Goal: Task Accomplishment & Management: Complete application form

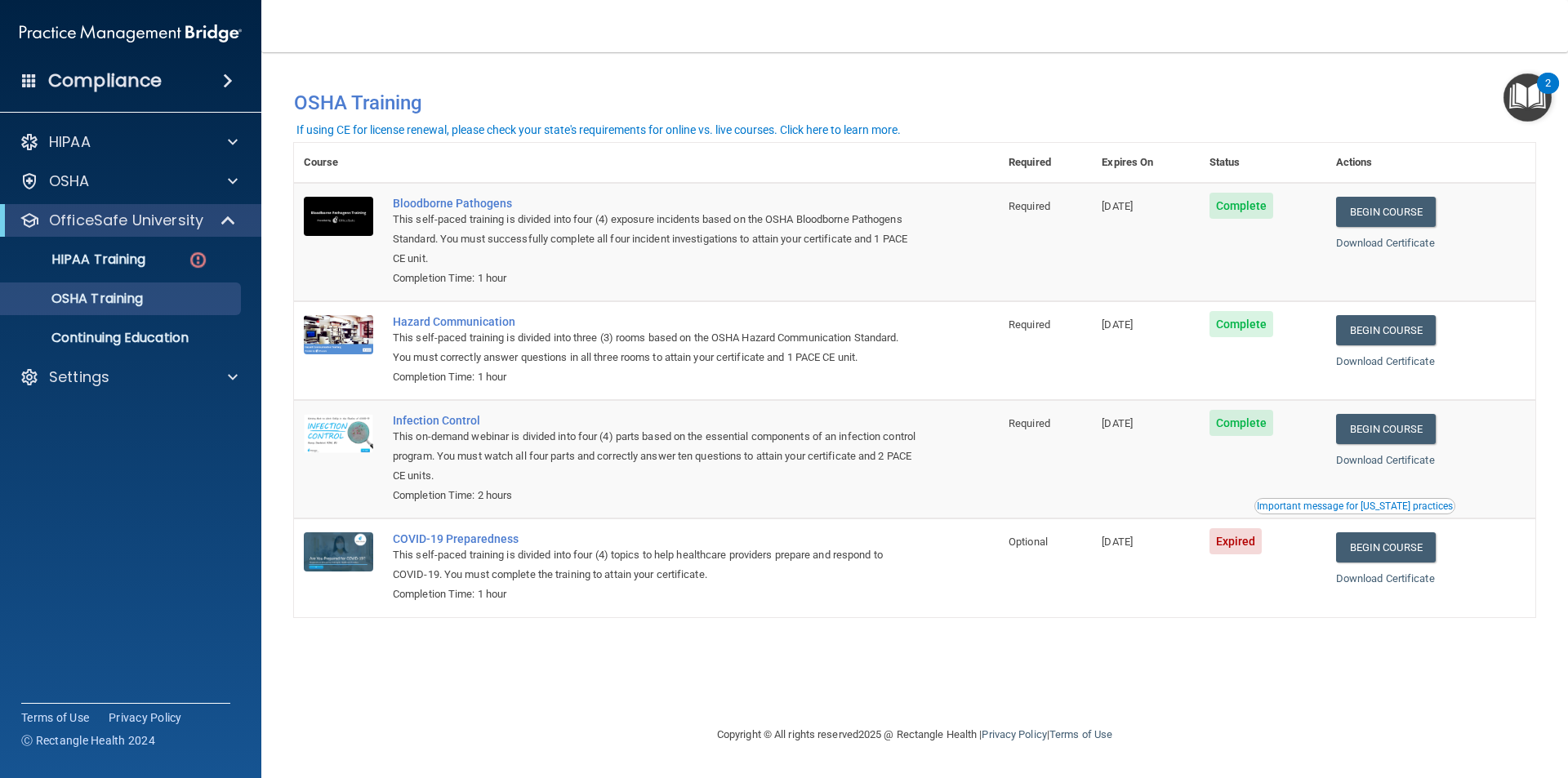
click at [1245, 545] on span "Expired" at bounding box center [1235, 541] width 53 height 26
click at [1379, 544] on link "Begin Course" at bounding box center [1386, 547] width 100 height 30
click at [1391, 545] on link "Begin Course" at bounding box center [1386, 547] width 100 height 30
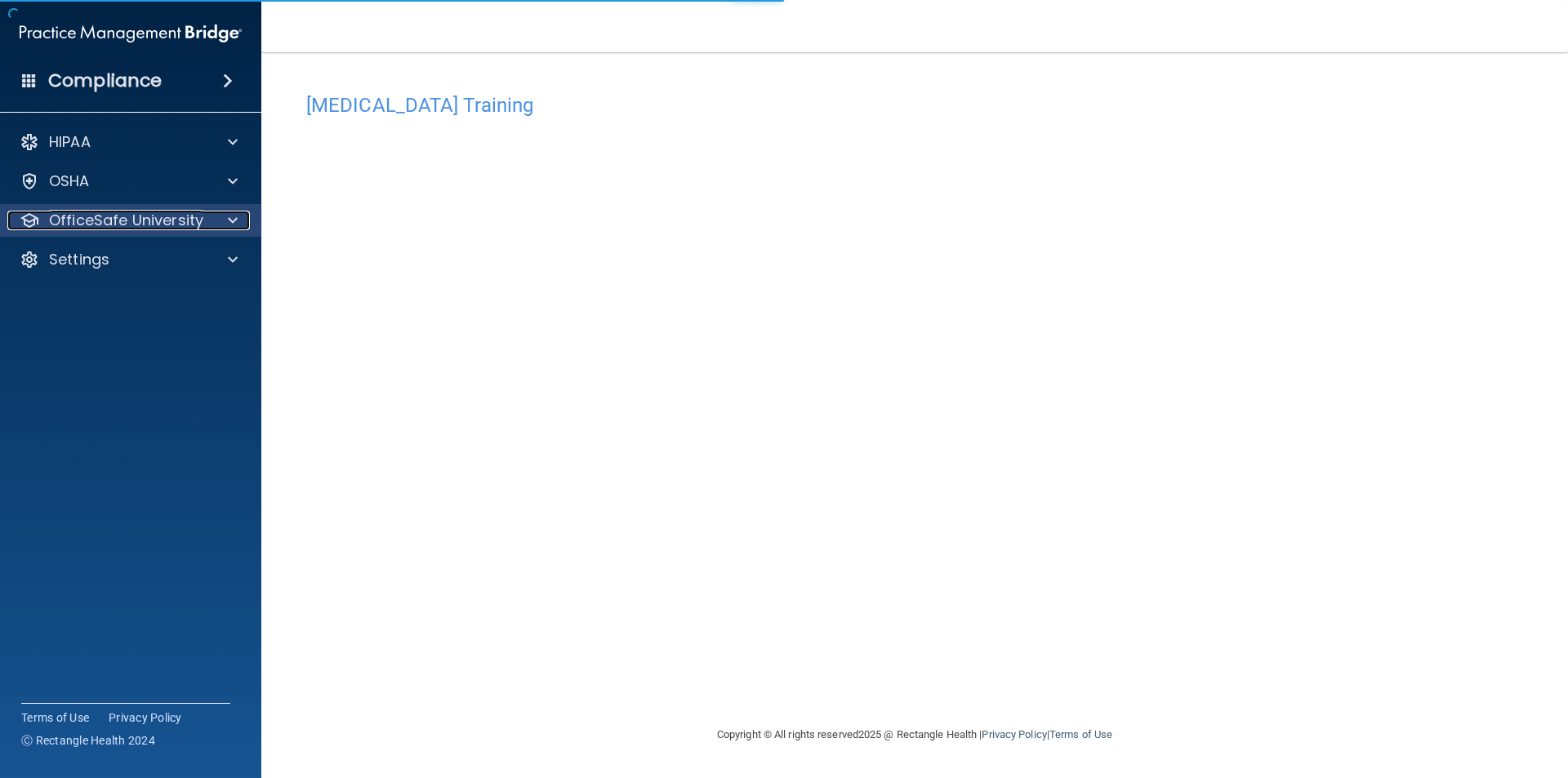
click at [227, 221] on div at bounding box center [230, 220] width 41 height 19
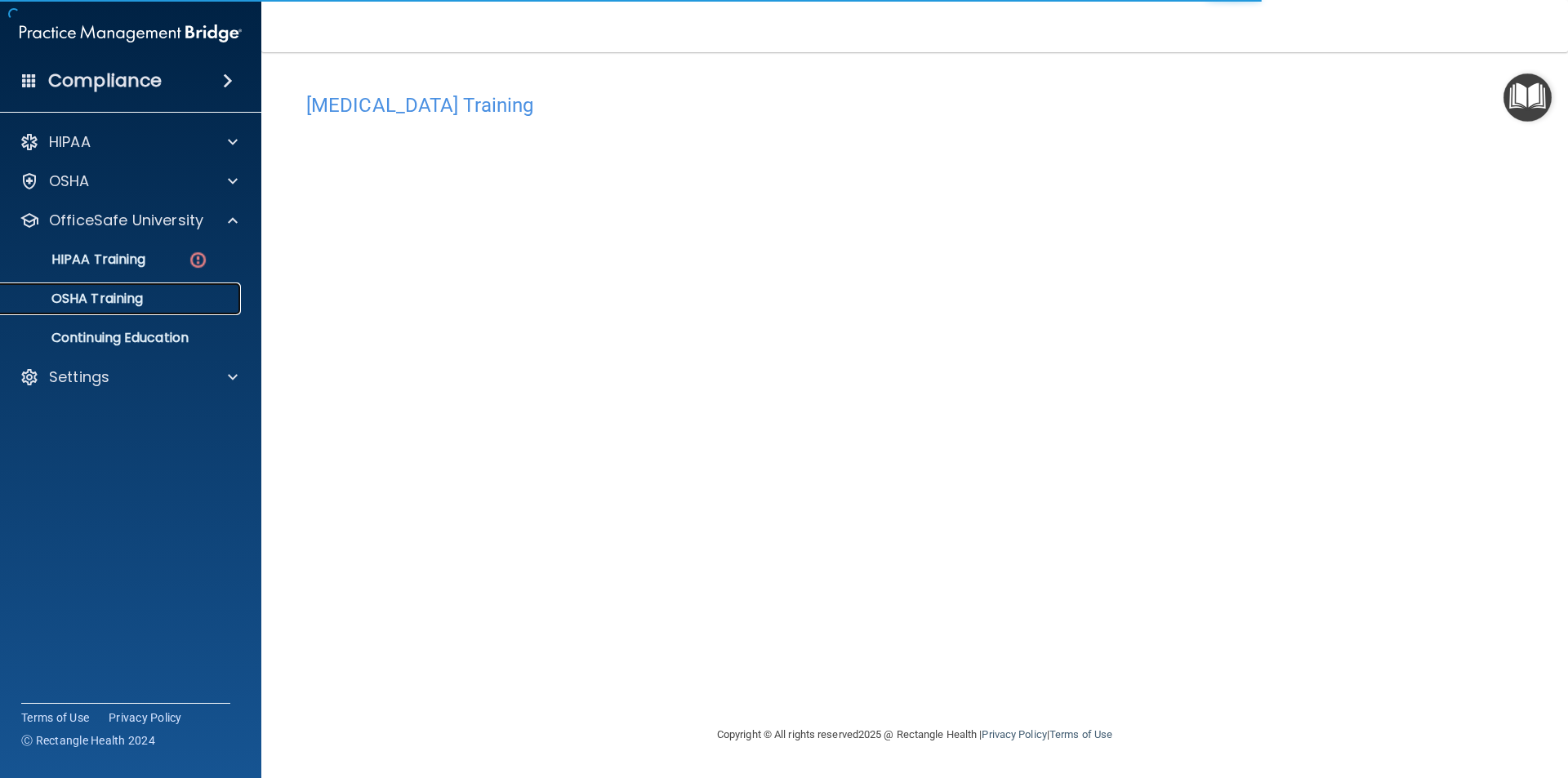
click at [171, 290] on link "OSHA Training" at bounding box center [112, 299] width 257 height 33
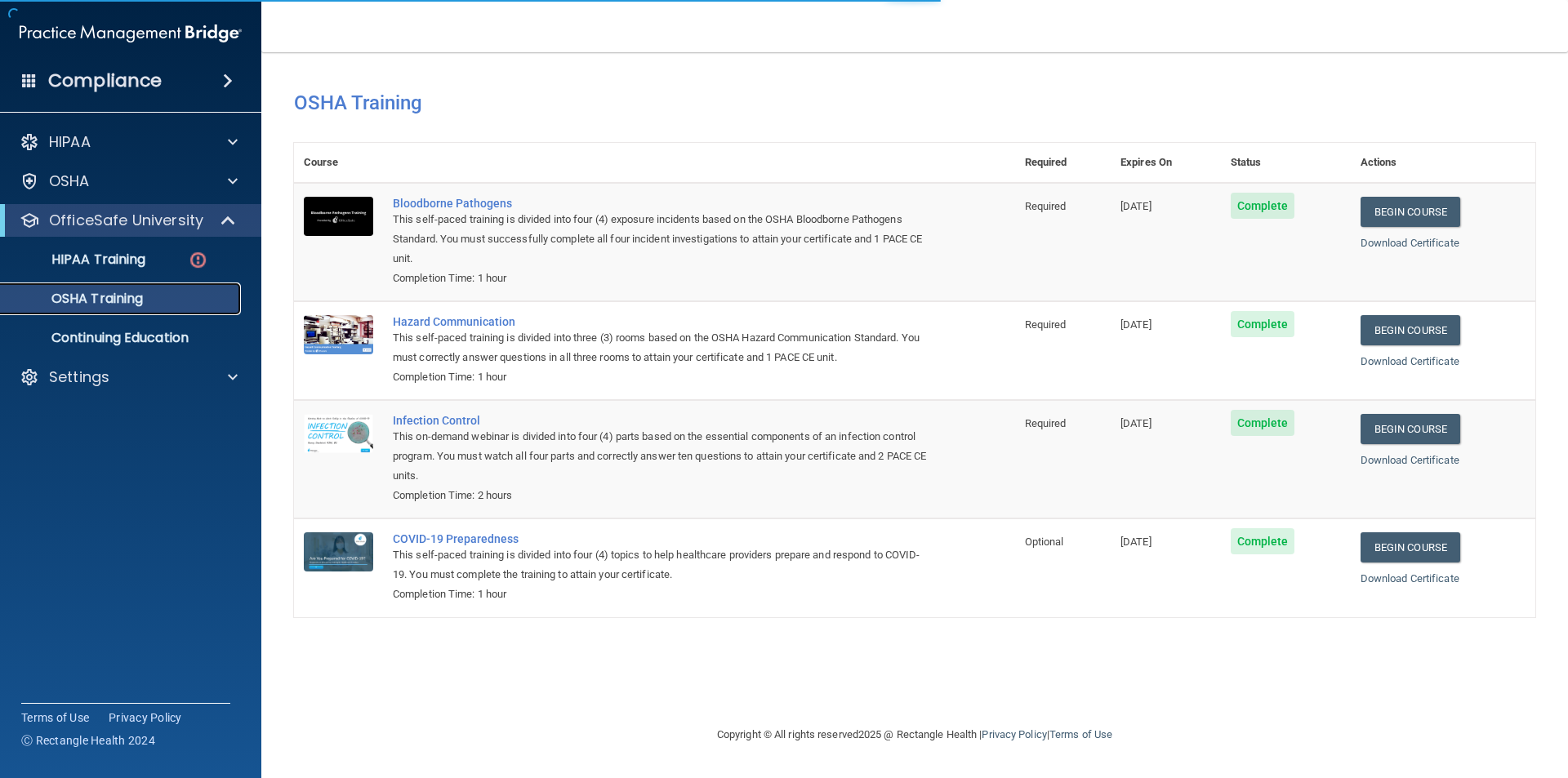
click at [177, 301] on div "OSHA Training" at bounding box center [122, 299] width 223 height 16
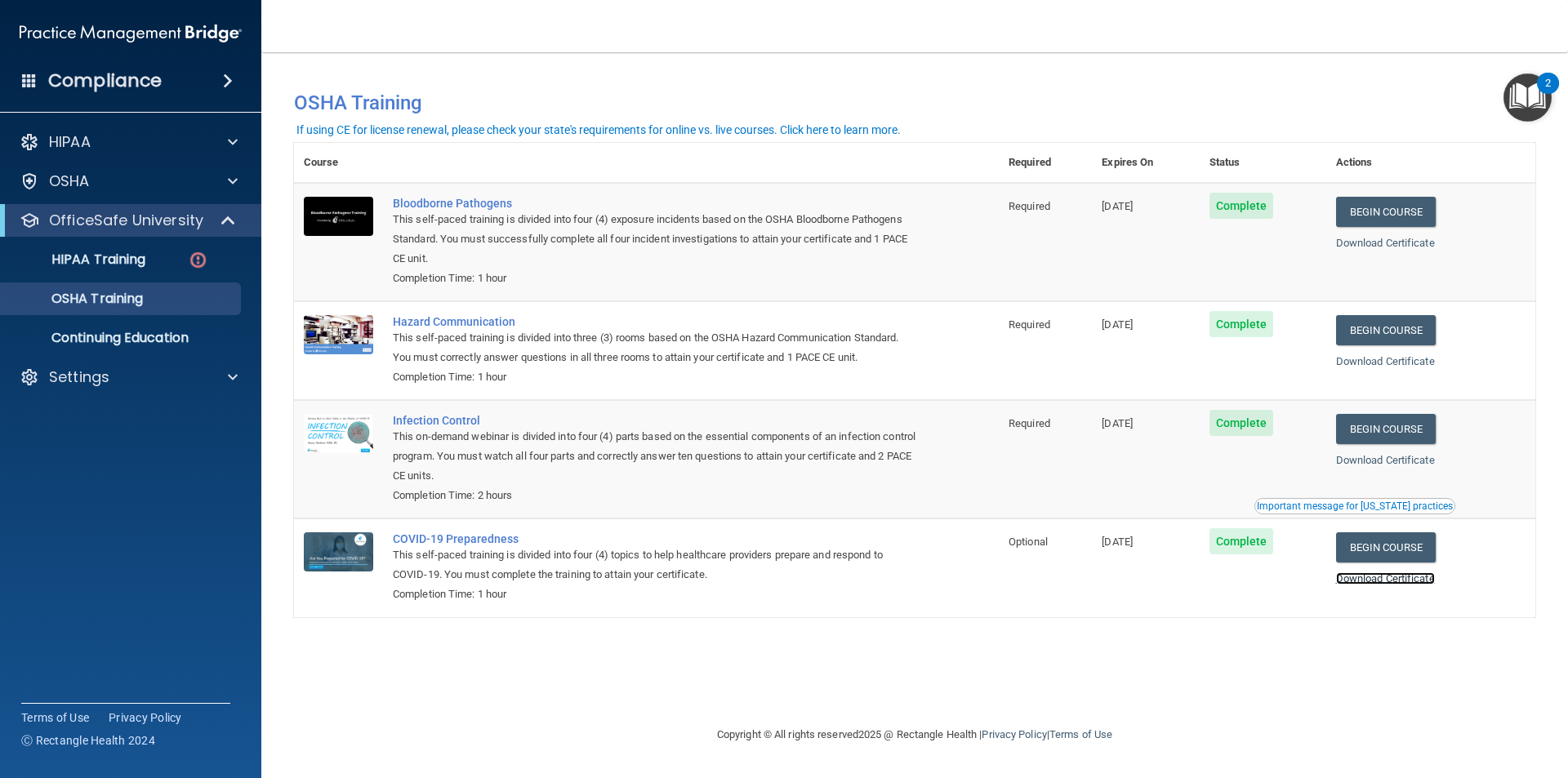
click at [1422, 583] on link "Download Certificate" at bounding box center [1385, 578] width 99 height 12
click at [1382, 458] on link "Download Certificate" at bounding box center [1385, 460] width 99 height 12
click at [1359, 508] on div "Important message for California practices" at bounding box center [1355, 506] width 196 height 10
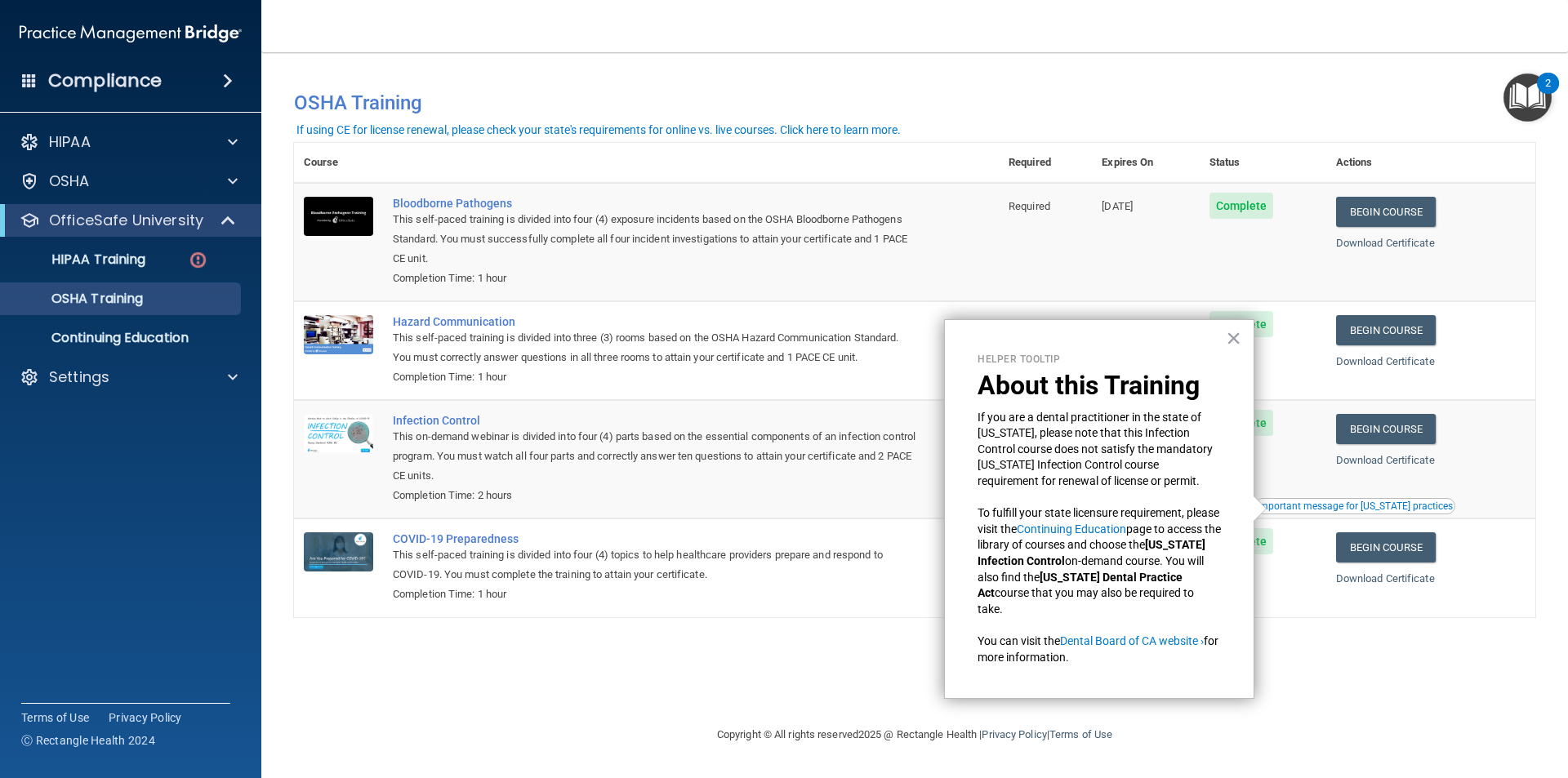
click at [699, 632] on div "You have a course that has expired or is incomplete. Please complete the course…" at bounding box center [914, 388] width 1242 height 641
click at [1236, 340] on button "×" at bounding box center [1233, 337] width 15 height 26
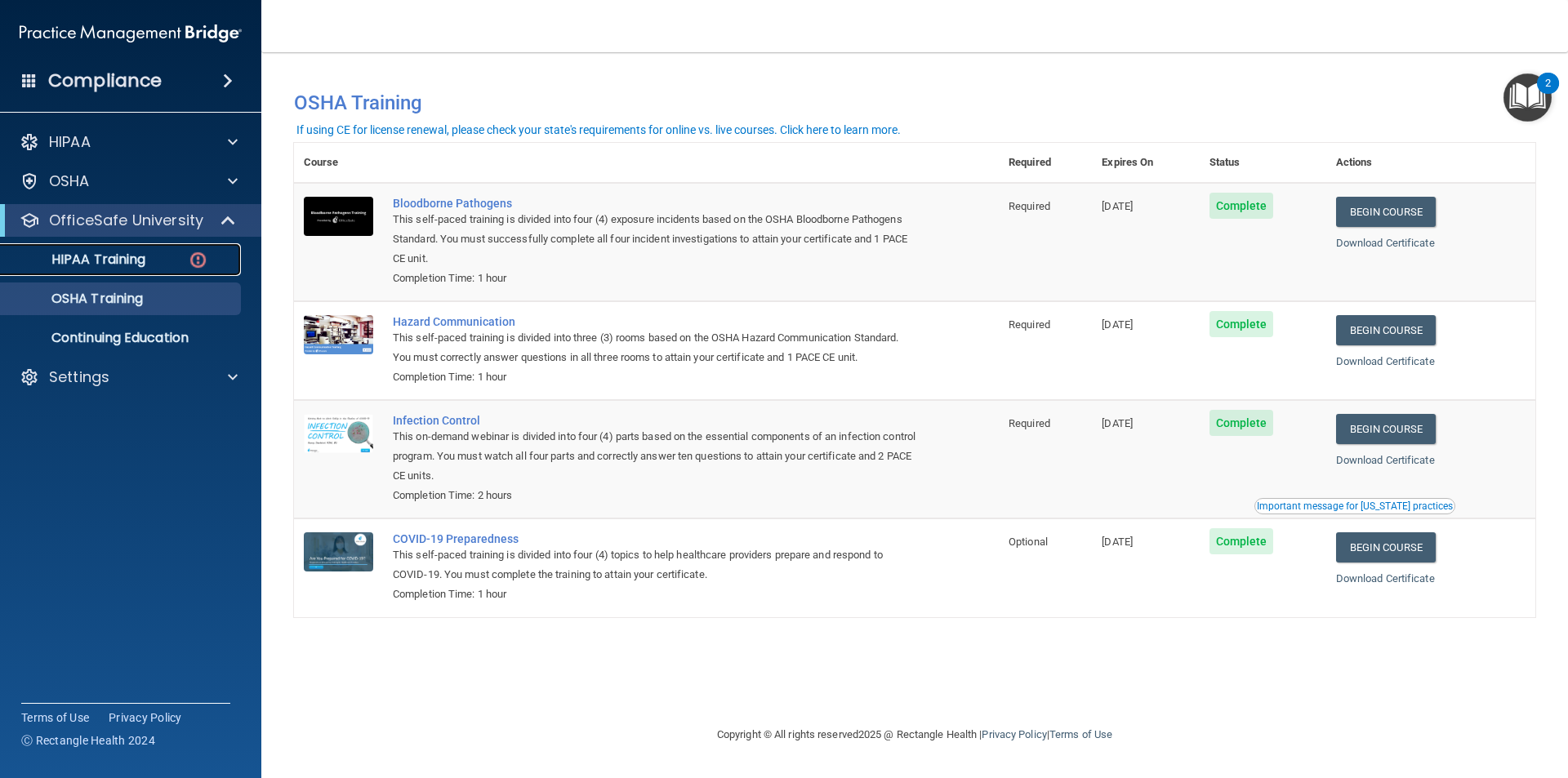
click at [140, 265] on p "HIPAA Training" at bounding box center [78, 259] width 134 height 16
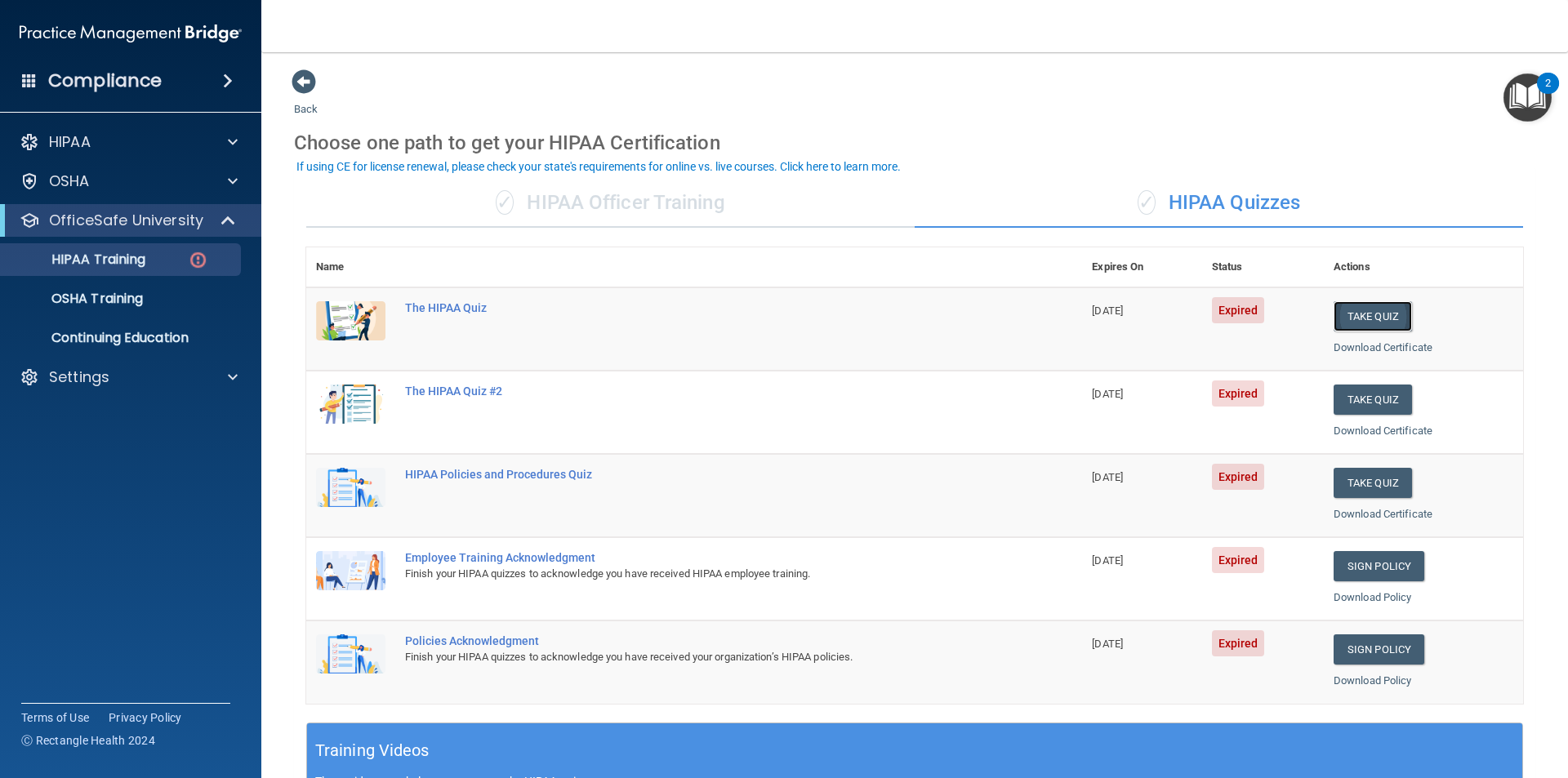
click at [1384, 319] on button "Take Quiz" at bounding box center [1373, 316] width 79 height 30
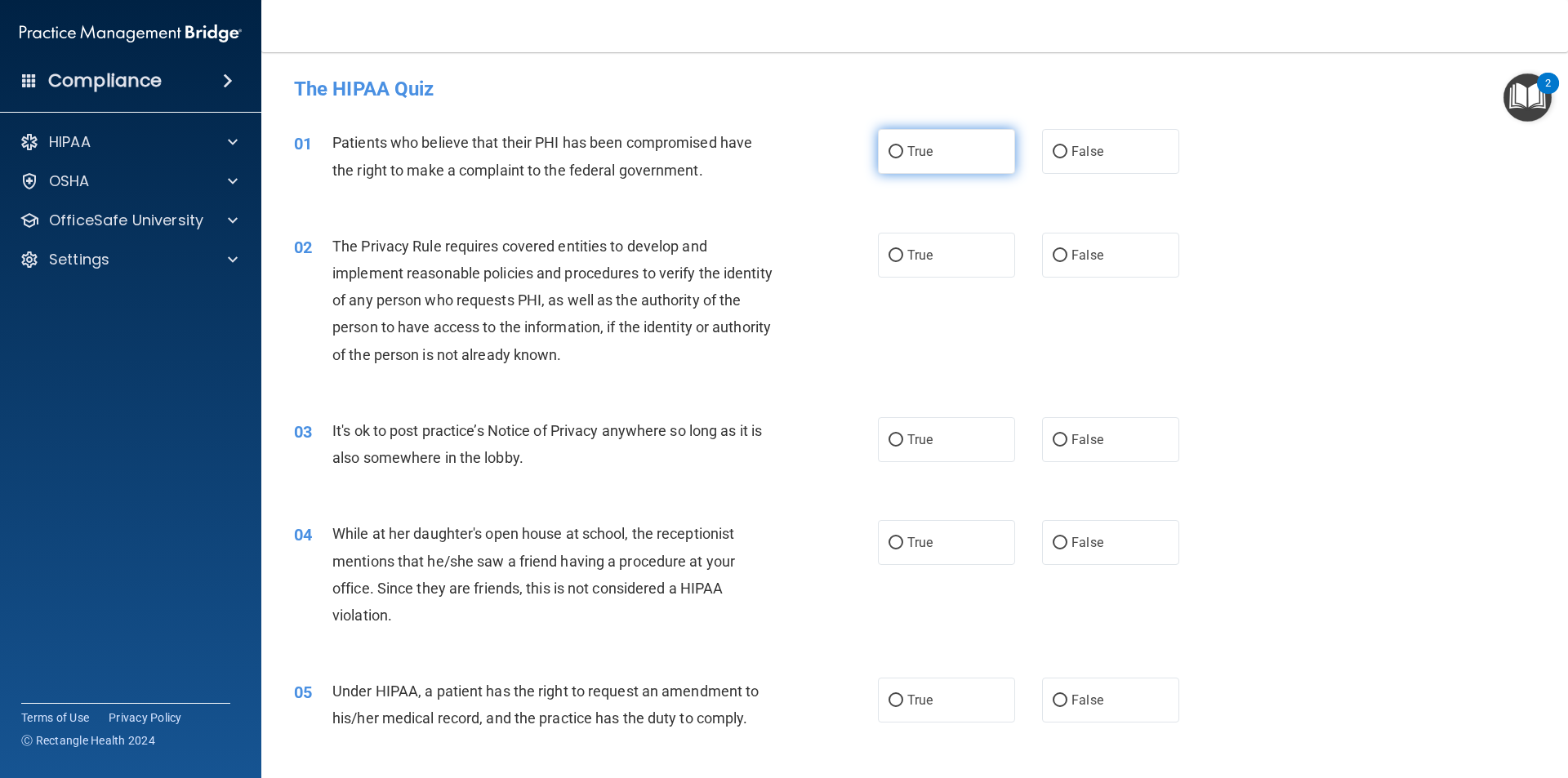
click at [907, 157] on span "True" at bounding box center [920, 152] width 25 height 15
click at [904, 157] on input "True" at bounding box center [895, 152] width 14 height 12
radio input "true"
click at [935, 245] on label "True" at bounding box center [946, 255] width 137 height 45
click at [904, 250] on input "True" at bounding box center [895, 255] width 14 height 12
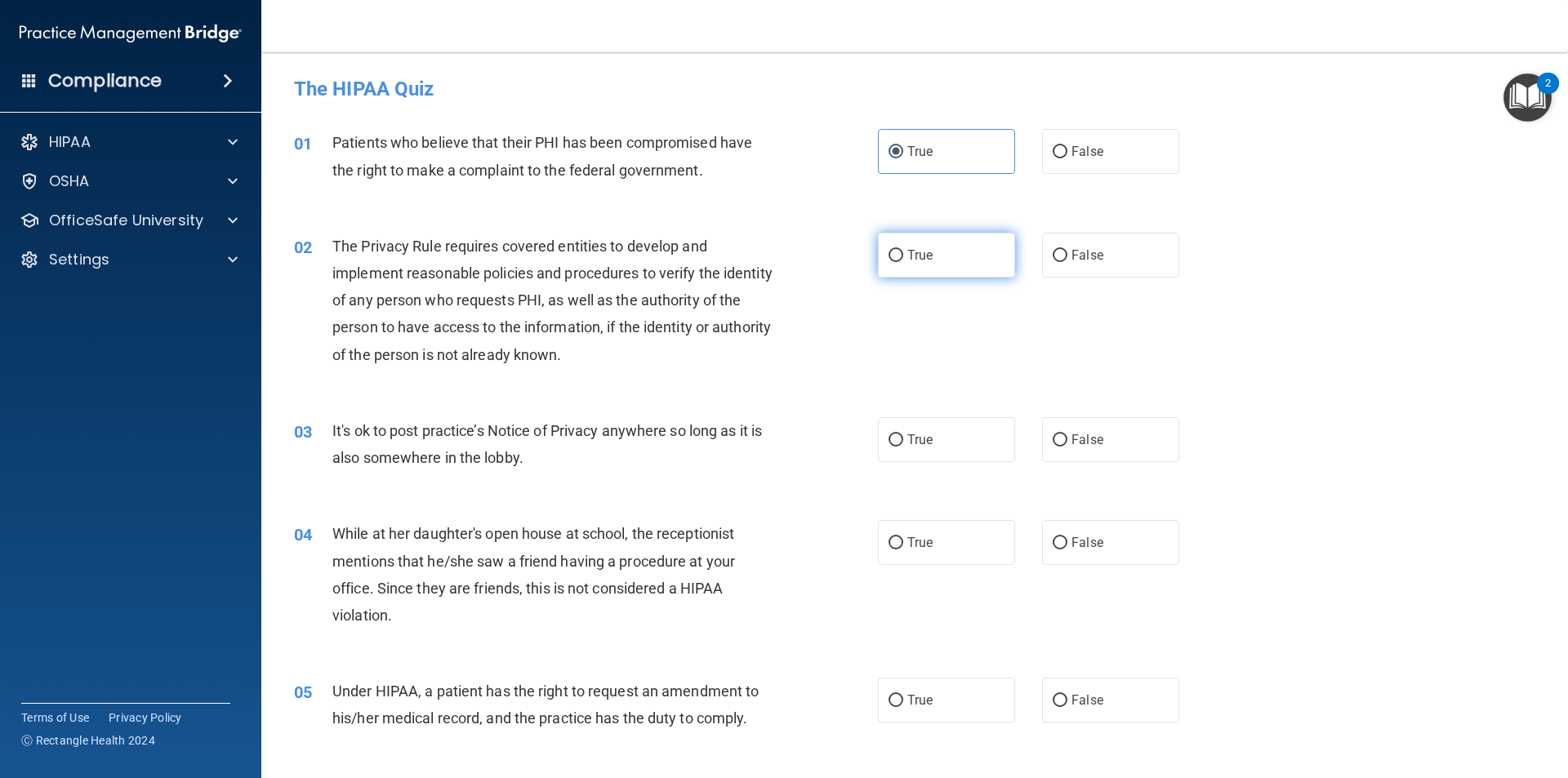
radio input "true"
click at [1072, 448] on label "False" at bounding box center [1110, 440] width 137 height 45
click at [1067, 447] on input "False" at bounding box center [1059, 440] width 14 height 12
radio input "true"
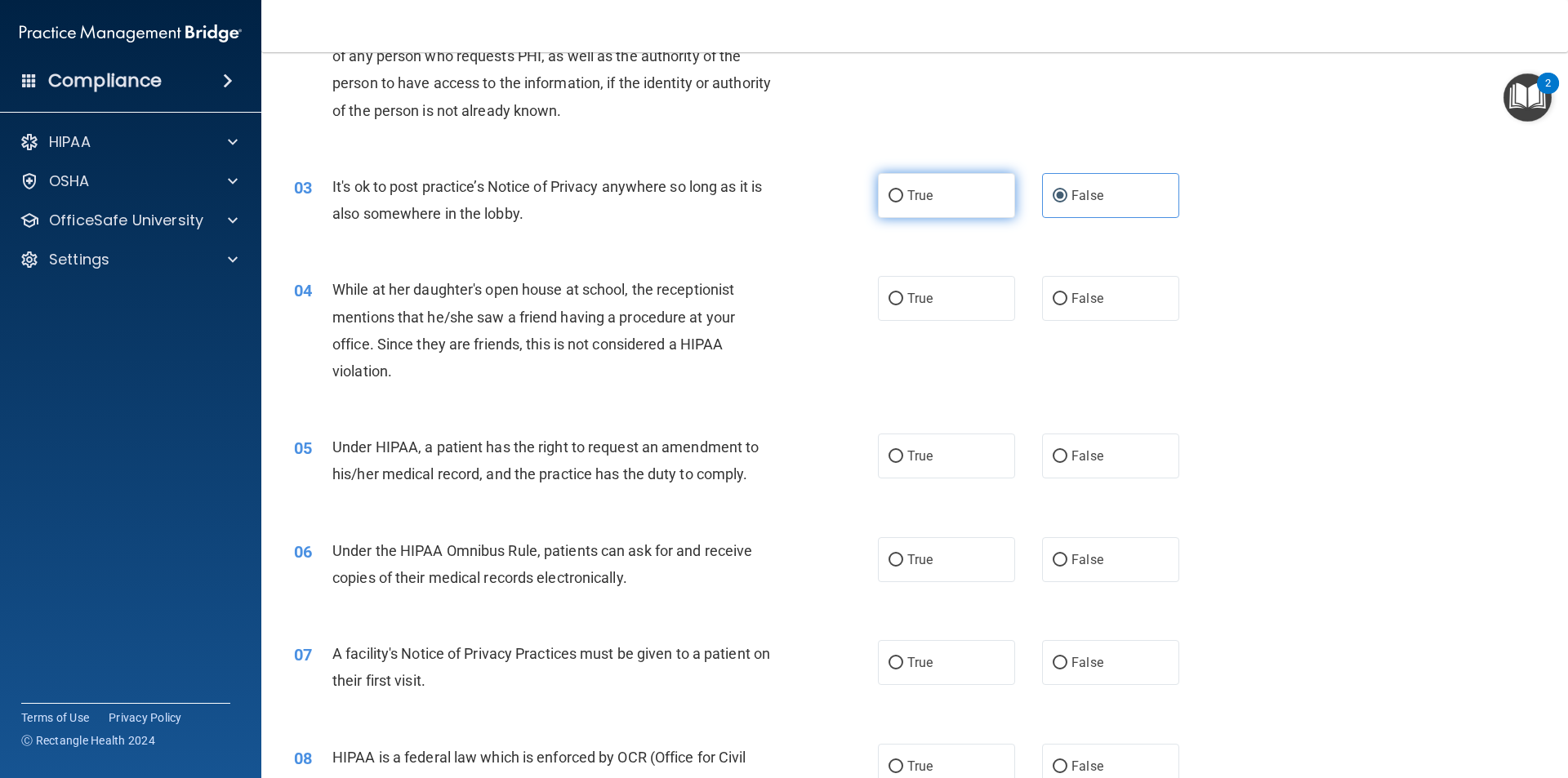
scroll to position [245, 0]
click at [1067, 314] on label "False" at bounding box center [1110, 298] width 137 height 45
click at [1067, 304] on input "False" at bounding box center [1059, 298] width 14 height 12
radio input "true"
click at [1072, 454] on span "False" at bounding box center [1087, 455] width 32 height 15
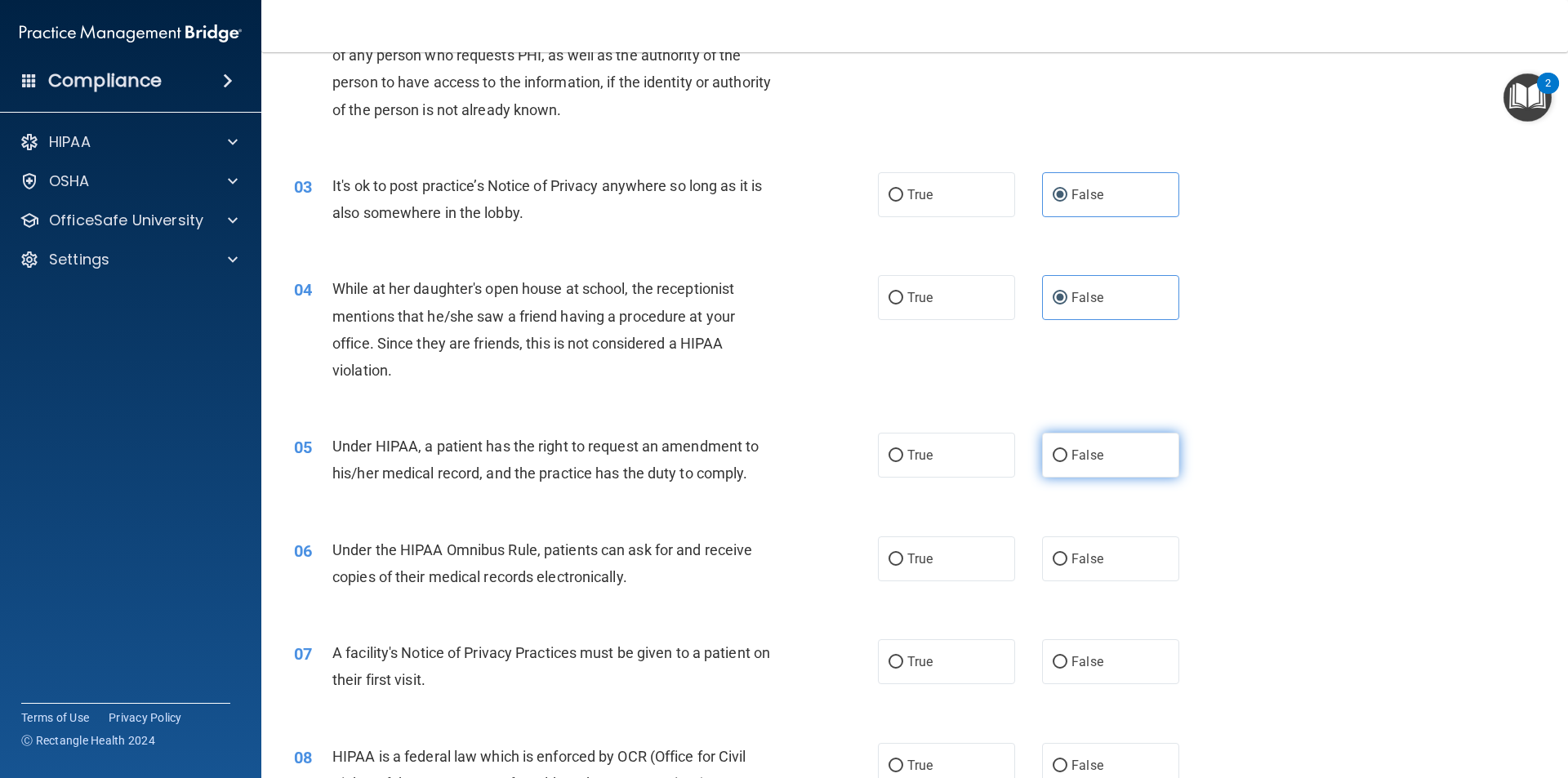
click at [1067, 454] on input "False" at bounding box center [1059, 456] width 14 height 12
radio input "true"
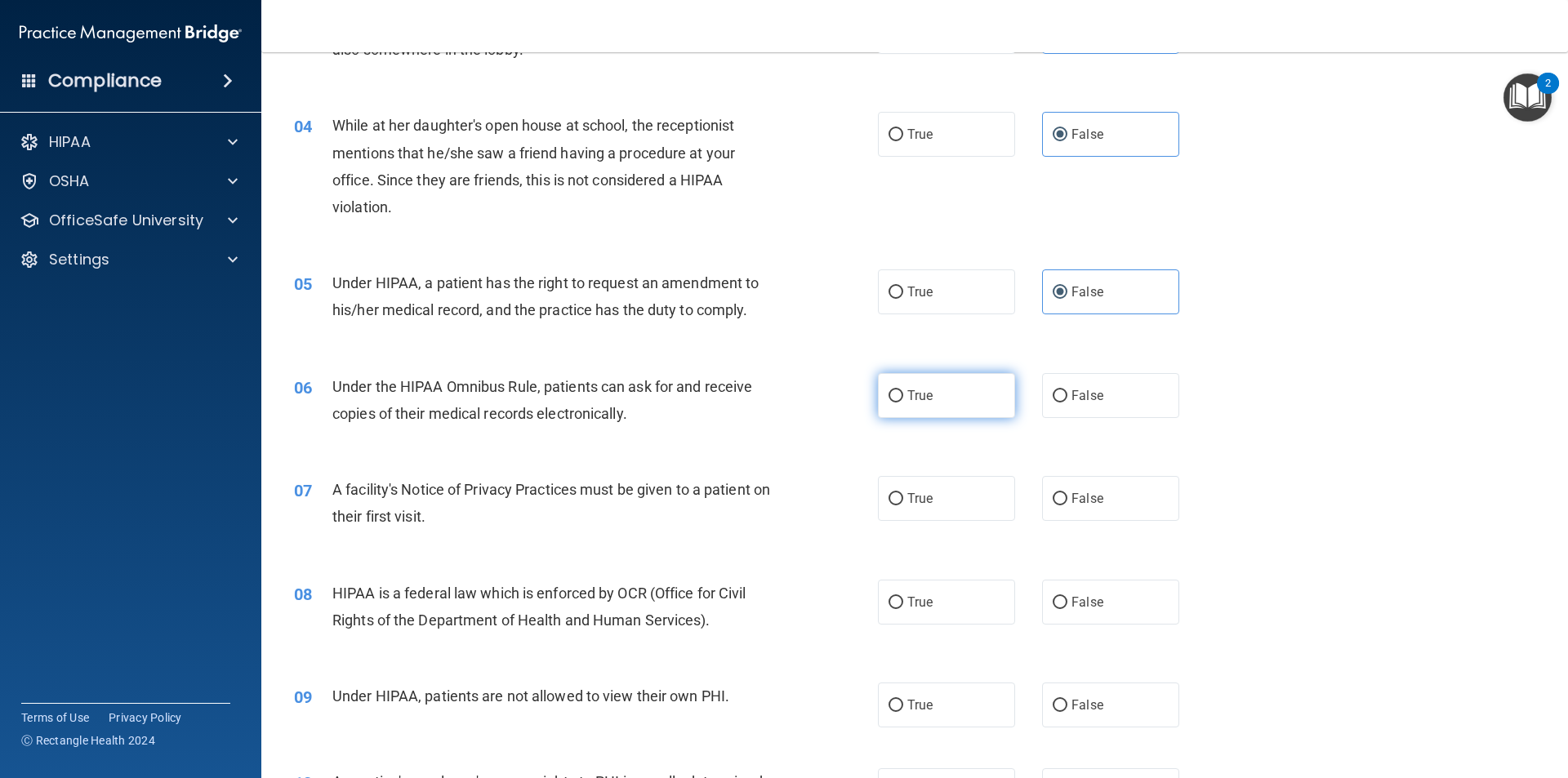
click at [938, 398] on label "True" at bounding box center [946, 396] width 137 height 45
click at [904, 398] on input "True" at bounding box center [895, 396] width 14 height 12
radio input "true"
click at [942, 495] on label "True" at bounding box center [946, 498] width 137 height 45
click at [904, 495] on input "True" at bounding box center [895, 499] width 14 height 12
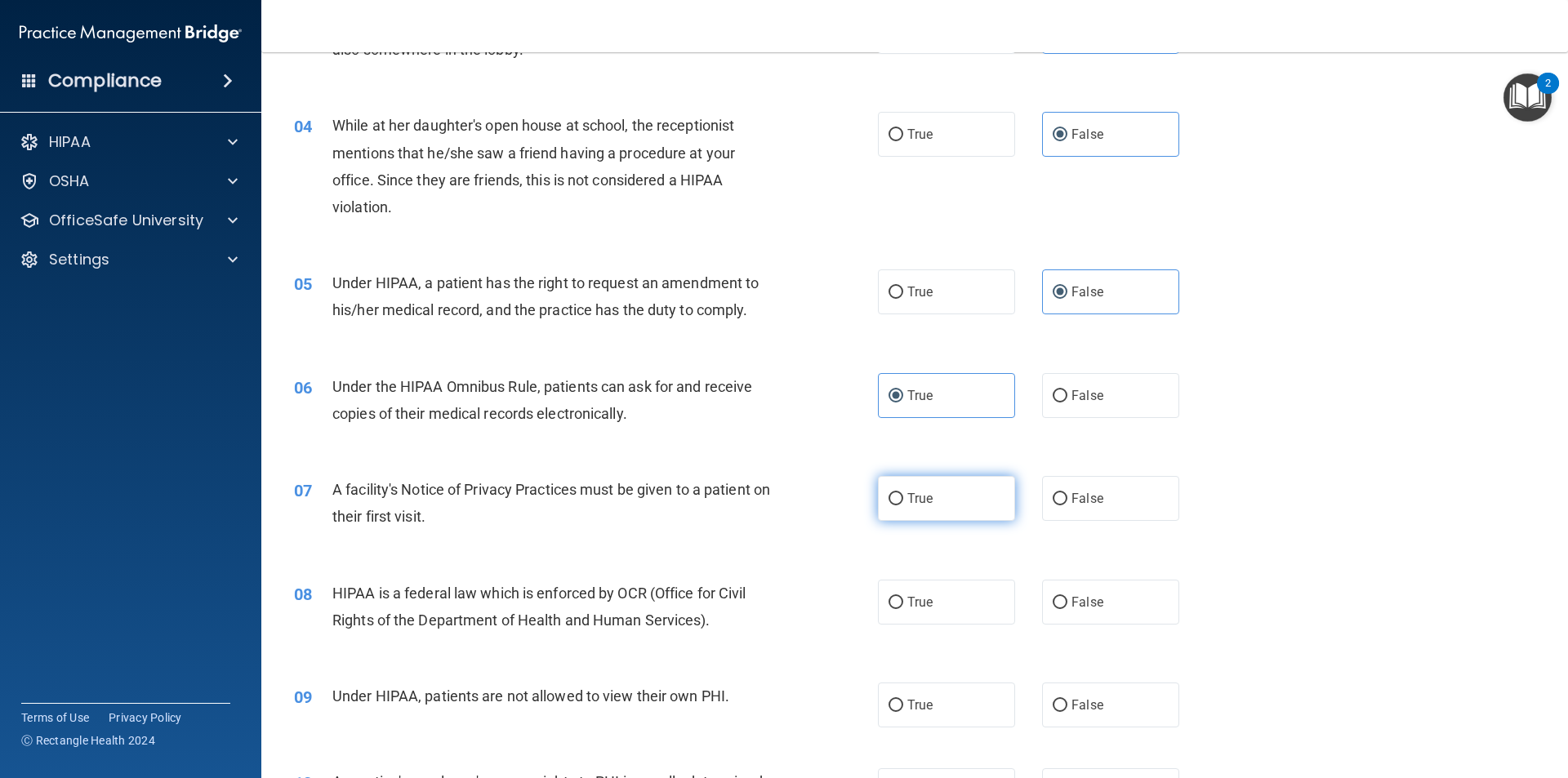
radio input "true"
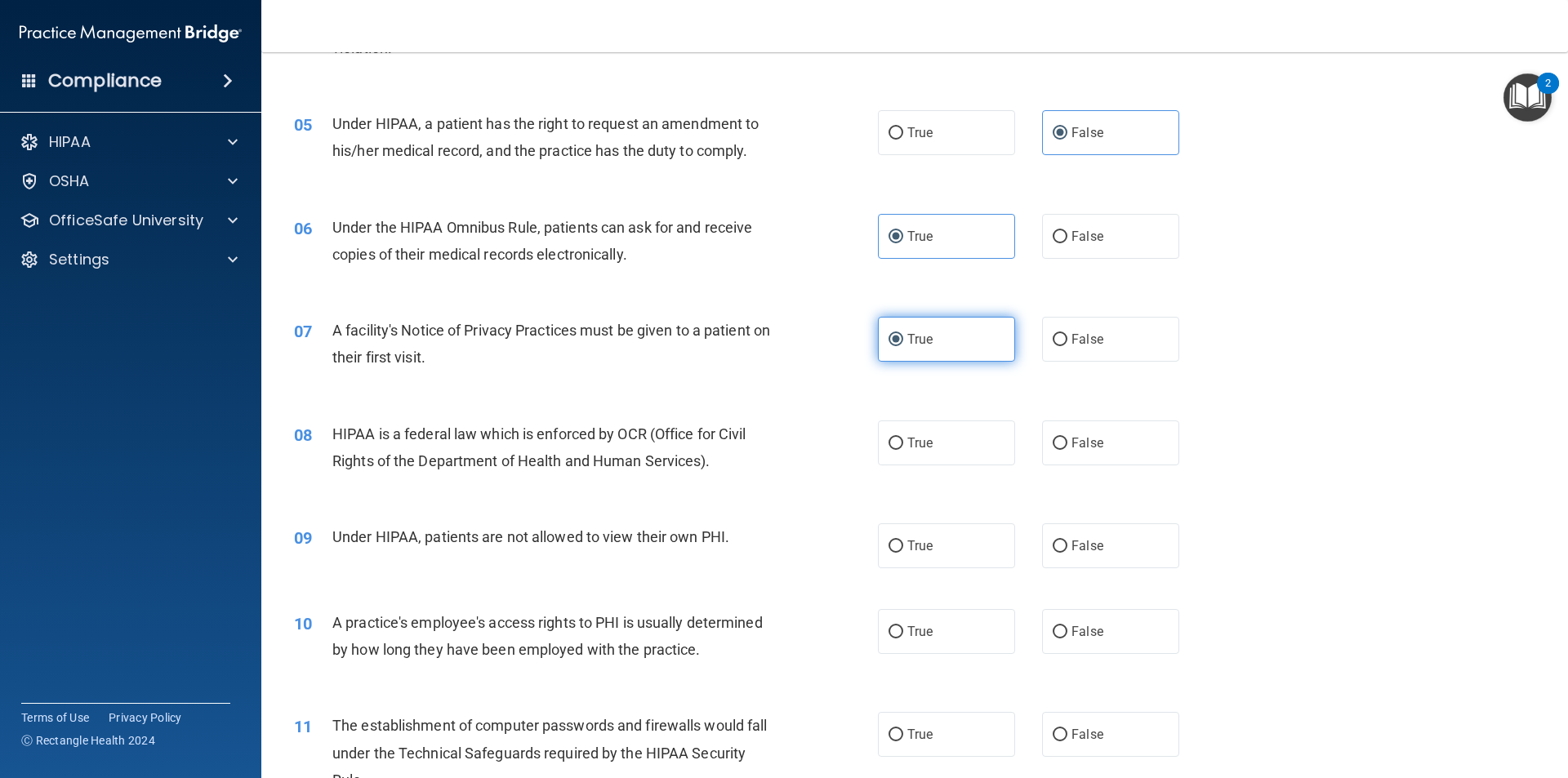
scroll to position [571, 0]
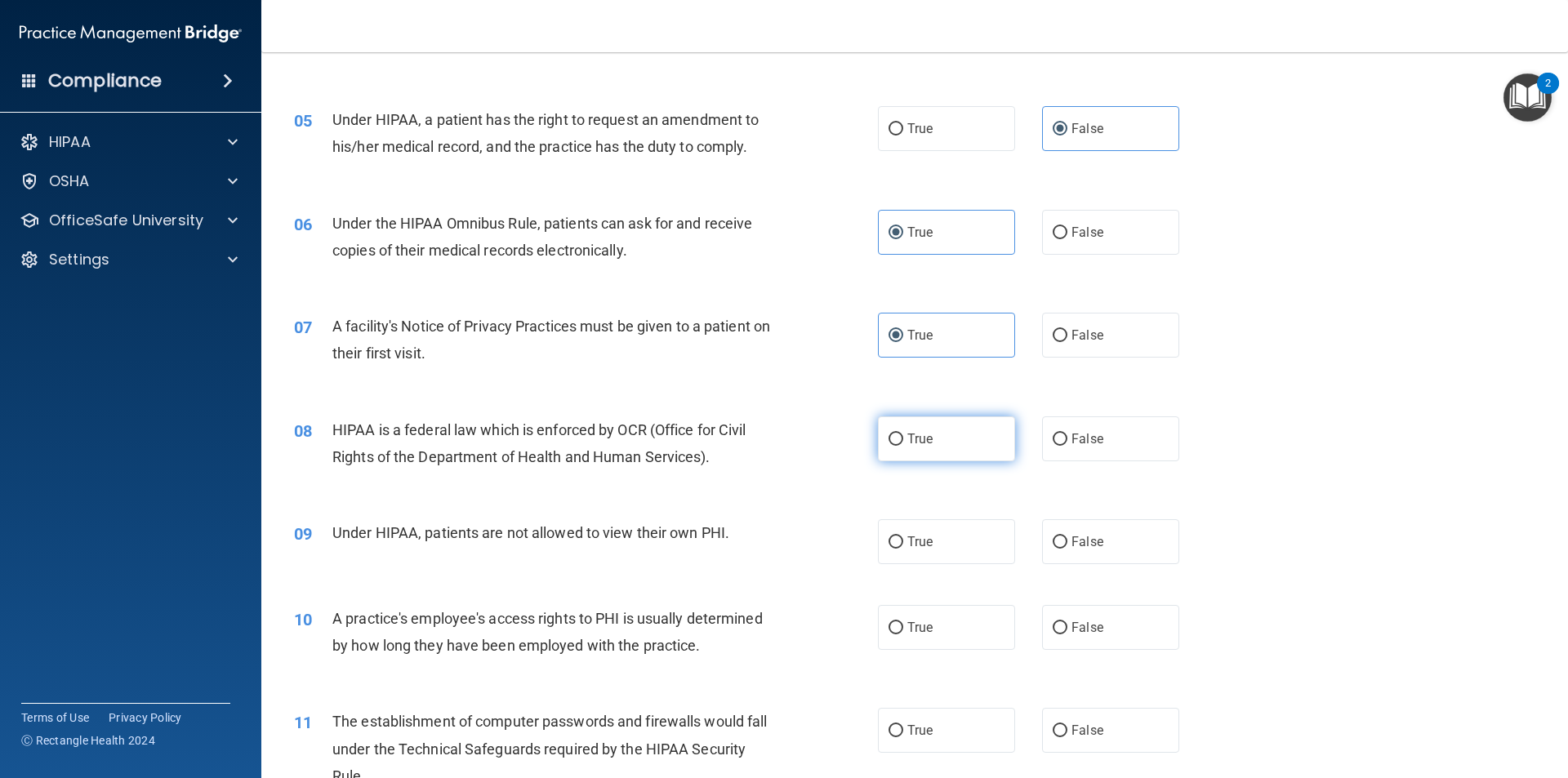
click at [936, 448] on label "True" at bounding box center [946, 439] width 137 height 45
click at [904, 446] on input "True" at bounding box center [895, 440] width 14 height 12
radio input "true"
click at [1056, 532] on label "False" at bounding box center [1110, 542] width 137 height 45
click at [1056, 537] on input "False" at bounding box center [1059, 543] width 14 height 12
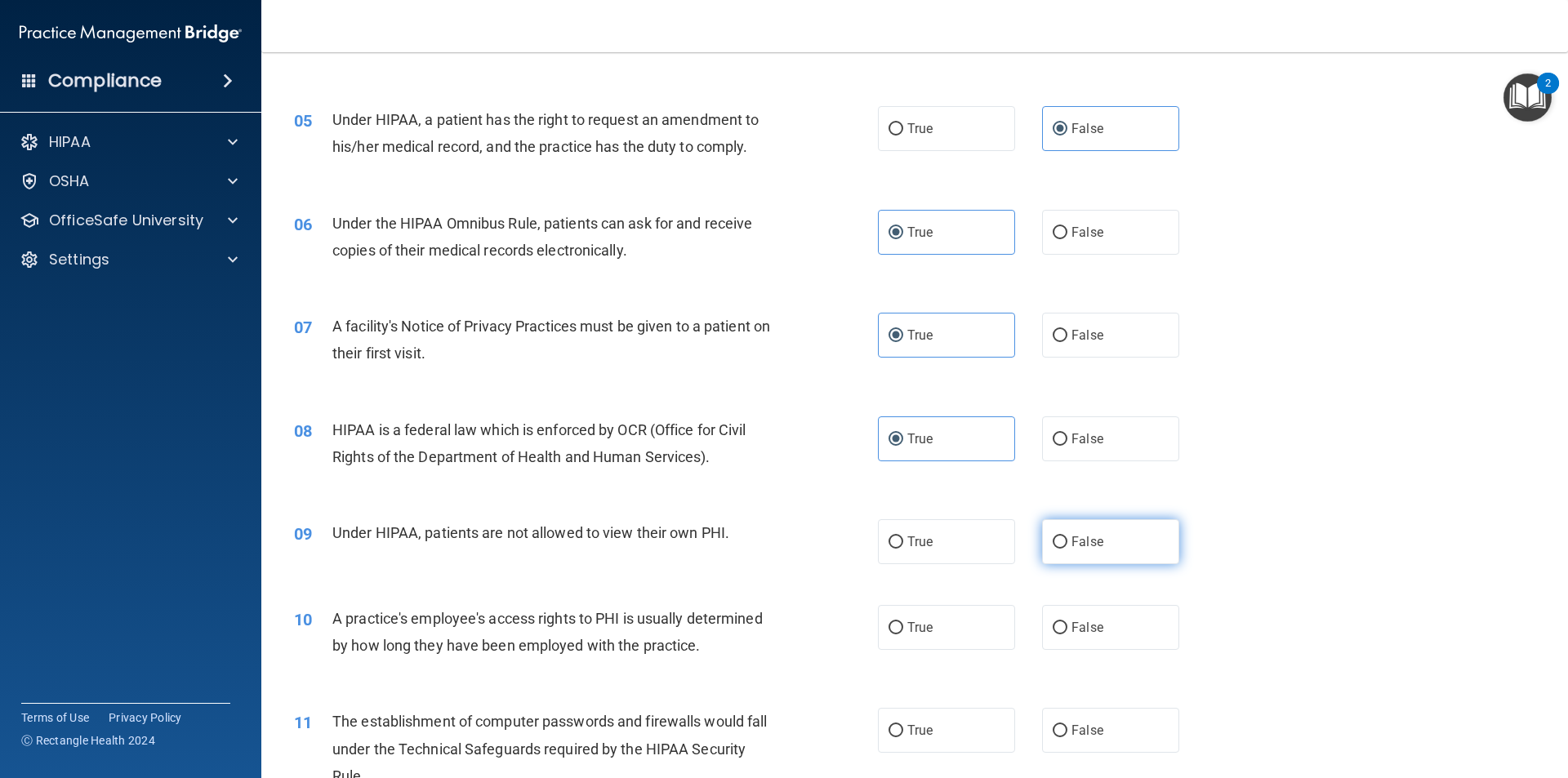
radio input "true"
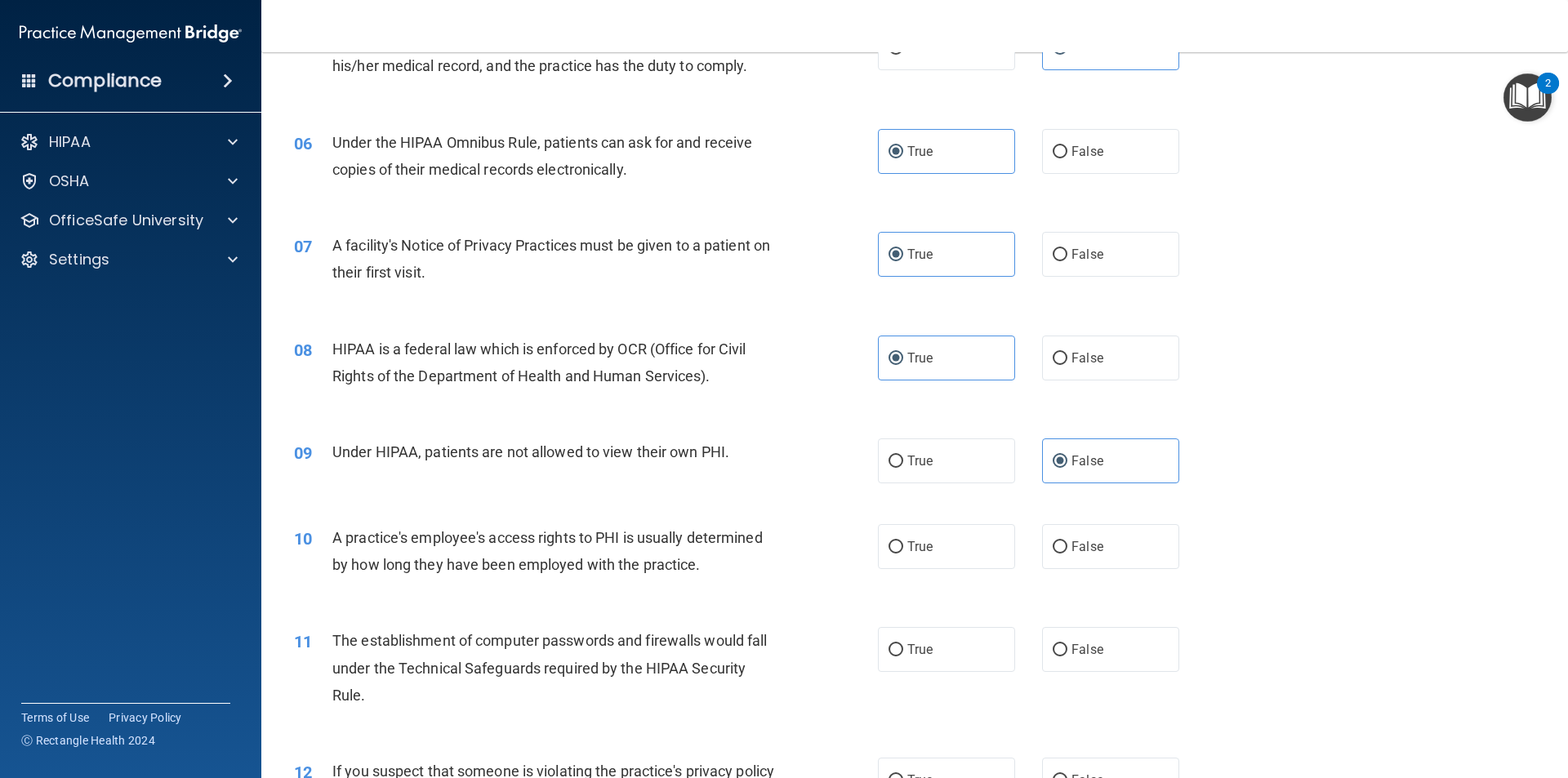
scroll to position [653, 0]
click at [1056, 548] on input "False" at bounding box center [1059, 547] width 14 height 12
radio input "true"
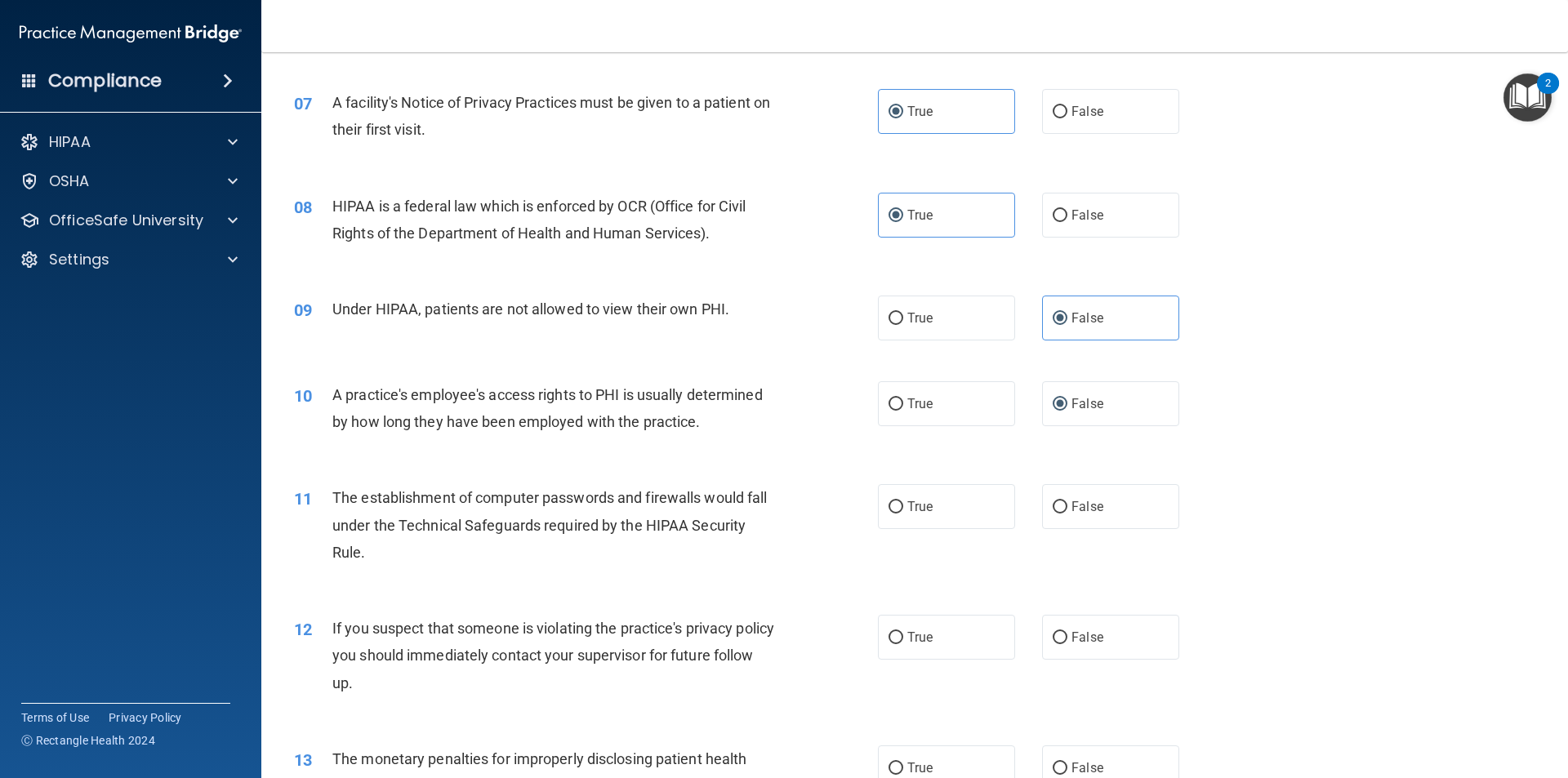
scroll to position [816, 0]
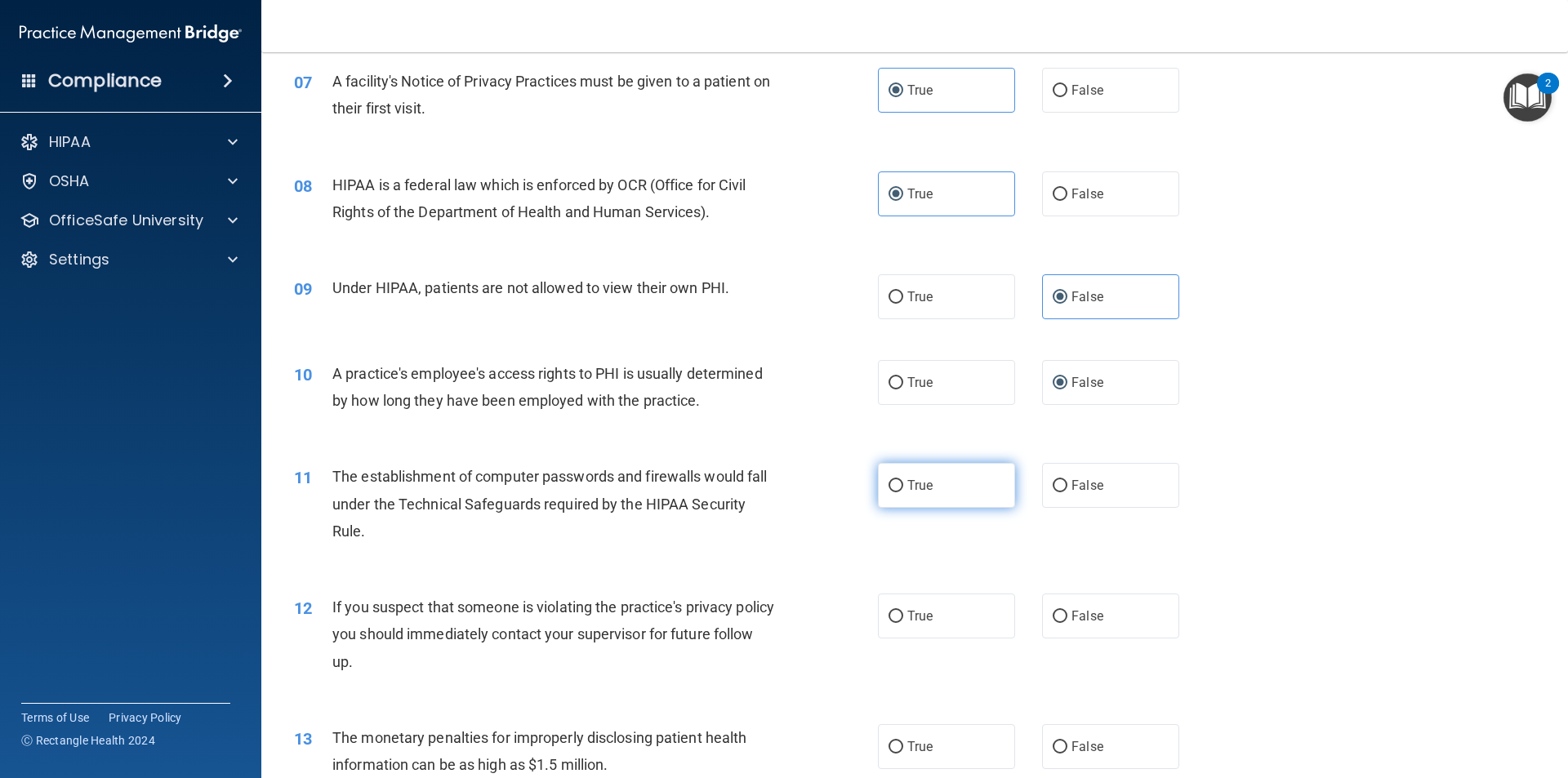
click at [918, 489] on span "True" at bounding box center [920, 485] width 25 height 15
click at [904, 489] on input "True" at bounding box center [895, 486] width 14 height 12
radio input "true"
click at [969, 615] on label "True" at bounding box center [946, 616] width 137 height 45
click at [904, 615] on input "True" at bounding box center [895, 617] width 14 height 12
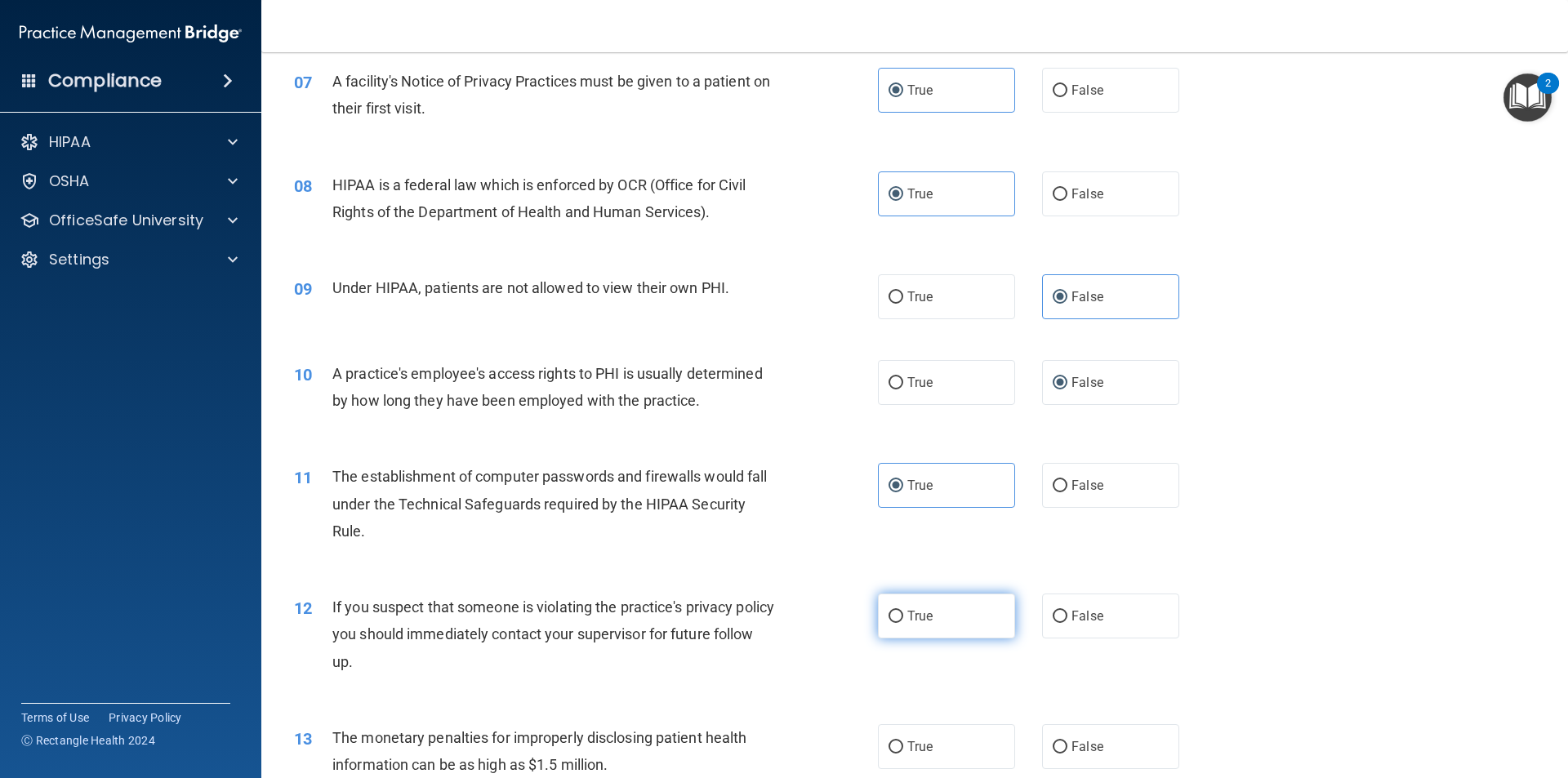
radio input "true"
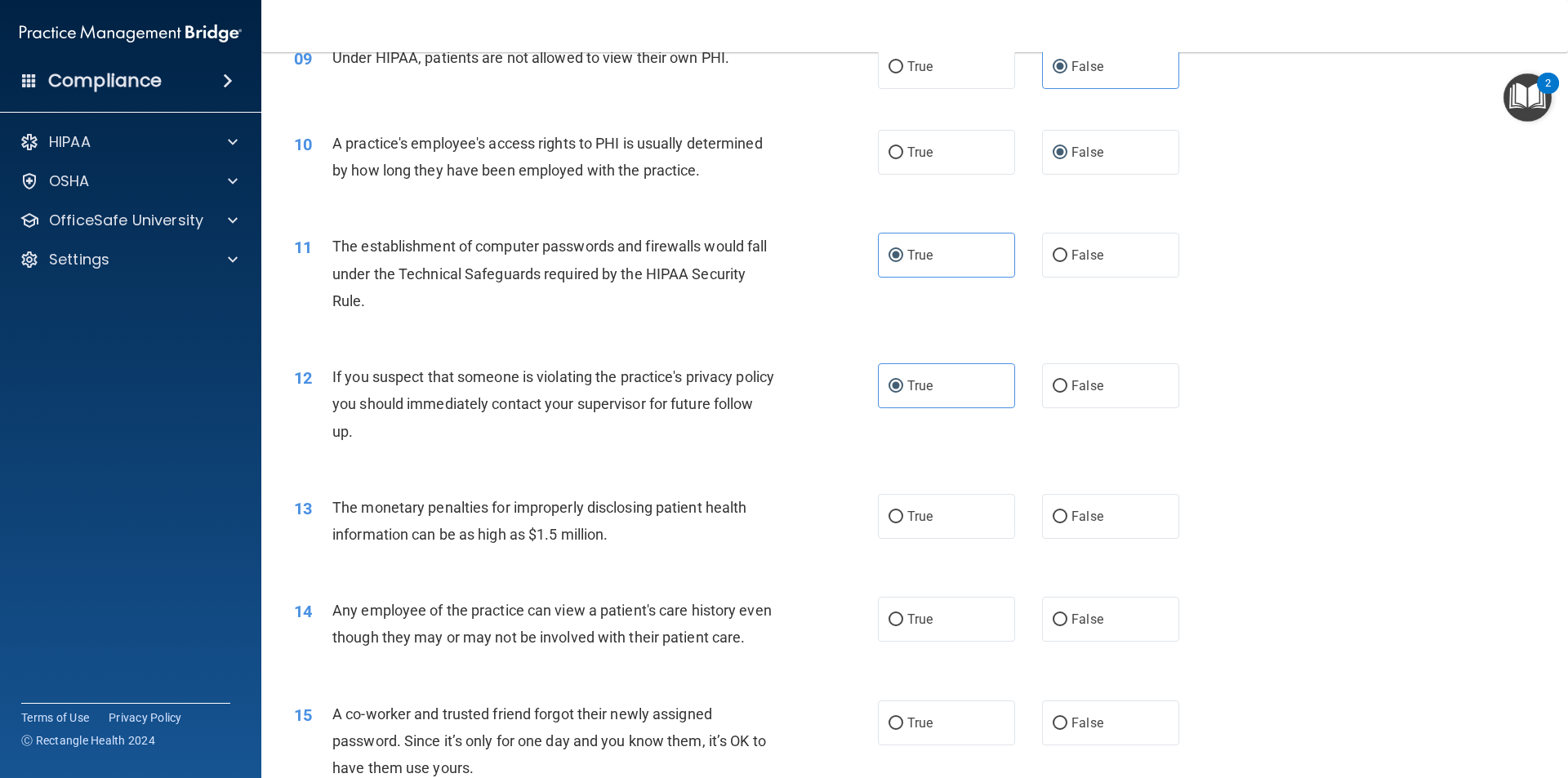
scroll to position [1144, 0]
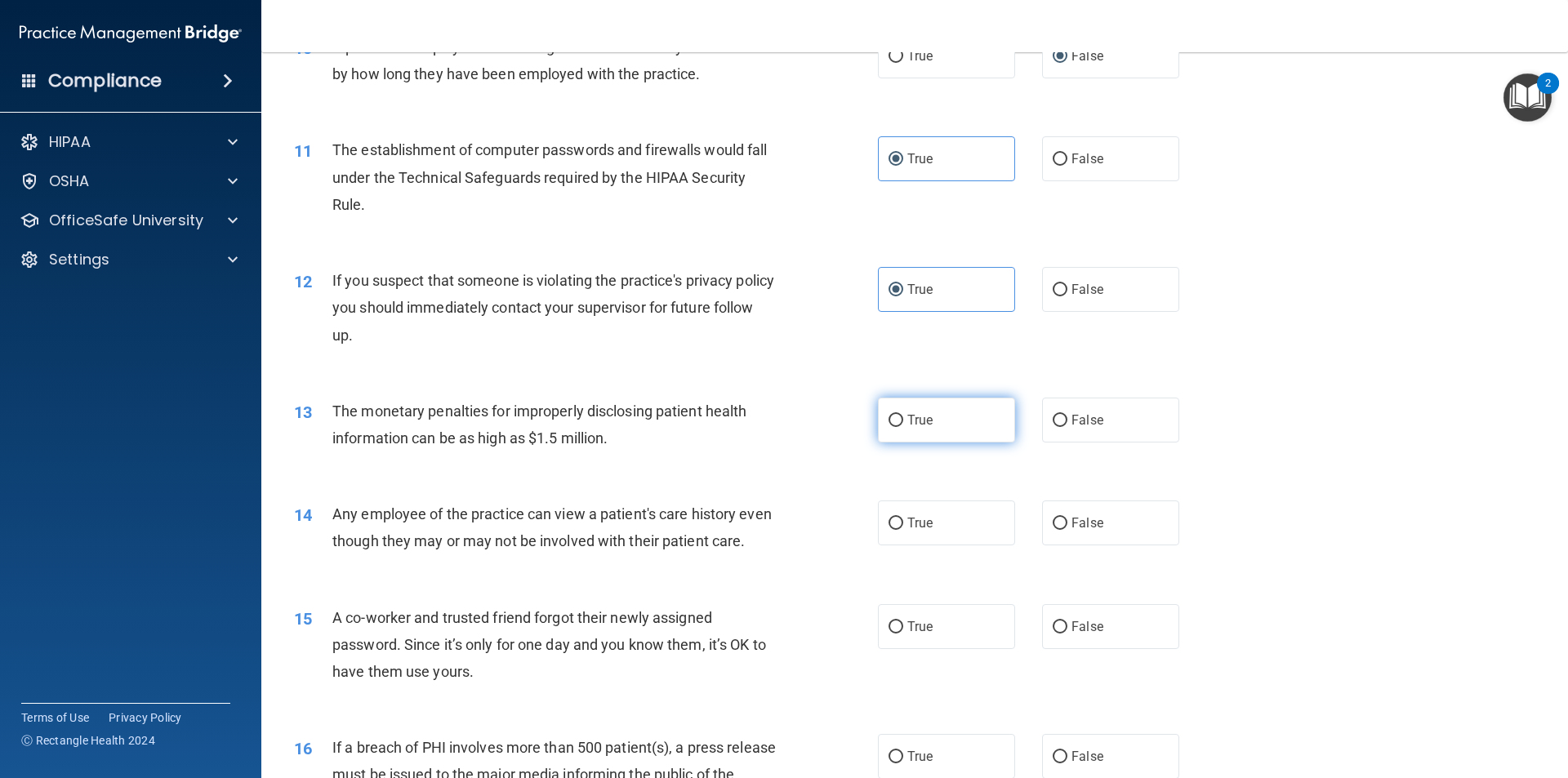
click at [929, 433] on label "True" at bounding box center [946, 420] width 137 height 45
click at [904, 427] on input "True" at bounding box center [895, 421] width 14 height 12
radio input "true"
click at [1092, 520] on span "False" at bounding box center [1087, 523] width 32 height 15
click at [1067, 520] on input "False" at bounding box center [1059, 523] width 14 height 12
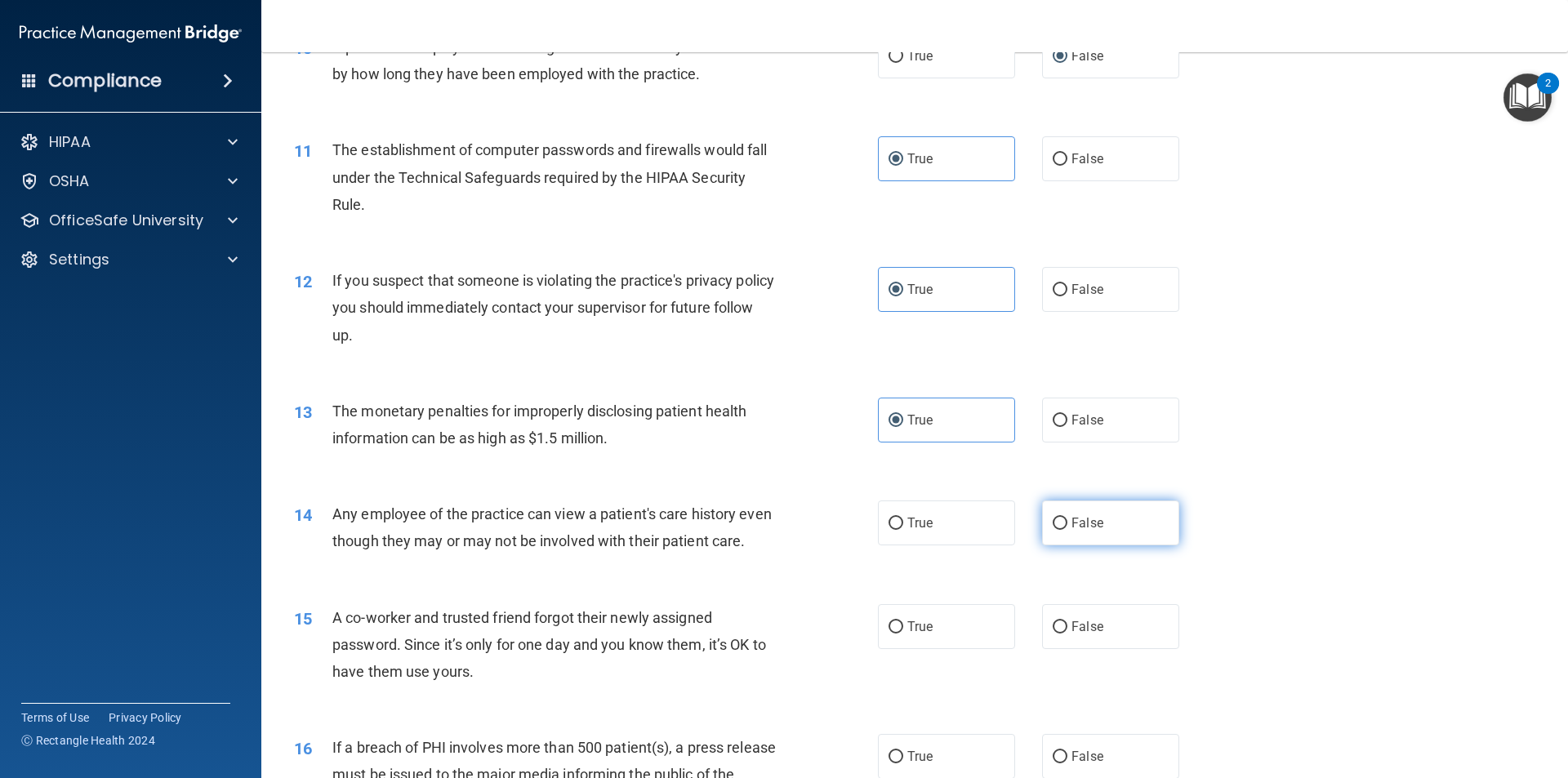
radio input "true"
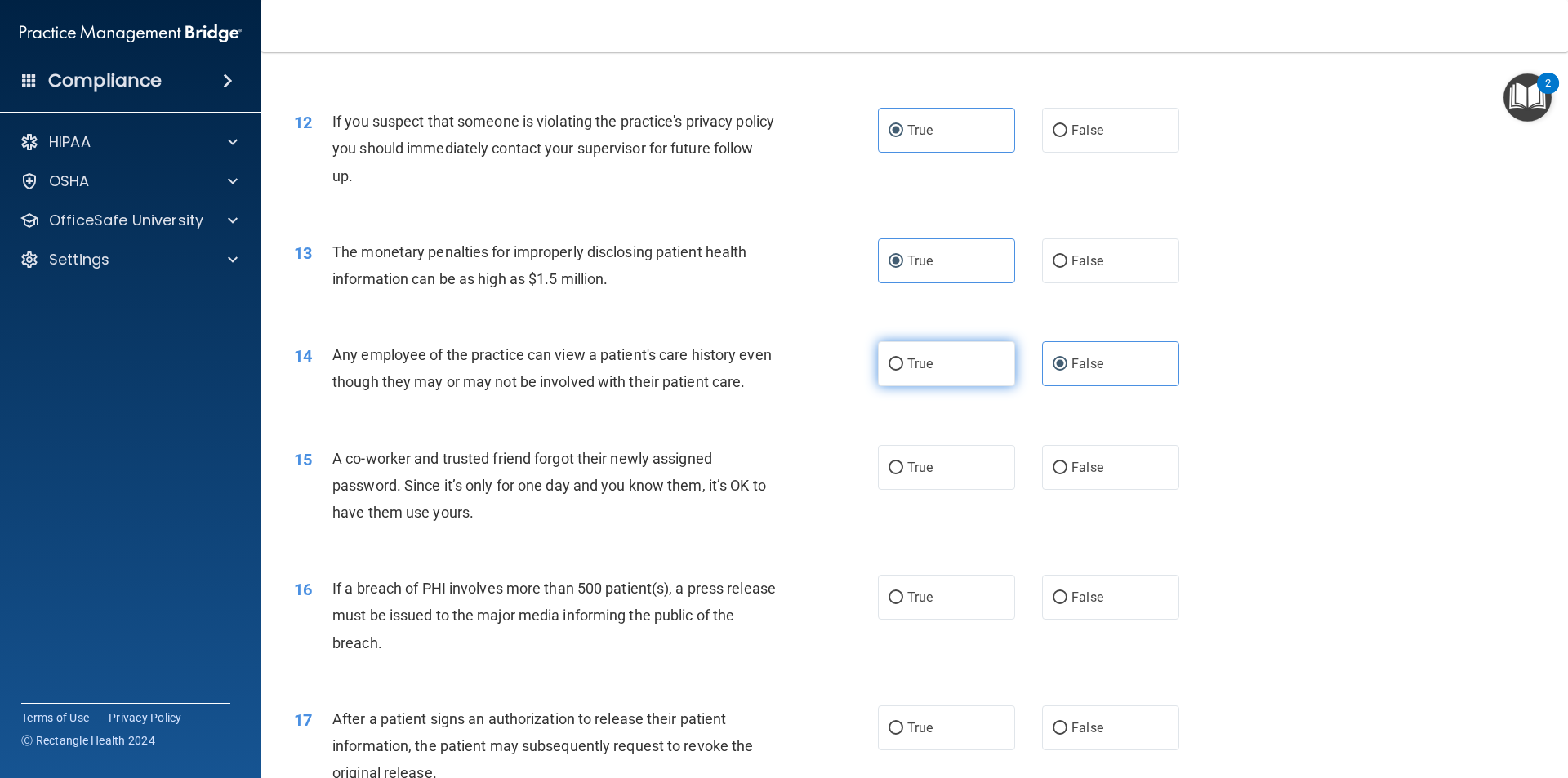
scroll to position [1307, 0]
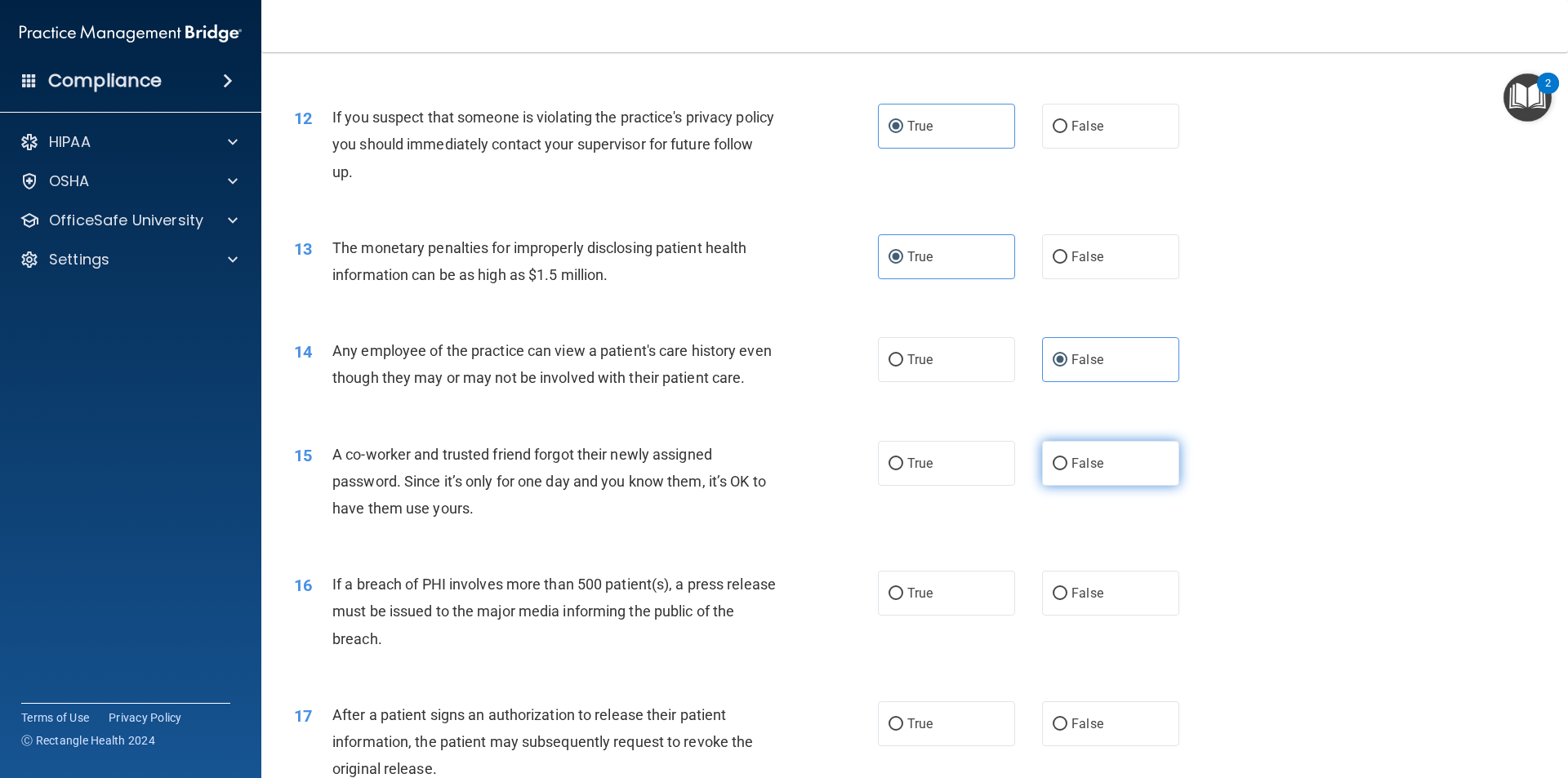
click at [1072, 472] on span "False" at bounding box center [1087, 464] width 32 height 15
click at [1067, 471] on input "False" at bounding box center [1059, 464] width 14 height 12
radio input "true"
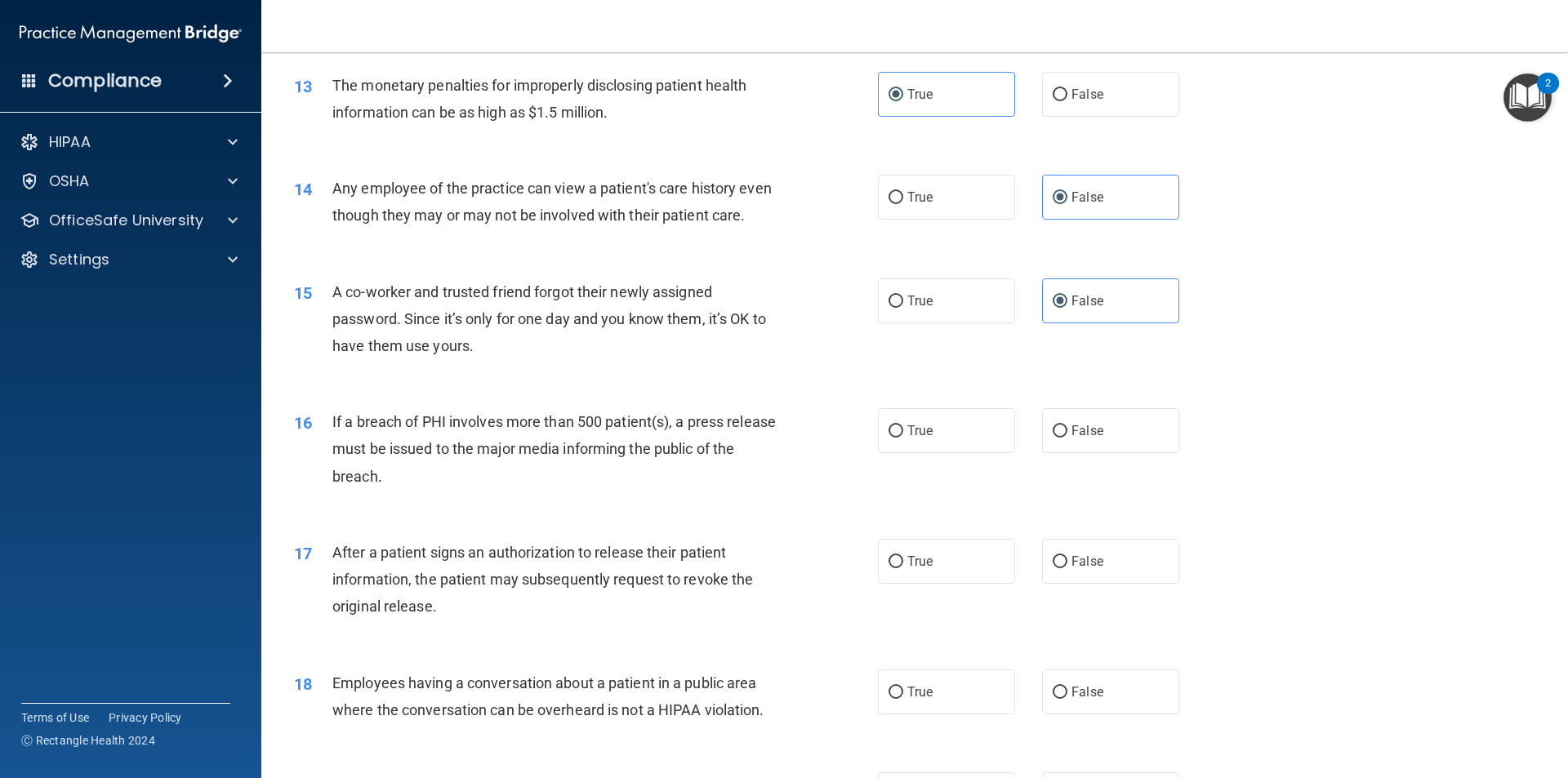
scroll to position [1471, 0]
click at [931, 452] on label "True" at bounding box center [946, 429] width 137 height 45
click at [904, 437] on input "True" at bounding box center [895, 430] width 14 height 12
radio input "true"
click at [933, 581] on label "True" at bounding box center [946, 560] width 137 height 45
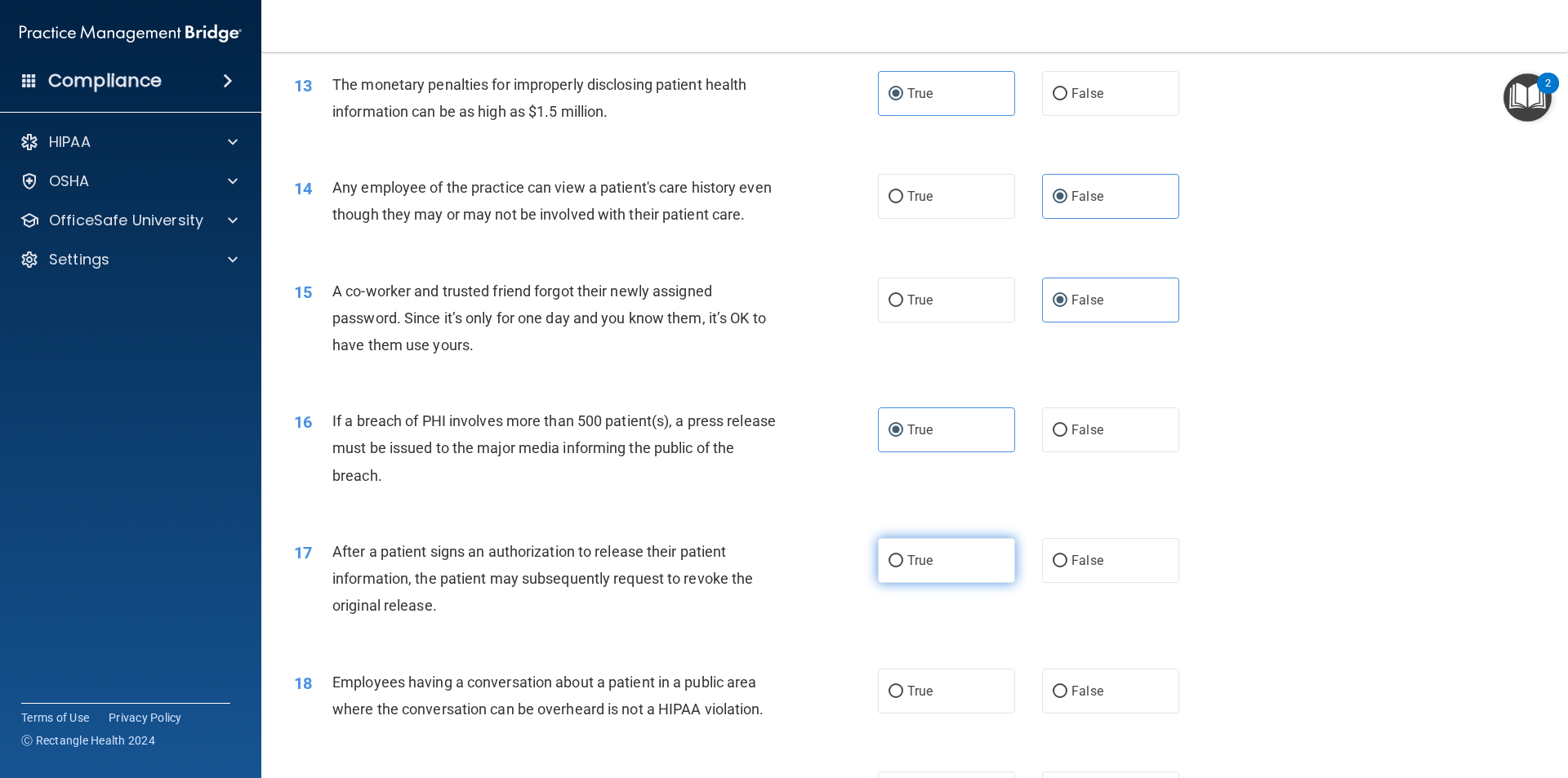
click at [904, 568] on input "True" at bounding box center [895, 561] width 14 height 12
radio input "true"
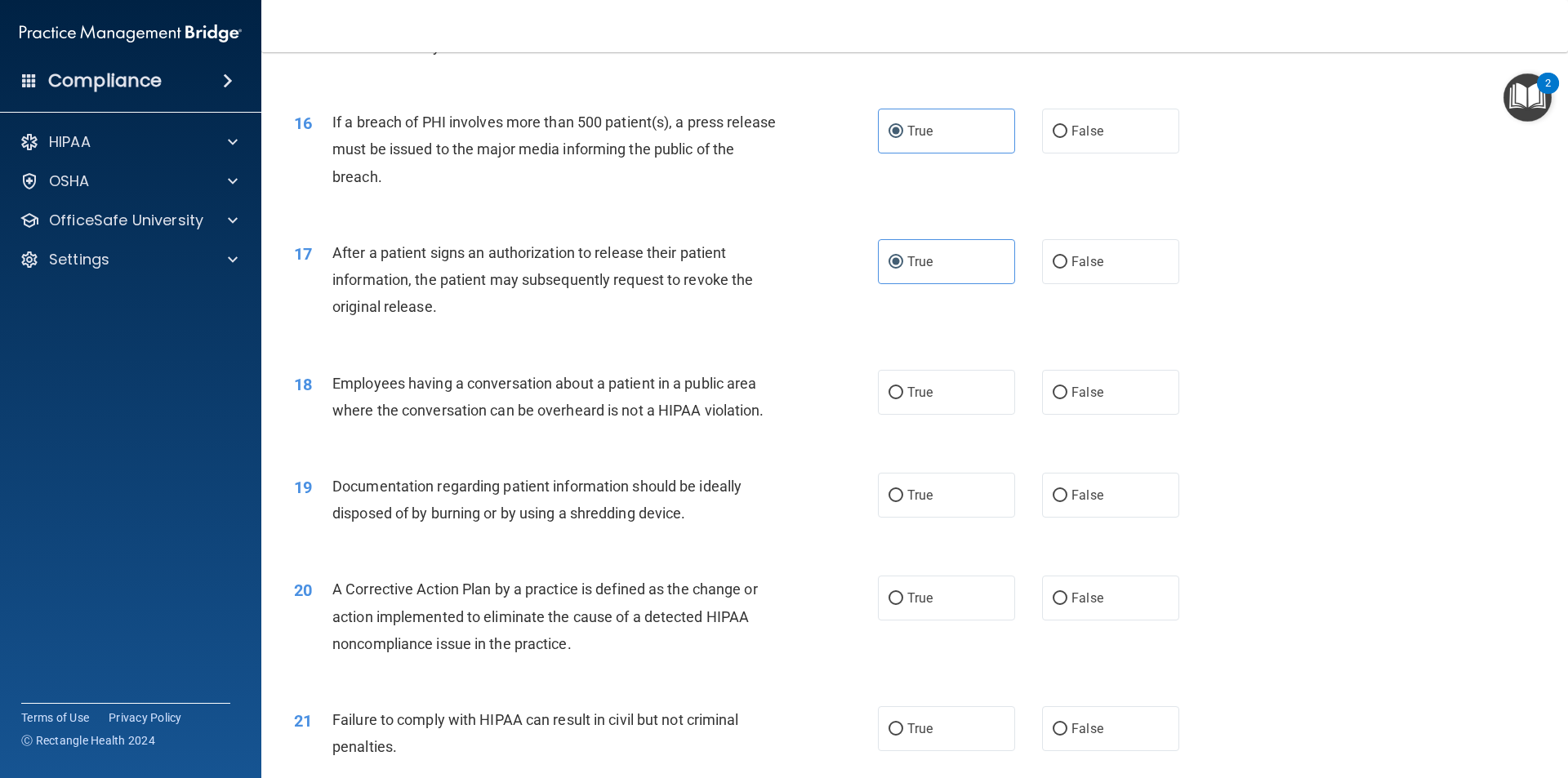
scroll to position [1797, 0]
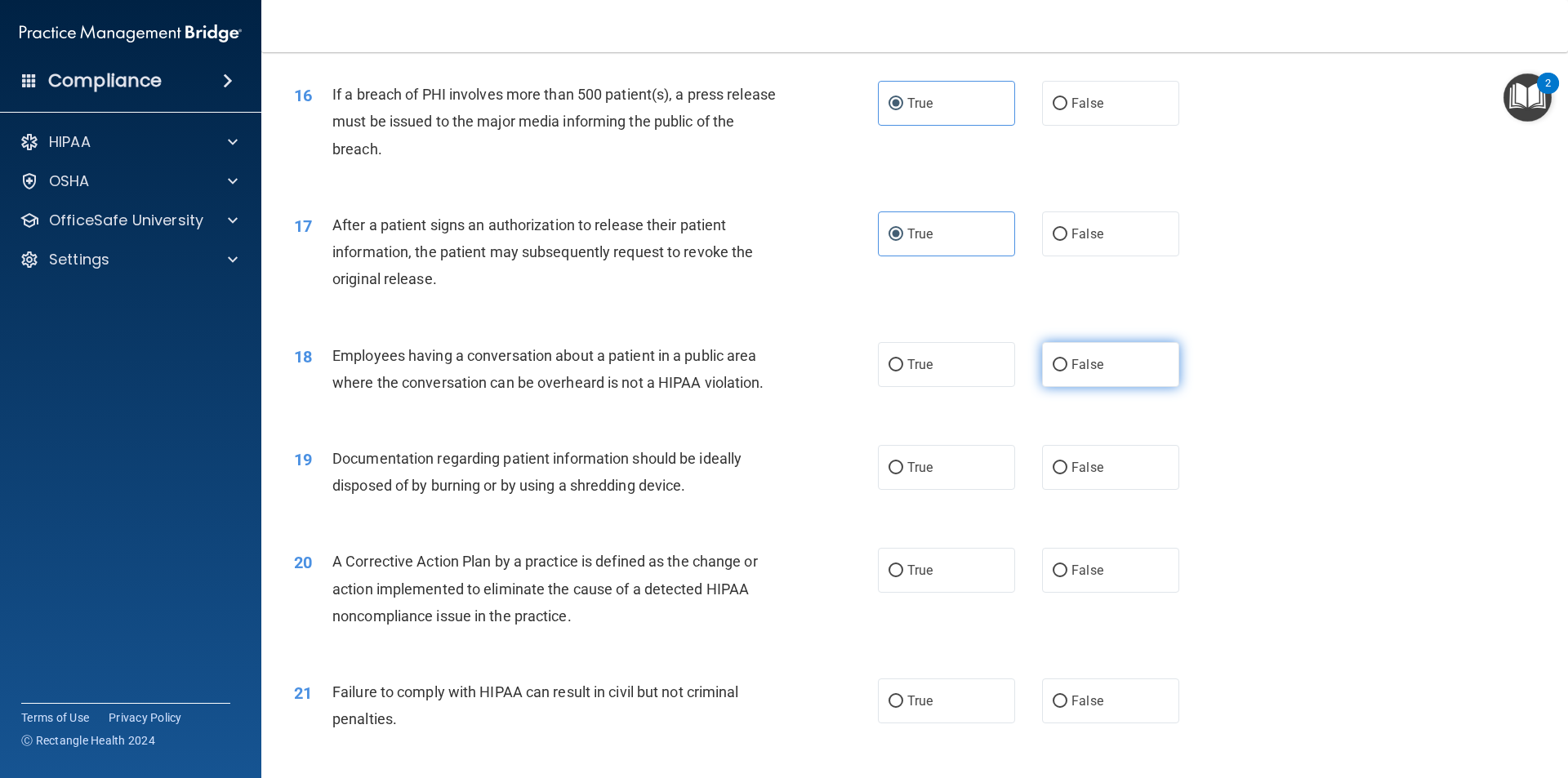
click at [1056, 372] on input "False" at bounding box center [1059, 365] width 14 height 12
radio input "true"
click at [950, 490] on label "True" at bounding box center [946, 467] width 137 height 45
click at [904, 474] on input "True" at bounding box center [895, 468] width 14 height 12
radio input "true"
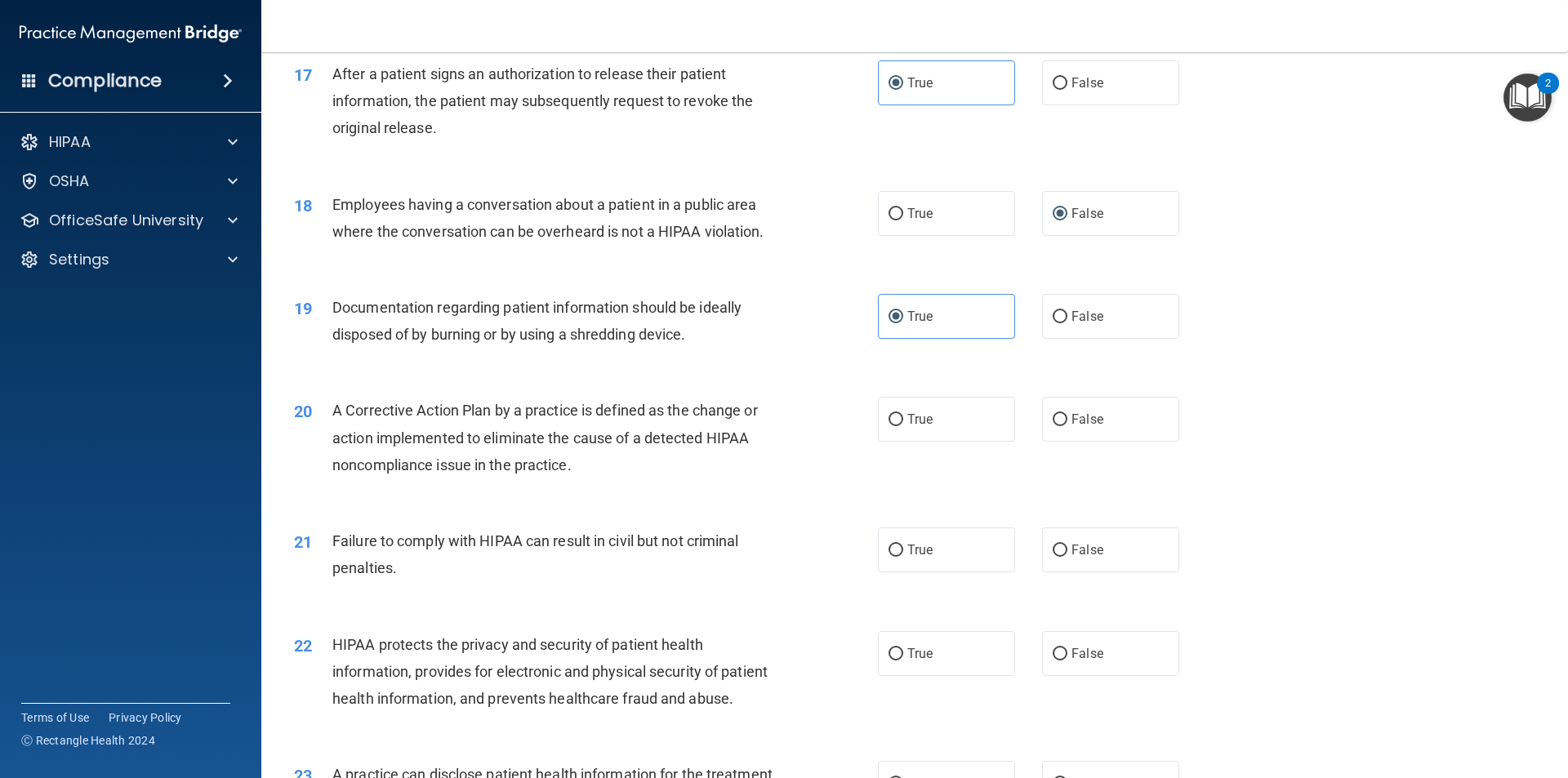
scroll to position [1960, 0]
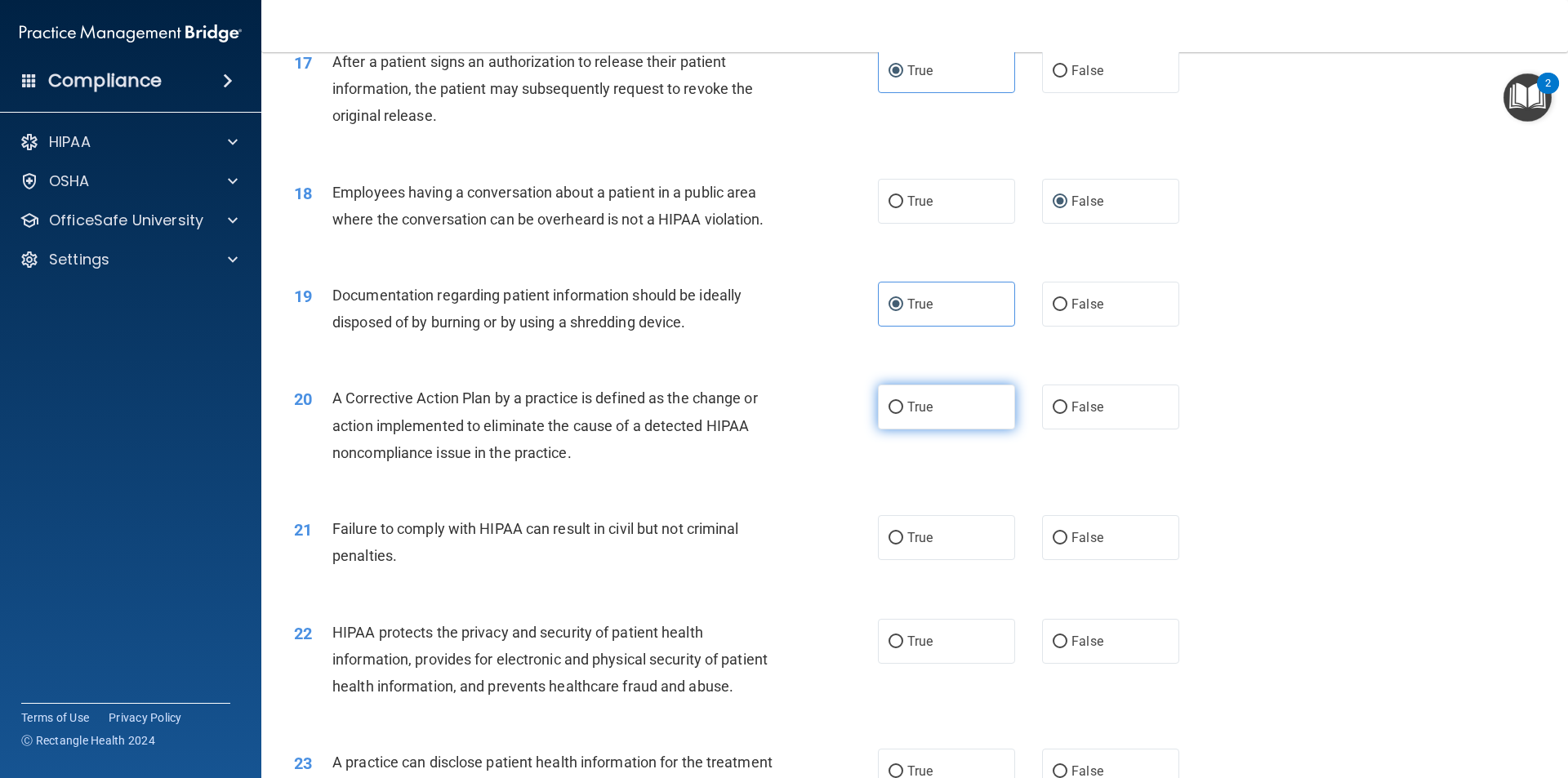
click at [947, 429] on label "True" at bounding box center [946, 407] width 137 height 45
click at [904, 414] on input "True" at bounding box center [895, 407] width 14 height 12
radio input "true"
click at [1052, 545] on input "False" at bounding box center [1059, 538] width 14 height 12
radio input "true"
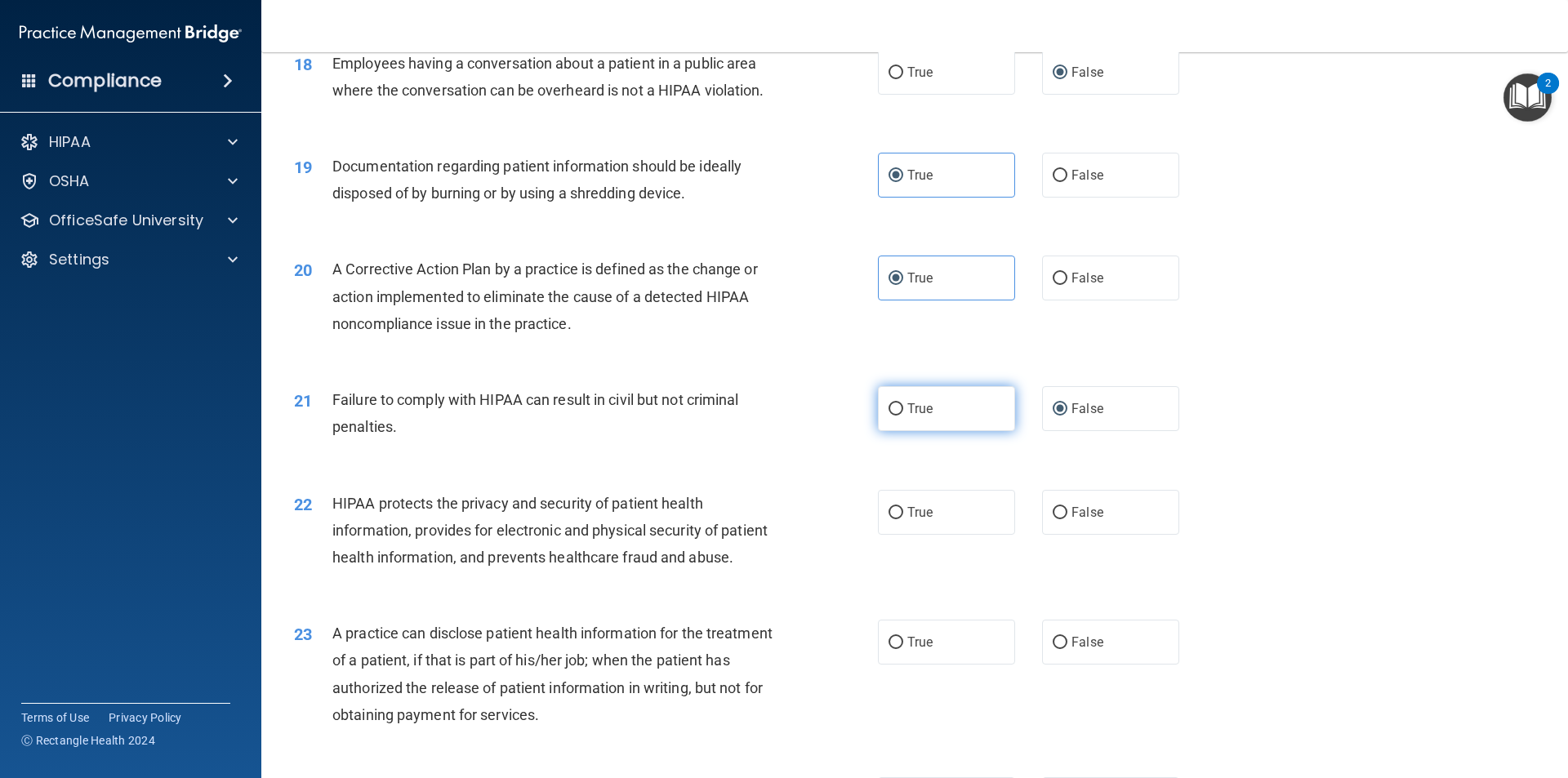
scroll to position [2124, 0]
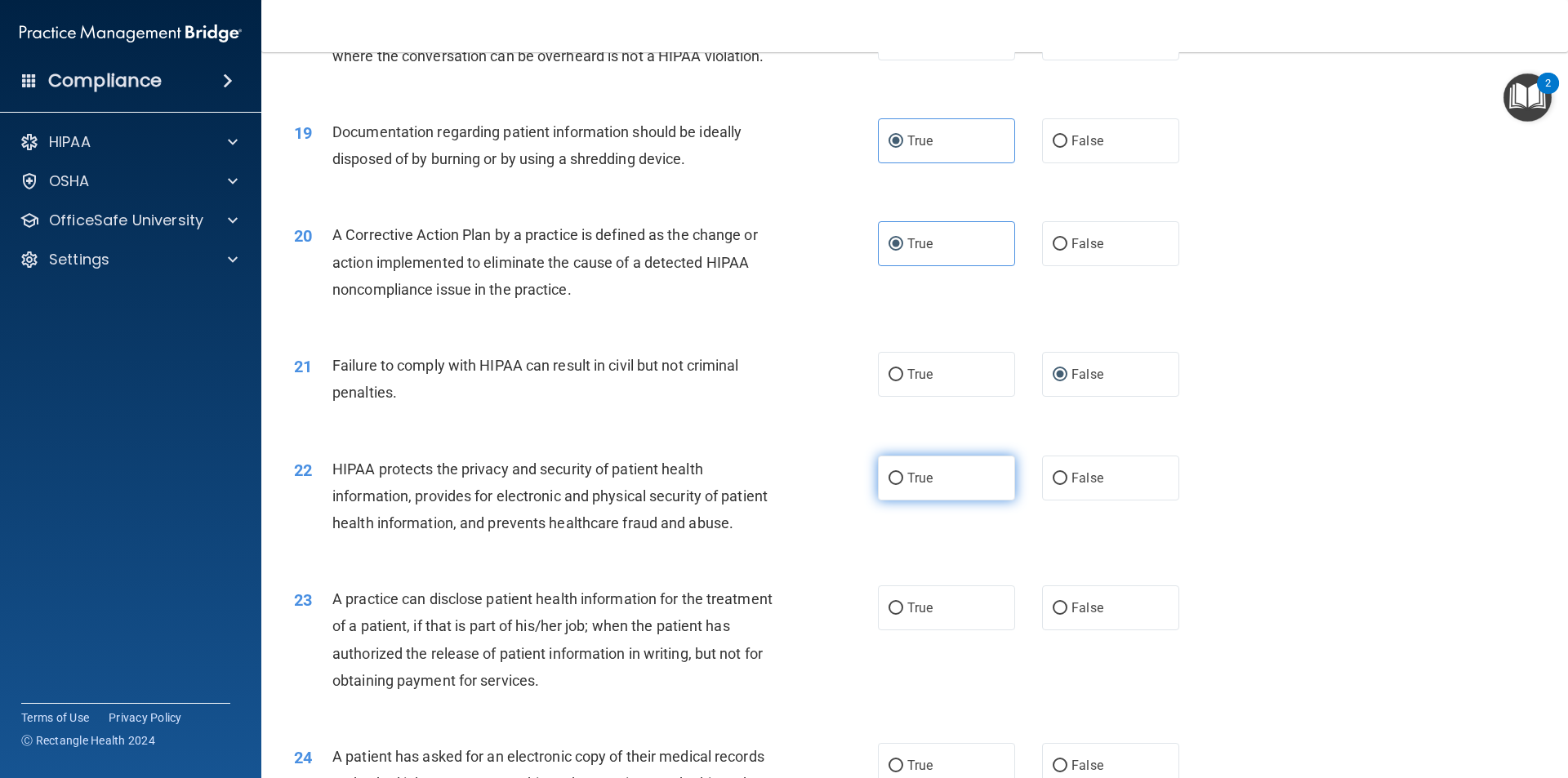
click at [943, 500] on label "True" at bounding box center [946, 478] width 137 height 45
click at [904, 485] on input "True" at bounding box center [895, 478] width 14 height 12
radio input "true"
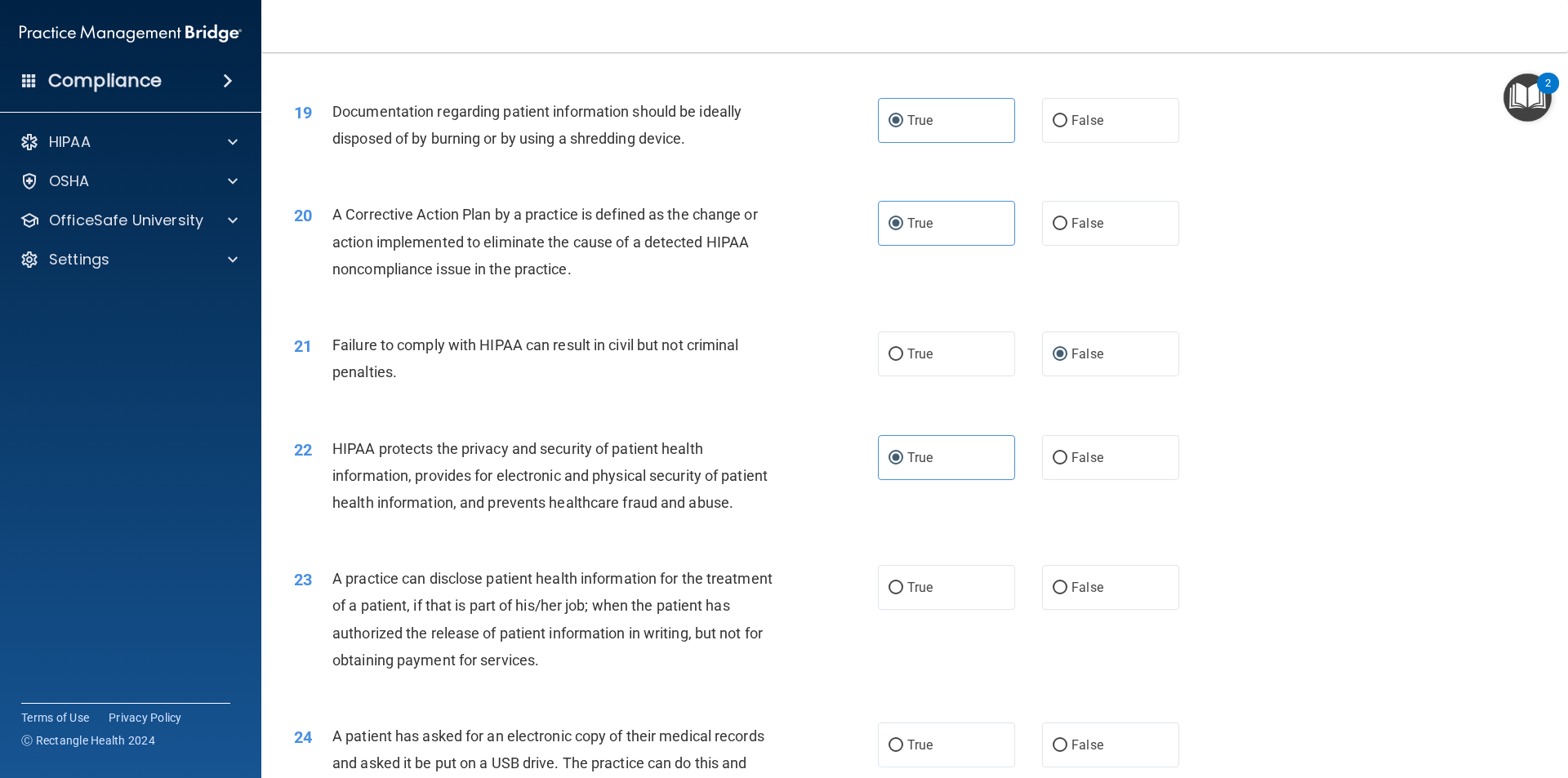
scroll to position [2287, 0]
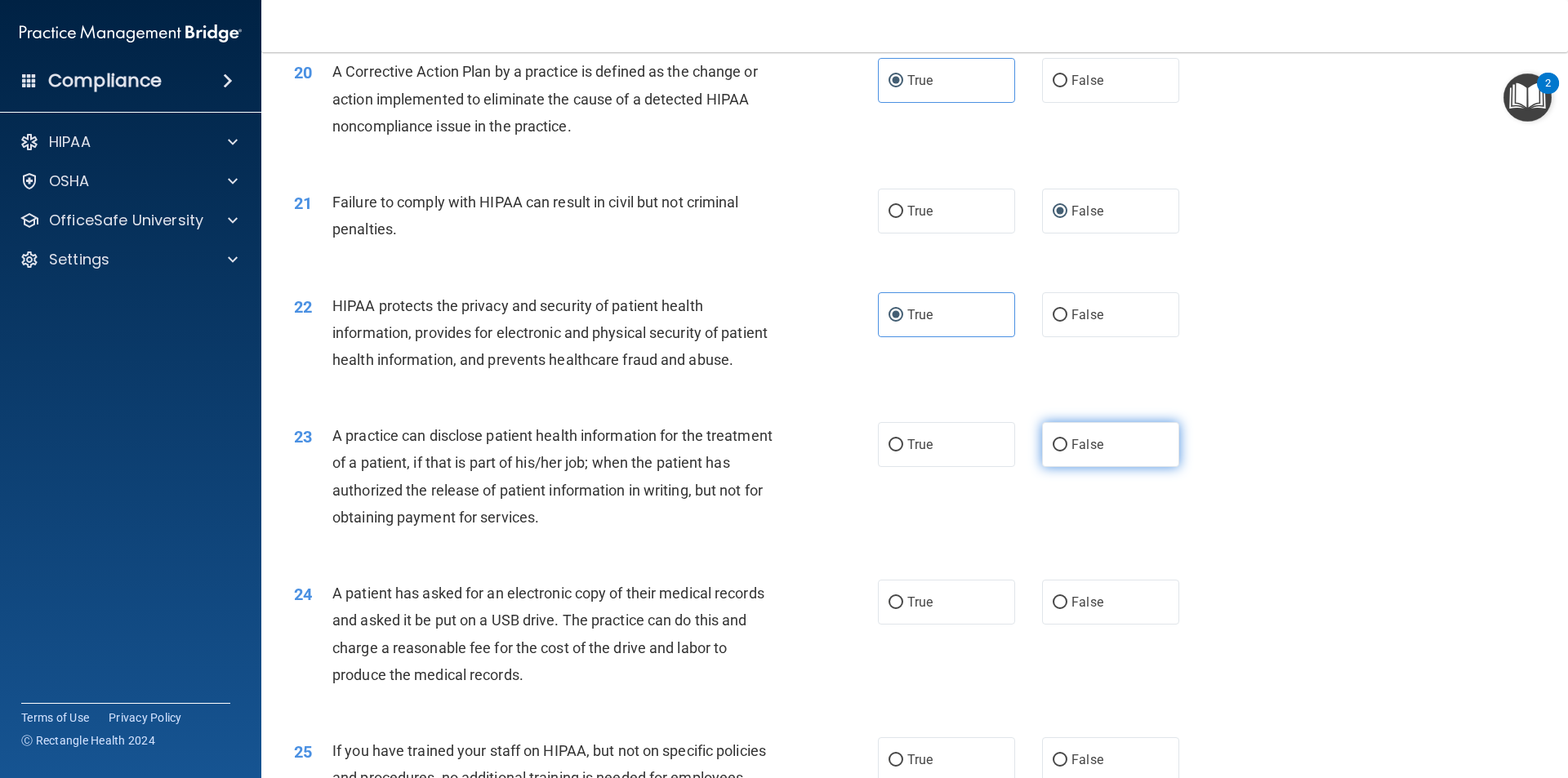
click at [1056, 467] on label "False" at bounding box center [1110, 445] width 137 height 45
click at [1056, 451] on input "False" at bounding box center [1059, 446] width 14 height 12
radio input "true"
click at [933, 625] on label "True" at bounding box center [946, 602] width 137 height 45
click at [904, 609] on input "True" at bounding box center [895, 603] width 14 height 12
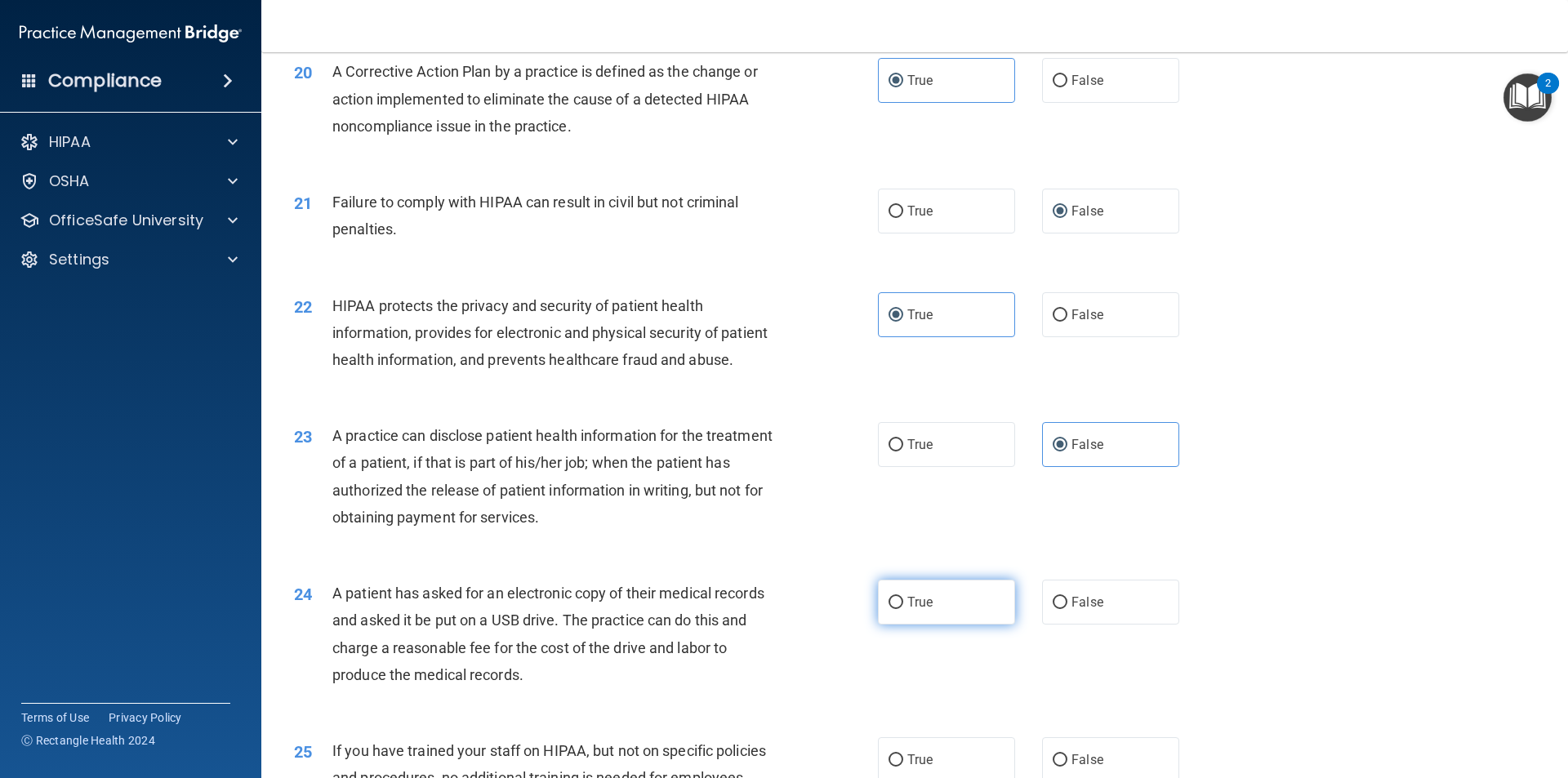
radio input "true"
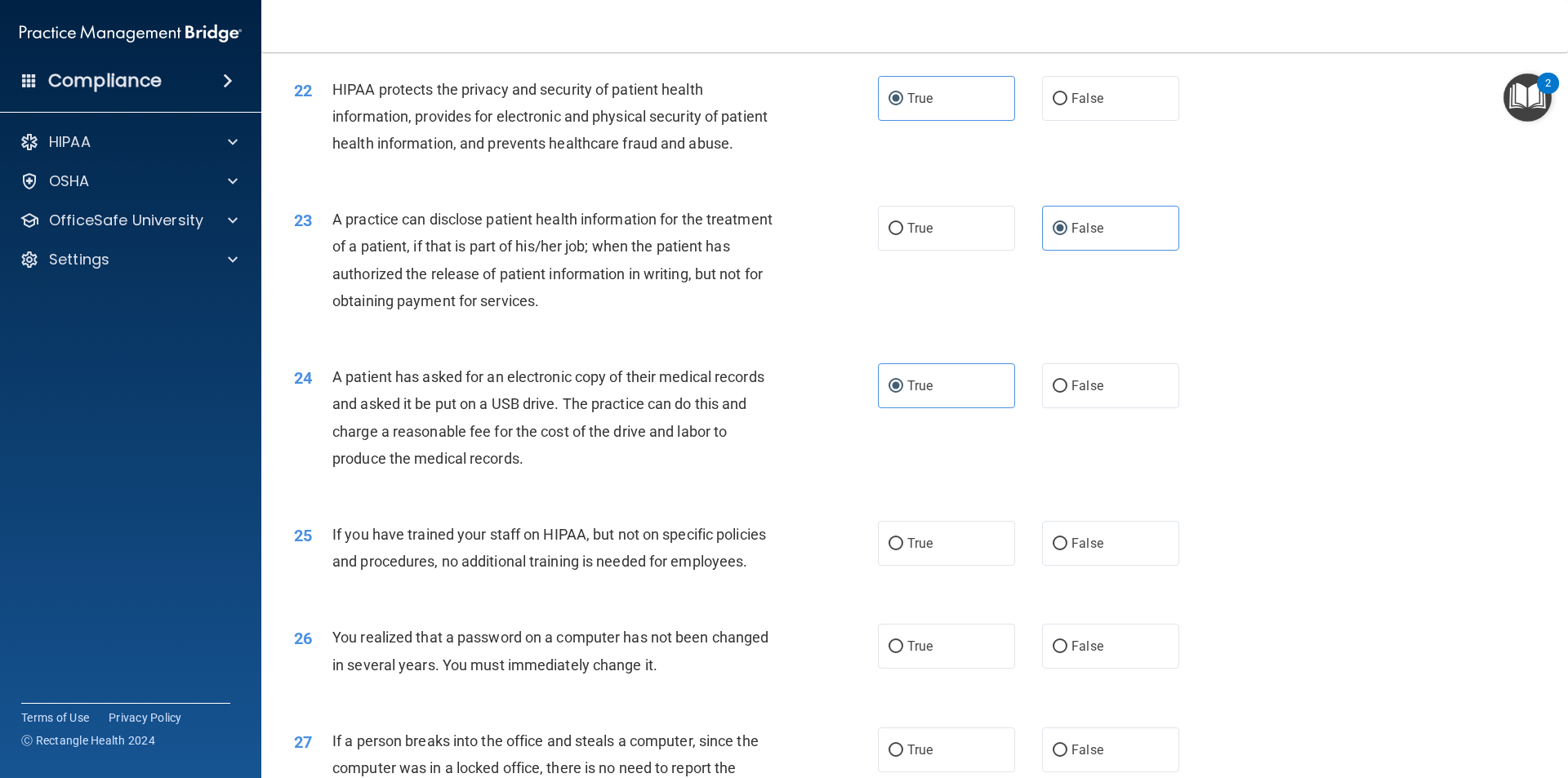
scroll to position [2532, 0]
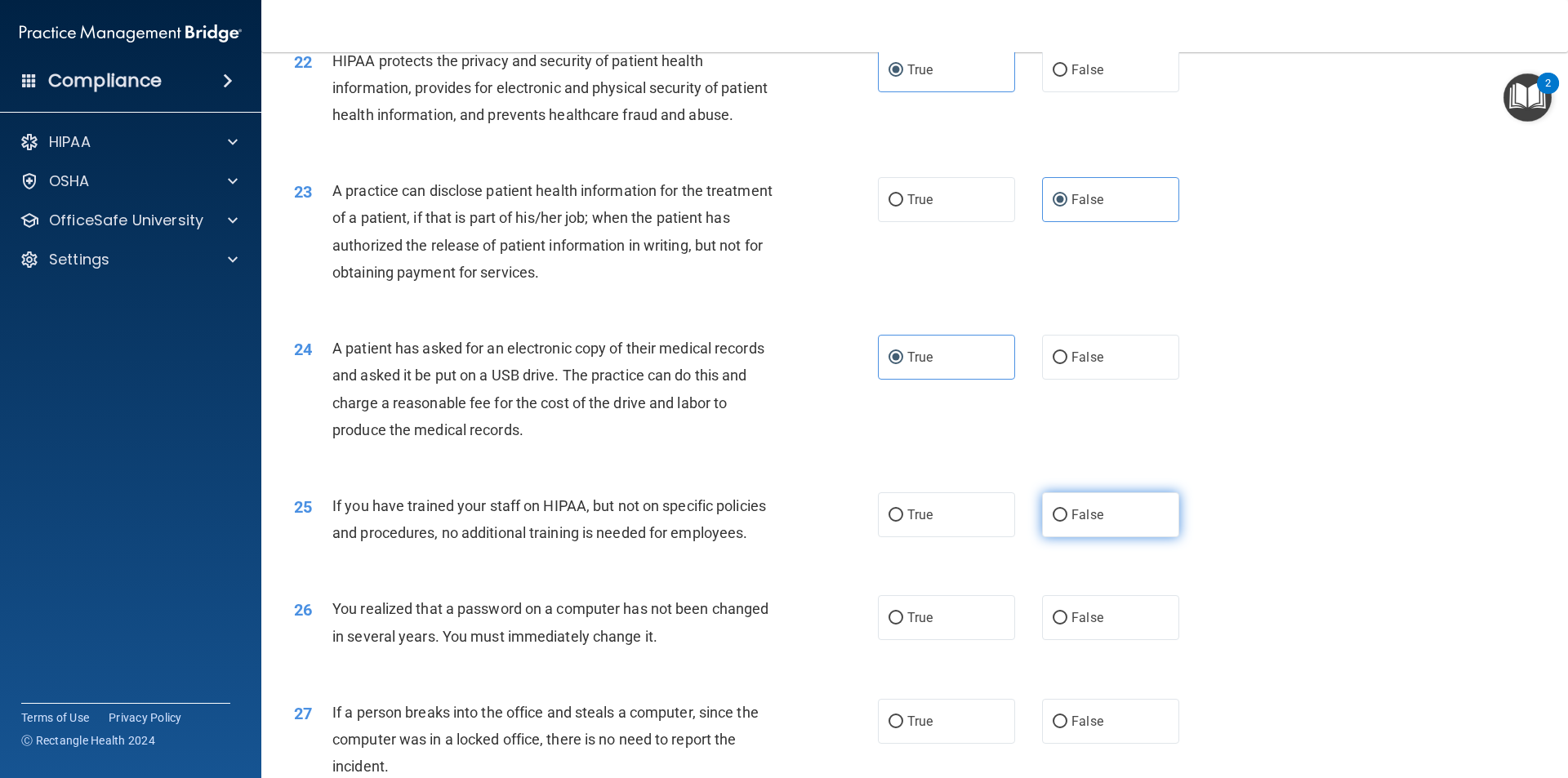
click at [1090, 523] on span "False" at bounding box center [1087, 515] width 32 height 15
click at [1067, 522] on input "False" at bounding box center [1059, 516] width 14 height 12
radio input "true"
click at [927, 625] on span "True" at bounding box center [920, 618] width 25 height 15
click at [904, 625] on input "True" at bounding box center [895, 619] width 14 height 12
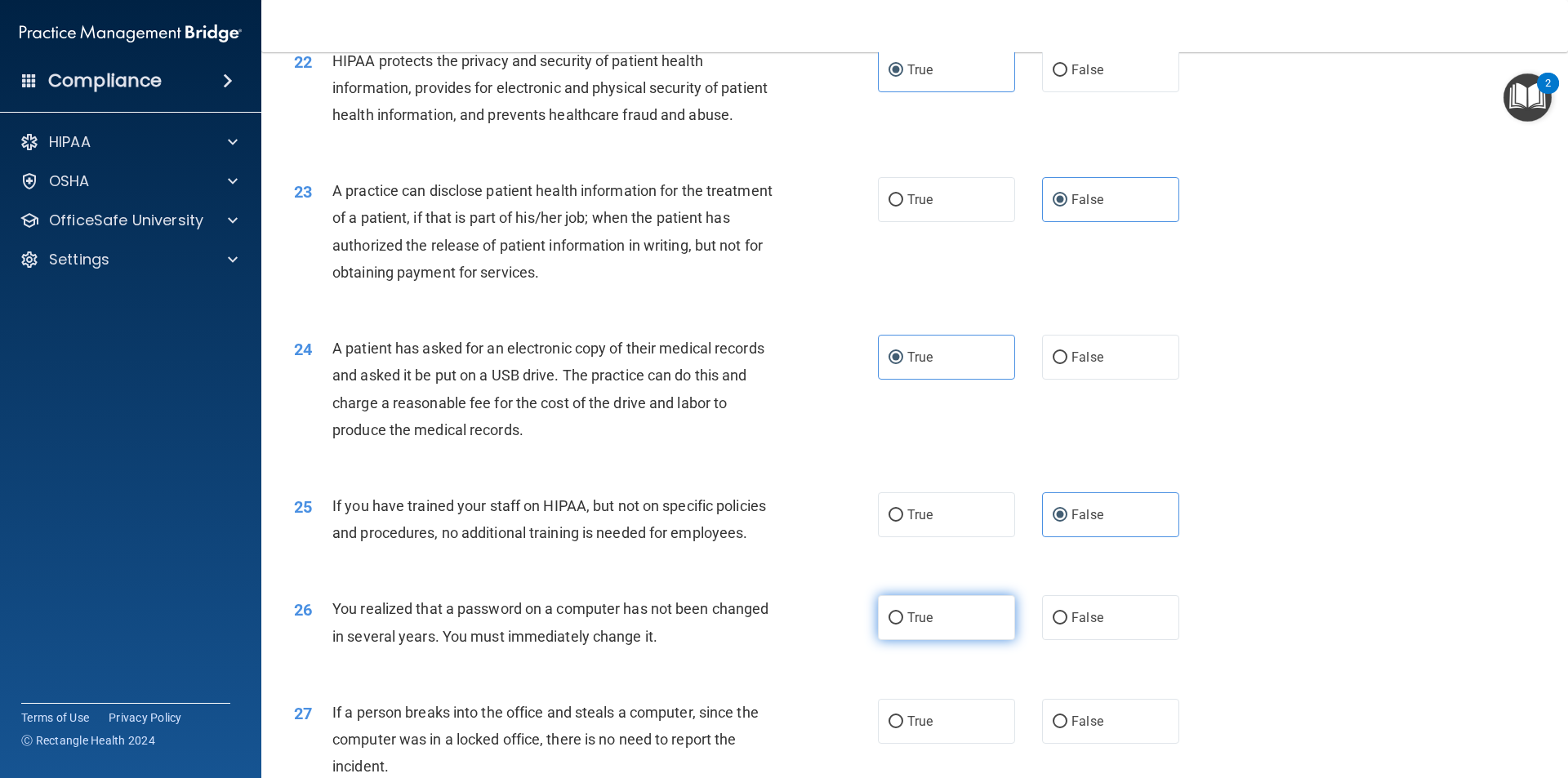
radio input "true"
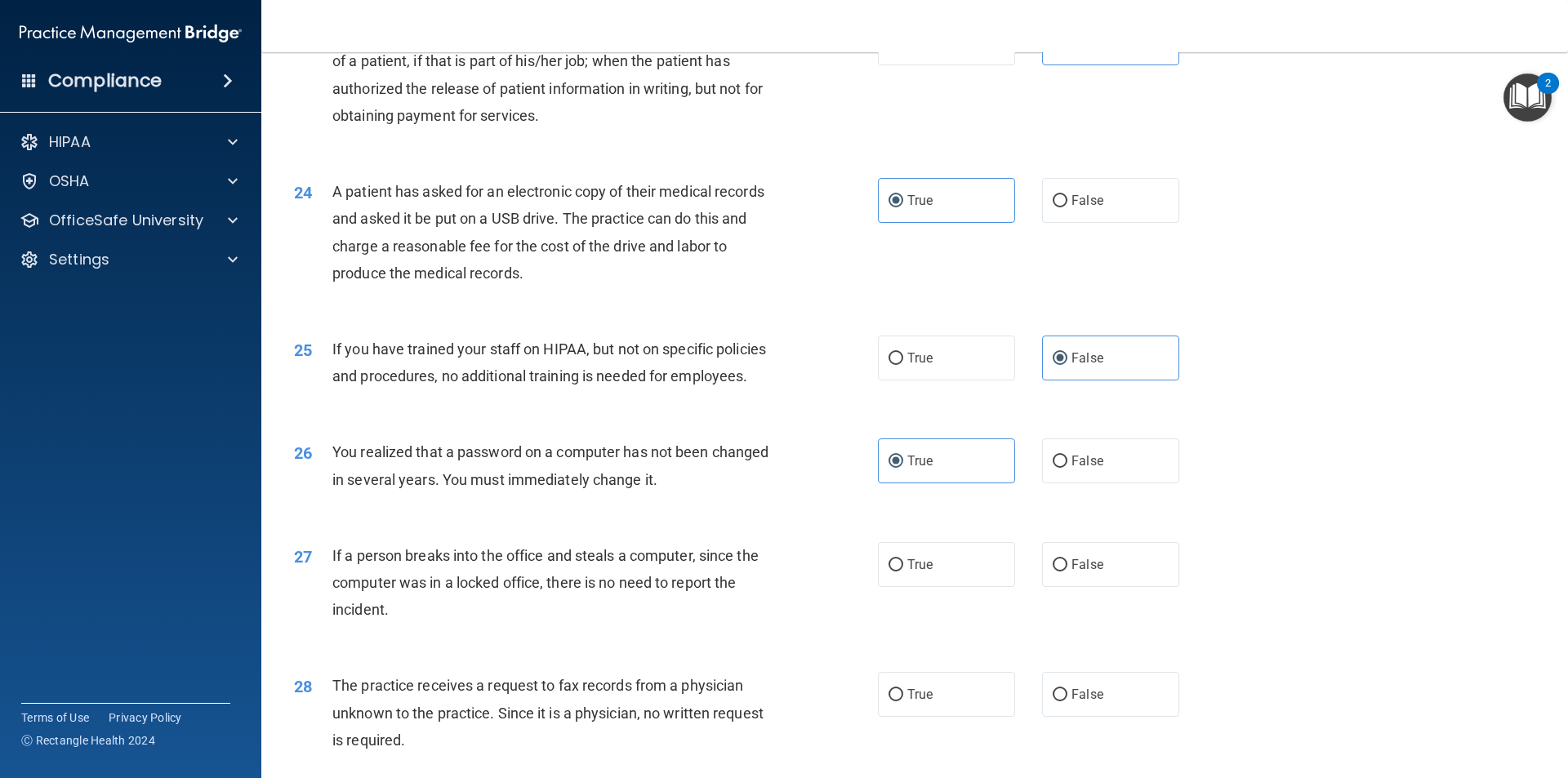
scroll to position [2695, 0]
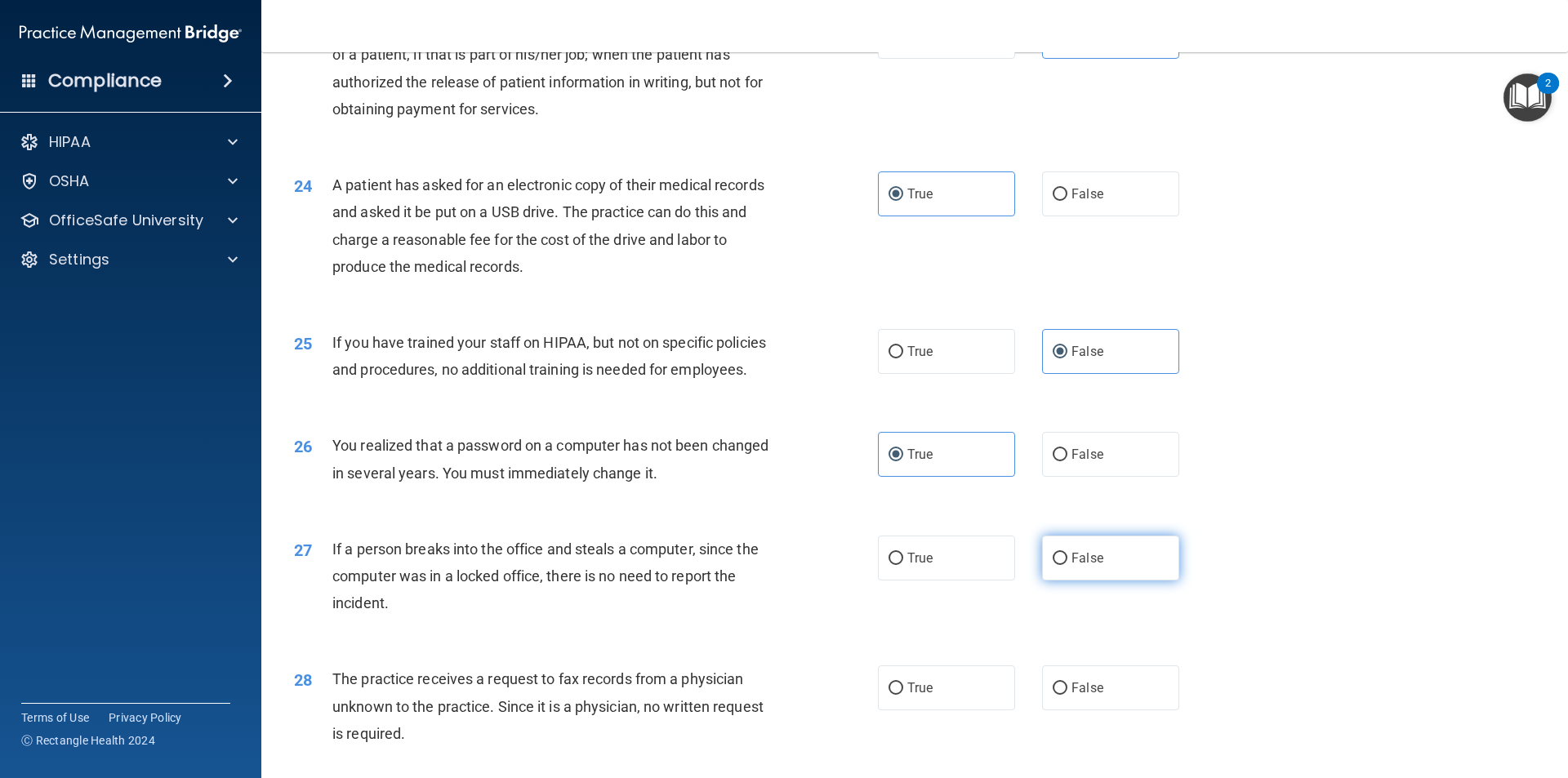
click at [1082, 581] on label "False" at bounding box center [1110, 558] width 137 height 45
click at [1067, 565] on input "False" at bounding box center [1059, 559] width 14 height 12
radio input "true"
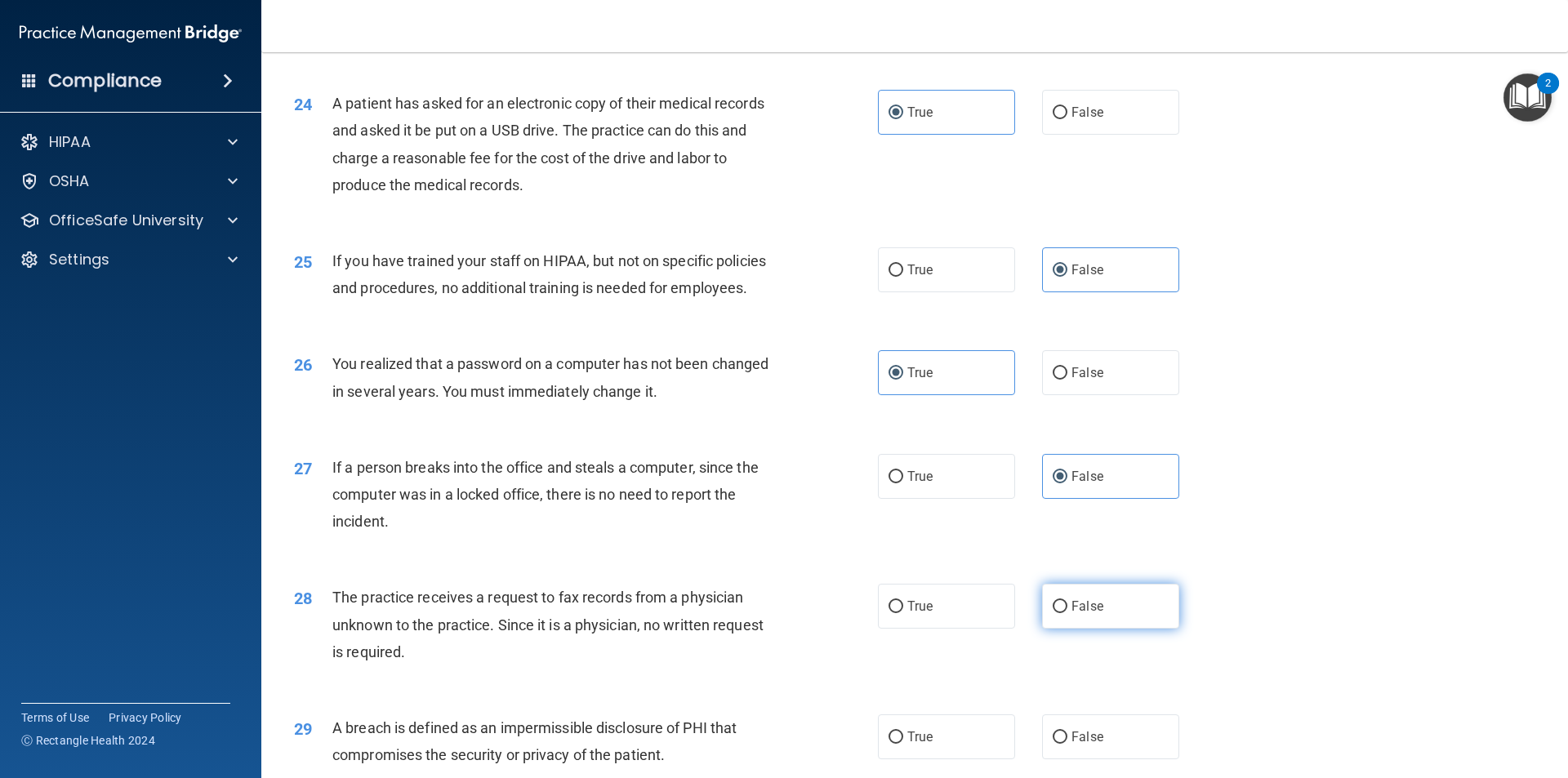
click at [1067, 629] on label "False" at bounding box center [1110, 606] width 137 height 45
click at [1067, 614] on input "False" at bounding box center [1059, 607] width 14 height 12
radio input "true"
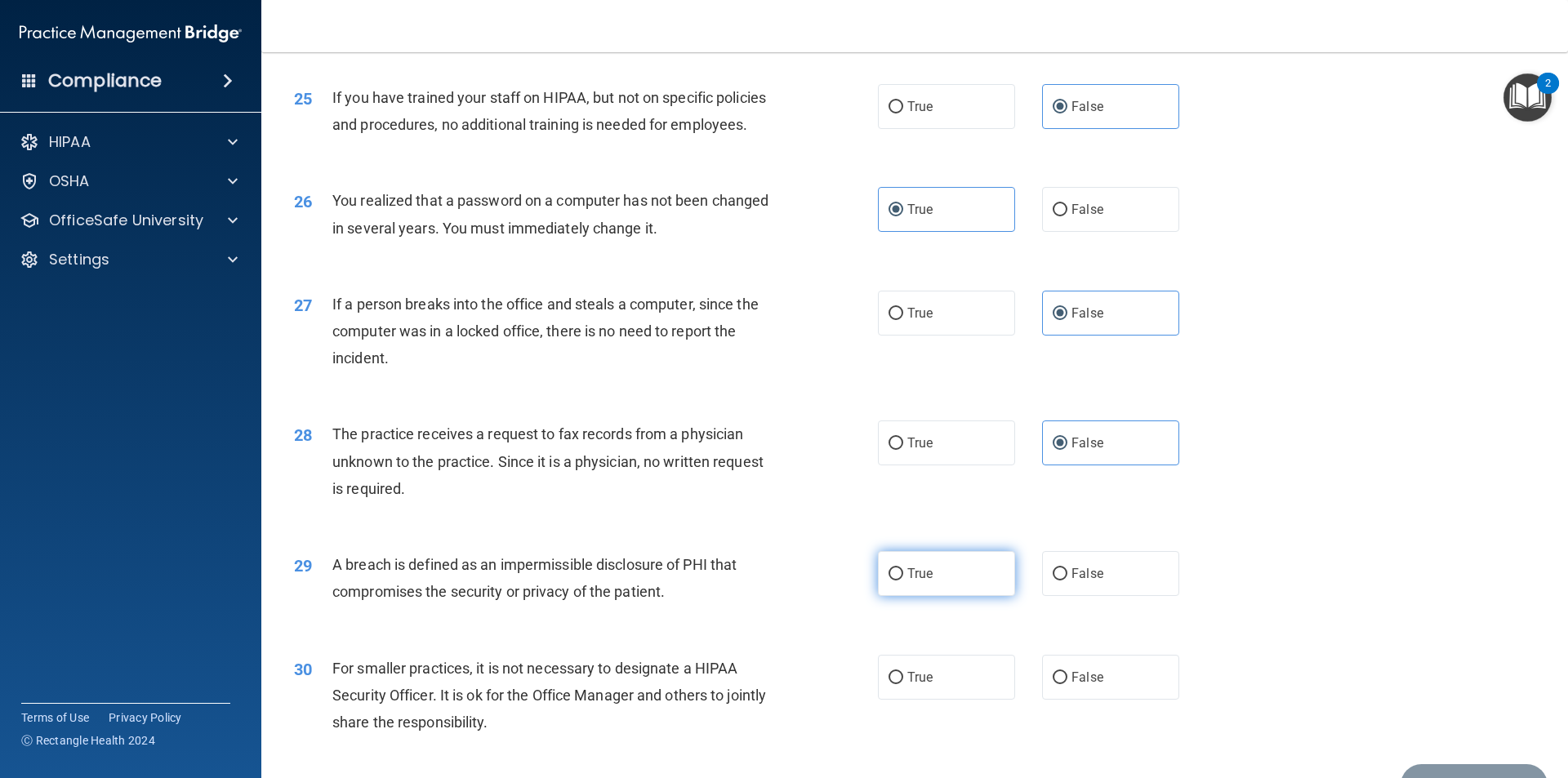
click at [928, 596] on label "True" at bounding box center [946, 573] width 137 height 45
click at [904, 581] on input "True" at bounding box center [895, 574] width 14 height 12
radio input "true"
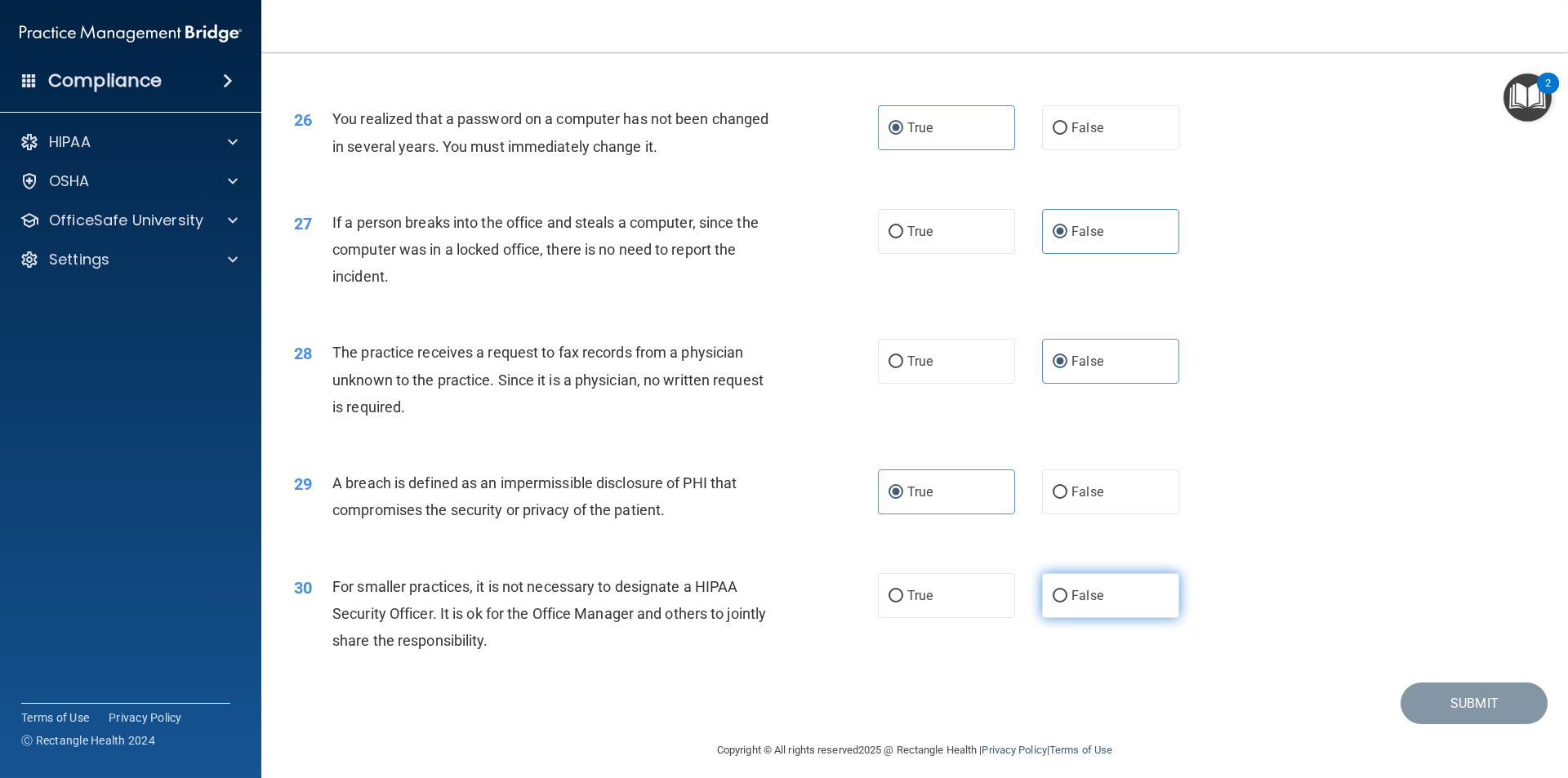
click at [1072, 603] on span "False" at bounding box center [1087, 596] width 32 height 15
click at [1067, 603] on input "False" at bounding box center [1059, 596] width 14 height 12
radio input "true"
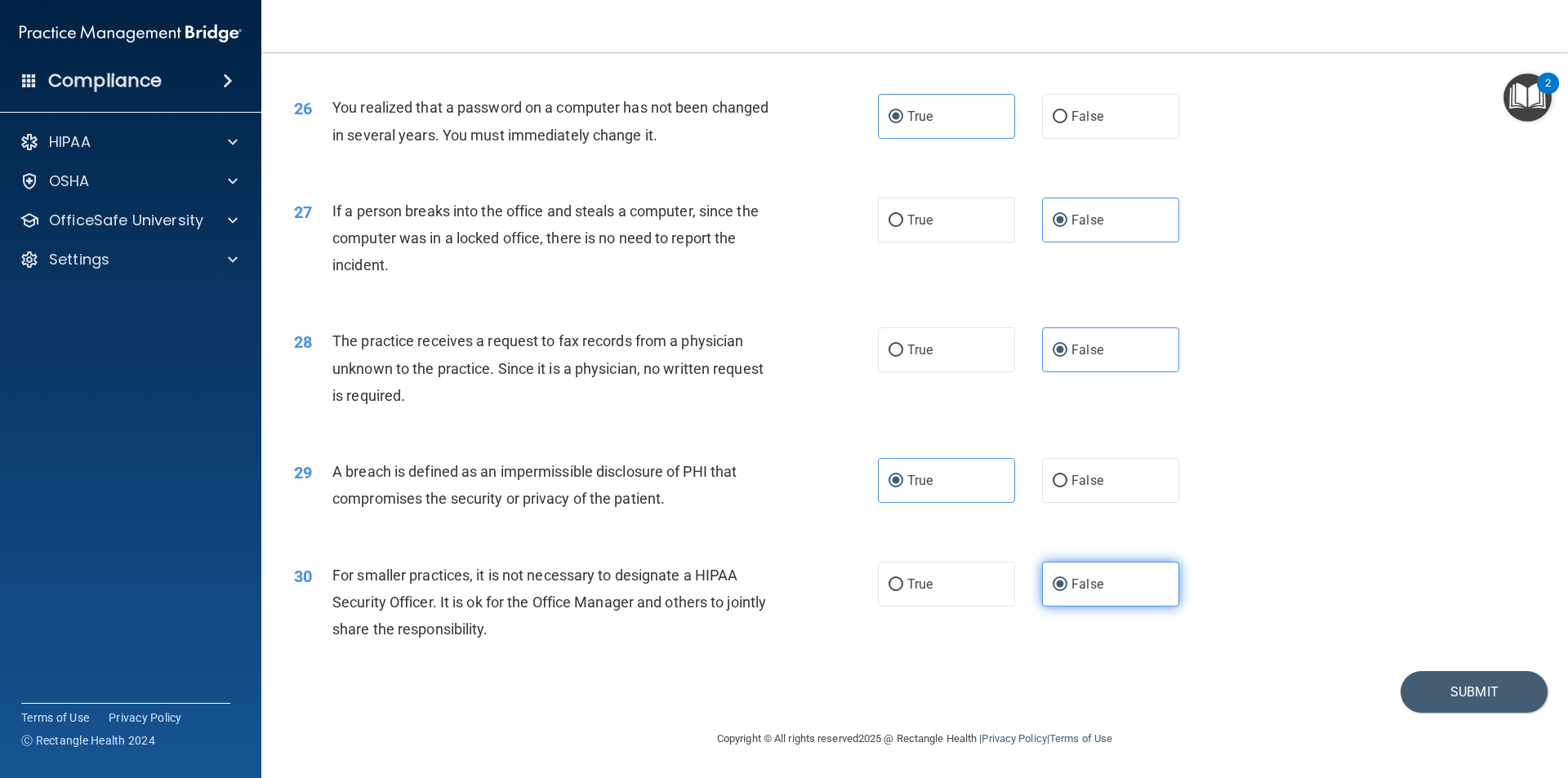
scroll to position [3005, 0]
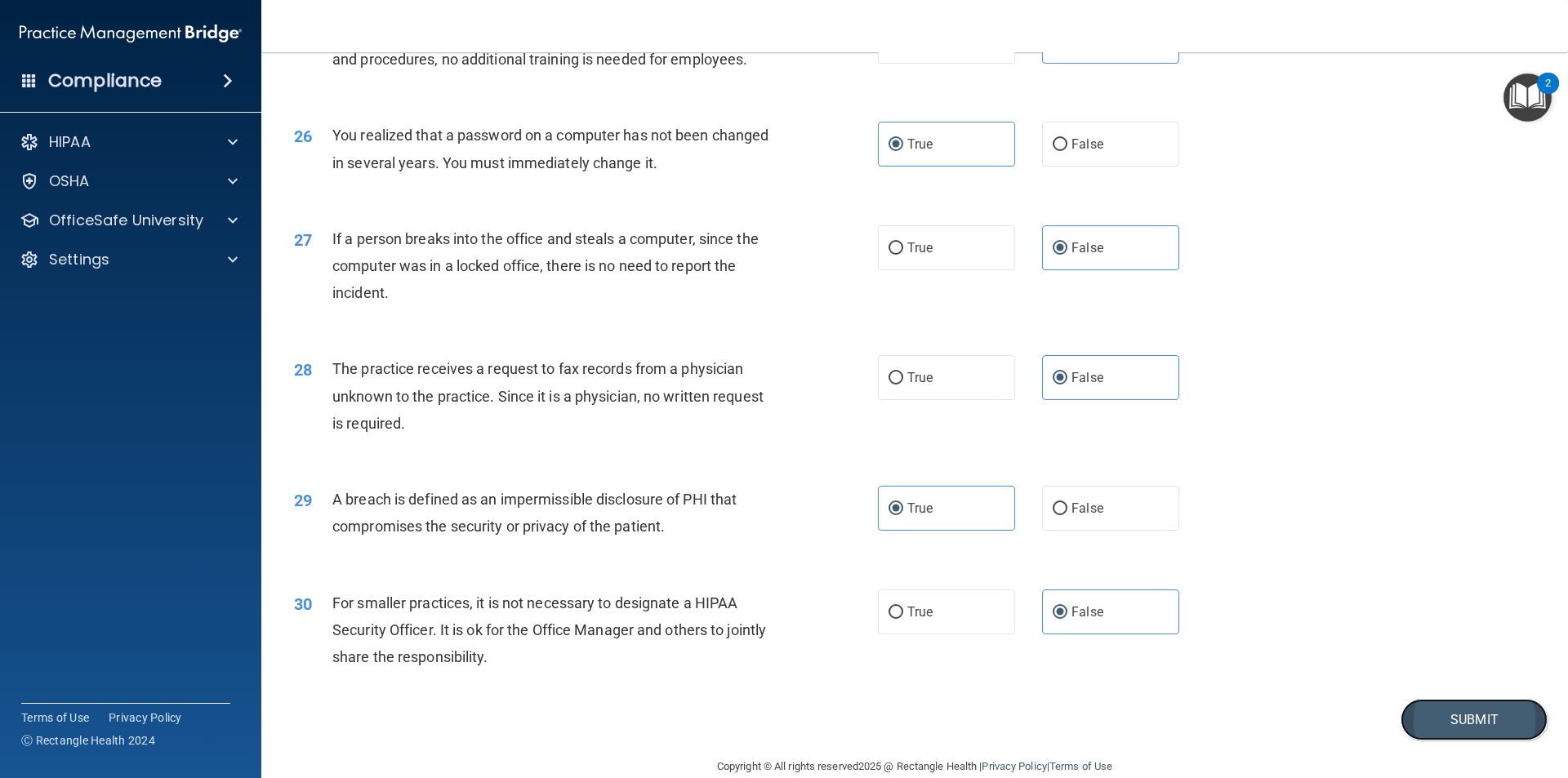
click at [1434, 741] on button "Submit" at bounding box center [1473, 719] width 147 height 41
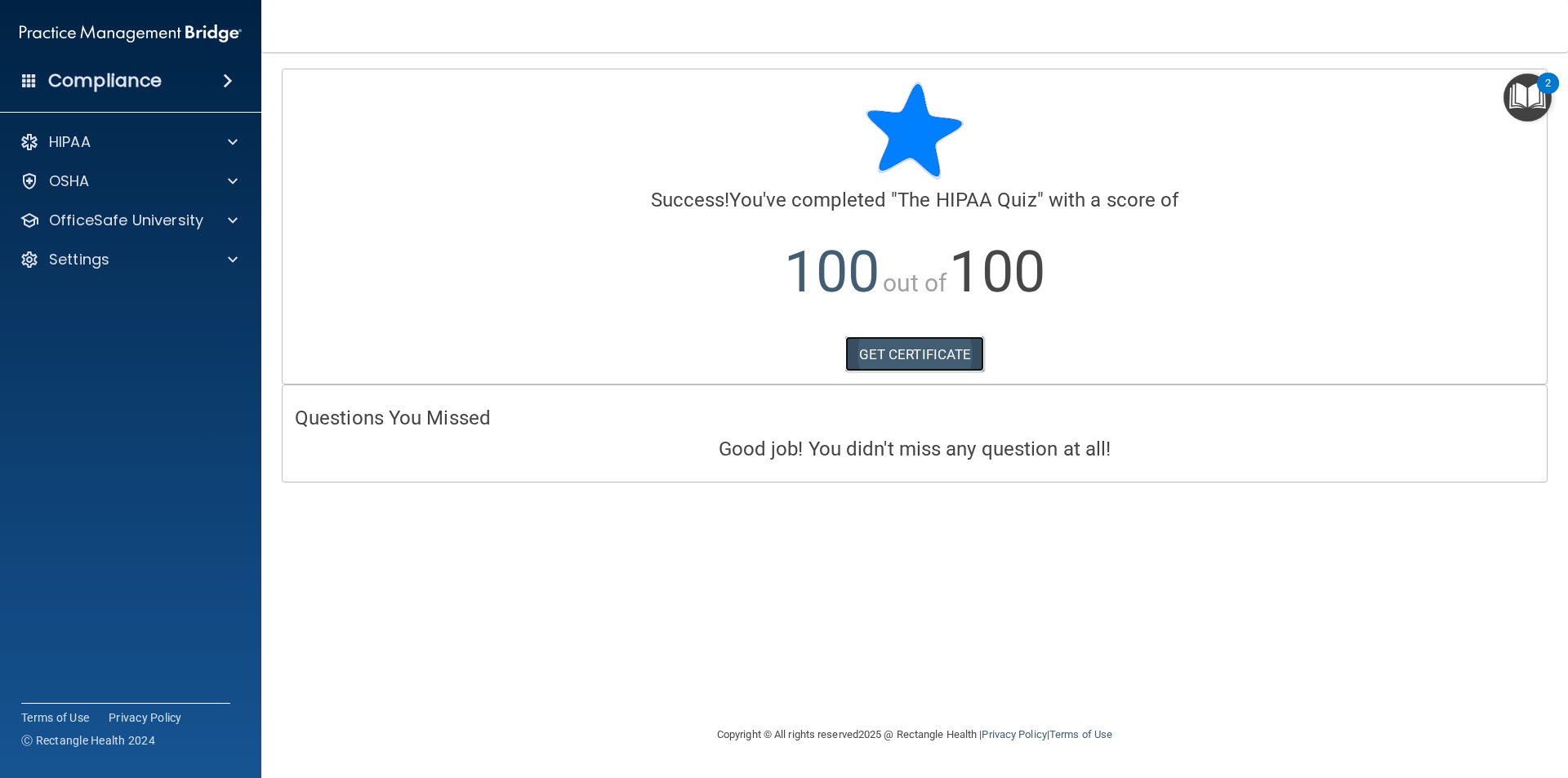
click at [945, 360] on link "GET CERTIFICATE" at bounding box center [914, 353] width 139 height 36
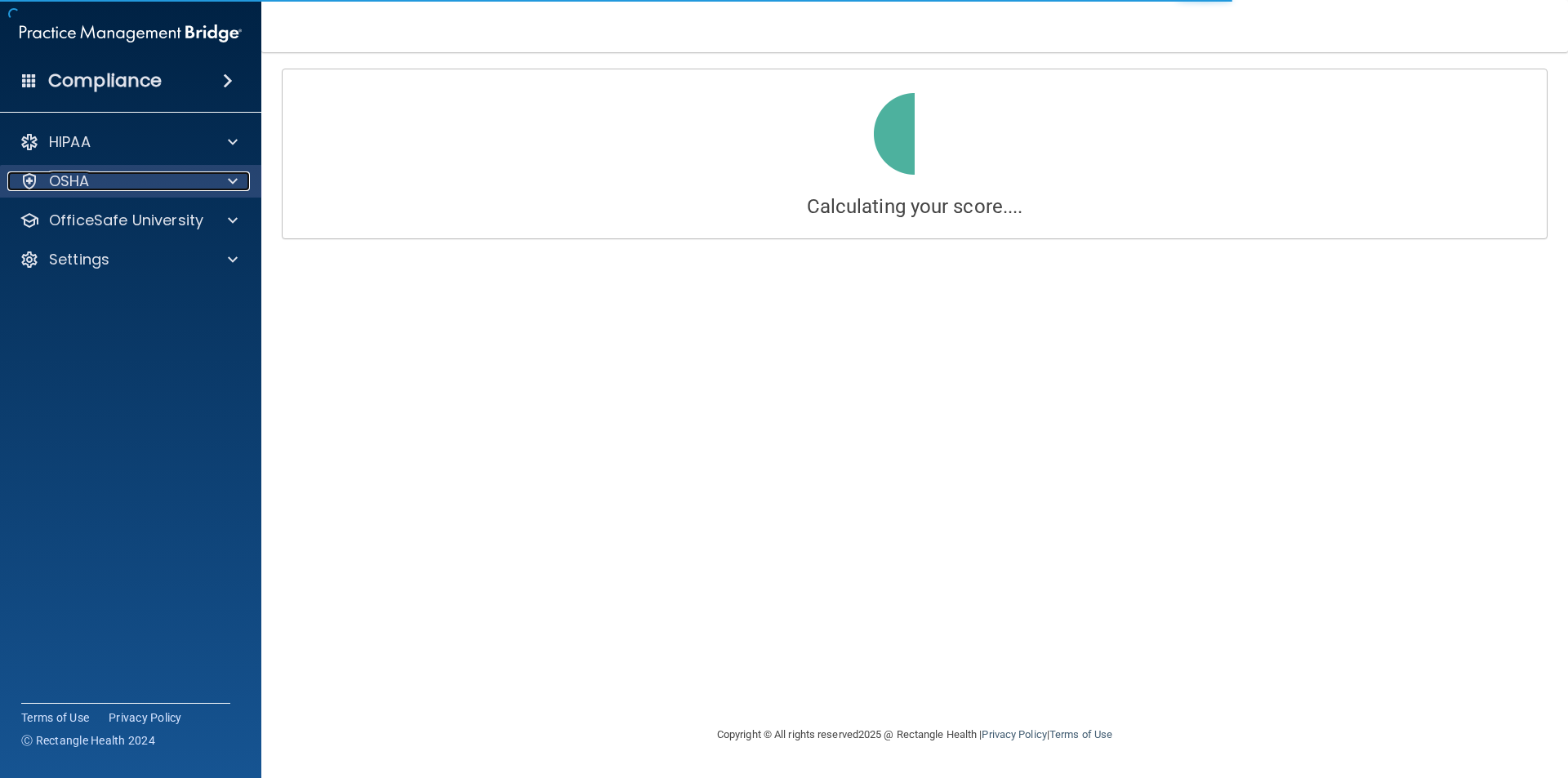
click at [184, 178] on div "OSHA" at bounding box center [109, 182] width 203 height 19
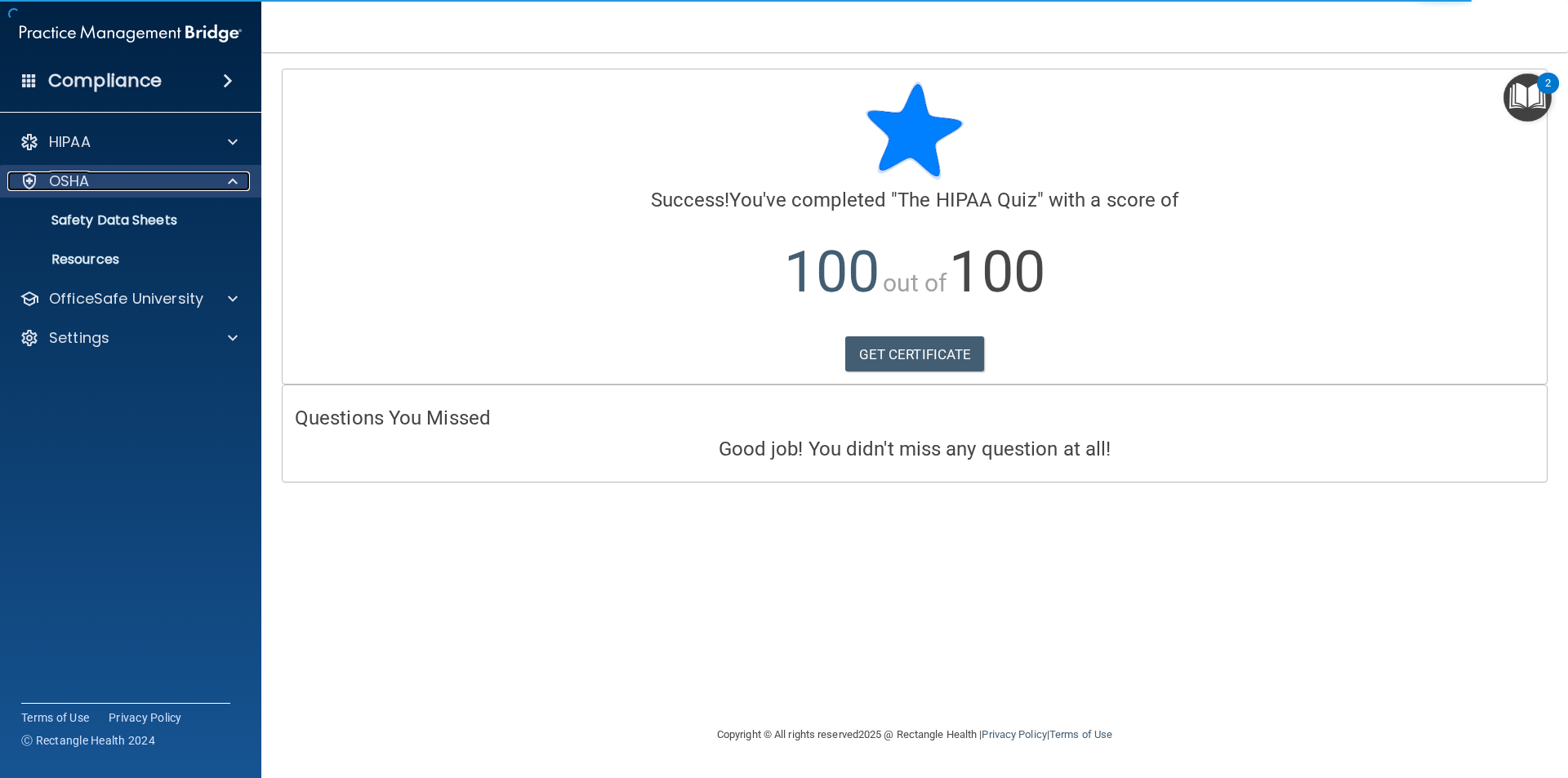
click at [53, 182] on p "OSHA" at bounding box center [69, 182] width 41 height 19
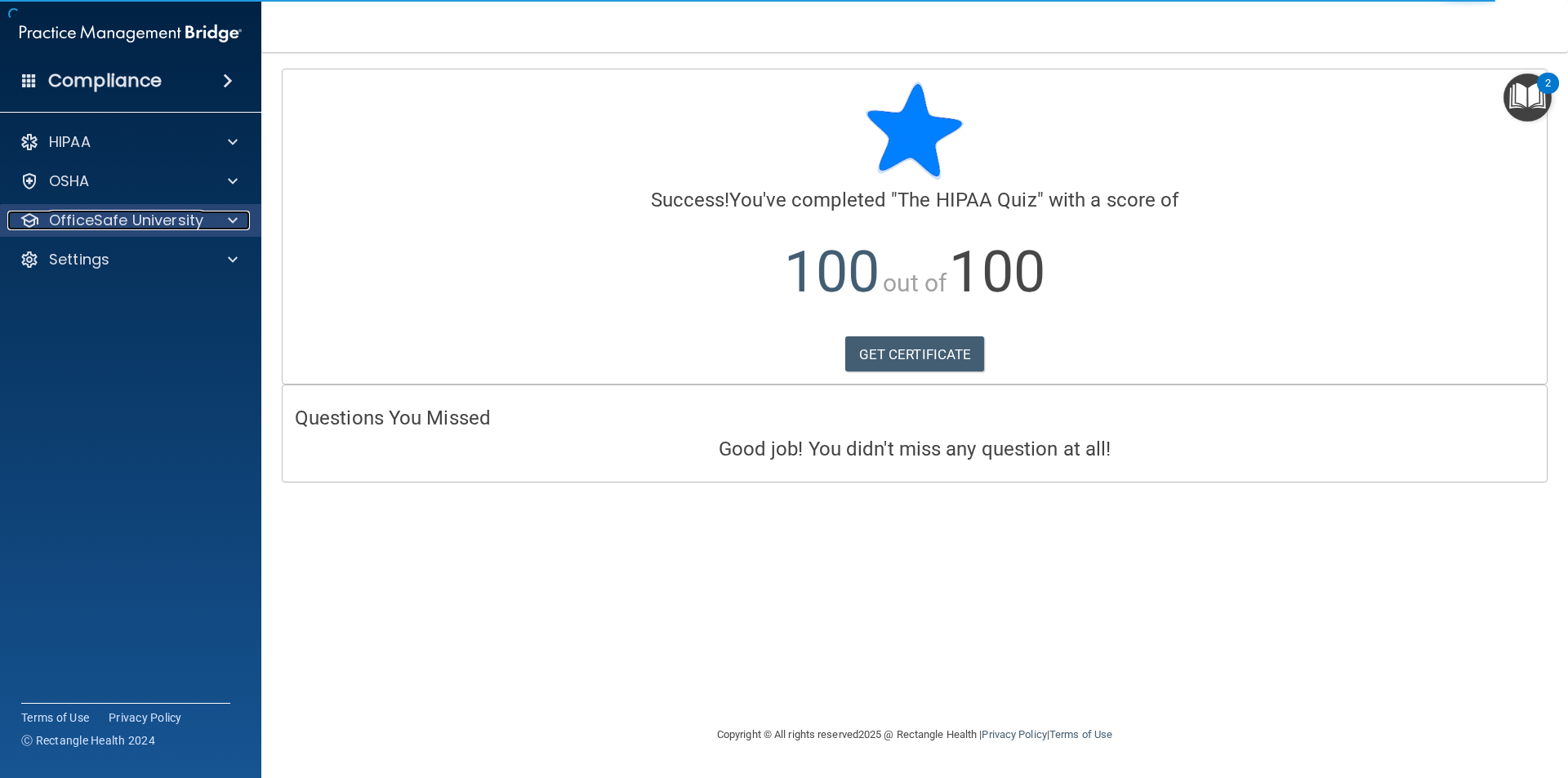
click at [221, 222] on div at bounding box center [230, 220] width 41 height 19
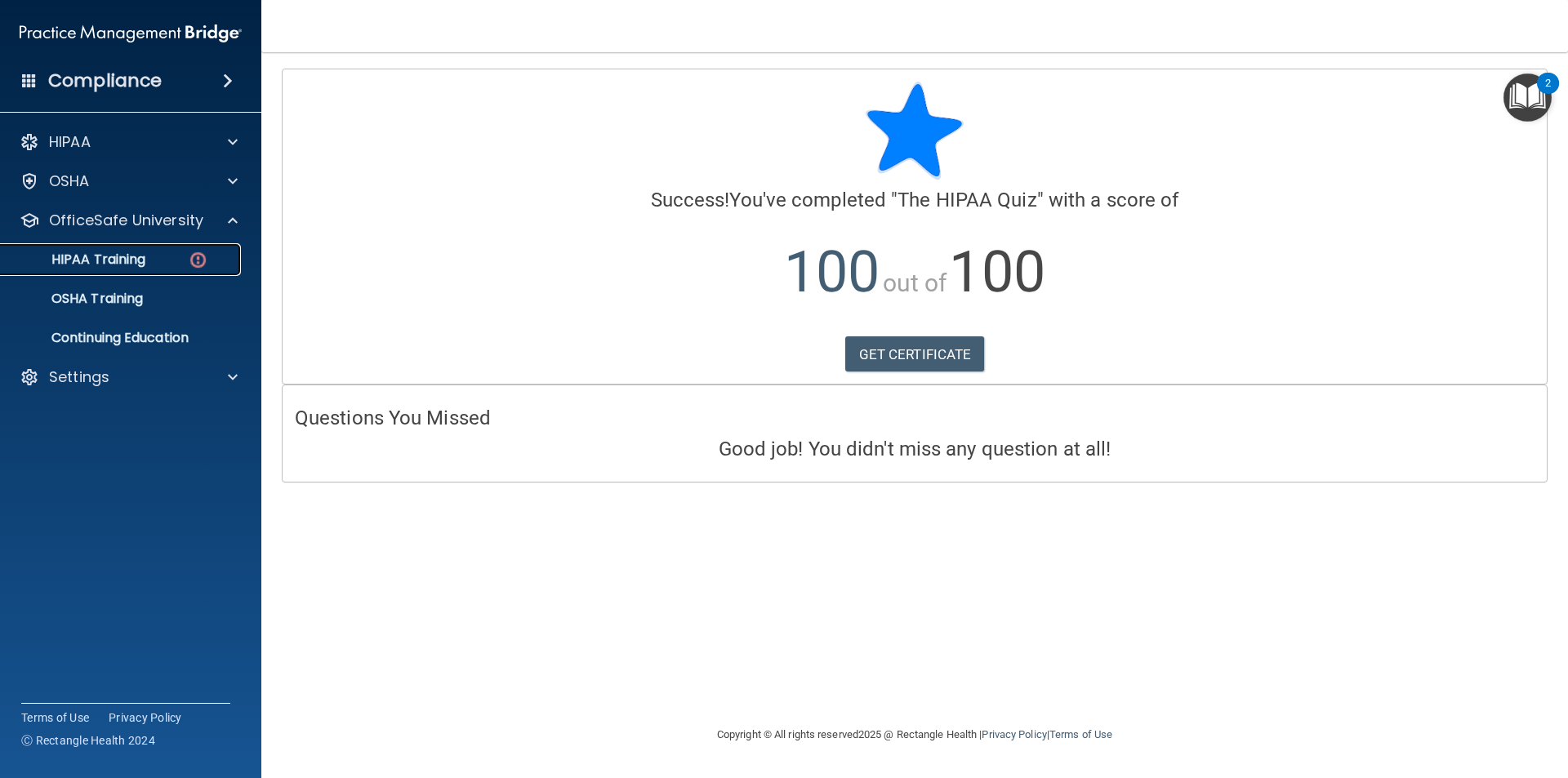
click at [196, 255] on img at bounding box center [198, 259] width 20 height 20
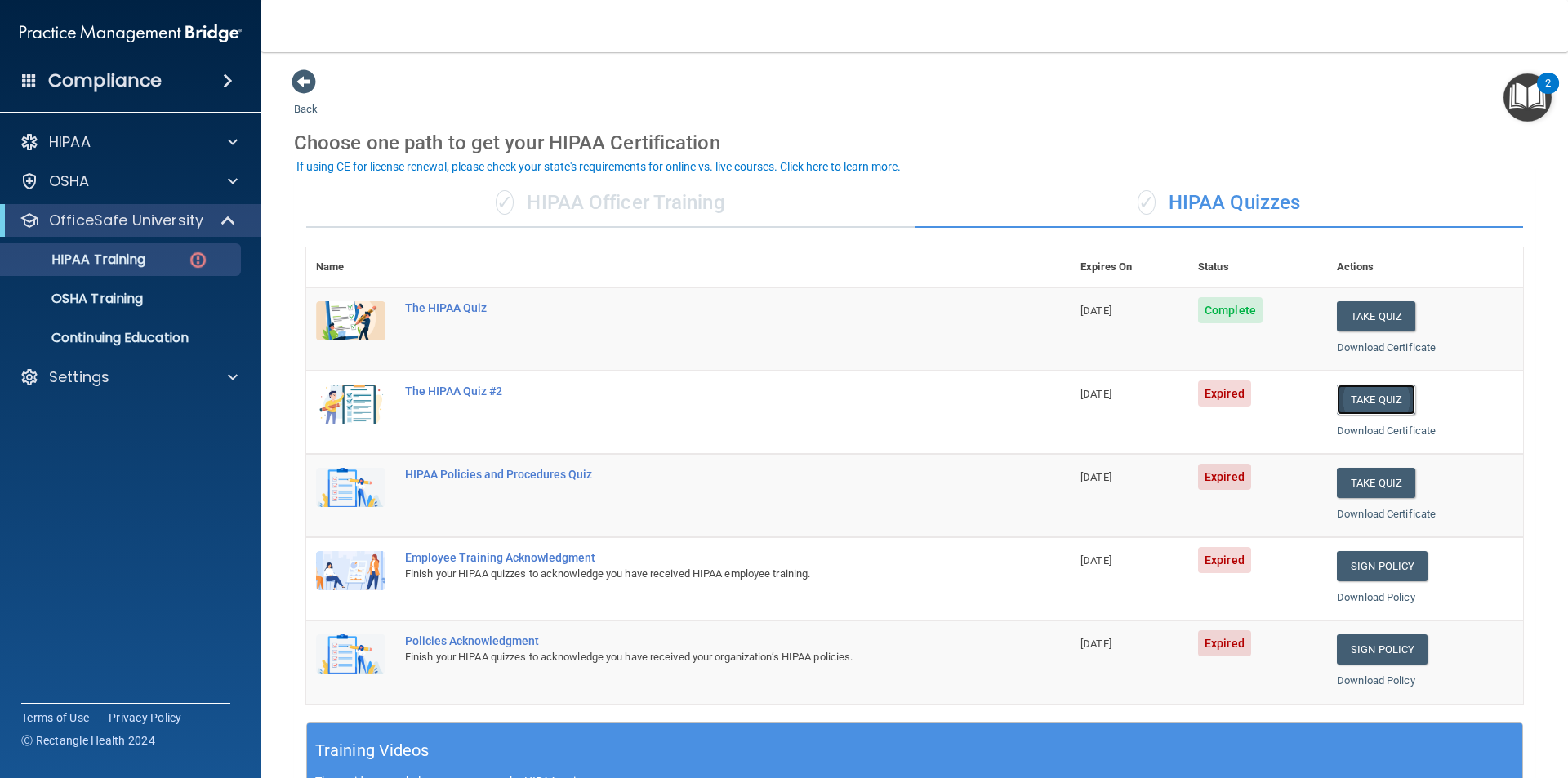
click at [1363, 396] on button "Take Quiz" at bounding box center [1376, 400] width 79 height 30
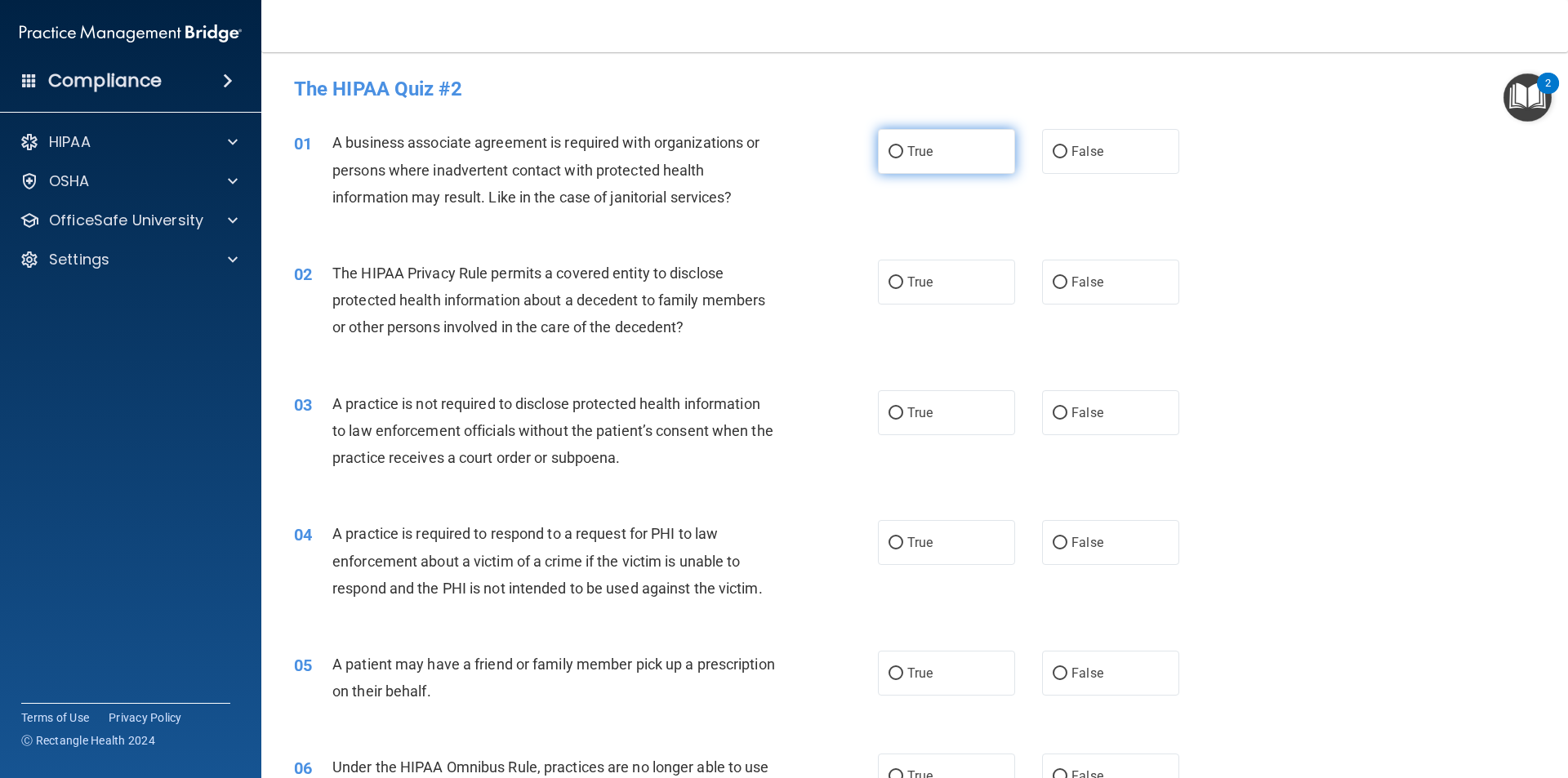
click at [942, 161] on label "True" at bounding box center [946, 151] width 137 height 45
click at [904, 158] on input "True" at bounding box center [895, 152] width 14 height 12
radio input "true"
click at [952, 280] on label "True" at bounding box center [946, 281] width 137 height 45
click at [904, 280] on input "True" at bounding box center [895, 282] width 14 height 12
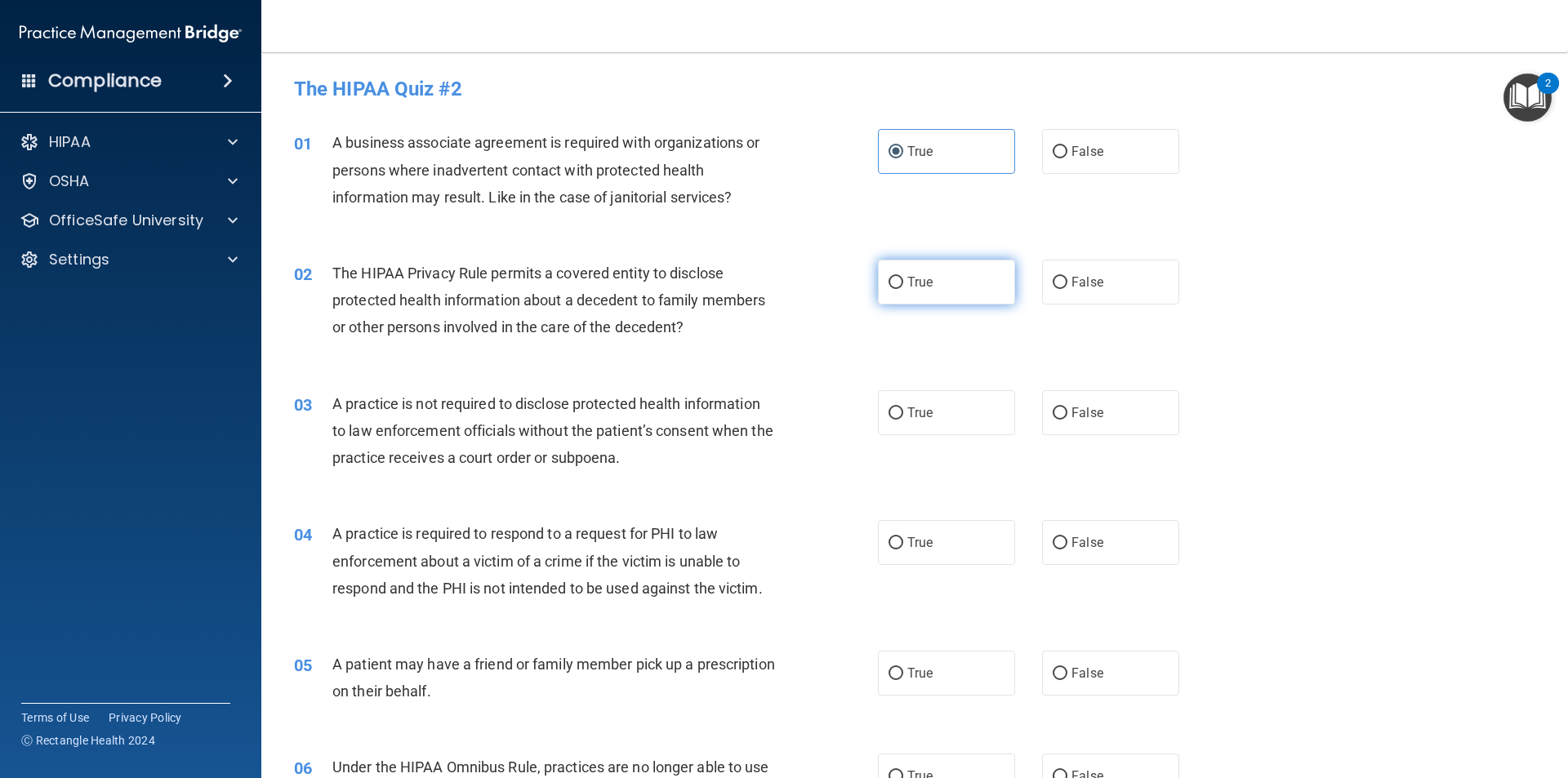
radio input "true"
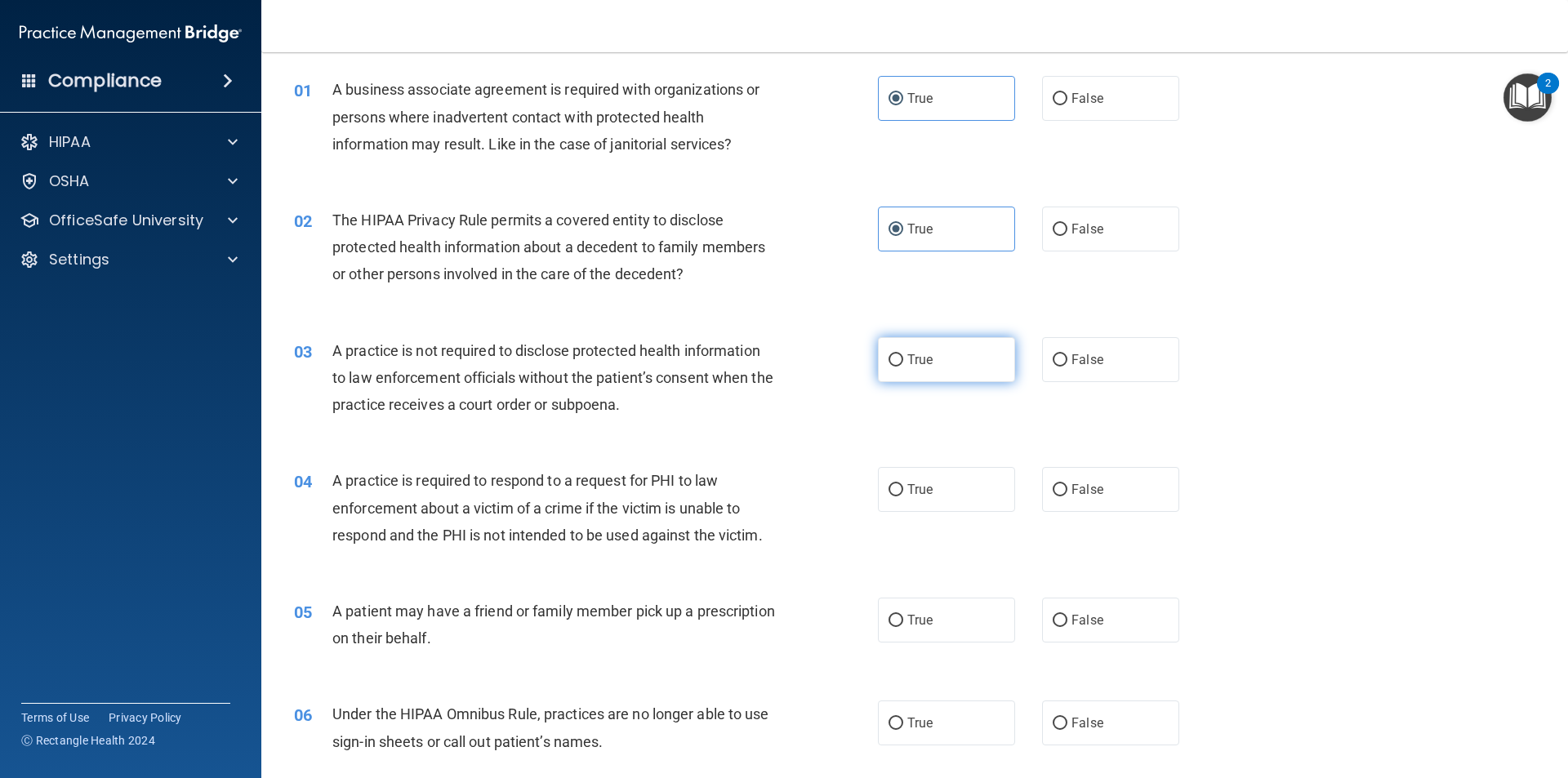
scroll to position [82, 0]
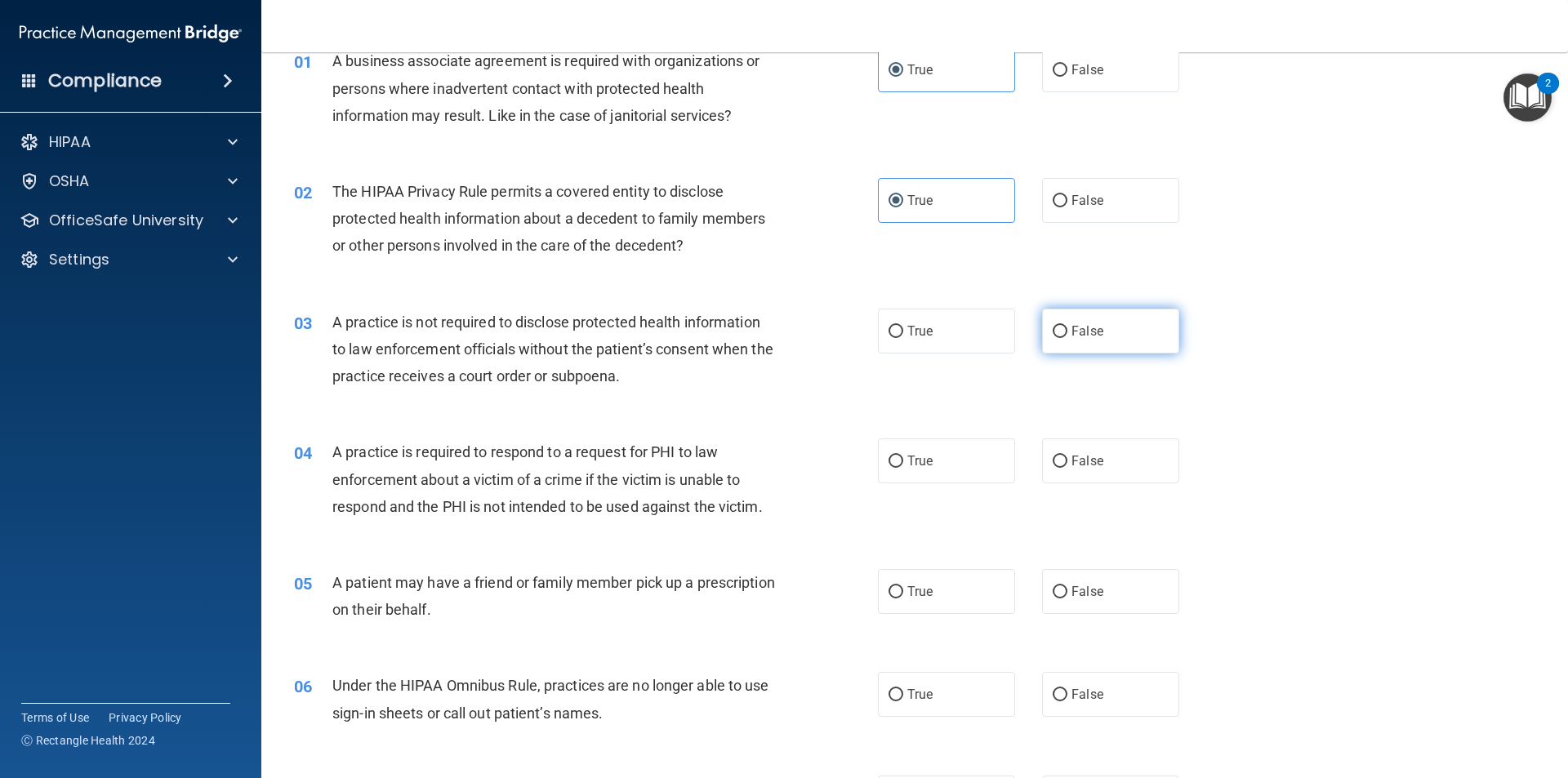
click at [1078, 344] on label "False" at bounding box center [1110, 330] width 137 height 45
click at [1067, 338] on input "False" at bounding box center [1059, 331] width 14 height 12
radio input "true"
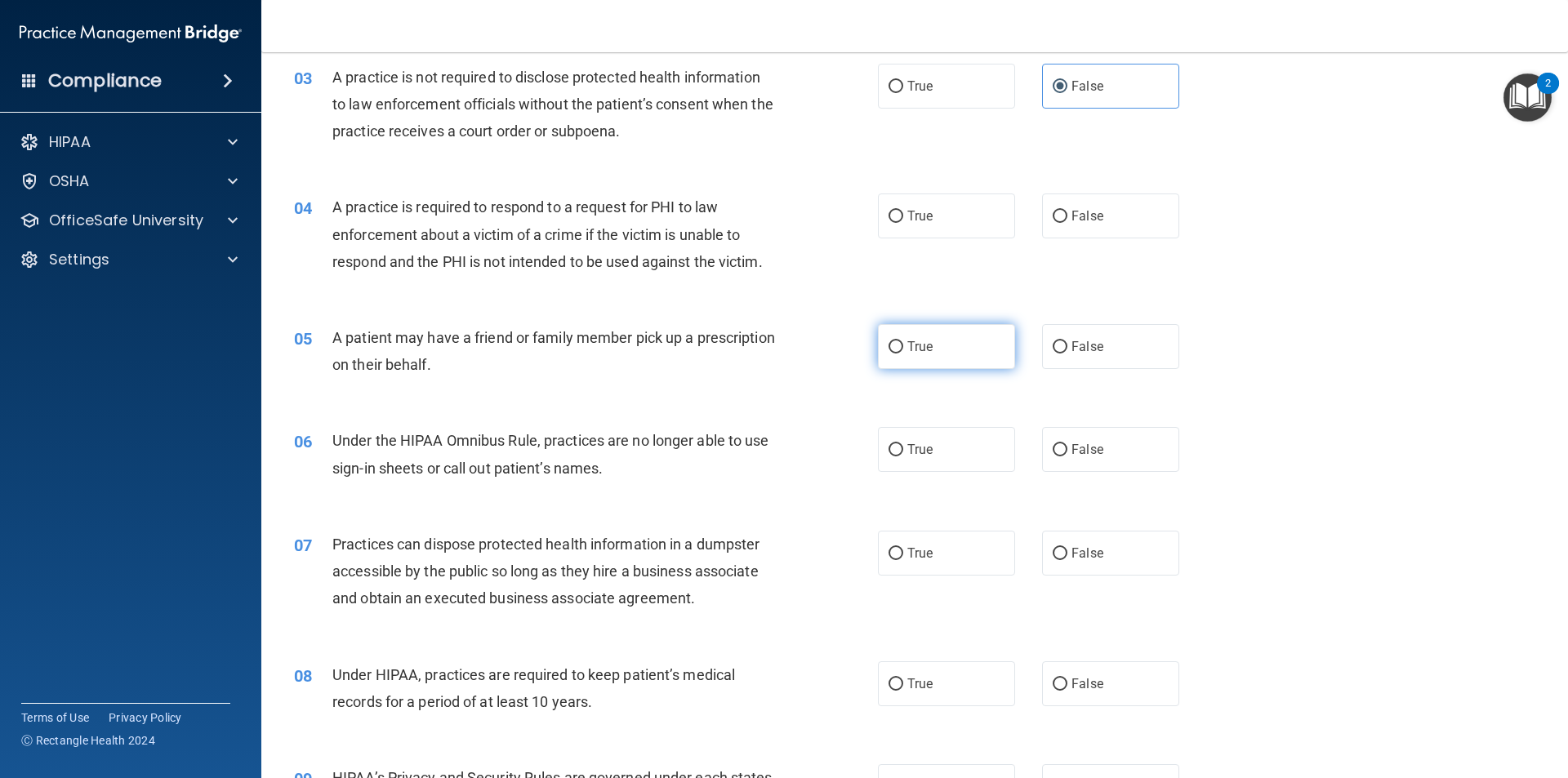
scroll to position [408, 0]
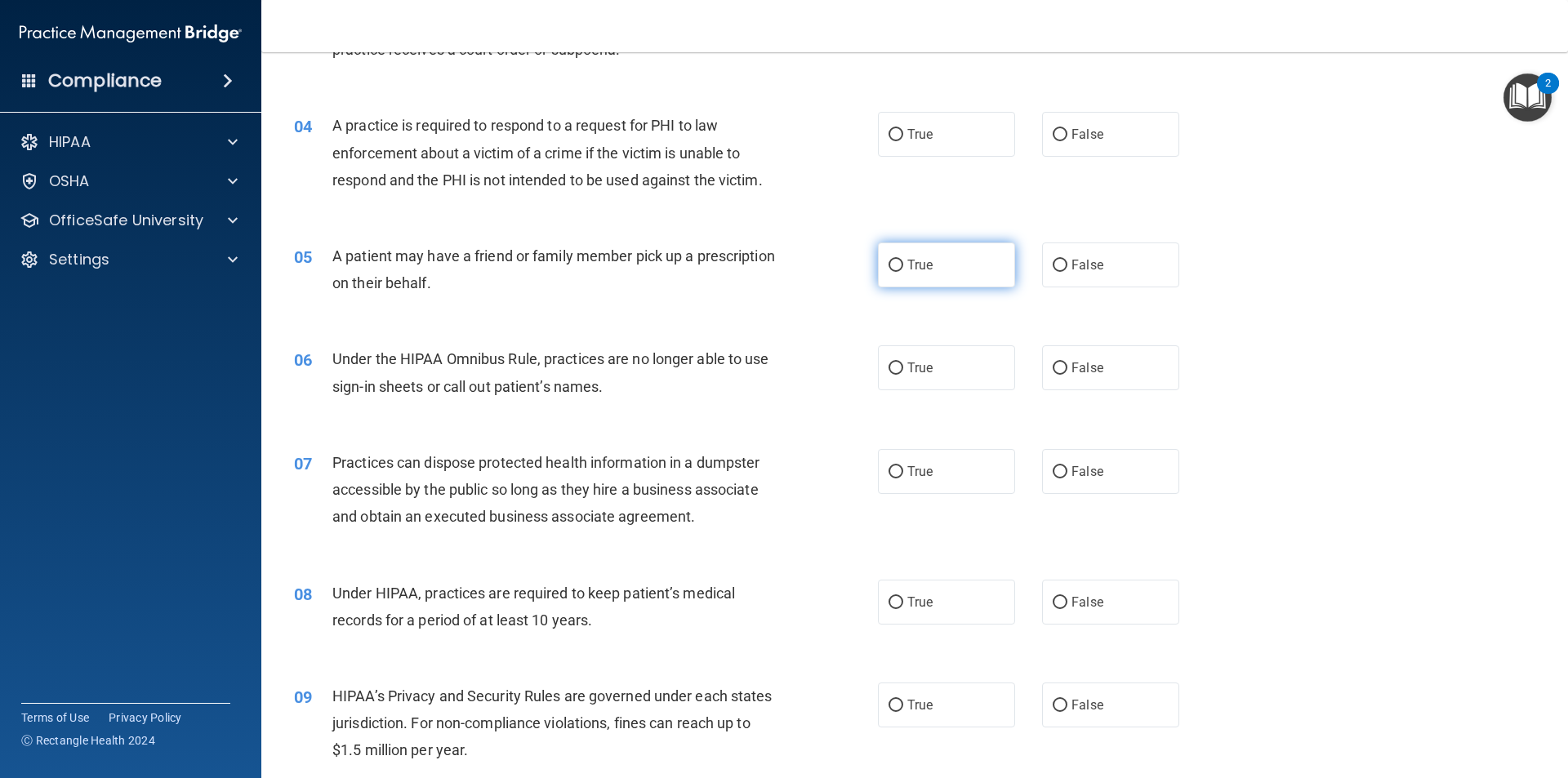
click at [936, 266] on label "True" at bounding box center [946, 265] width 137 height 45
click at [904, 266] on input "True" at bounding box center [895, 265] width 14 height 12
radio input "true"
click at [902, 151] on label "True" at bounding box center [946, 134] width 137 height 45
click at [902, 141] on input "True" at bounding box center [895, 134] width 14 height 12
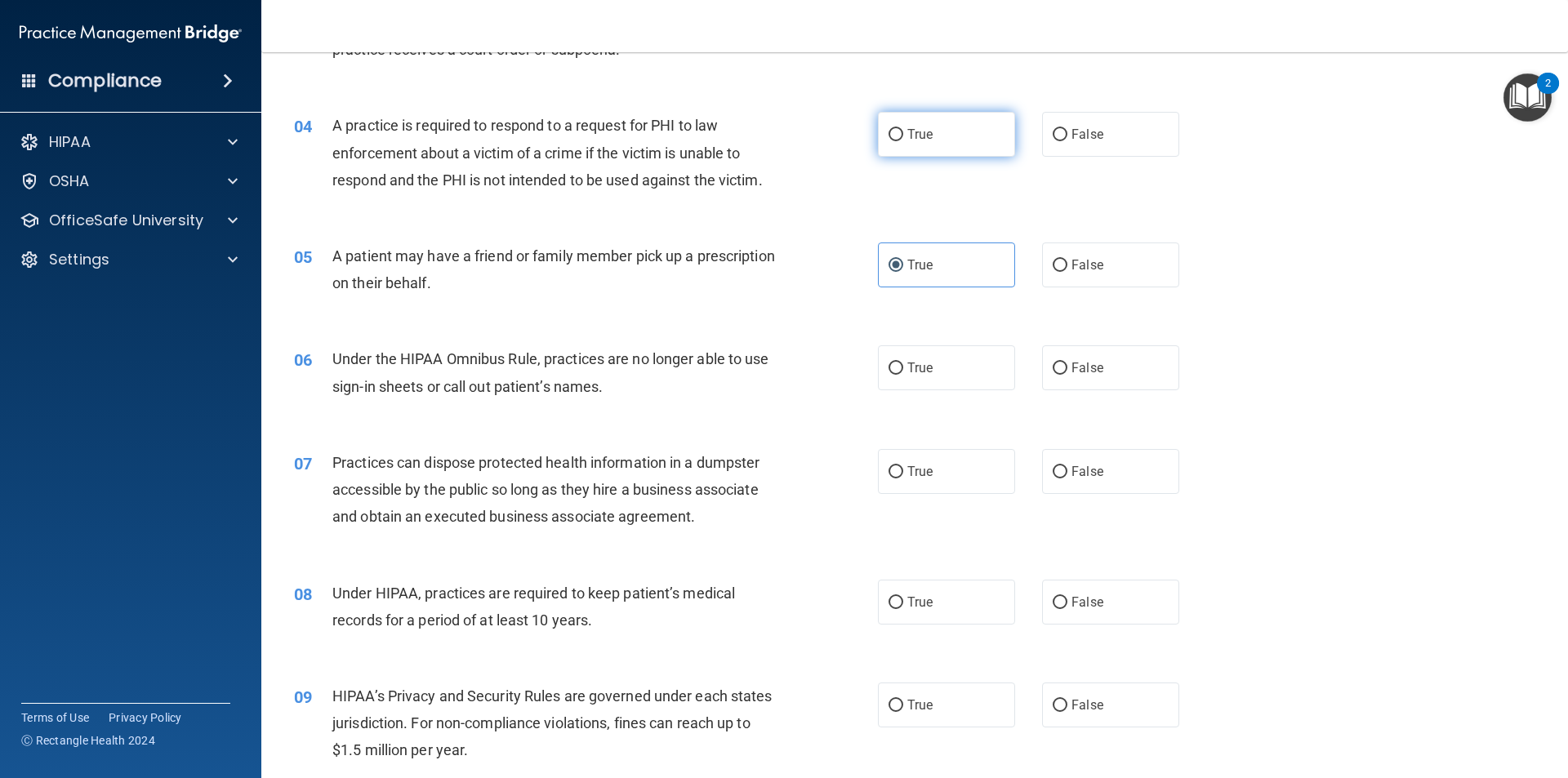
radio input "true"
click at [1069, 359] on label "False" at bounding box center [1110, 368] width 137 height 45
click at [1067, 363] on input "False" at bounding box center [1059, 369] width 14 height 12
radio input "true"
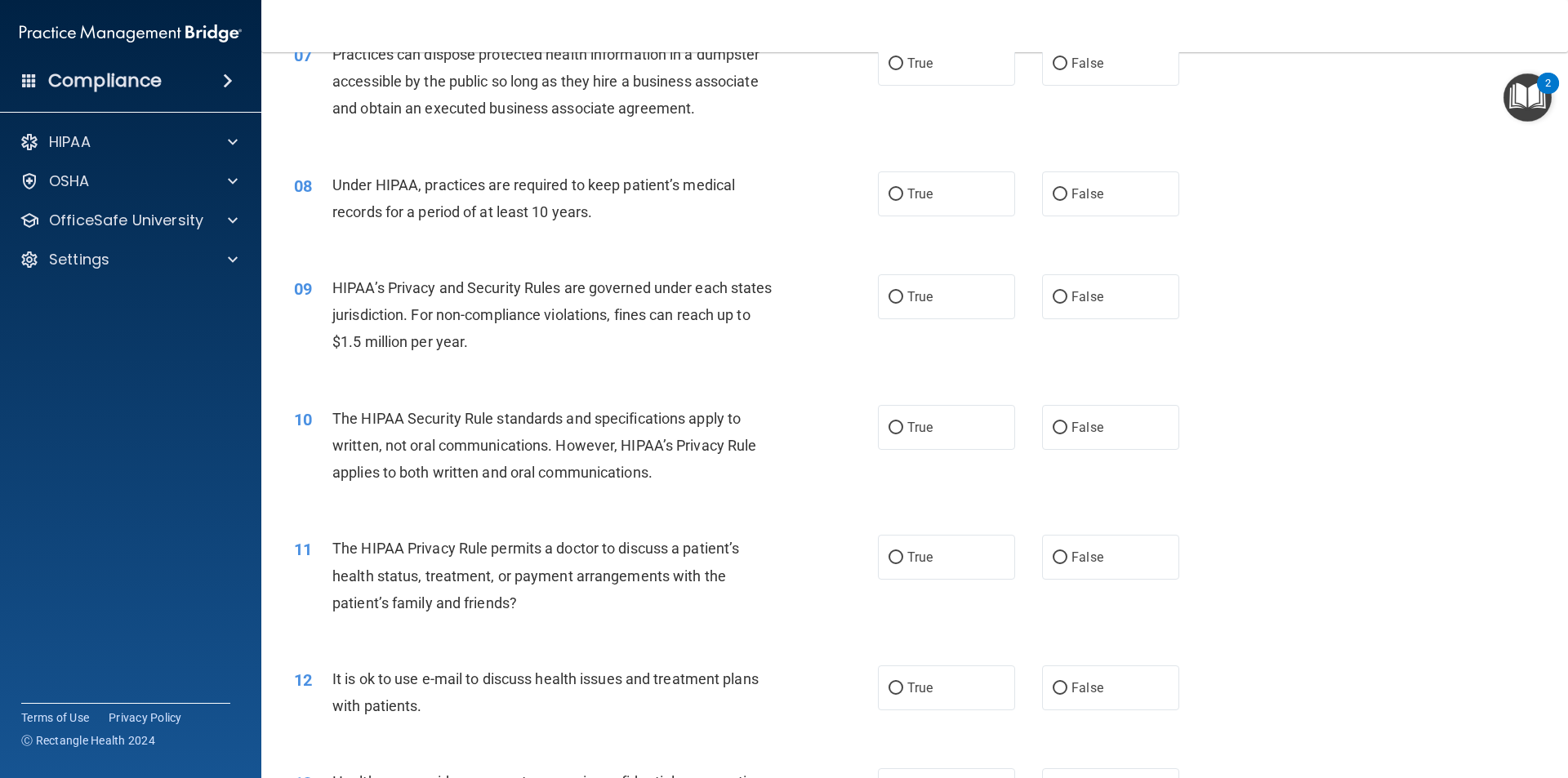
scroll to position [799, 0]
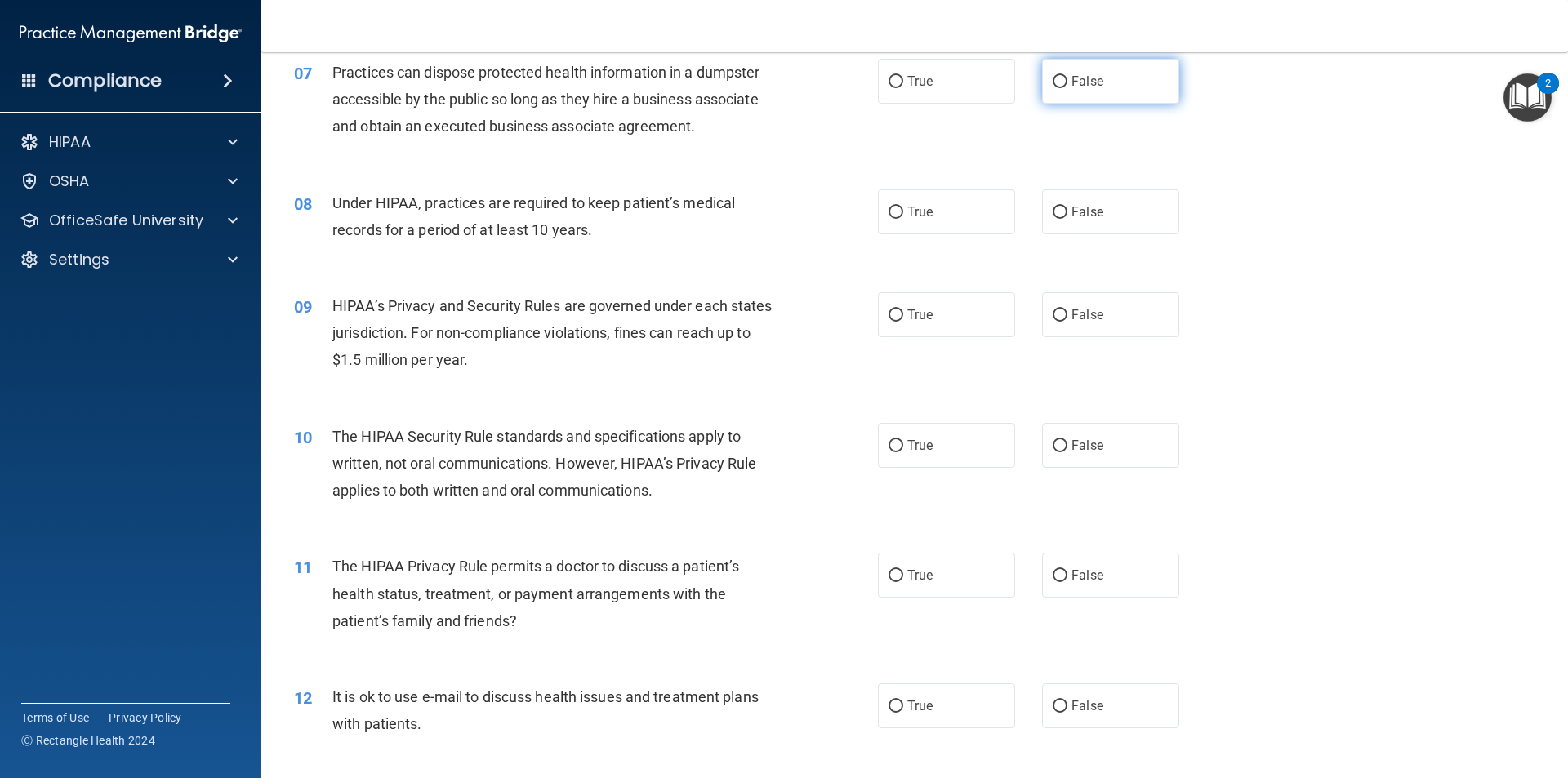
click at [1083, 94] on label "False" at bounding box center [1110, 81] width 137 height 45
click at [1067, 88] on input "False" at bounding box center [1059, 82] width 14 height 12
radio input "true"
click at [1084, 210] on span "False" at bounding box center [1087, 212] width 32 height 15
click at [1067, 210] on input "False" at bounding box center [1059, 212] width 14 height 12
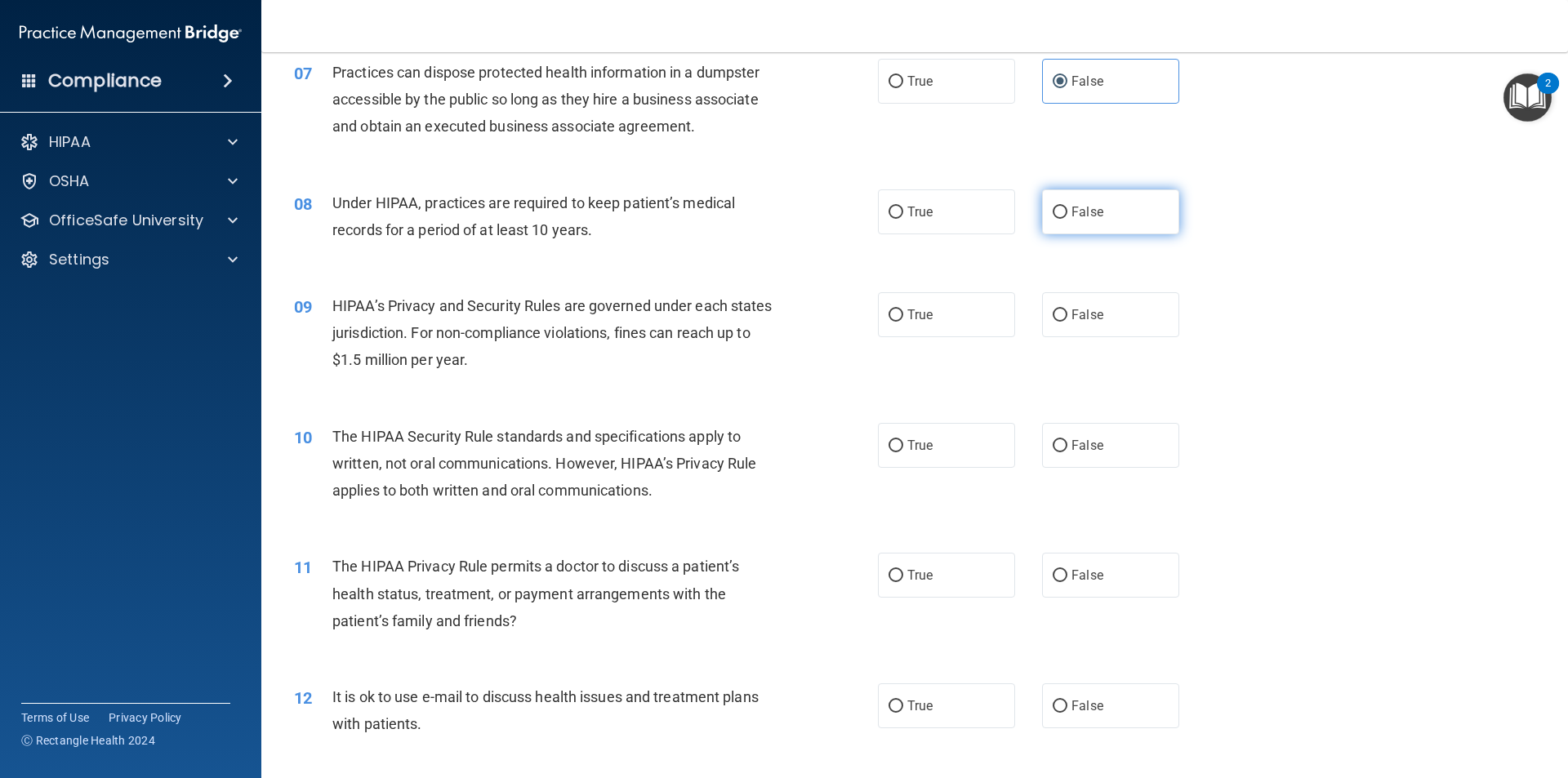
radio input "true"
click at [905, 303] on label "True" at bounding box center [946, 314] width 137 height 45
click at [904, 309] on input "True" at bounding box center [895, 315] width 14 height 12
radio input "true"
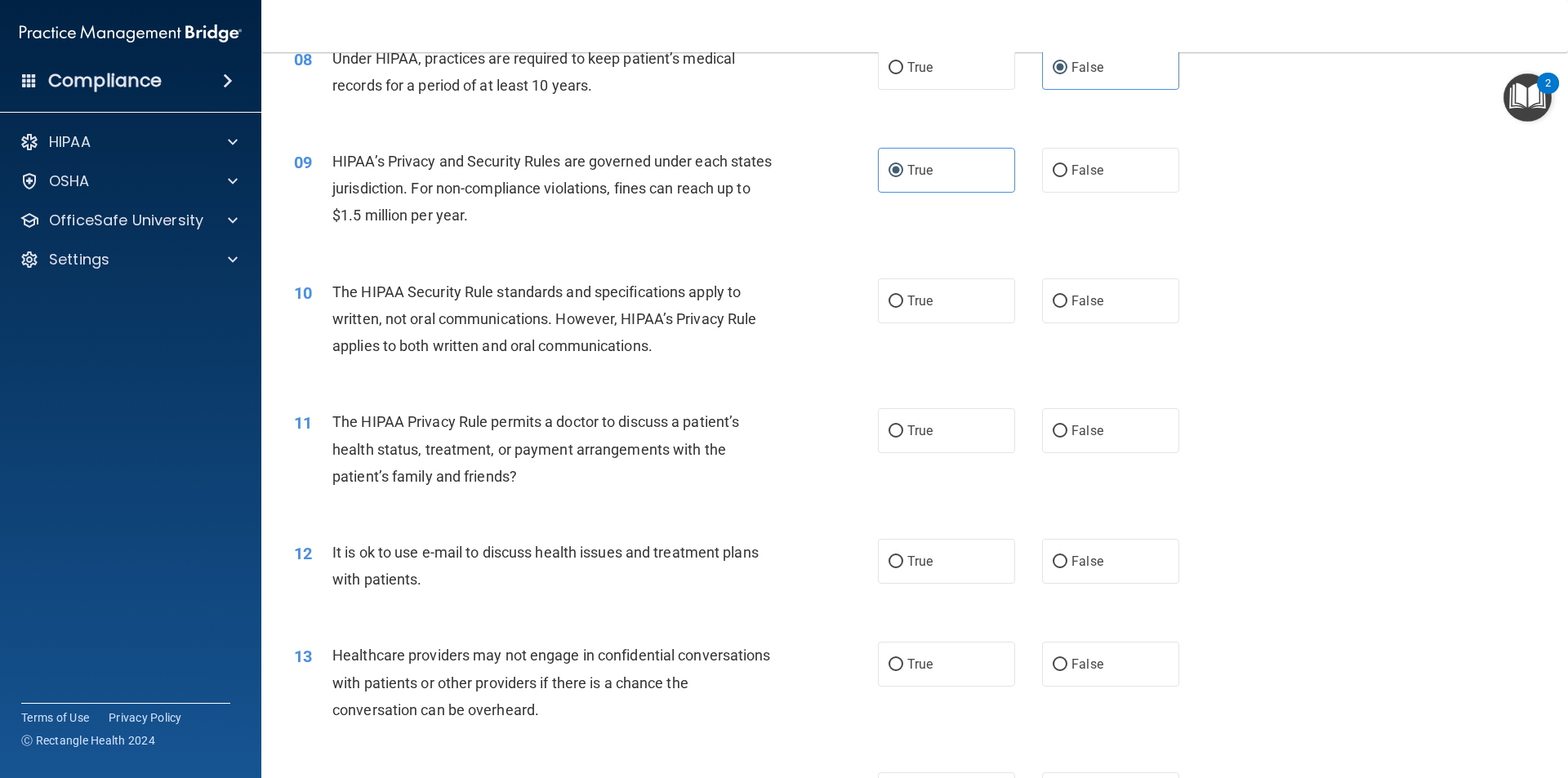
scroll to position [962, 0]
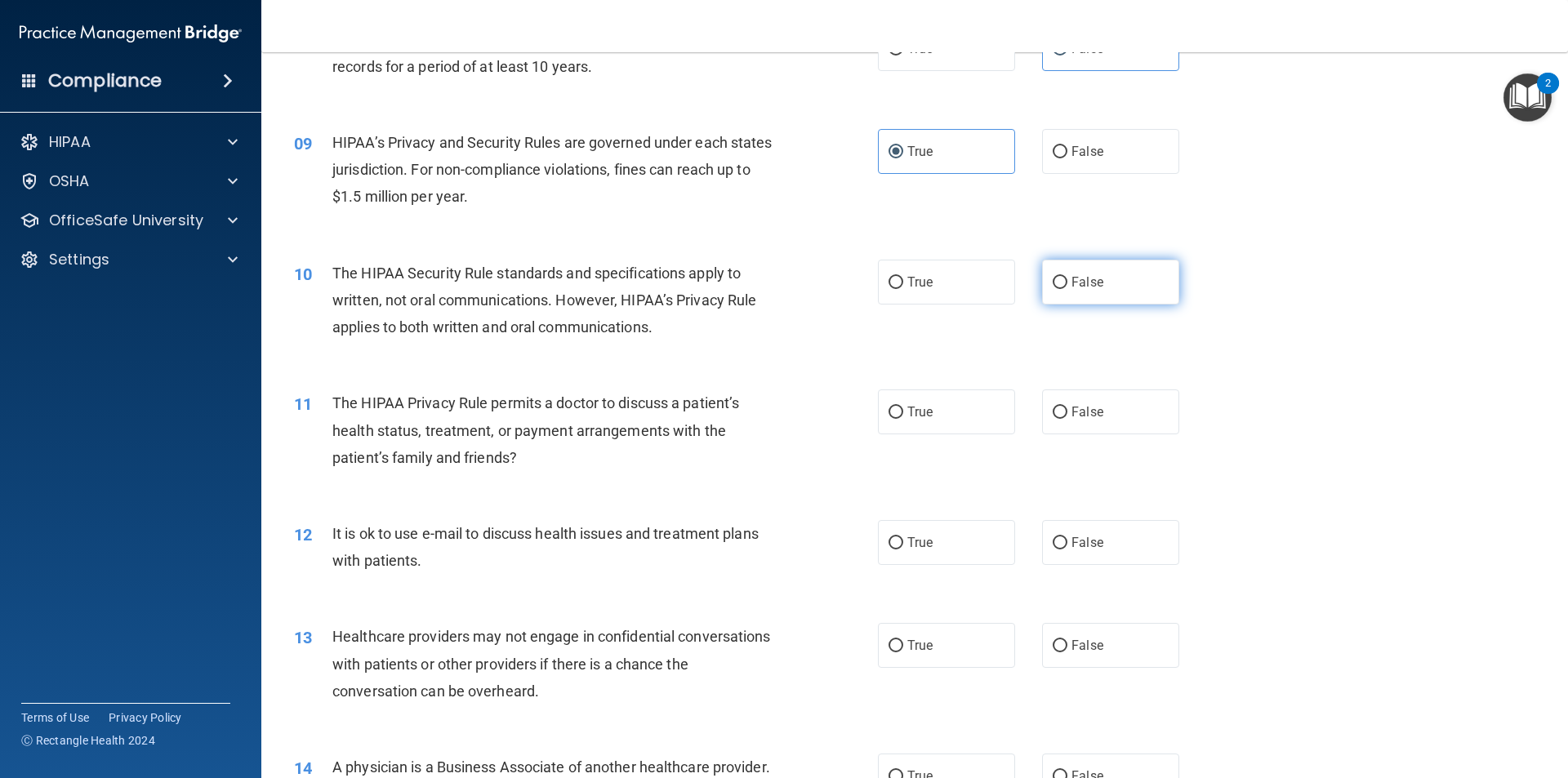
click at [1072, 281] on span "False" at bounding box center [1087, 282] width 32 height 15
click at [1064, 281] on input "False" at bounding box center [1059, 282] width 14 height 12
radio input "true"
click at [913, 413] on span "True" at bounding box center [920, 412] width 25 height 15
click at [904, 413] on input "True" at bounding box center [895, 412] width 14 height 12
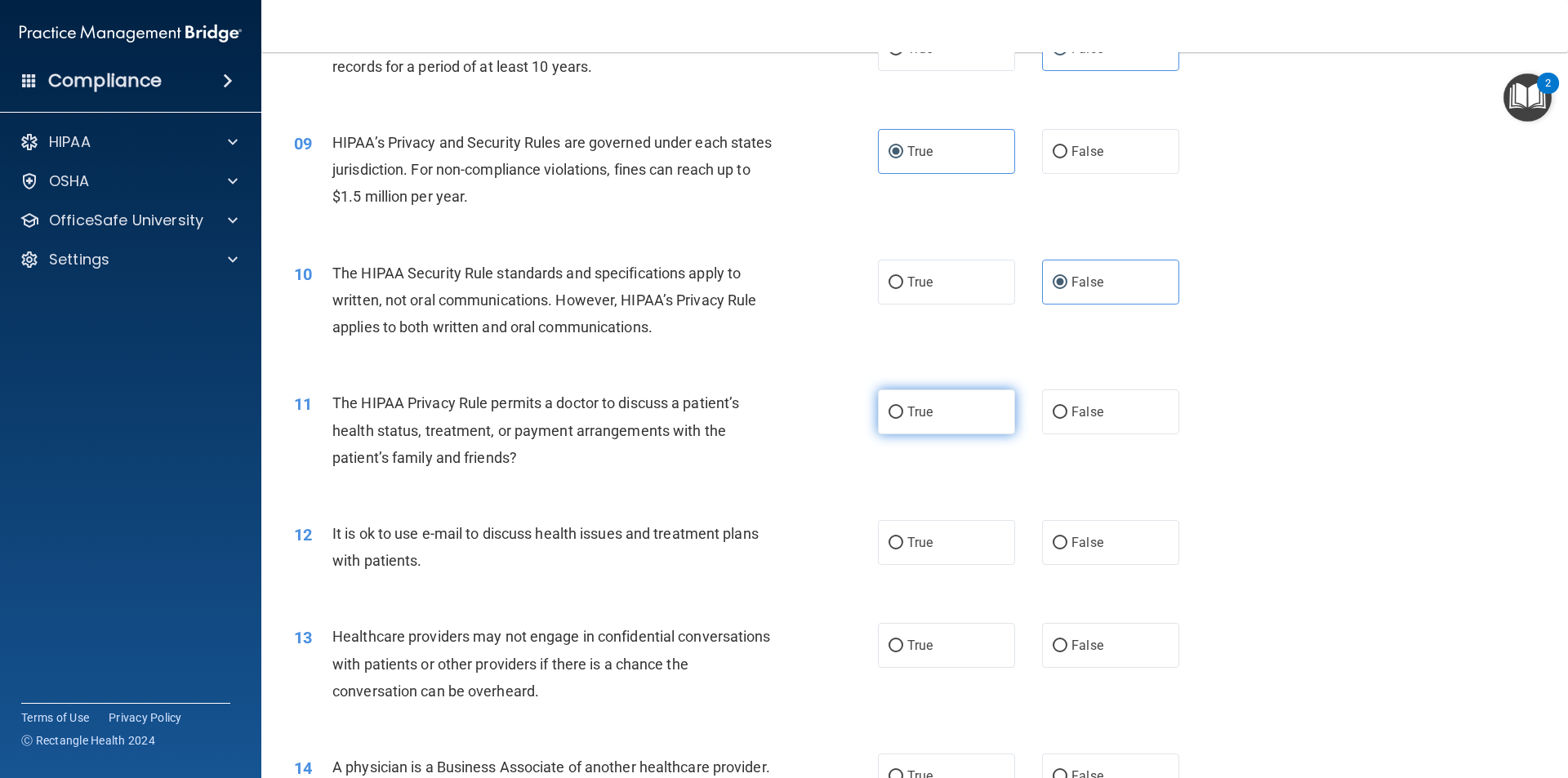
radio input "true"
click at [1077, 546] on span "False" at bounding box center [1087, 543] width 32 height 15
click at [1067, 546] on input "False" at bounding box center [1059, 544] width 14 height 12
radio input "true"
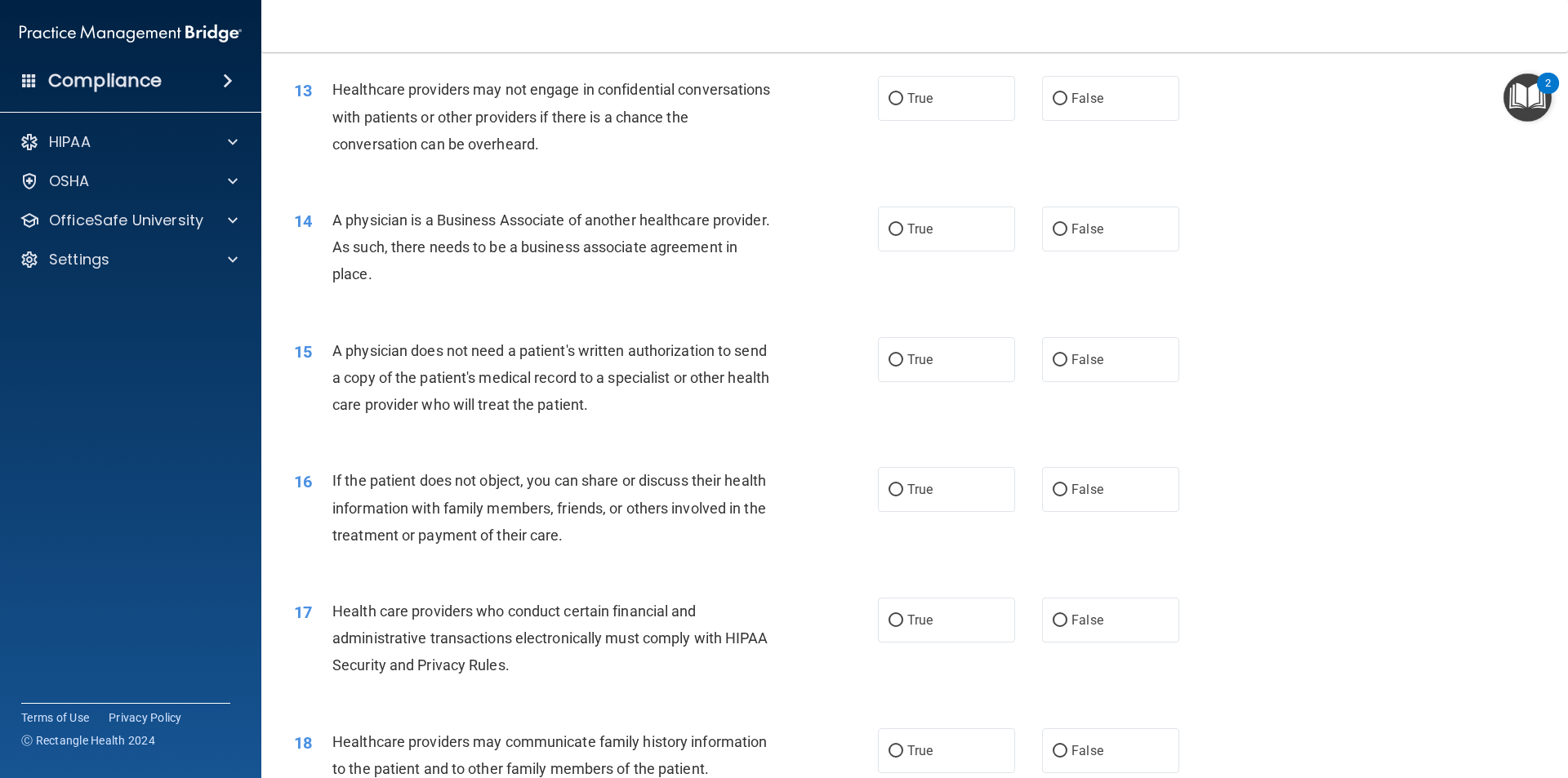
scroll to position [1526, 0]
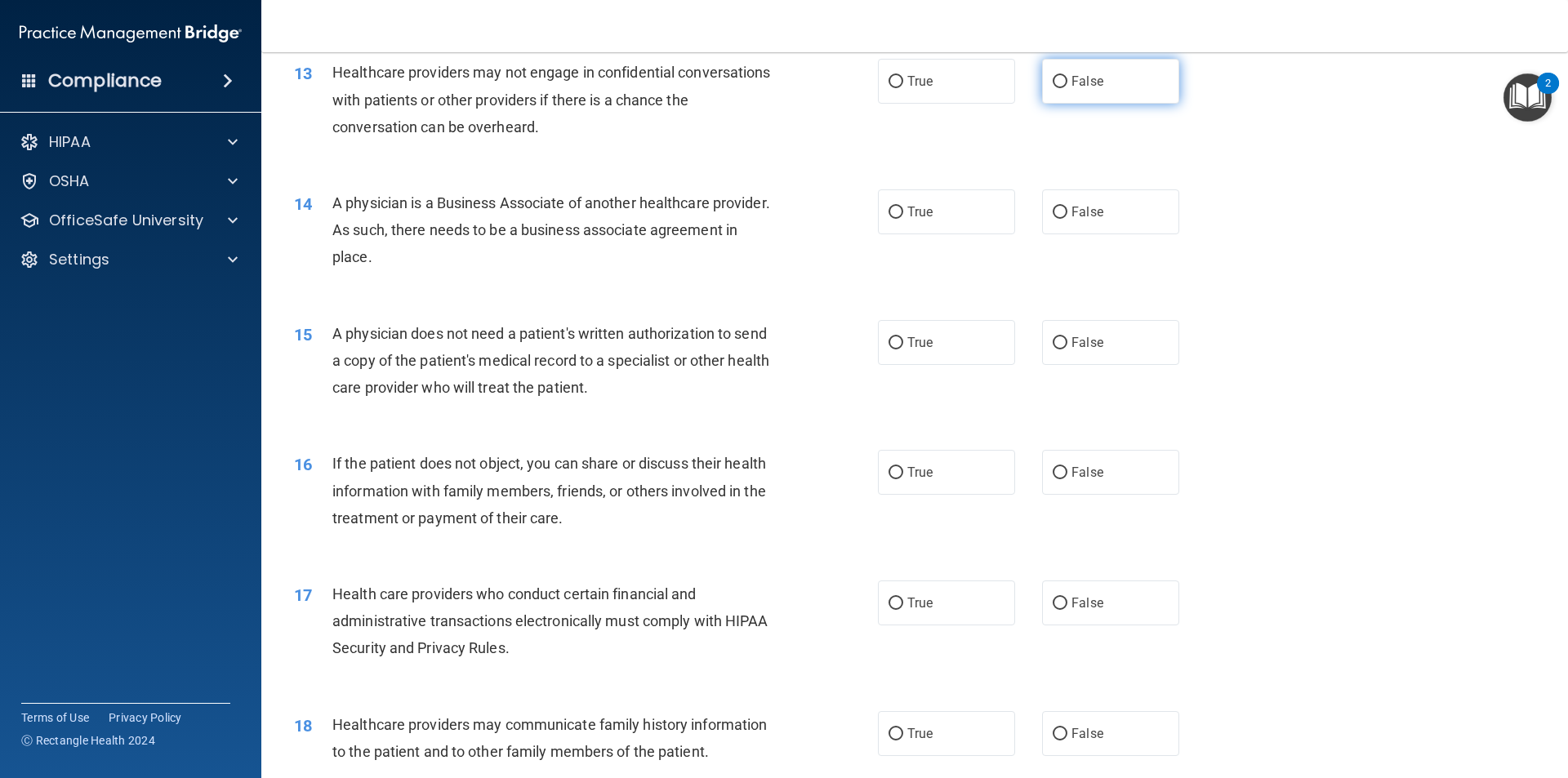
click at [1106, 90] on label "False" at bounding box center [1110, 81] width 137 height 45
click at [1067, 88] on input "False" at bounding box center [1059, 82] width 14 height 12
radio input "true"
click at [1062, 227] on label "False" at bounding box center [1110, 211] width 137 height 45
click at [1062, 219] on input "False" at bounding box center [1059, 212] width 14 height 12
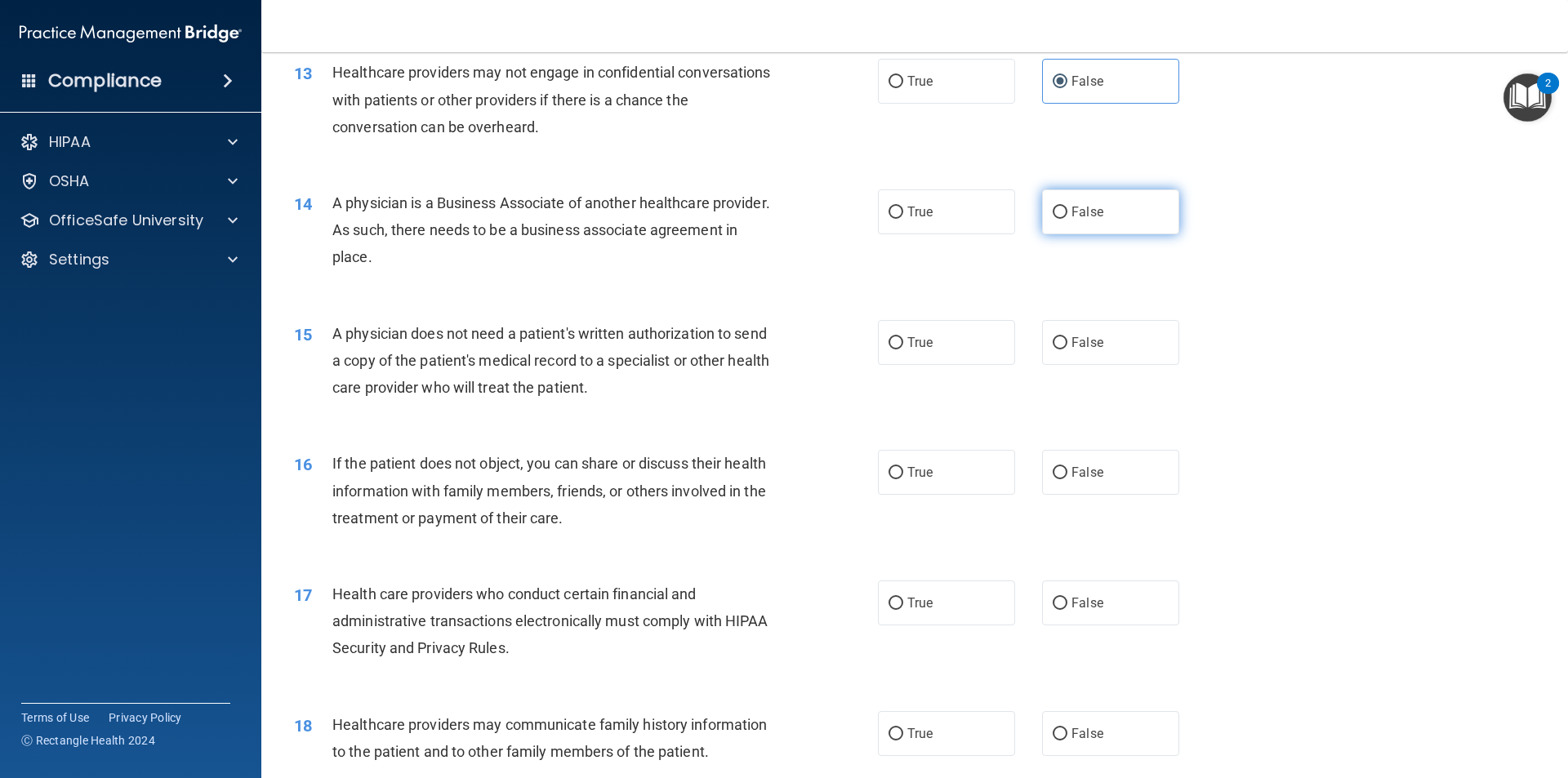
radio input "true"
click at [913, 343] on span "True" at bounding box center [920, 343] width 25 height 15
click at [904, 343] on input "True" at bounding box center [895, 343] width 14 height 12
radio input "true"
click at [915, 468] on span "True" at bounding box center [920, 473] width 25 height 15
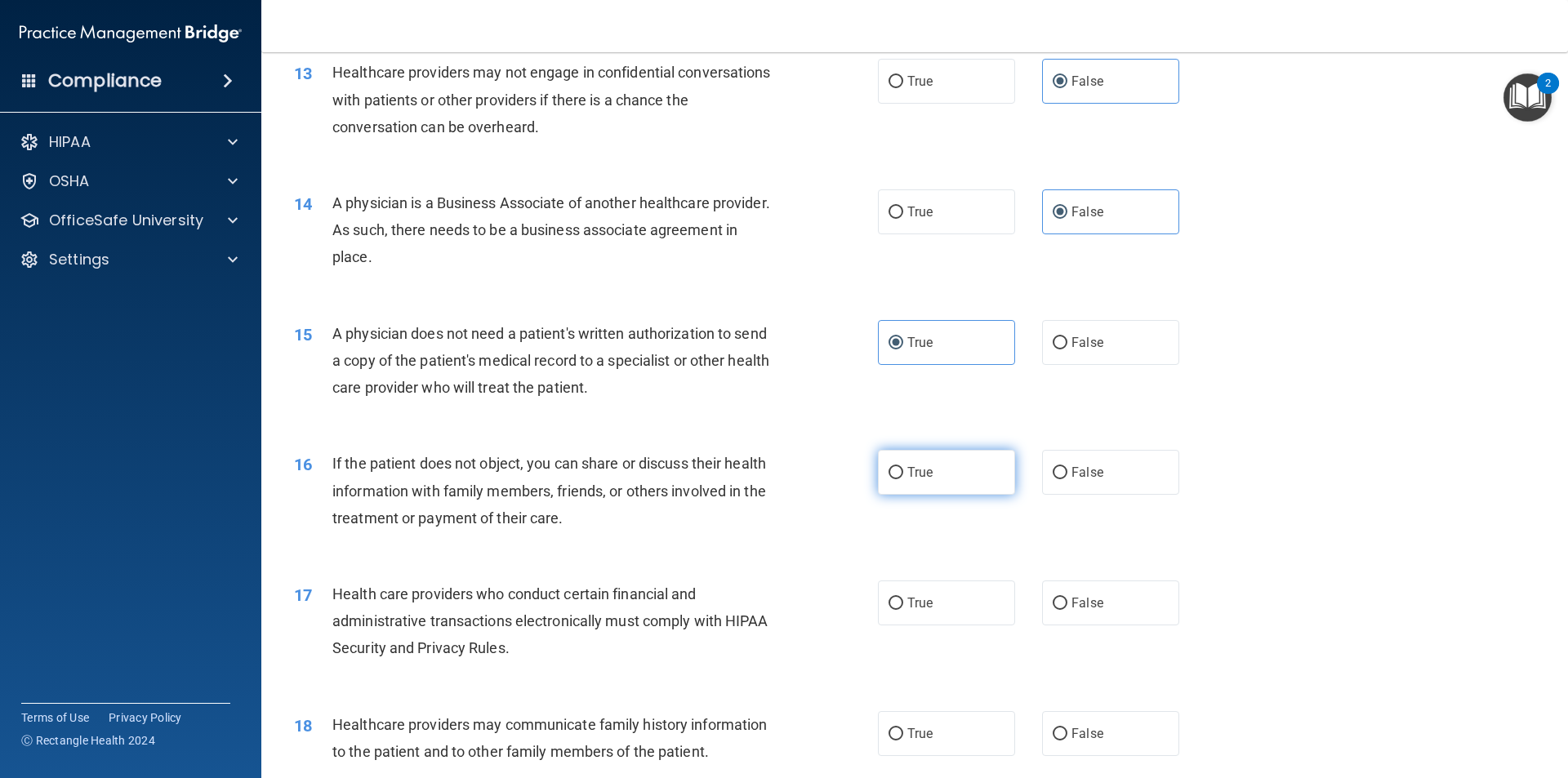
click at [904, 468] on input "True" at bounding box center [895, 473] width 14 height 12
radio input "true"
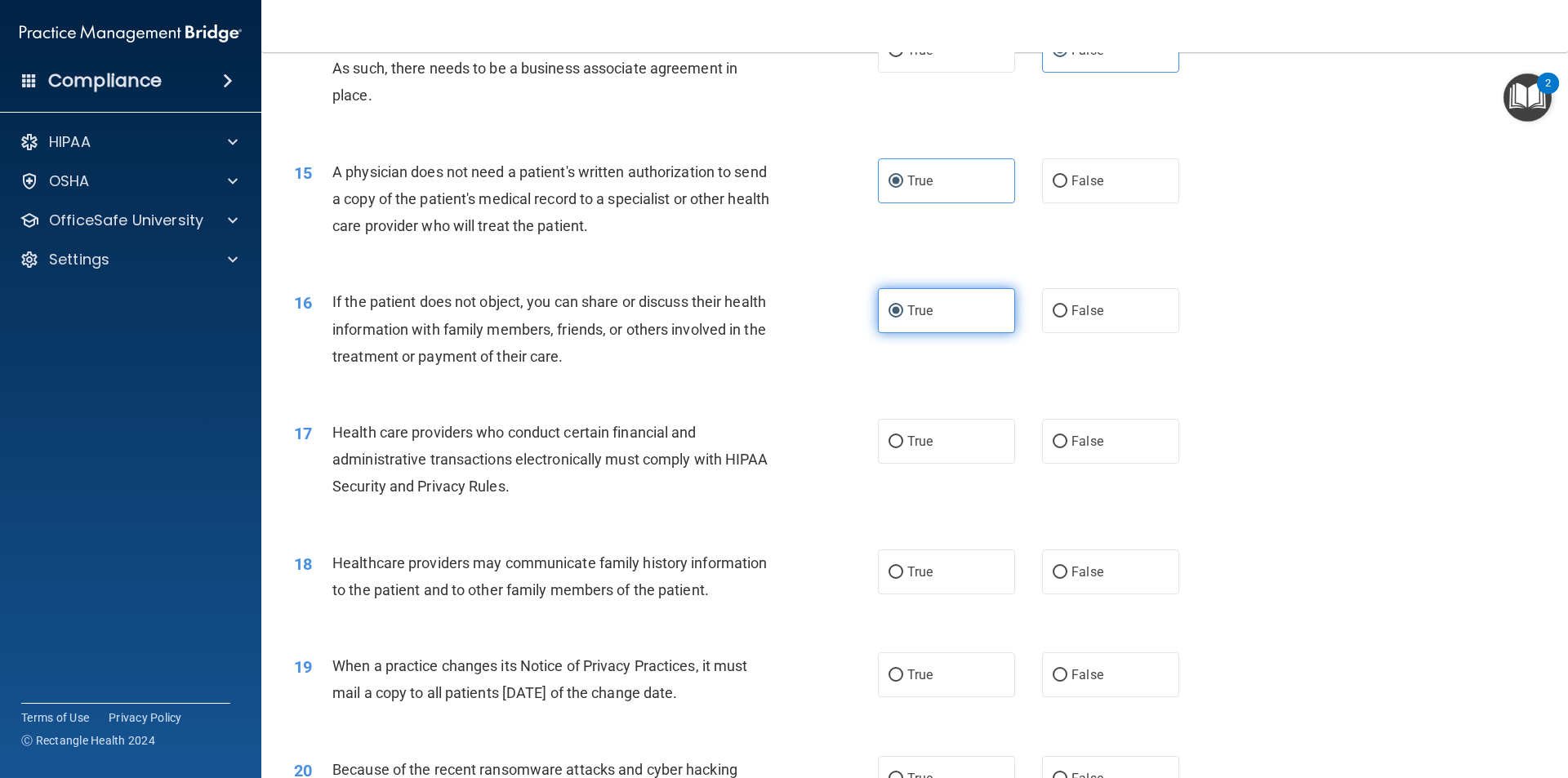
scroll to position [1690, 0]
click at [947, 455] on label "True" at bounding box center [946, 440] width 137 height 45
click at [904, 447] on input "True" at bounding box center [895, 440] width 14 height 12
radio input "true"
click at [1089, 565] on span "False" at bounding box center [1087, 571] width 32 height 15
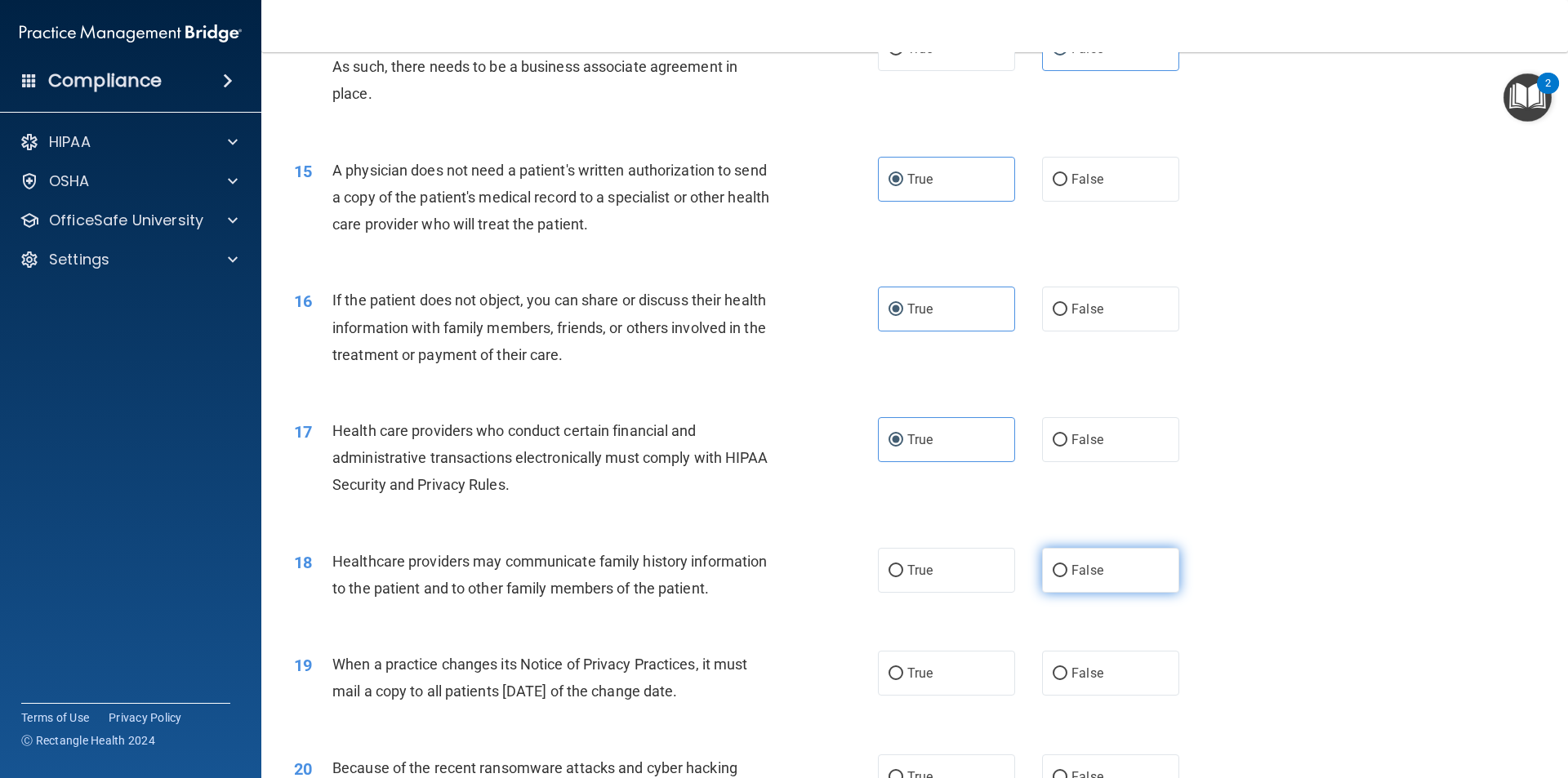
click at [1067, 565] on input "False" at bounding box center [1059, 571] width 14 height 12
radio input "true"
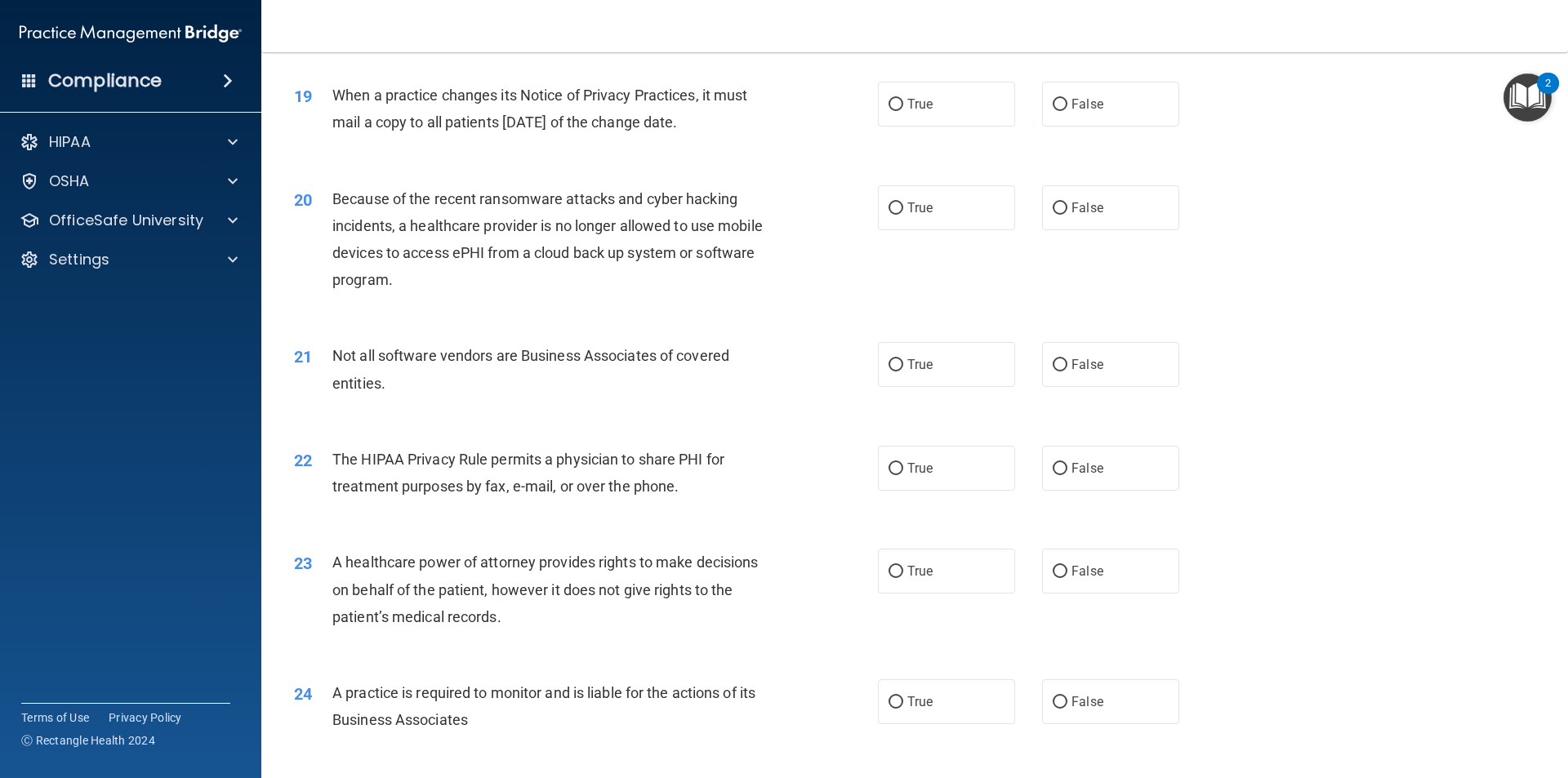
scroll to position [2277, 0]
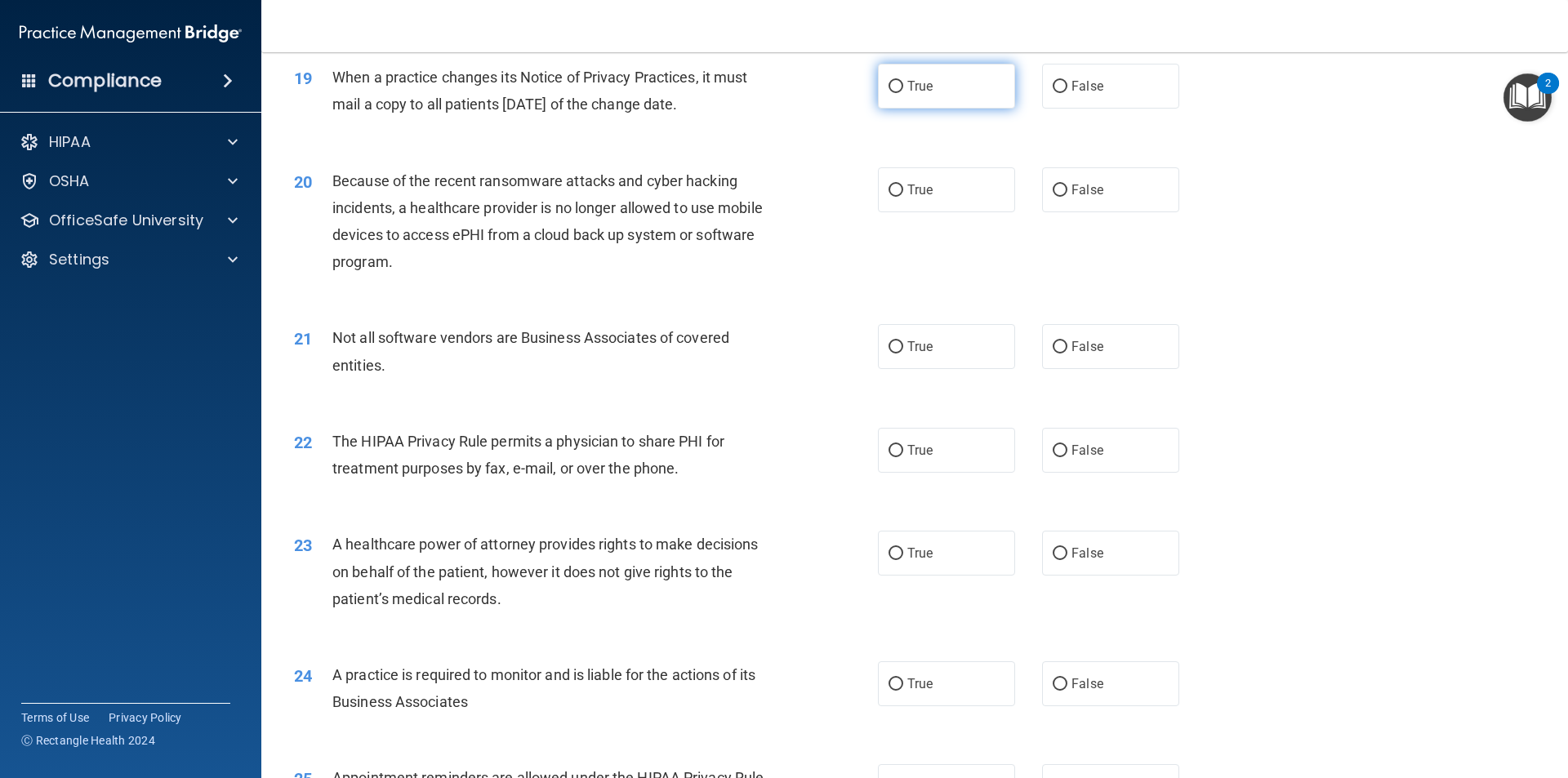
click at [968, 95] on label "True" at bounding box center [946, 85] width 137 height 45
click at [904, 93] on input "True" at bounding box center [895, 86] width 14 height 12
radio input "true"
click at [1074, 182] on span "False" at bounding box center [1087, 190] width 32 height 15
click at [1067, 184] on input "False" at bounding box center [1059, 190] width 14 height 12
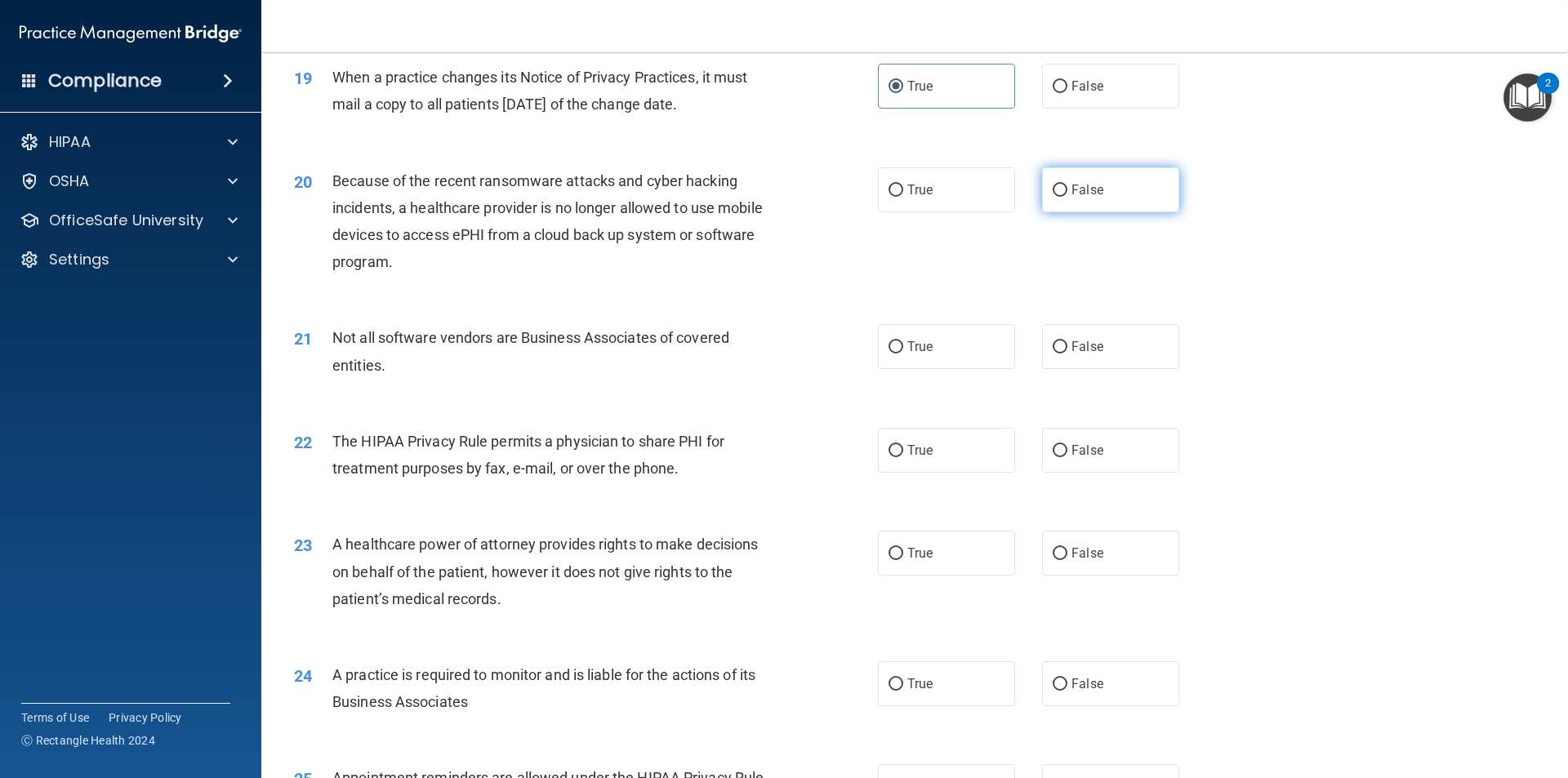
radio input "true"
click at [921, 346] on span "True" at bounding box center [920, 347] width 25 height 15
click at [904, 346] on input "True" at bounding box center [895, 347] width 14 height 12
radio input "true"
click at [934, 450] on label "True" at bounding box center [946, 450] width 137 height 45
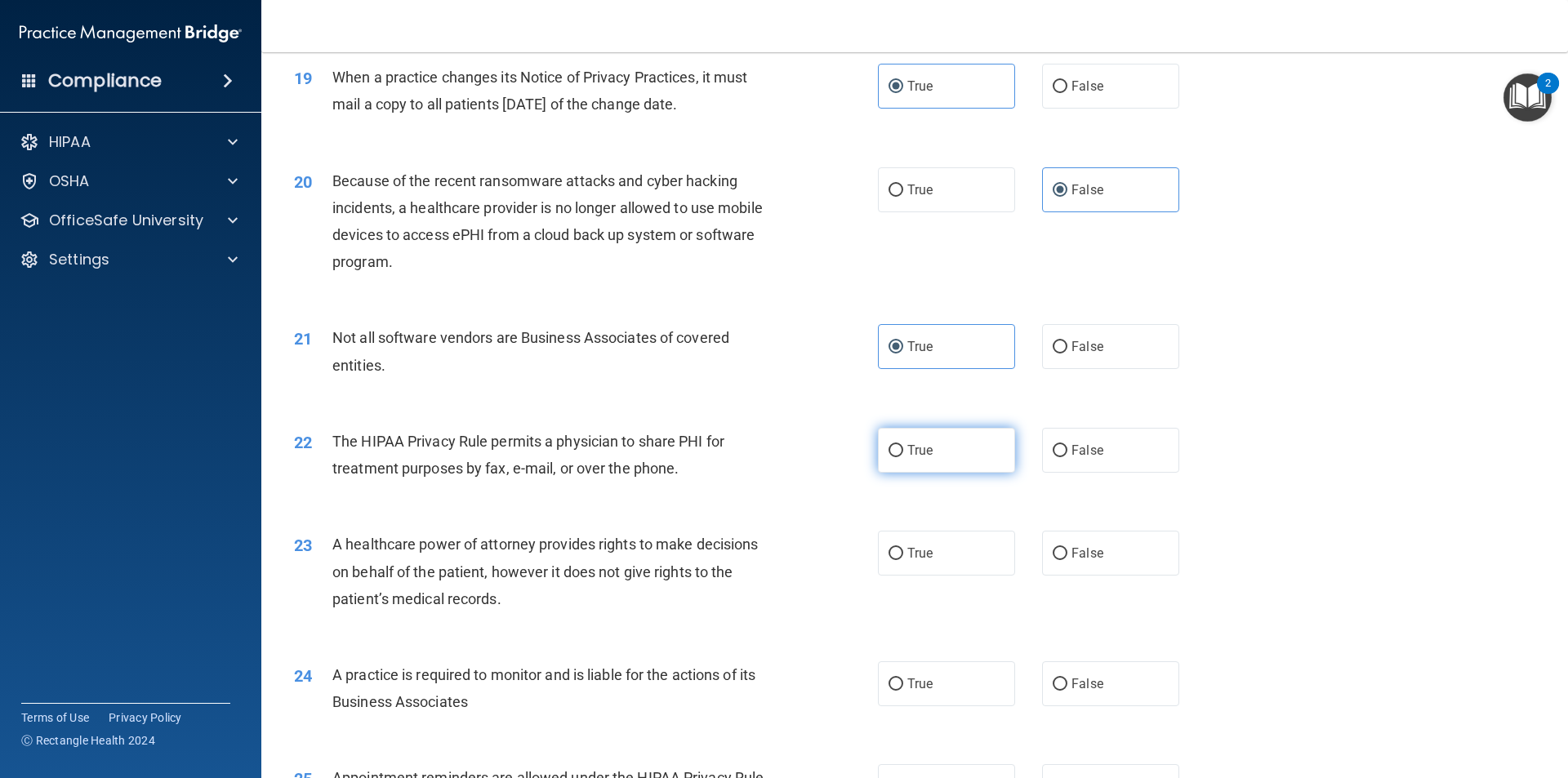
click at [904, 450] on input "True" at bounding box center [895, 450] width 14 height 12
radio input "true"
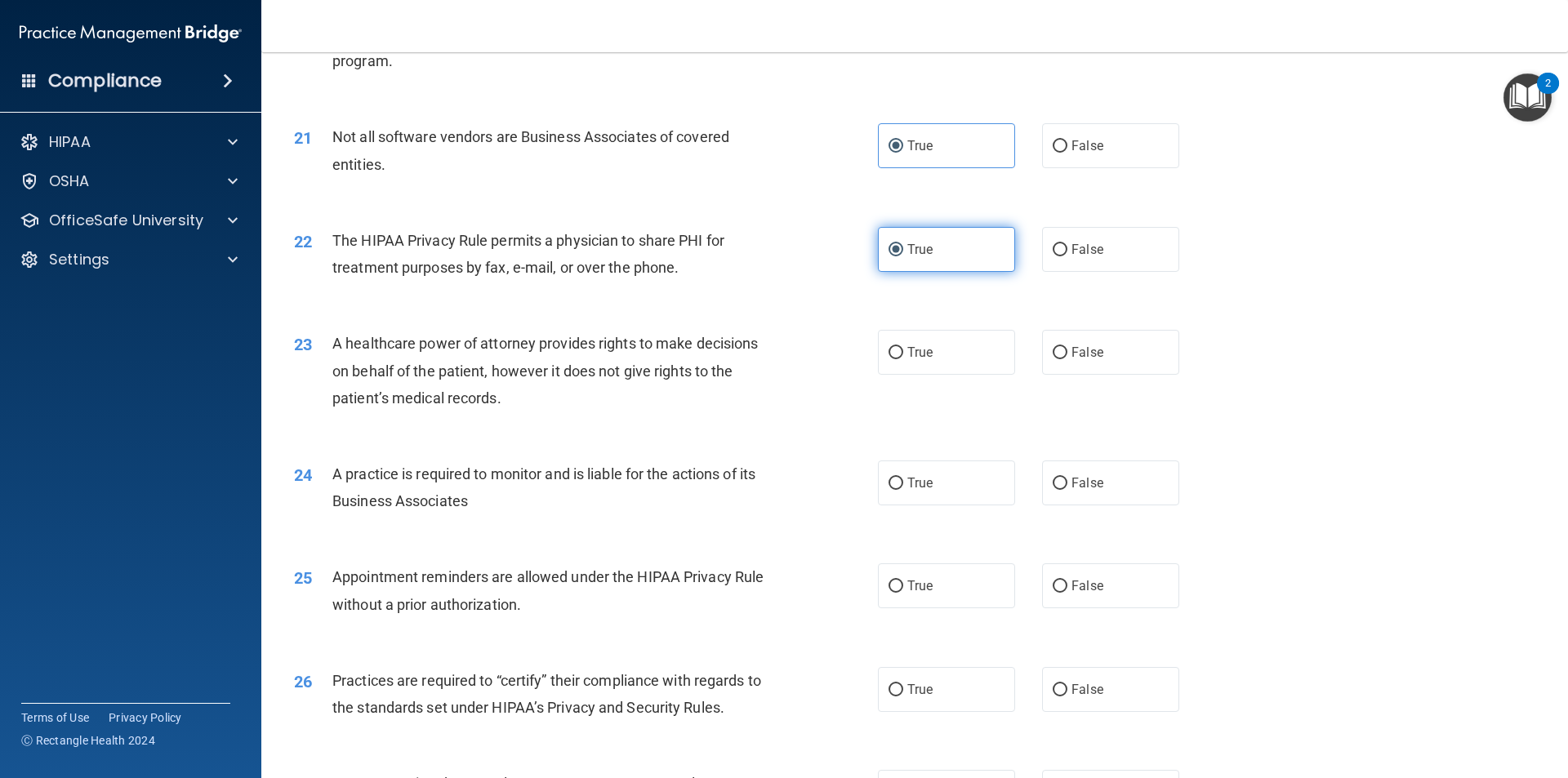
scroll to position [2522, 0]
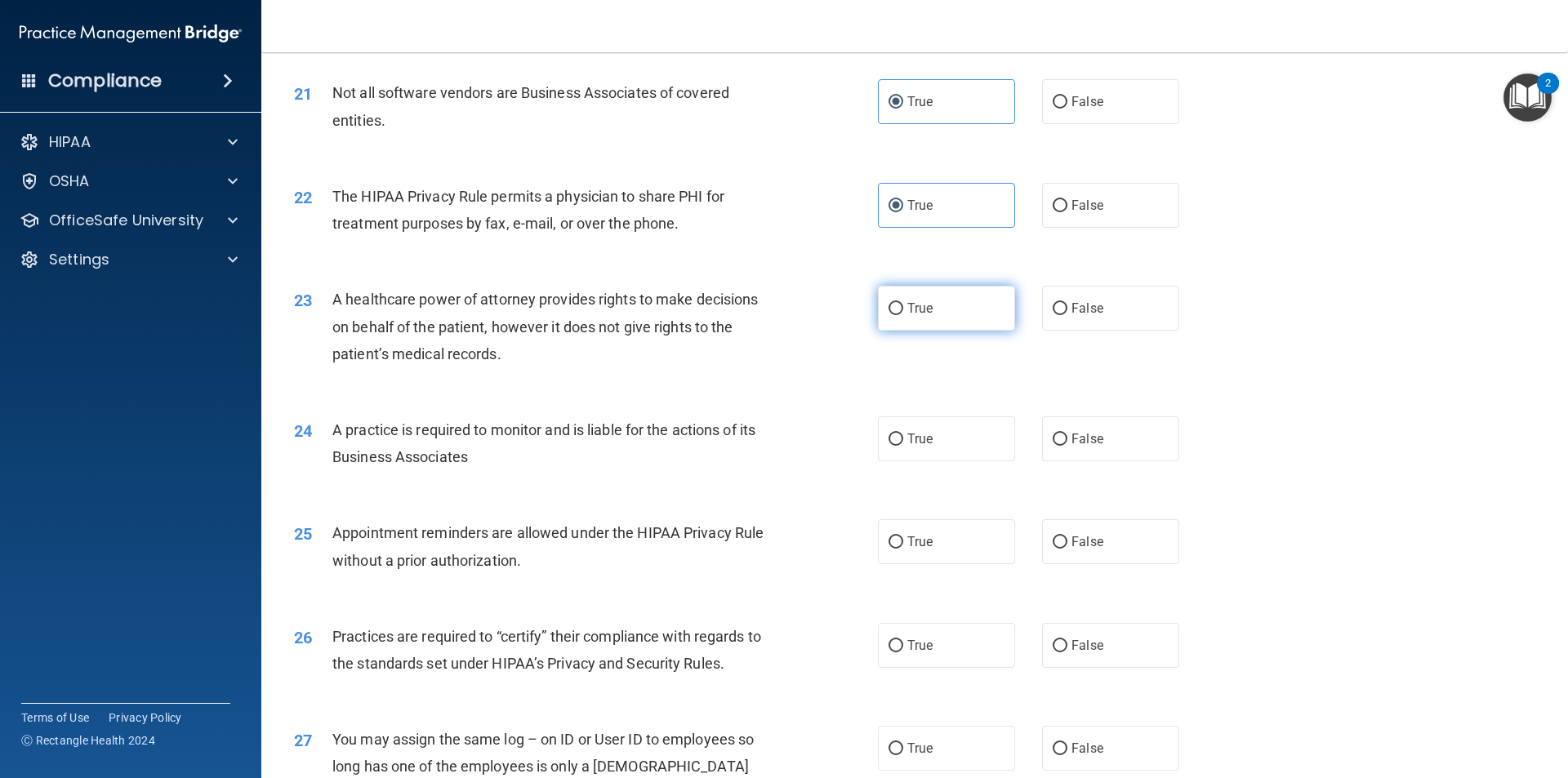
click at [925, 323] on label "True" at bounding box center [946, 308] width 137 height 45
click at [904, 315] on input "True" at bounding box center [895, 308] width 14 height 12
radio input "true"
click at [938, 440] on label "True" at bounding box center [946, 439] width 137 height 45
click at [904, 440] on input "True" at bounding box center [895, 440] width 14 height 12
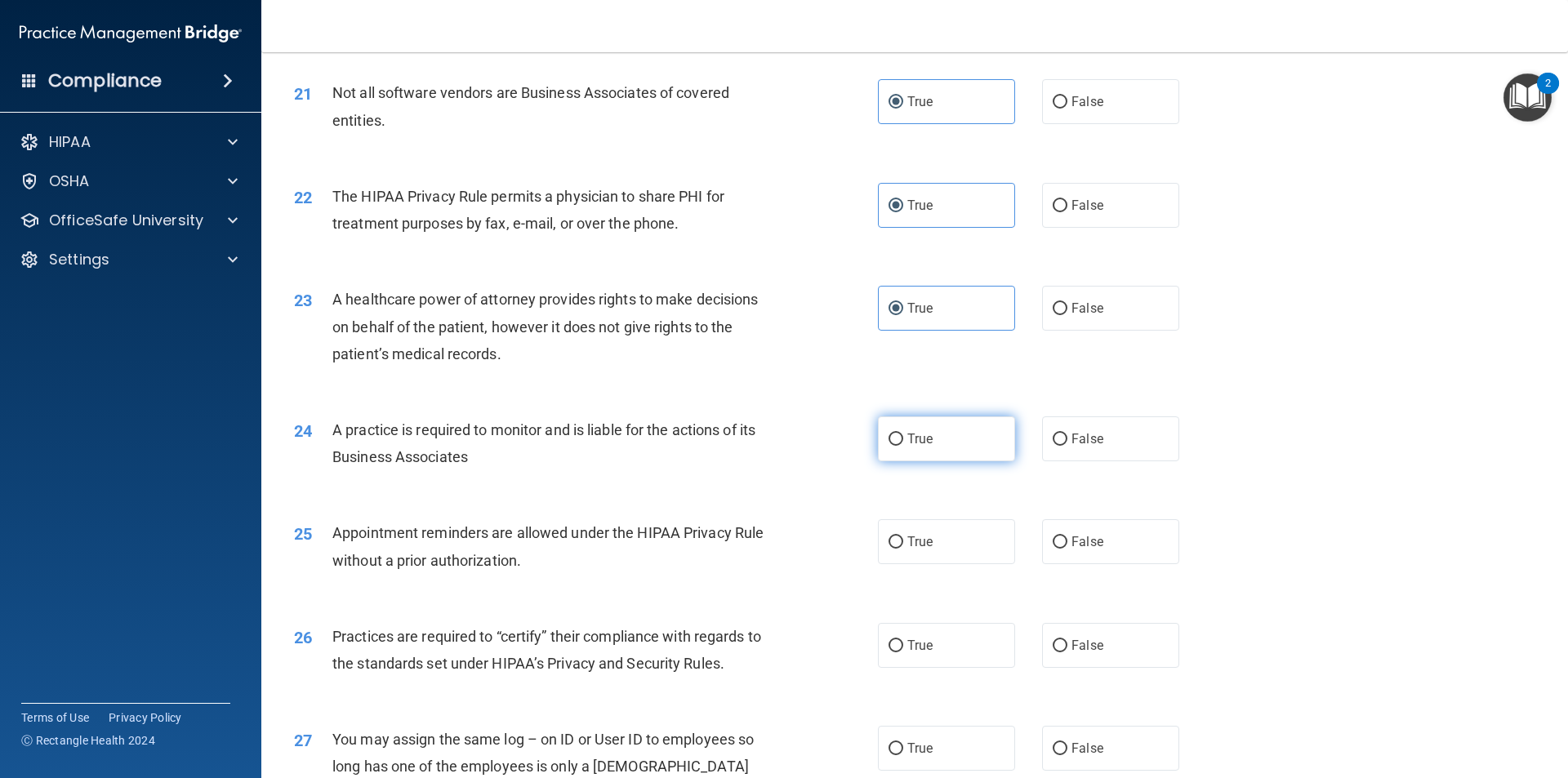
radio input "true"
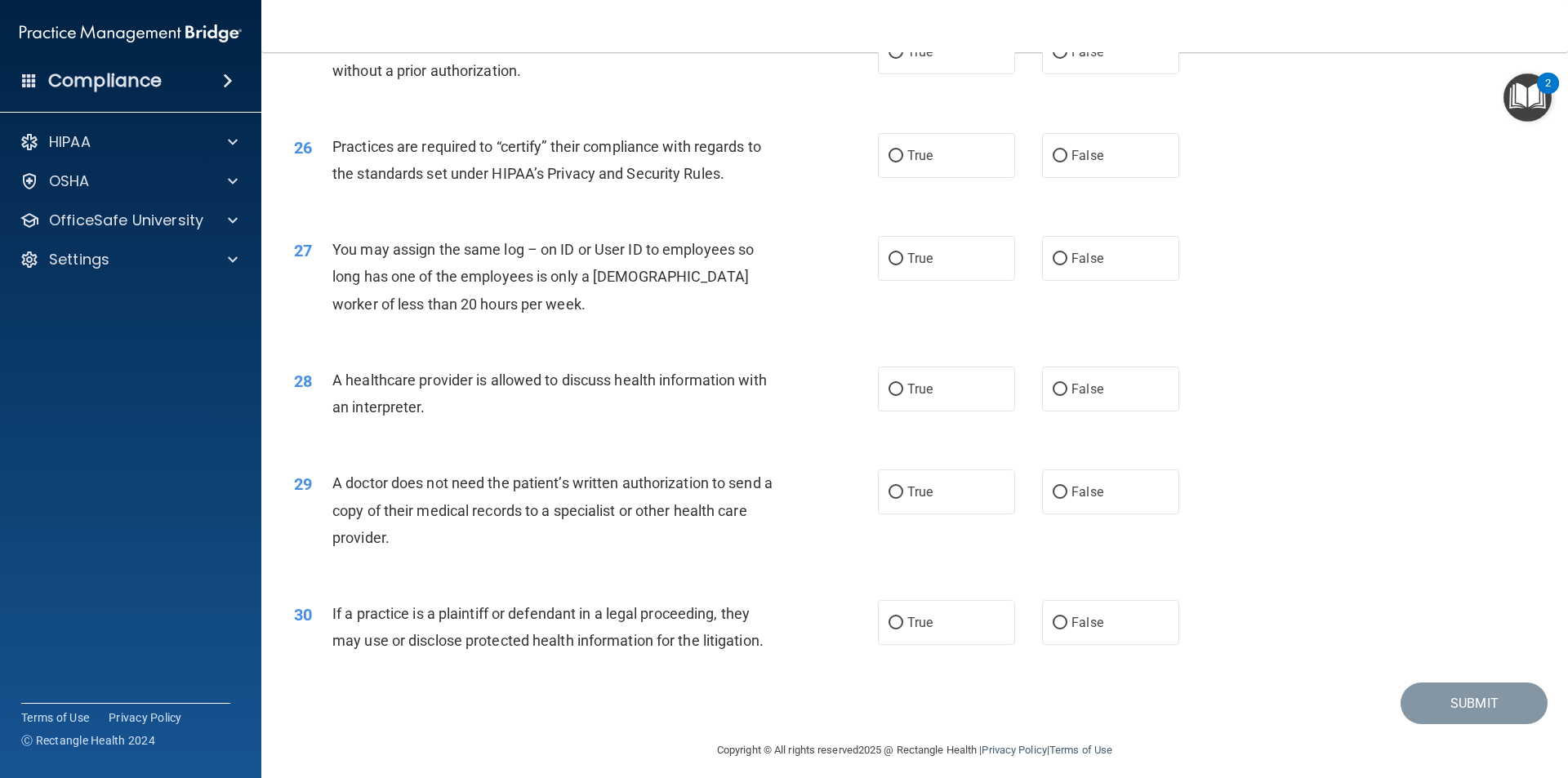
scroll to position [2930, 0]
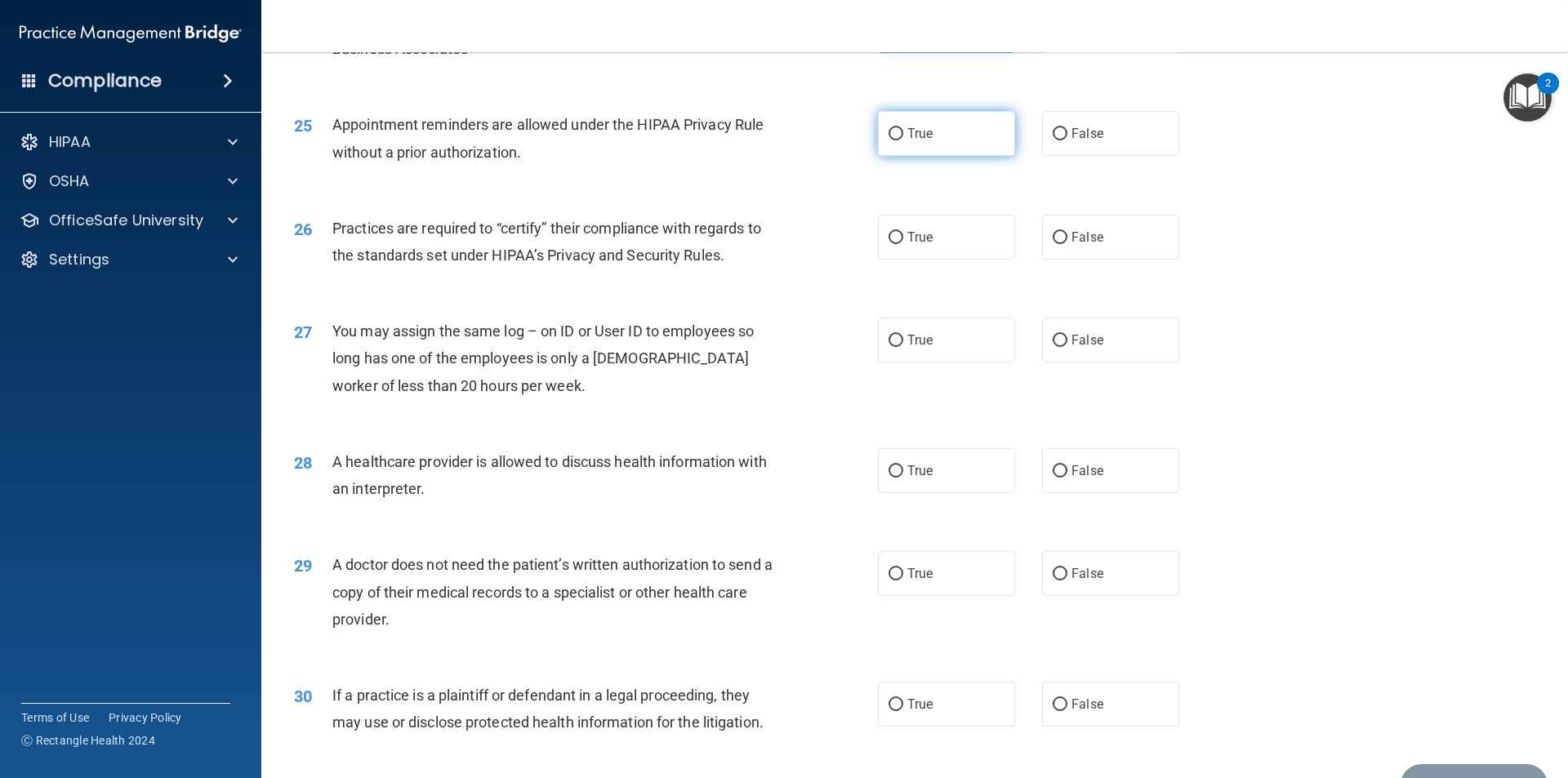
click at [943, 131] on label "True" at bounding box center [946, 134] width 137 height 45
click at [904, 131] on input "True" at bounding box center [895, 134] width 14 height 12
radio input "true"
click at [1068, 251] on label "False" at bounding box center [1110, 237] width 137 height 45
click at [1067, 244] on input "False" at bounding box center [1059, 238] width 14 height 12
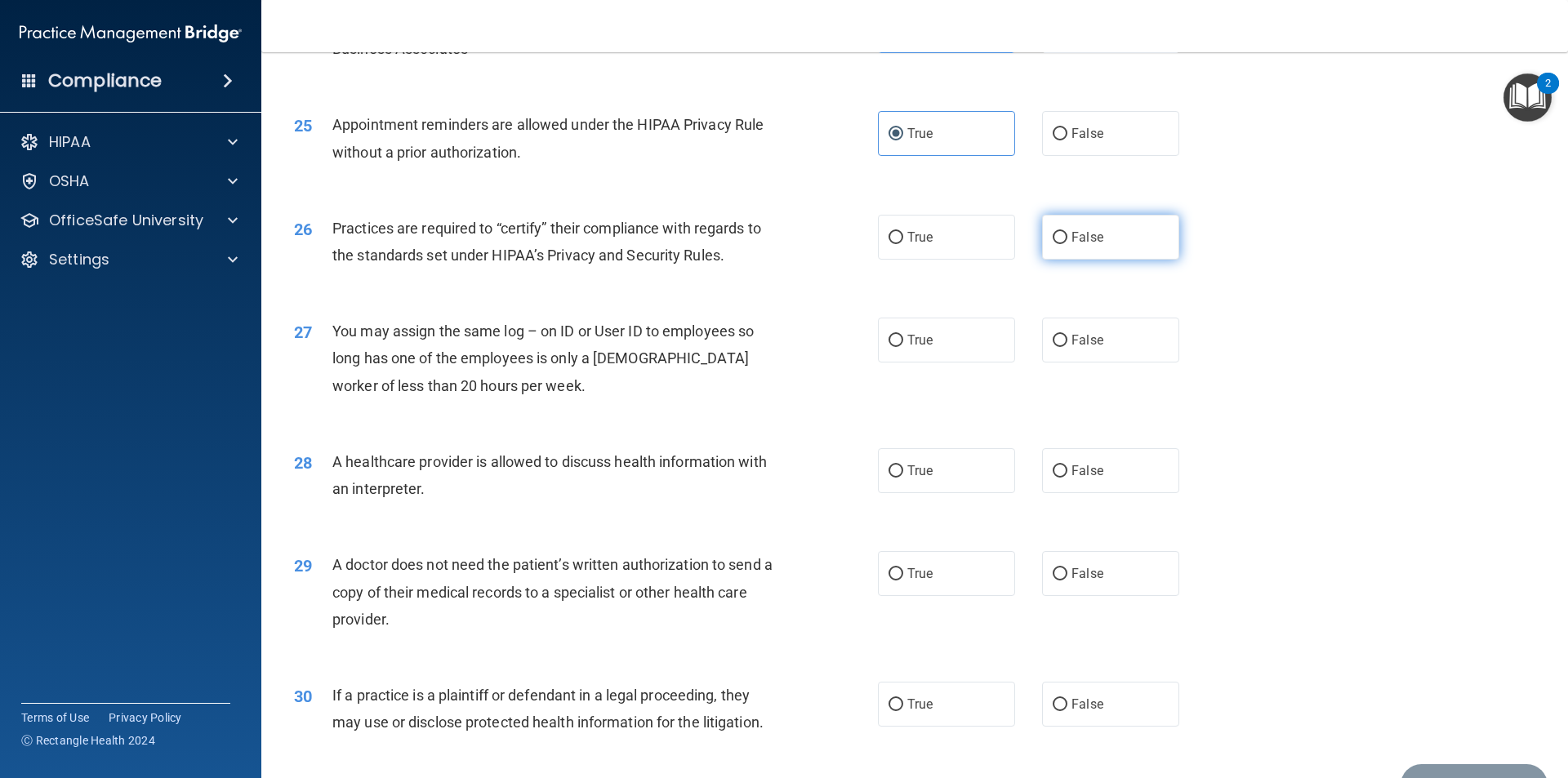
radio input "true"
click at [1089, 336] on span "False" at bounding box center [1087, 340] width 32 height 15
click at [1067, 336] on input "False" at bounding box center [1059, 341] width 14 height 12
radio input "true"
click at [1067, 460] on label "False" at bounding box center [1110, 471] width 137 height 45
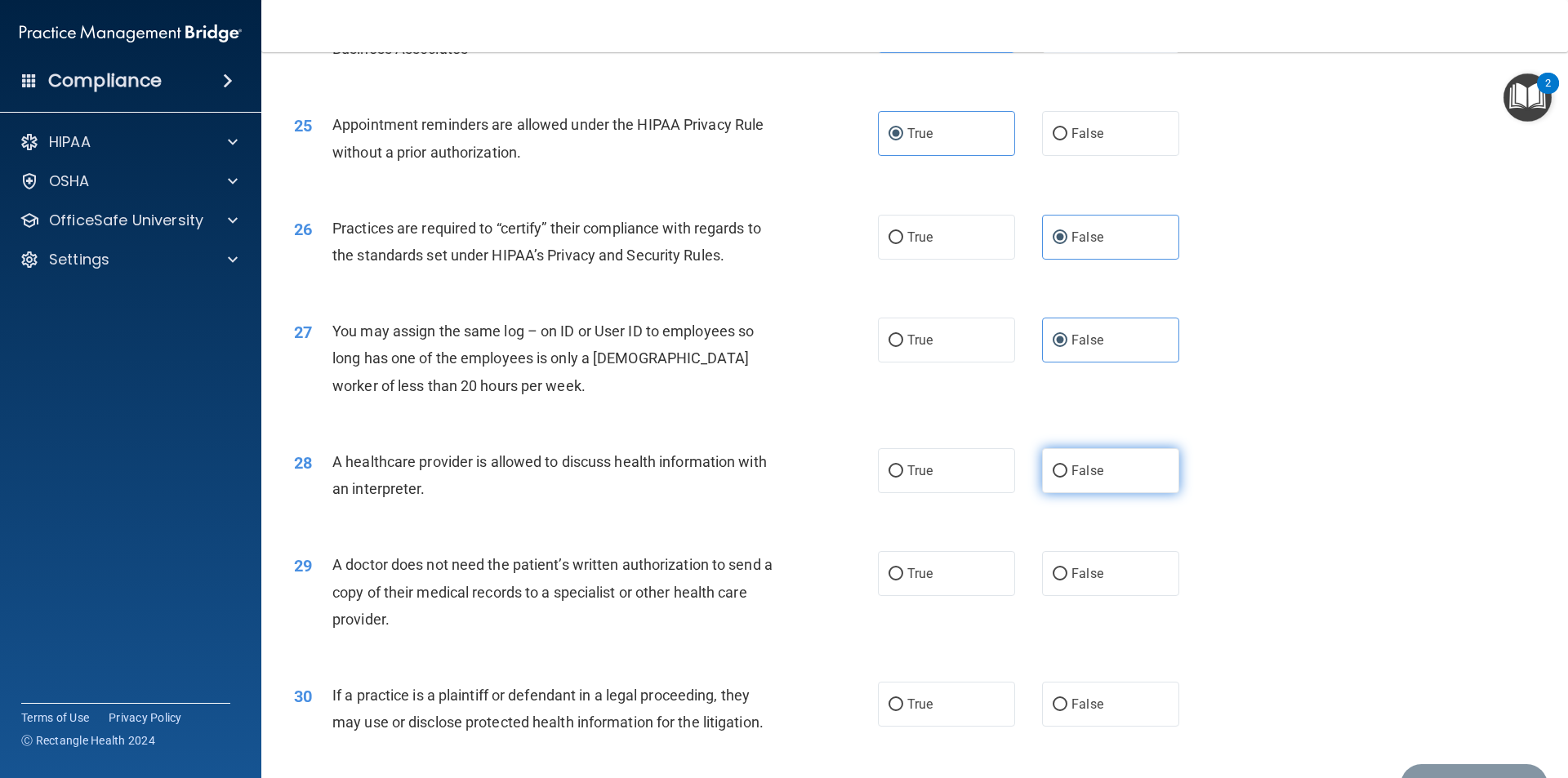
click at [1067, 466] on input "False" at bounding box center [1059, 472] width 14 height 12
radio input "true"
click at [930, 582] on label "True" at bounding box center [946, 573] width 137 height 45
click at [904, 581] on input "True" at bounding box center [895, 574] width 14 height 12
radio input "true"
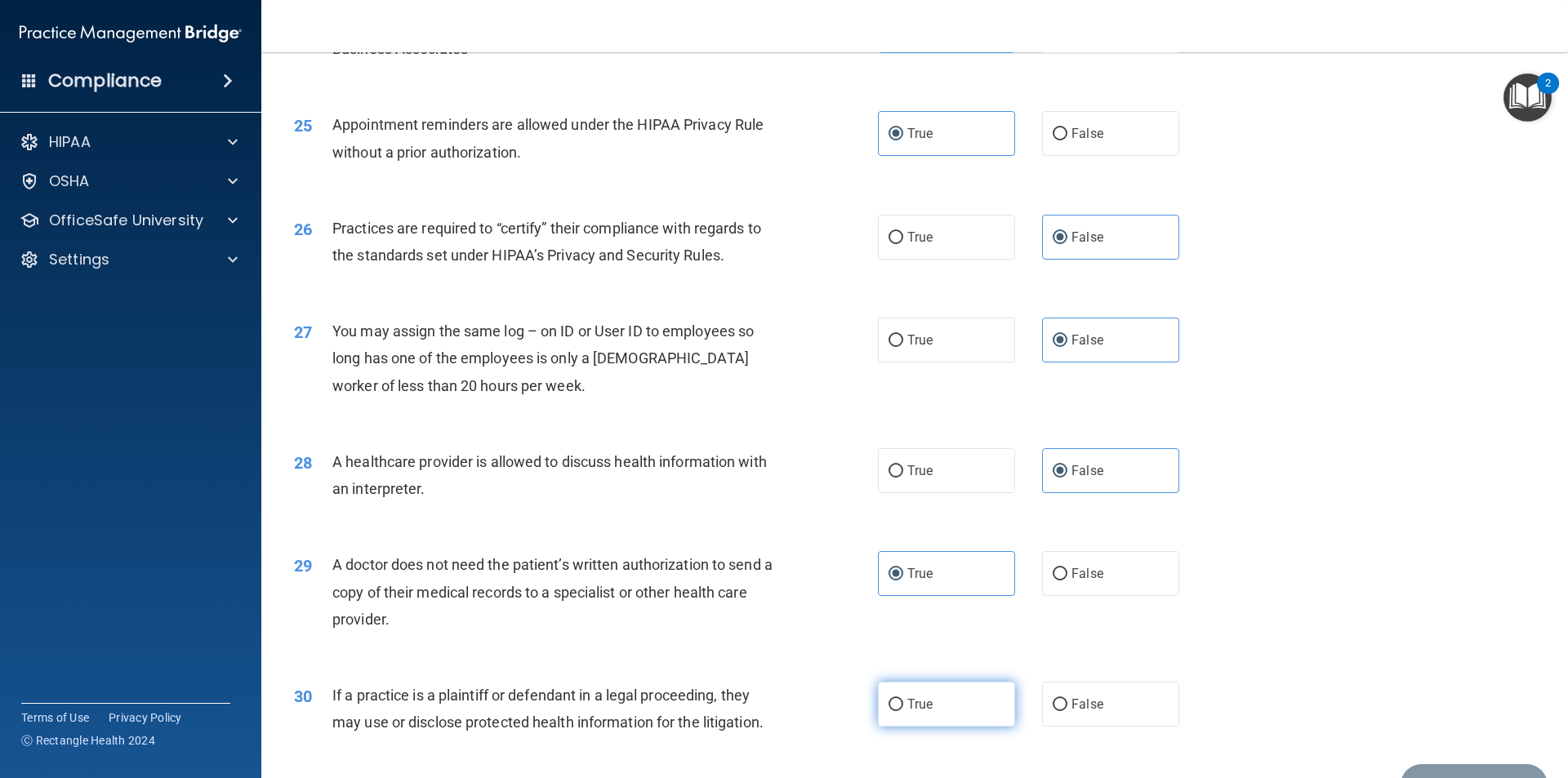
click at [971, 707] on label "True" at bounding box center [946, 704] width 137 height 45
click at [904, 707] on input "True" at bounding box center [895, 705] width 14 height 12
radio input "true"
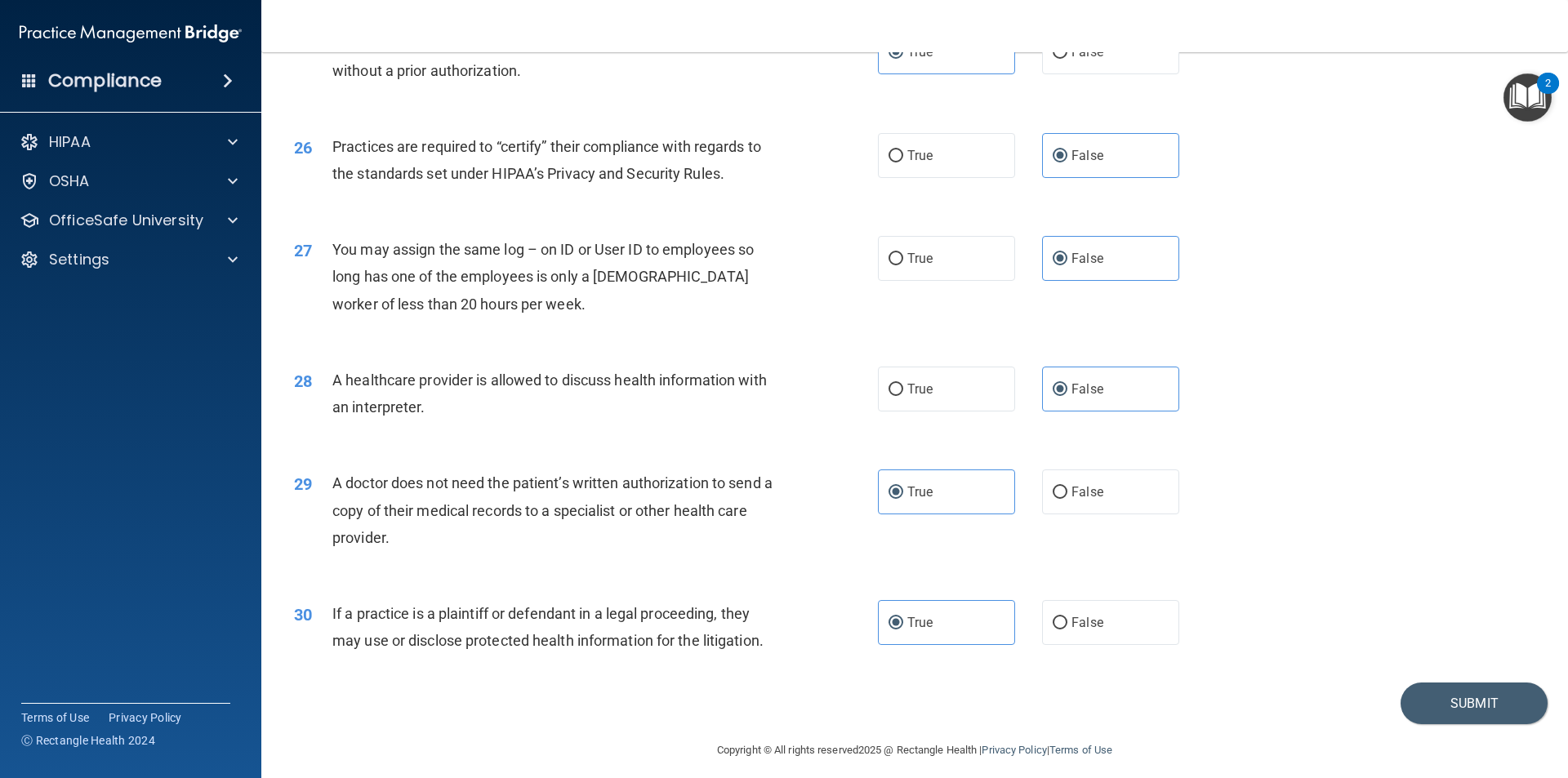
scroll to position [2995, 0]
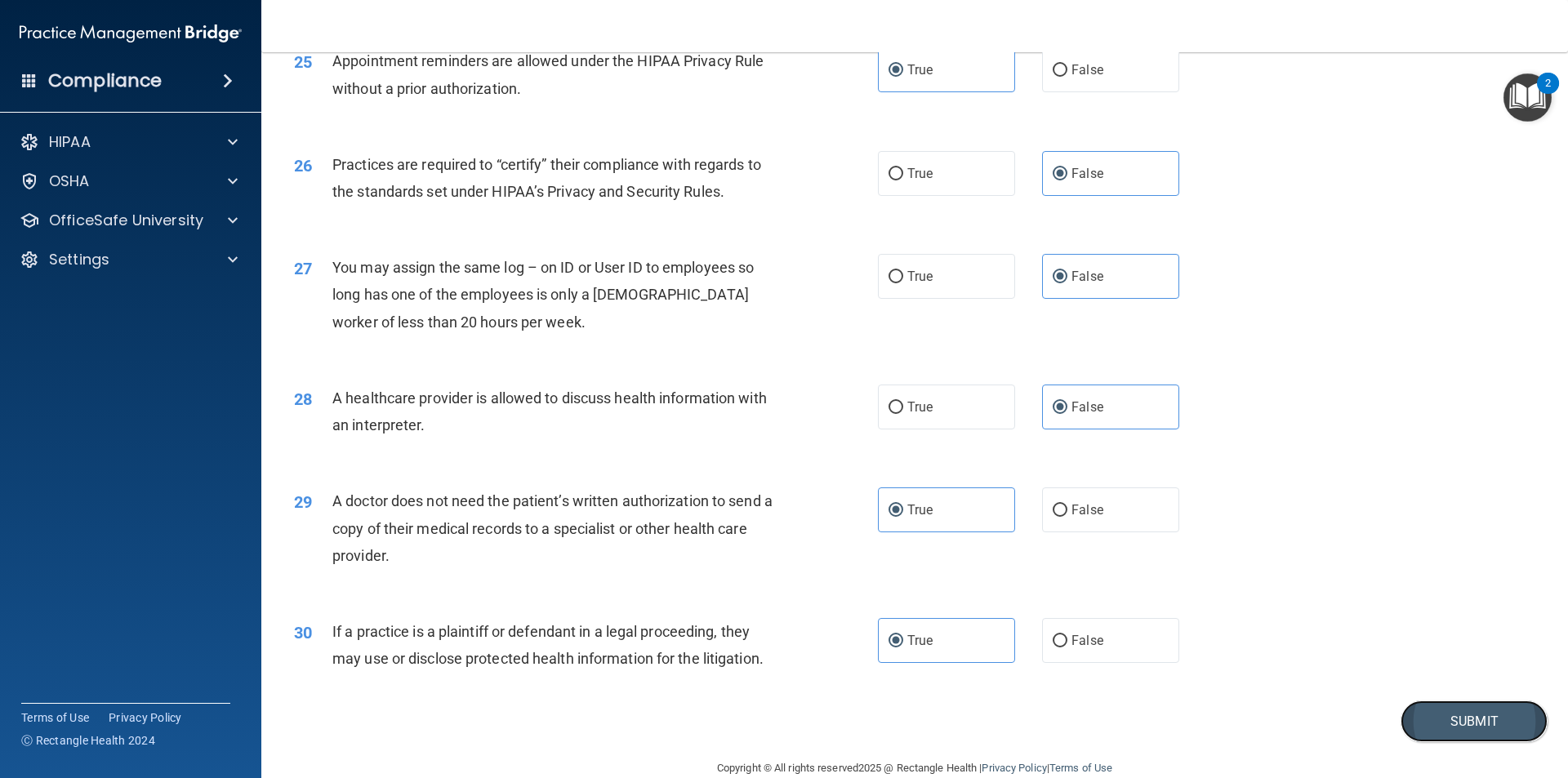
click at [1438, 729] on button "Submit" at bounding box center [1473, 721] width 147 height 41
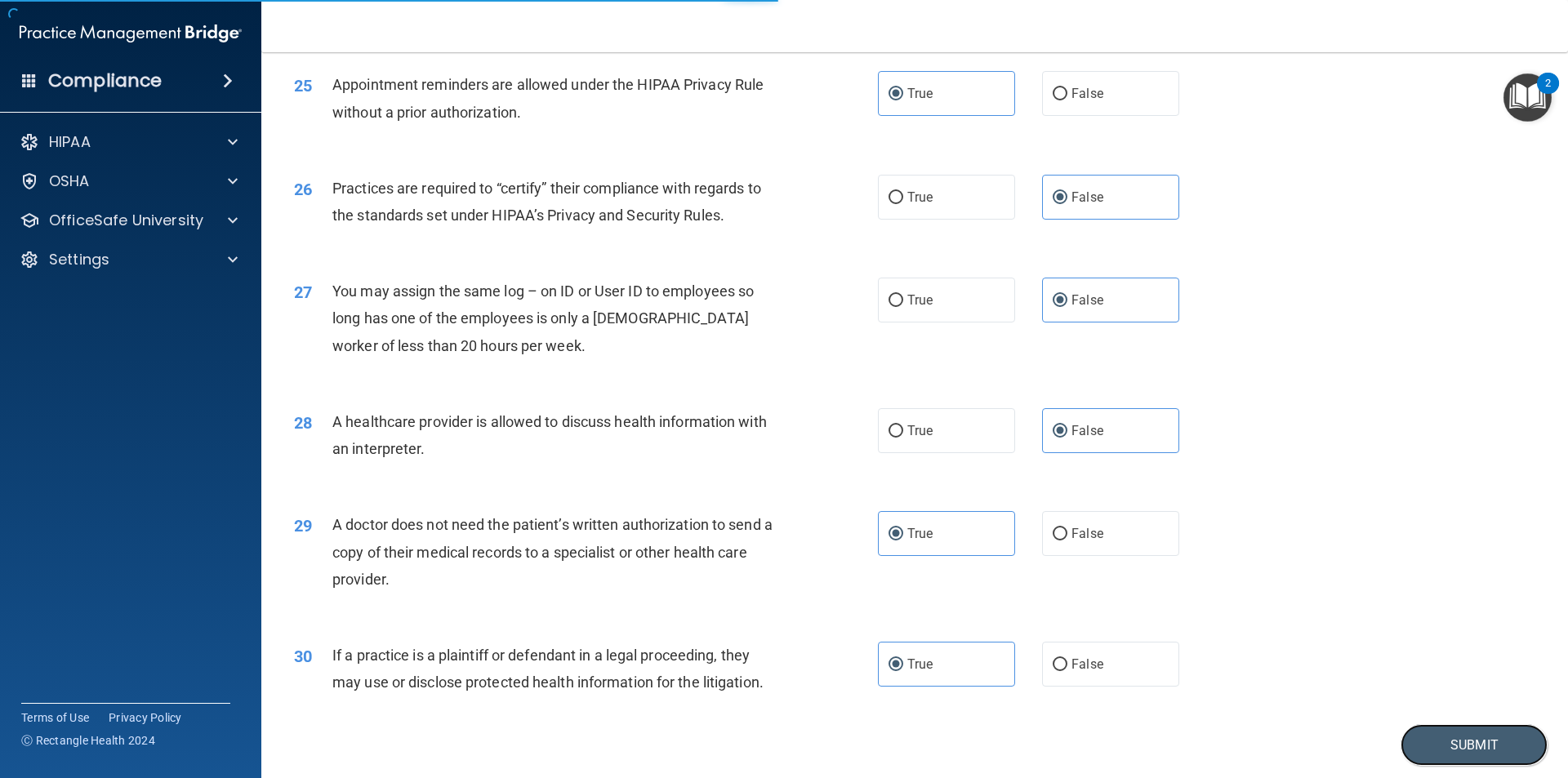
scroll to position [2942, 0]
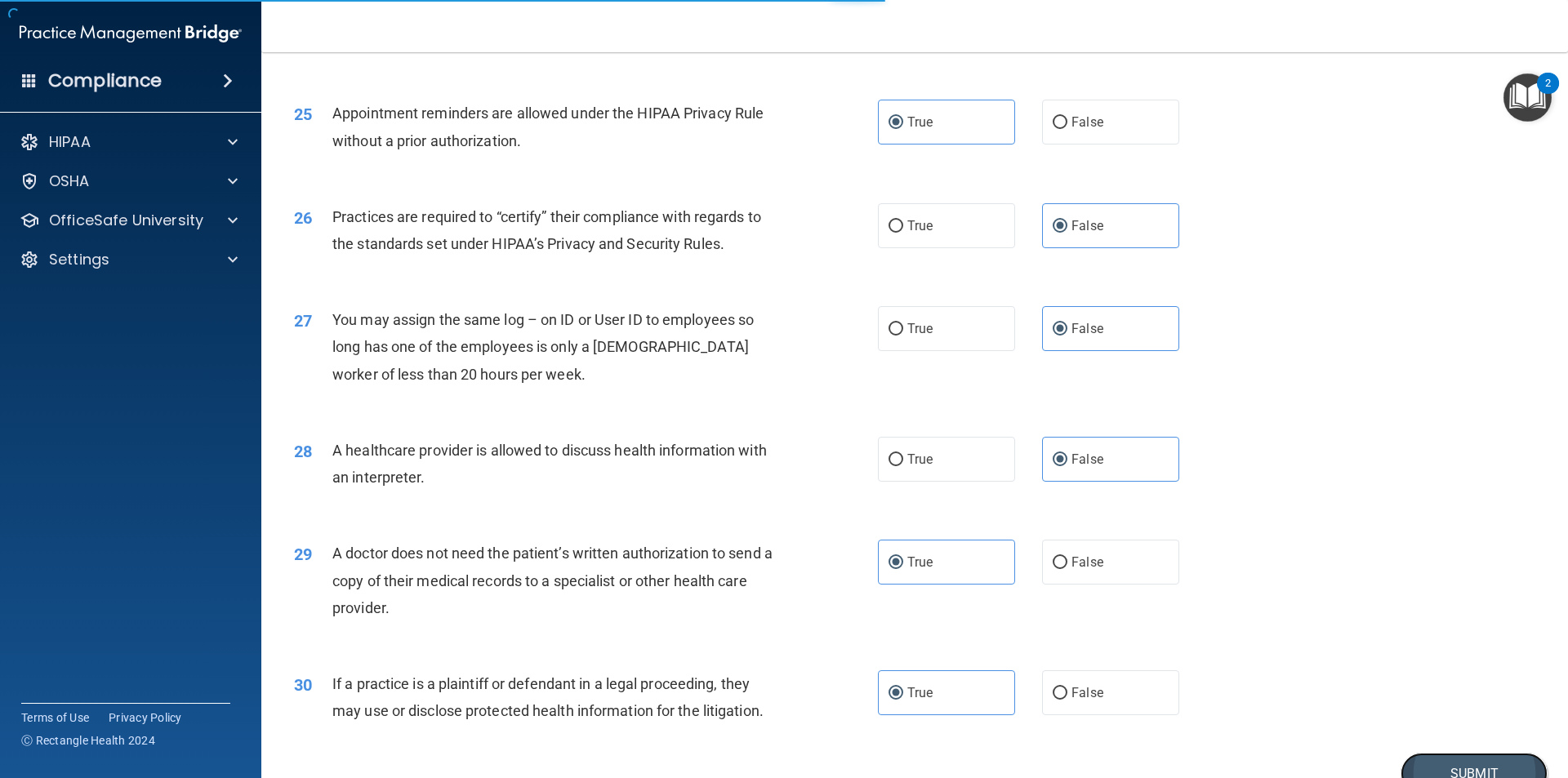
click at [1446, 764] on button "Submit" at bounding box center [1473, 773] width 147 height 41
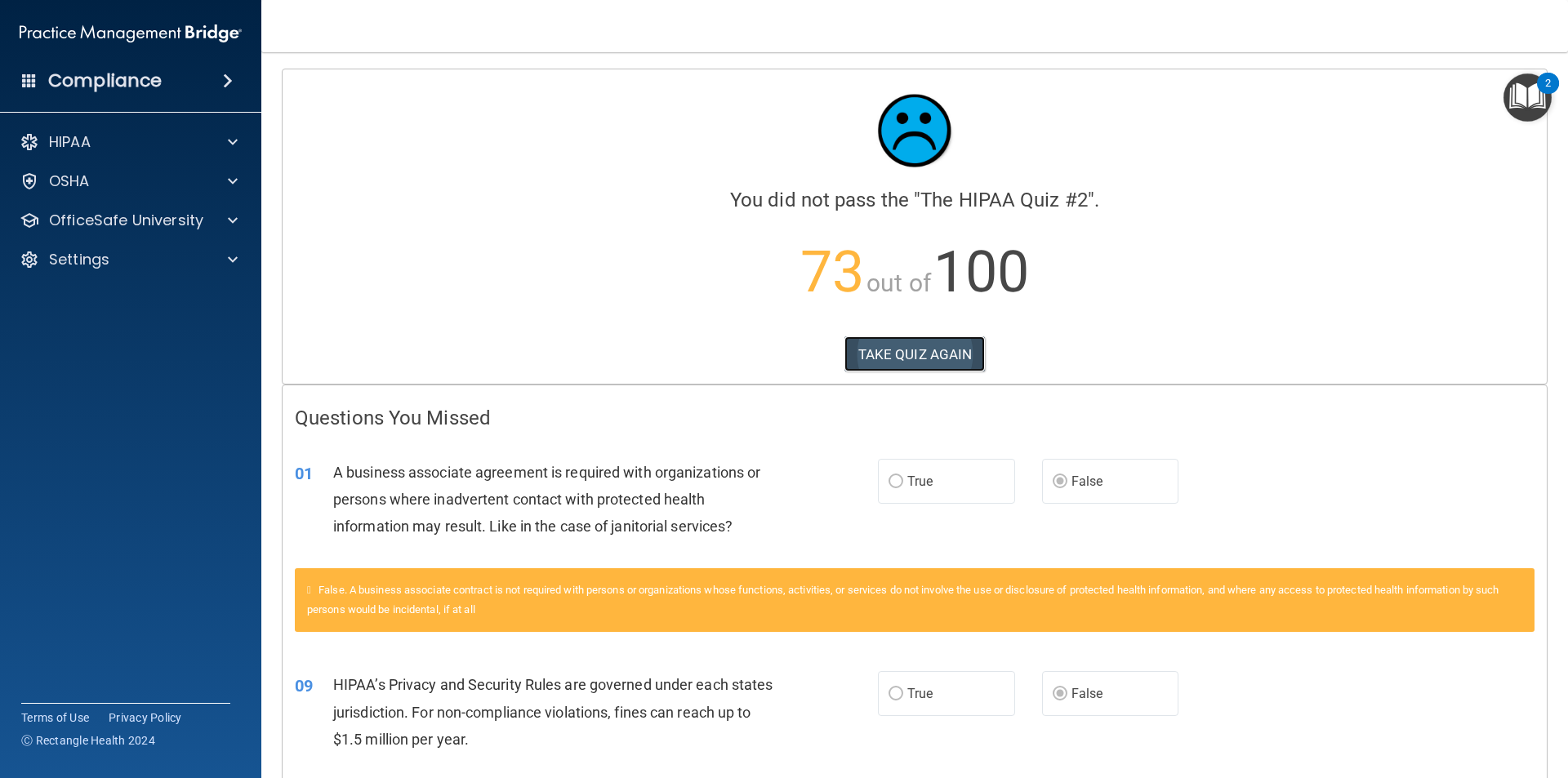
click at [936, 363] on button "TAKE QUIZ AGAIN" at bounding box center [914, 353] width 141 height 36
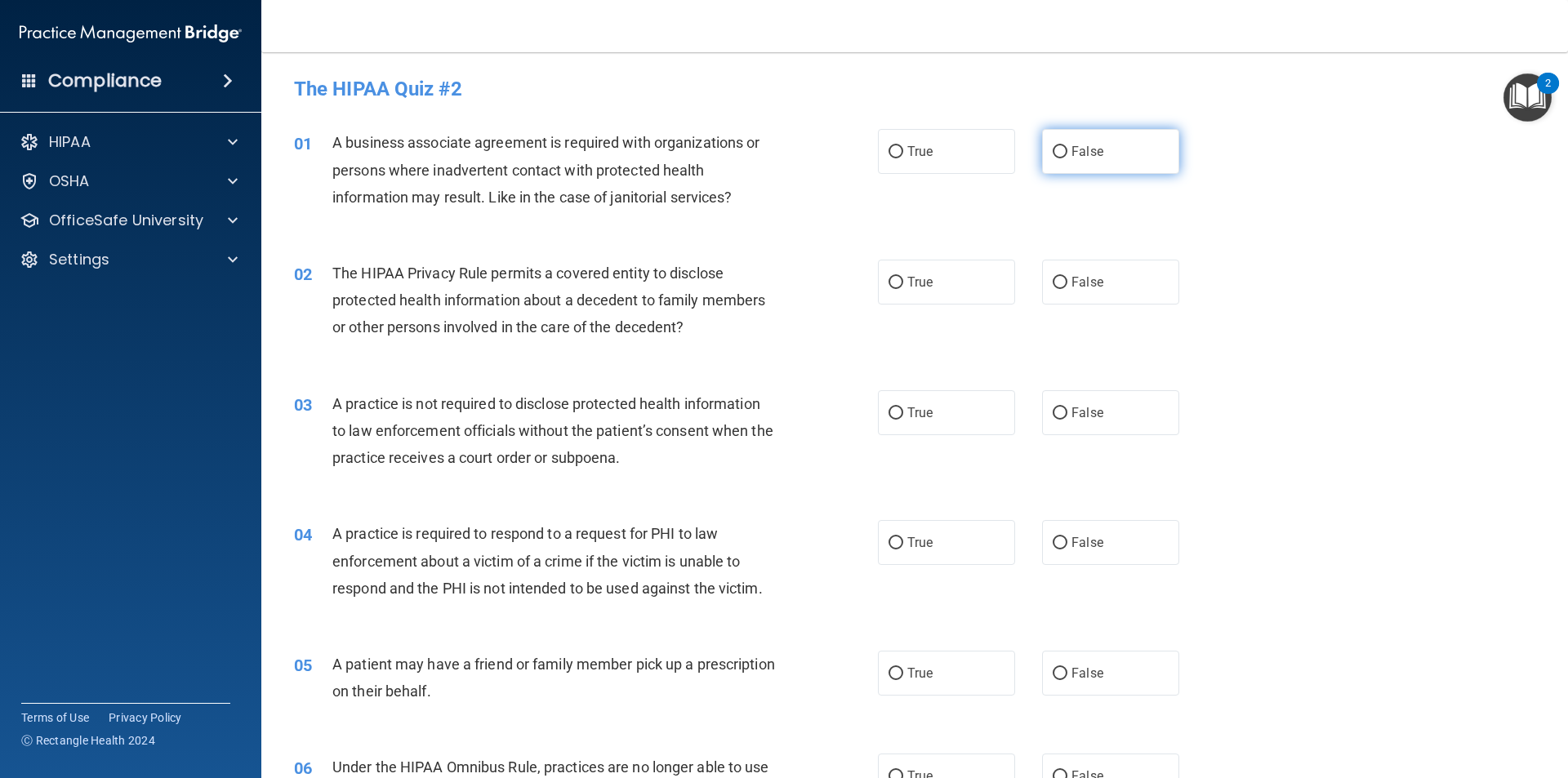
click at [1116, 168] on label "False" at bounding box center [1110, 151] width 137 height 45
click at [1067, 158] on input "False" at bounding box center [1059, 152] width 14 height 12
radio input "true"
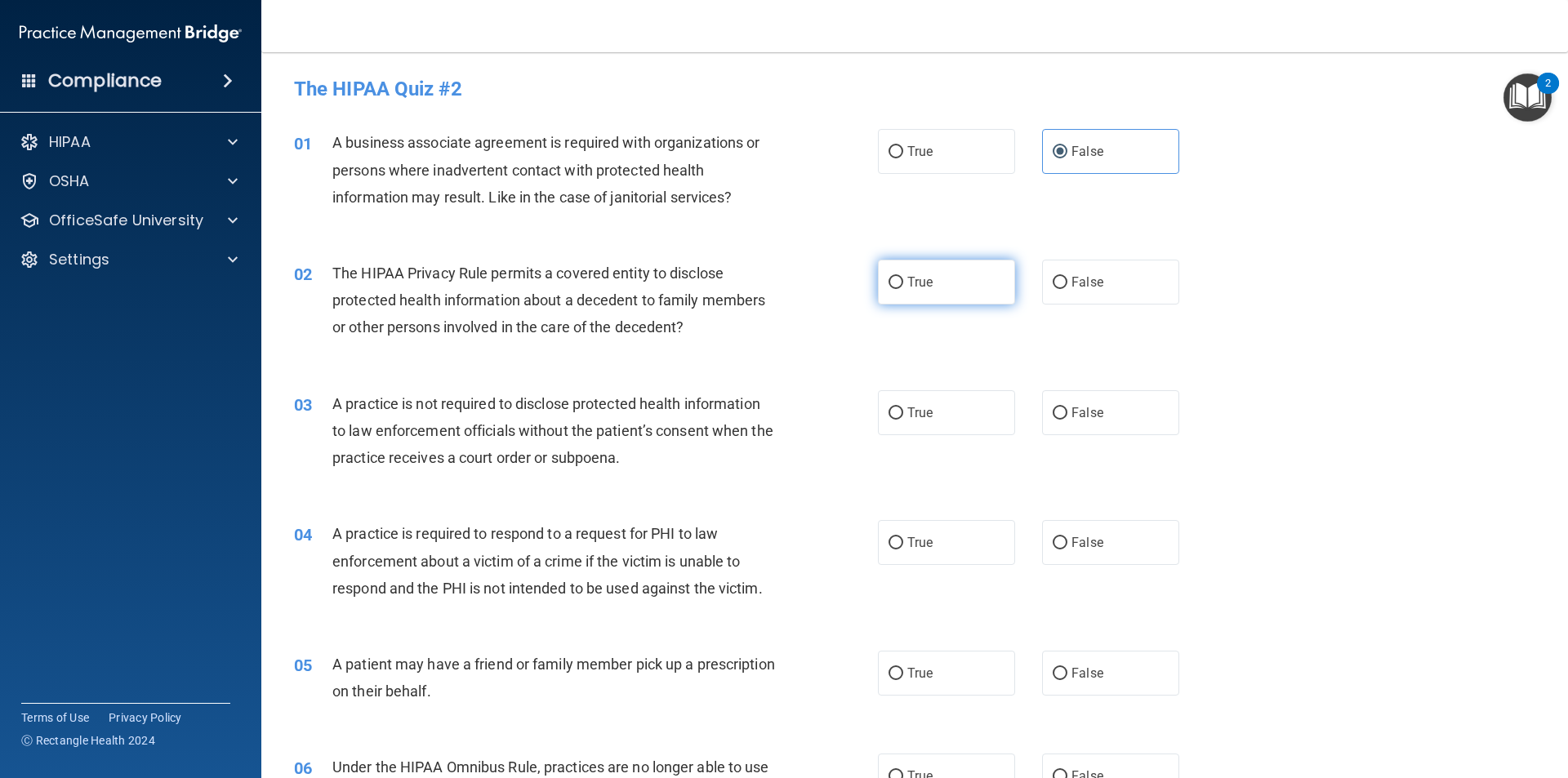
click at [934, 283] on label "True" at bounding box center [946, 281] width 137 height 45
click at [904, 283] on input "True" at bounding box center [895, 282] width 14 height 12
radio input "true"
click at [1087, 413] on span "False" at bounding box center [1087, 413] width 32 height 15
click at [1067, 413] on input "False" at bounding box center [1059, 413] width 14 height 12
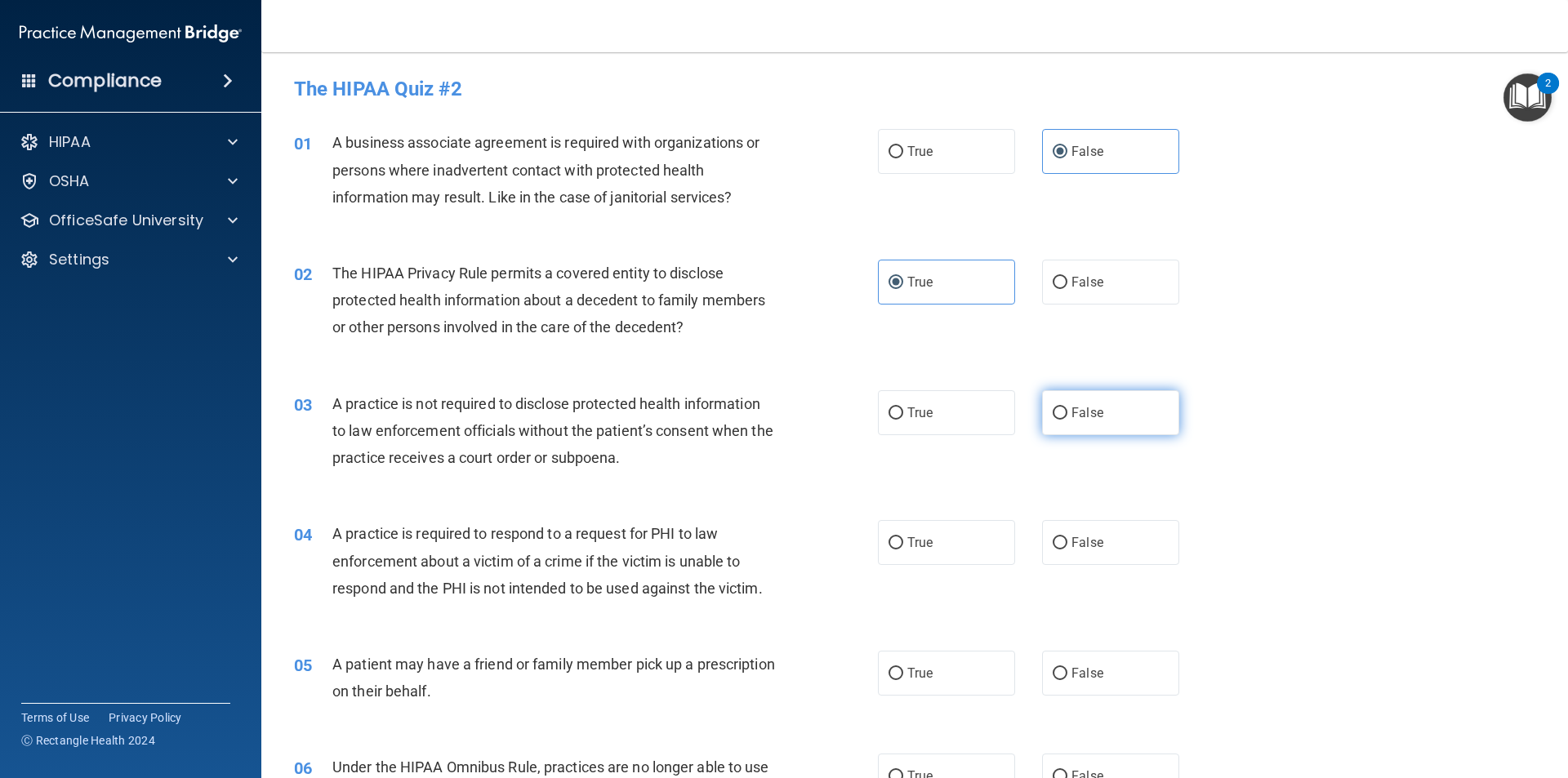
radio input "true"
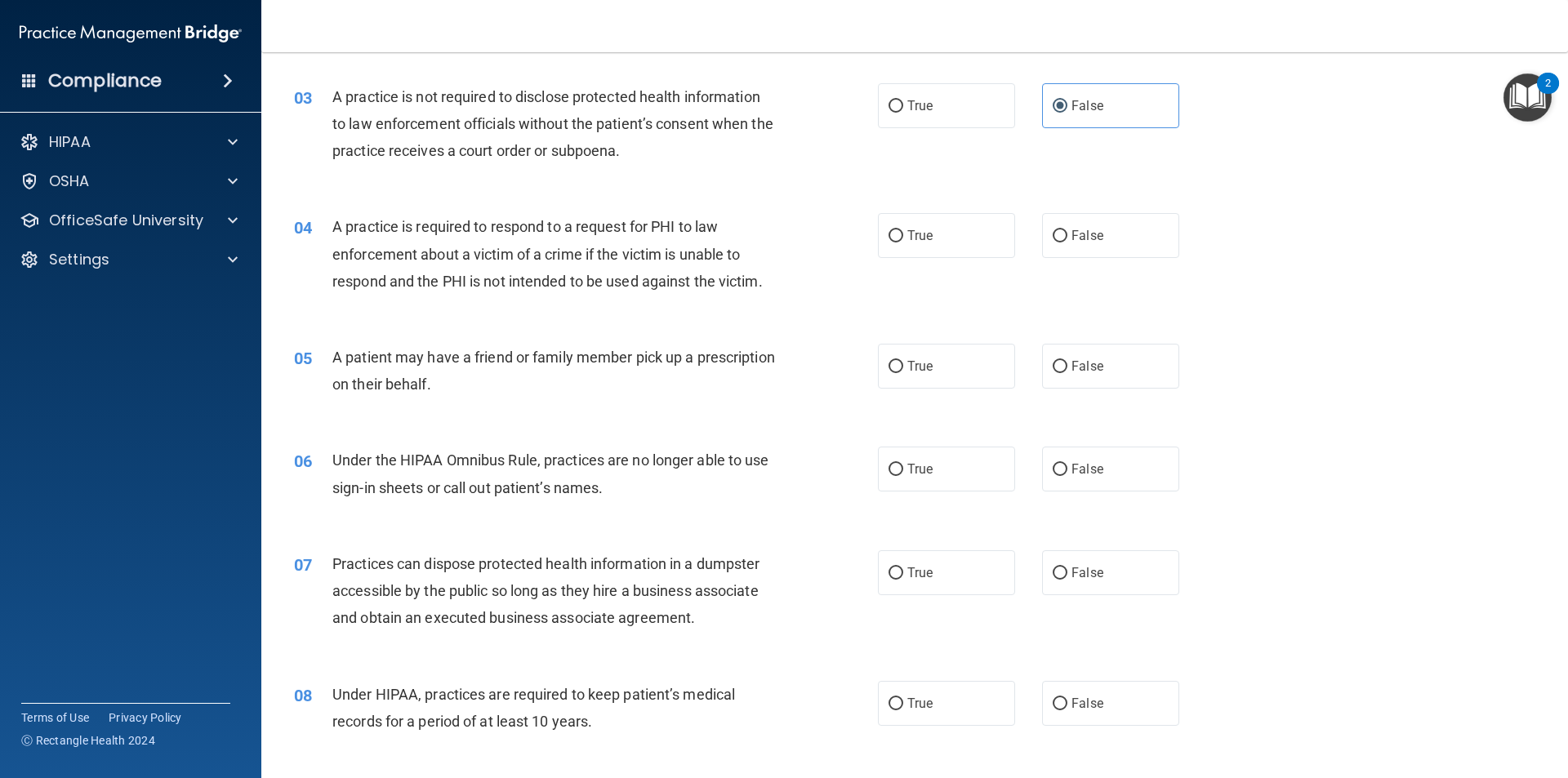
scroll to position [327, 0]
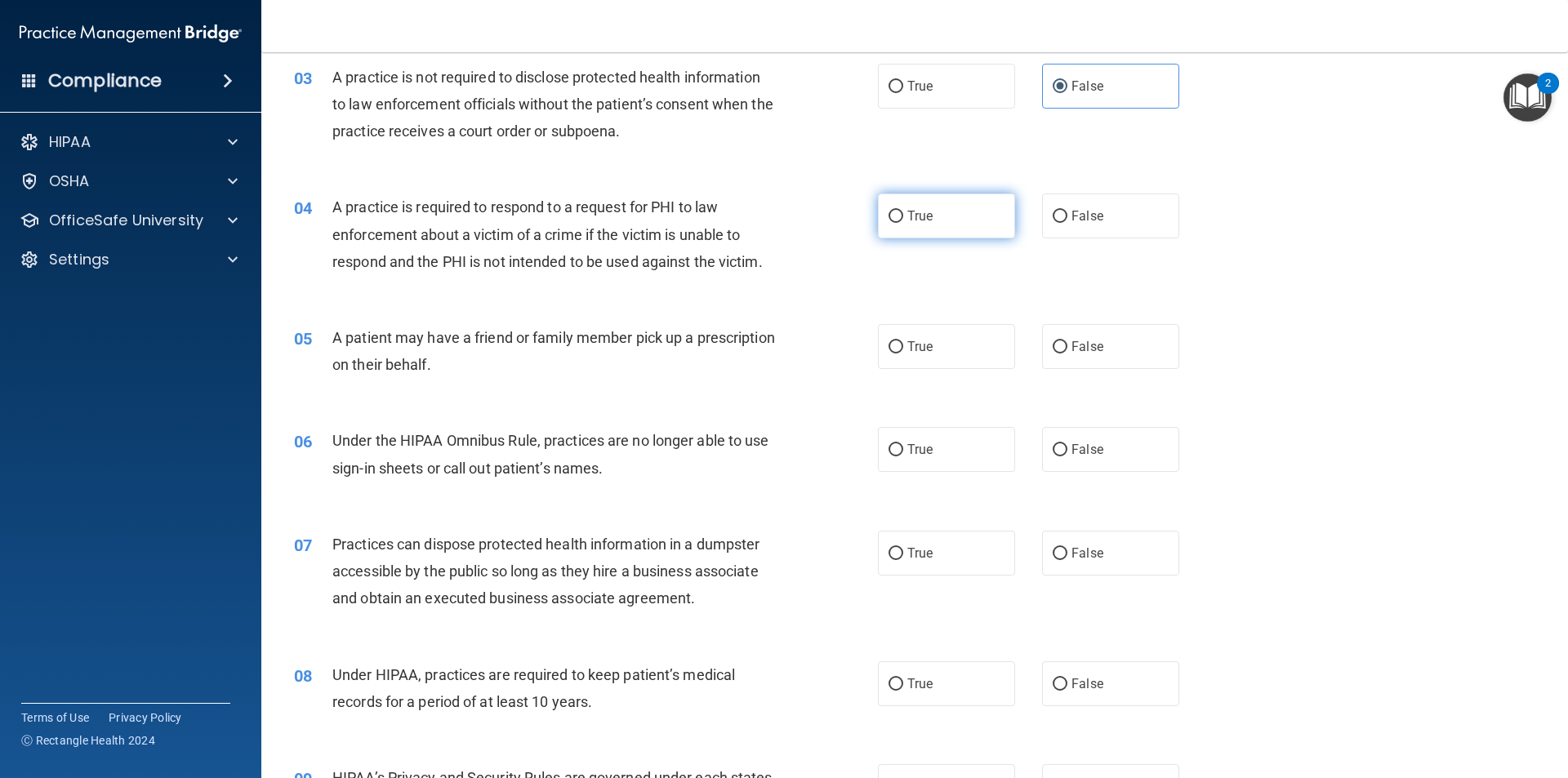
click at [953, 225] on label "True" at bounding box center [946, 216] width 137 height 45
click at [904, 223] on input "True" at bounding box center [895, 216] width 14 height 12
radio input "true"
click at [944, 353] on label "True" at bounding box center [946, 347] width 137 height 45
click at [904, 353] on input "True" at bounding box center [895, 347] width 14 height 12
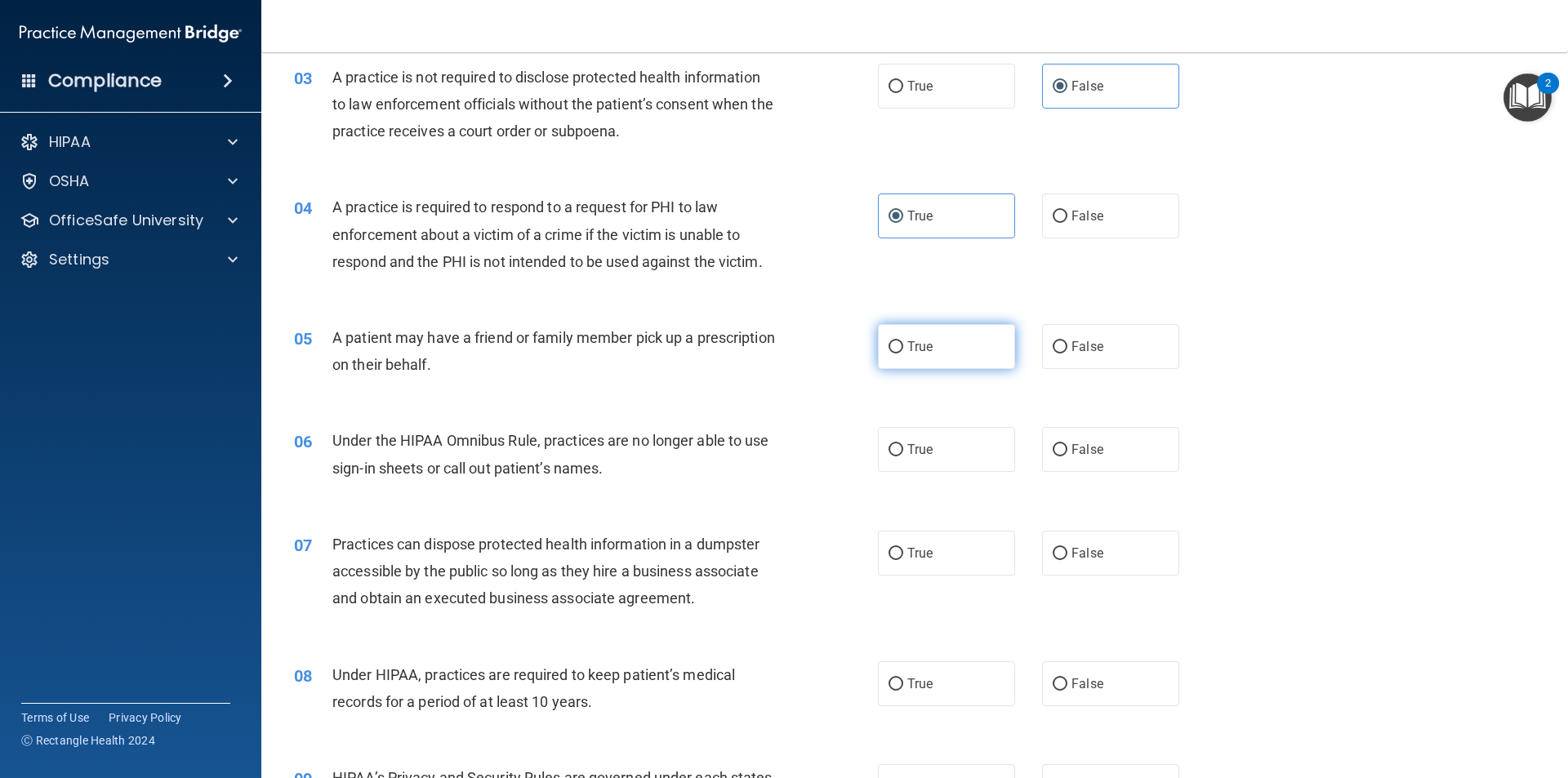
radio input "true"
click at [1067, 461] on label "False" at bounding box center [1110, 450] width 137 height 45
click at [1067, 456] on input "False" at bounding box center [1059, 450] width 14 height 12
radio input "true"
click at [1063, 560] on label "False" at bounding box center [1110, 553] width 137 height 45
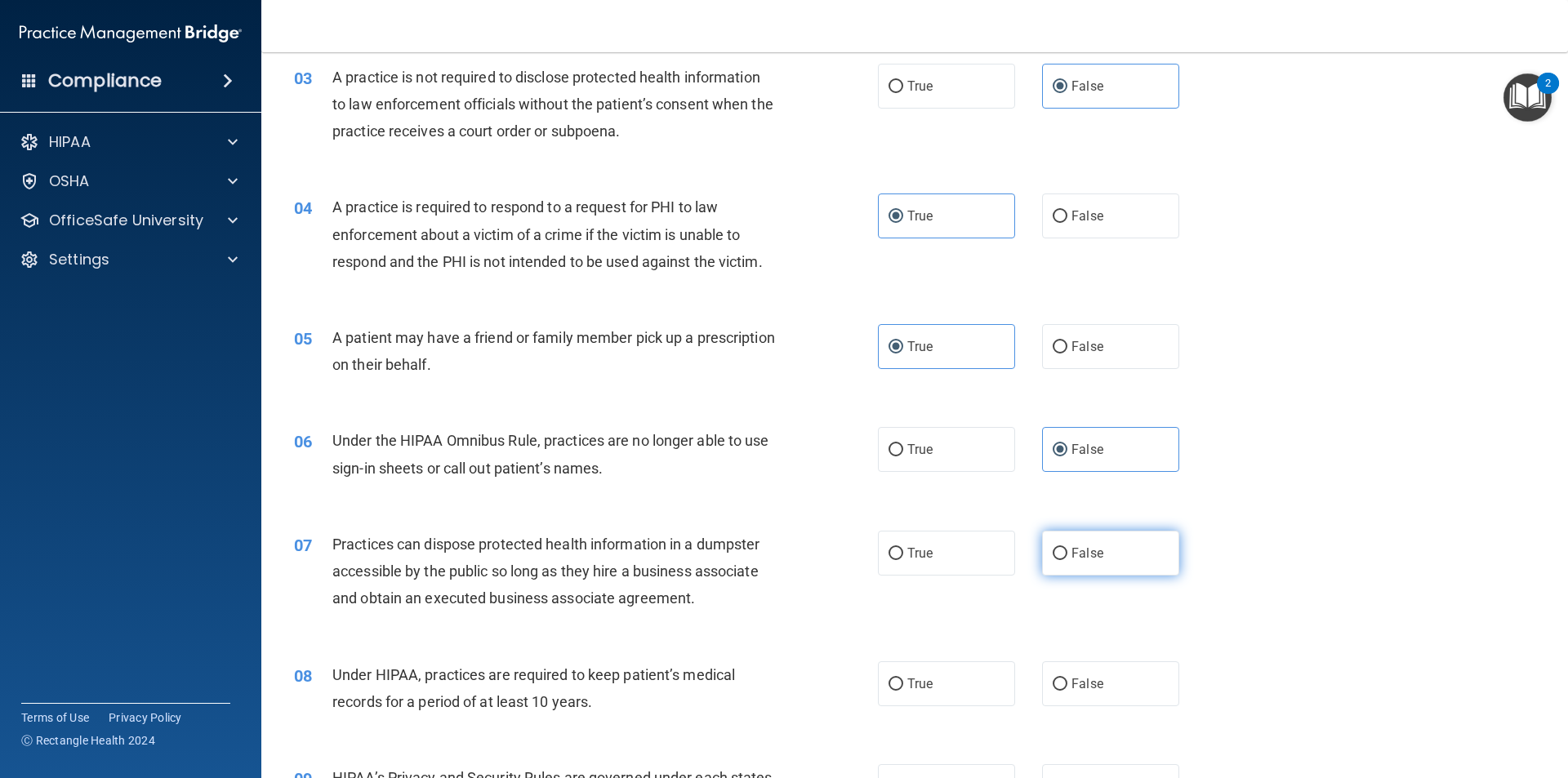
click at [1063, 560] on input "False" at bounding box center [1059, 554] width 14 height 12
radio input "true"
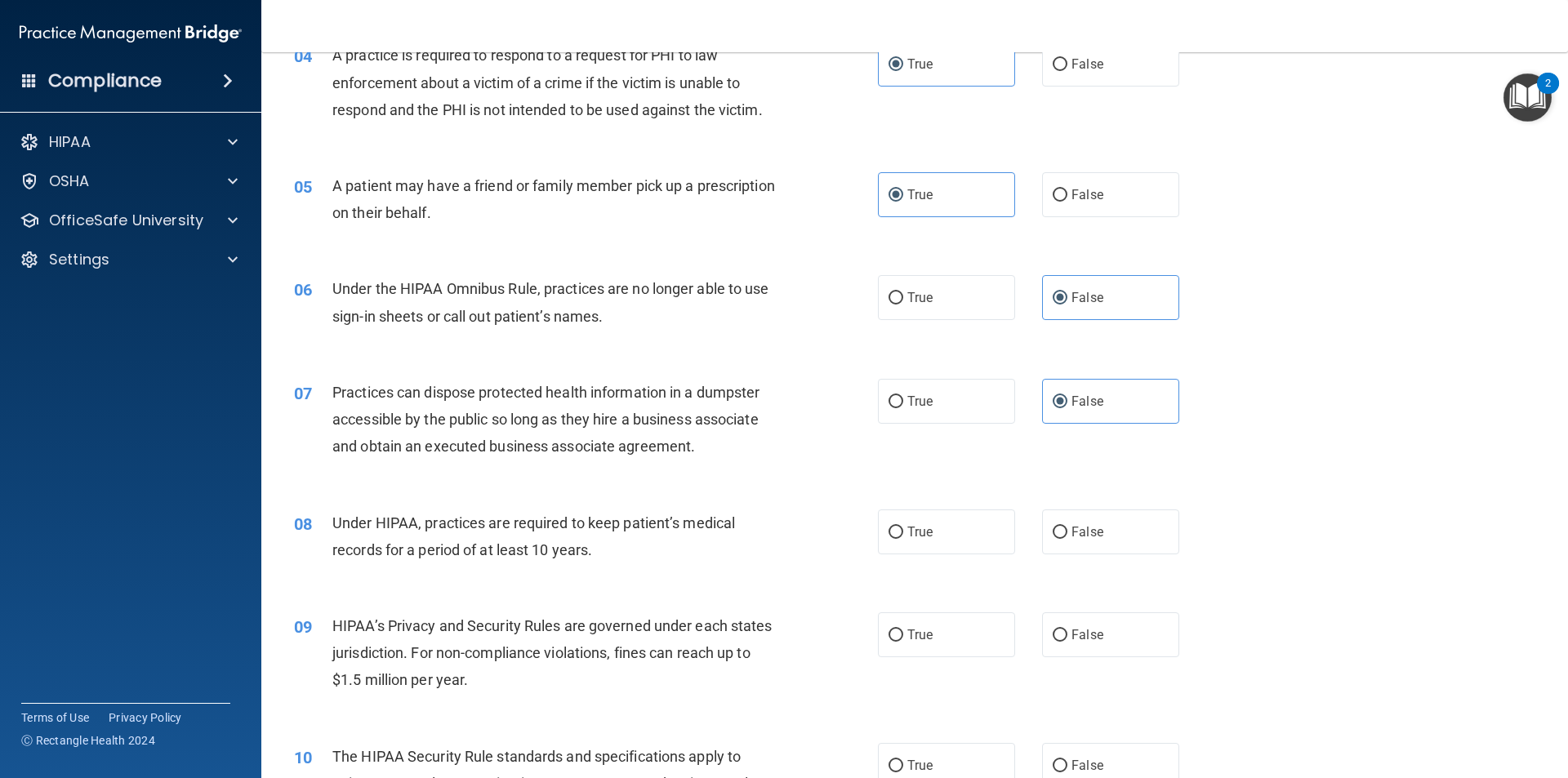
scroll to position [490, 0]
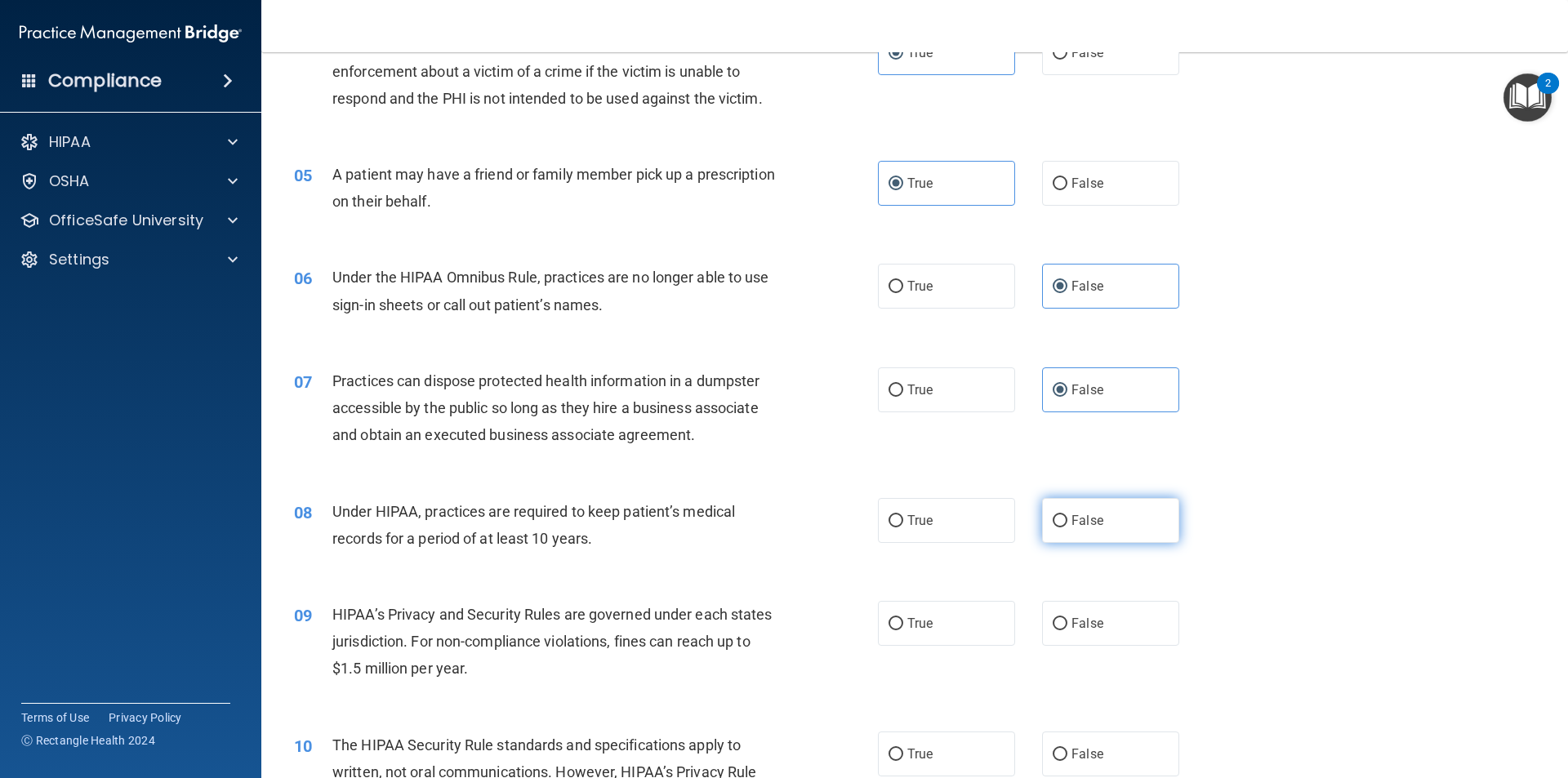
click at [1075, 522] on span "False" at bounding box center [1087, 521] width 32 height 15
click at [1067, 522] on input "False" at bounding box center [1059, 522] width 14 height 12
radio input "true"
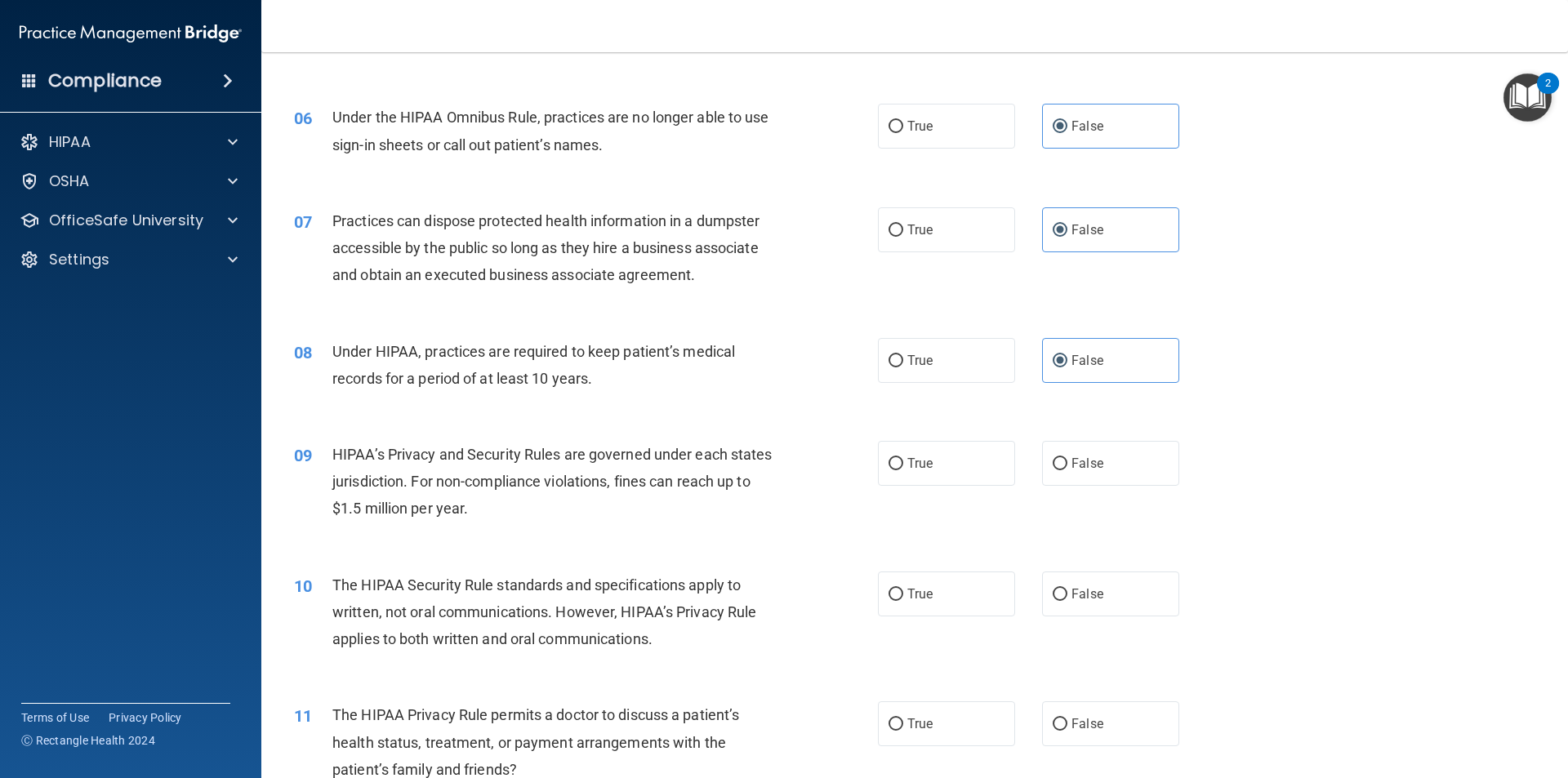
scroll to position [653, 0]
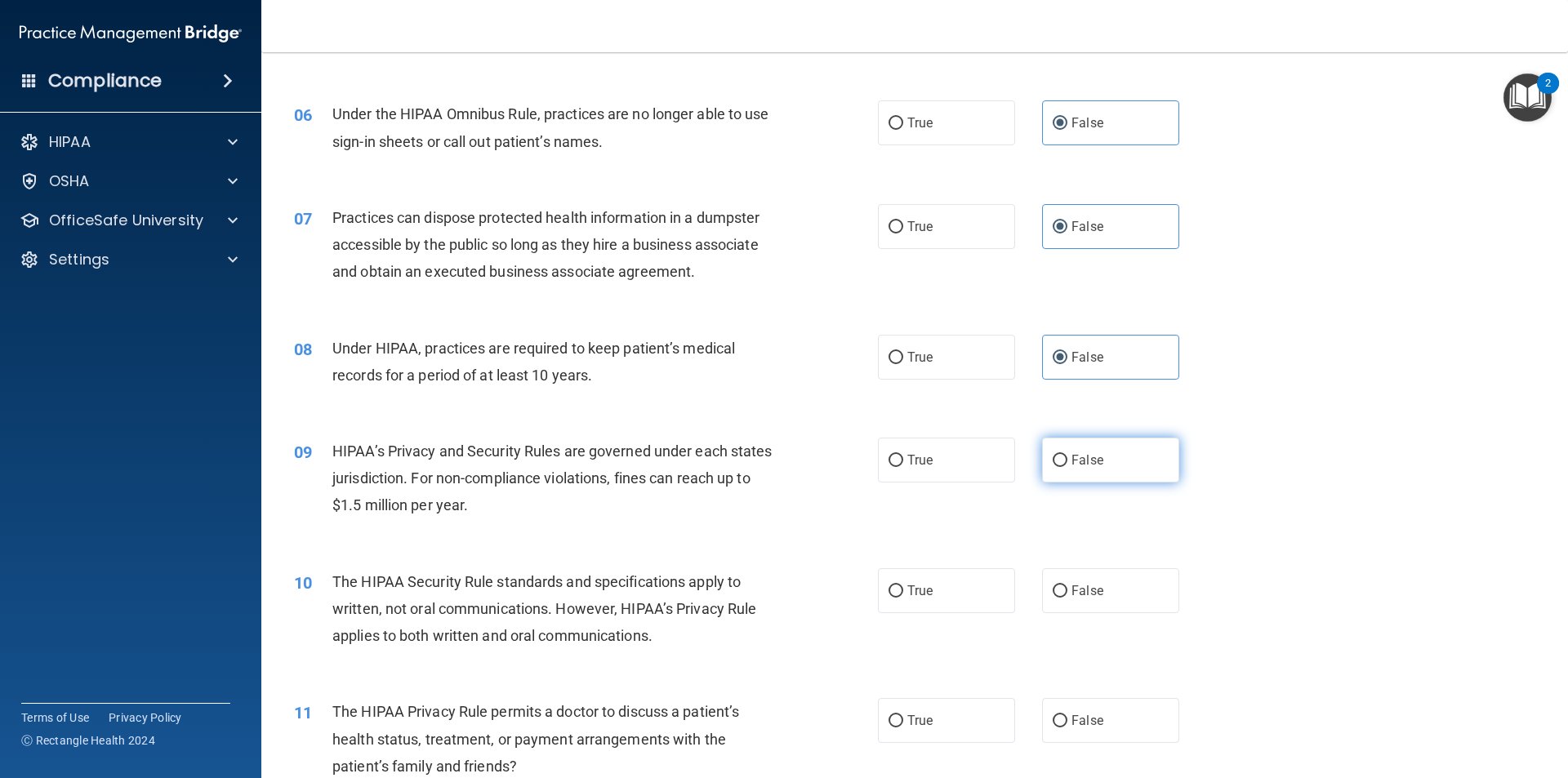
click at [1121, 476] on label "False" at bounding box center [1110, 460] width 137 height 45
click at [1067, 467] on input "False" at bounding box center [1059, 461] width 14 height 12
radio input "true"
click at [941, 605] on label "True" at bounding box center [946, 591] width 137 height 45
click at [904, 597] on input "True" at bounding box center [895, 592] width 14 height 12
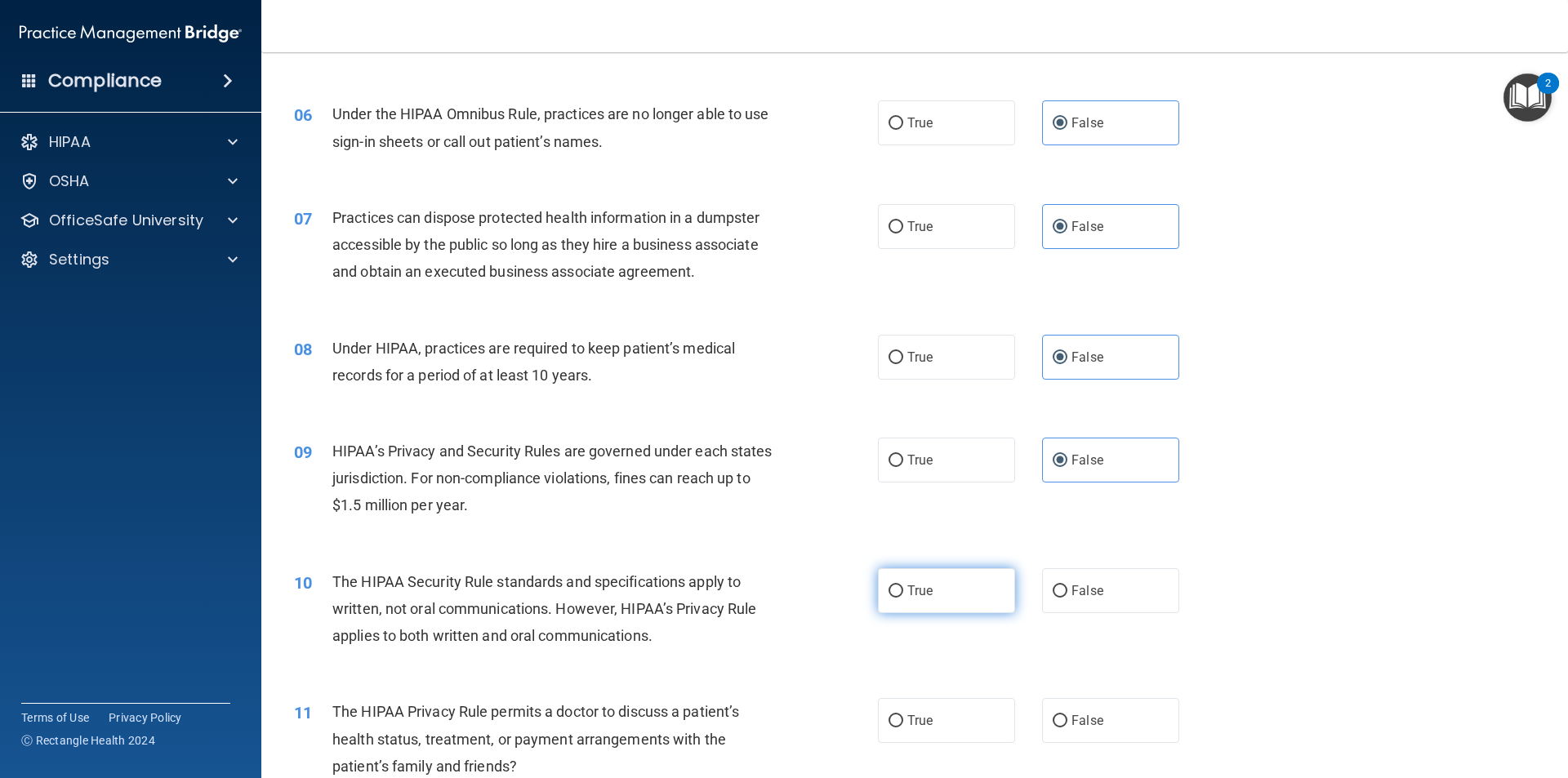
radio input "true"
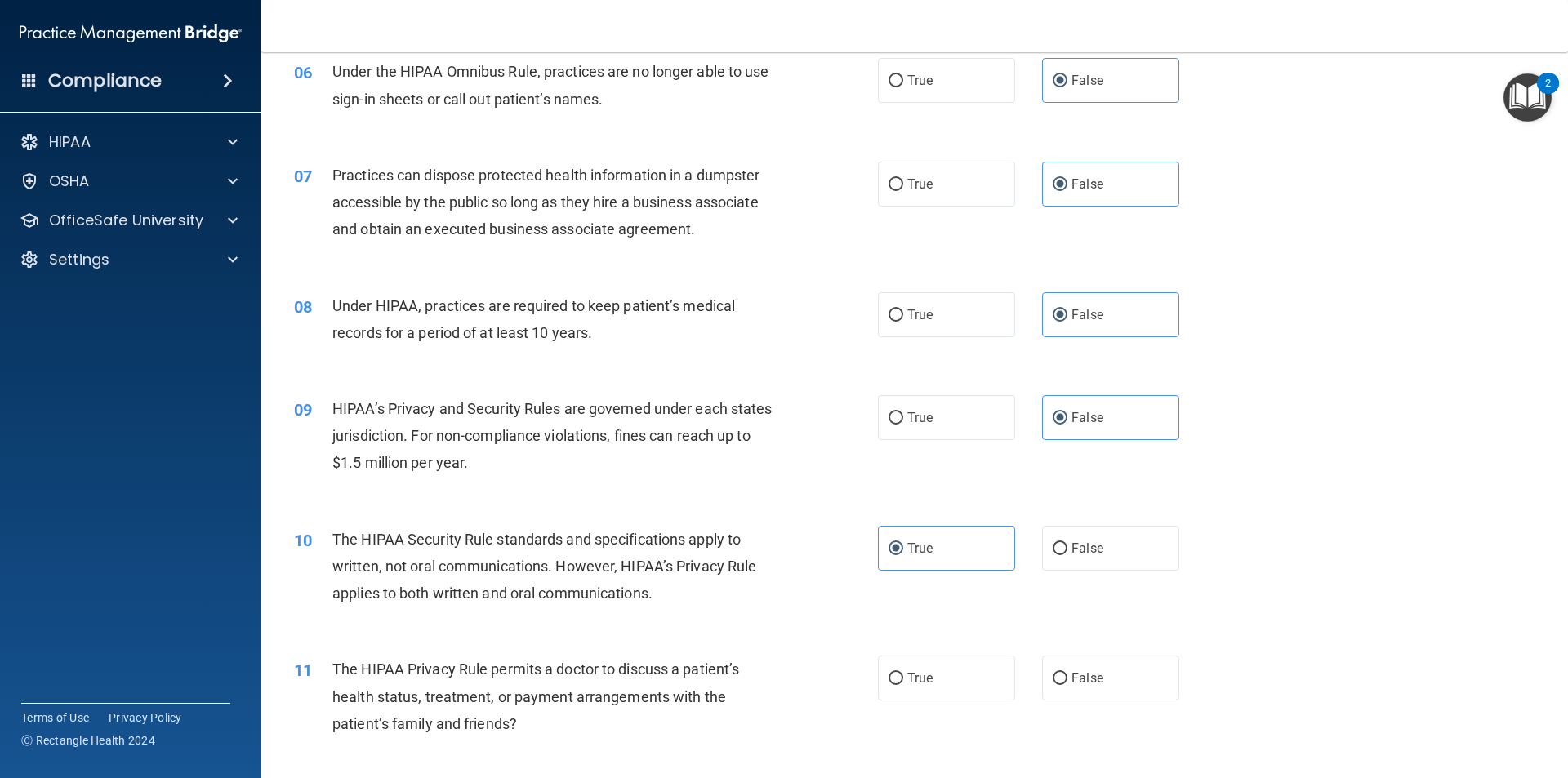
scroll to position [735, 0]
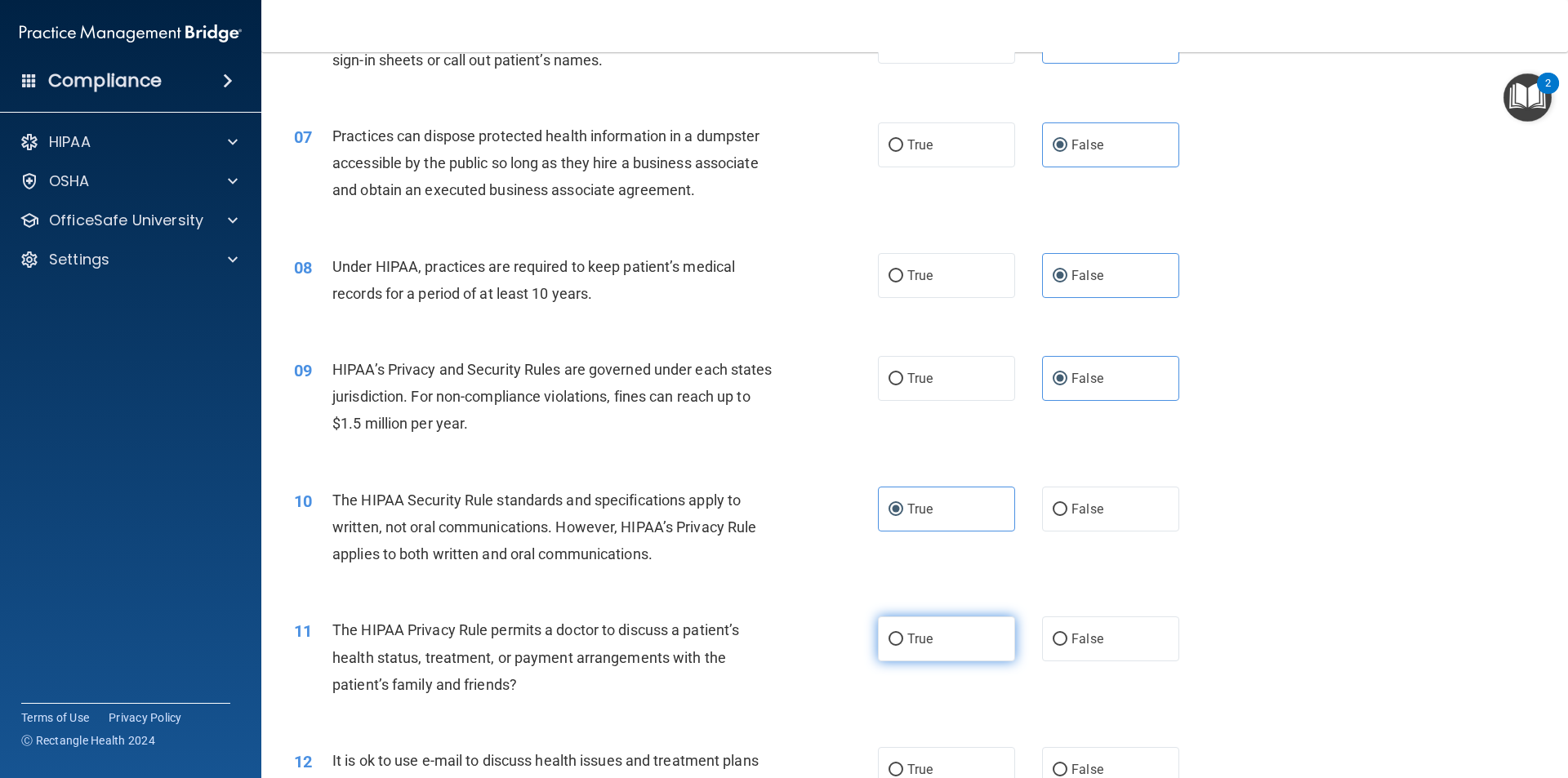
click at [955, 635] on label "True" at bounding box center [946, 639] width 137 height 45
click at [904, 635] on input "True" at bounding box center [895, 640] width 14 height 12
radio input "true"
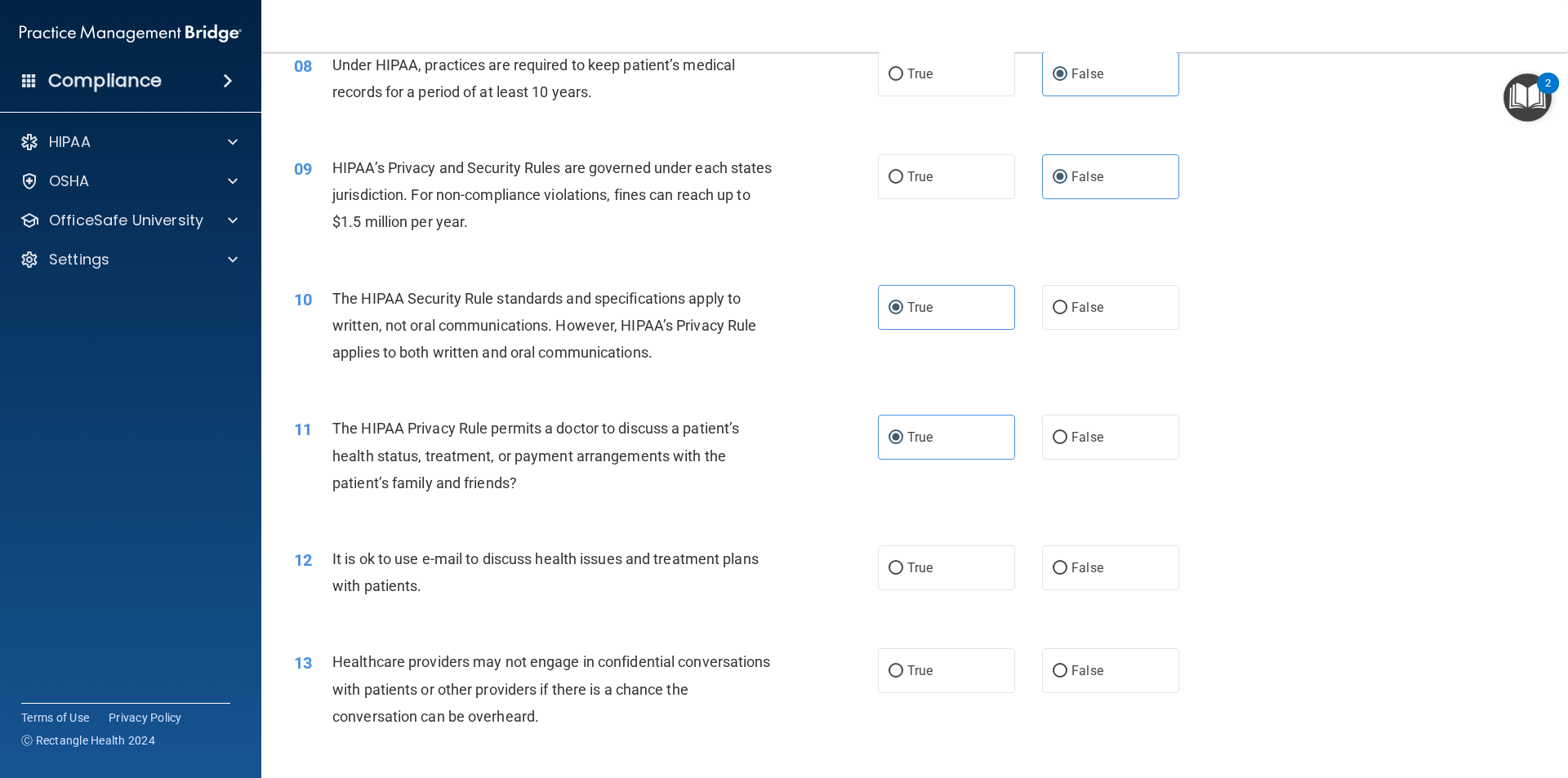
scroll to position [980, 0]
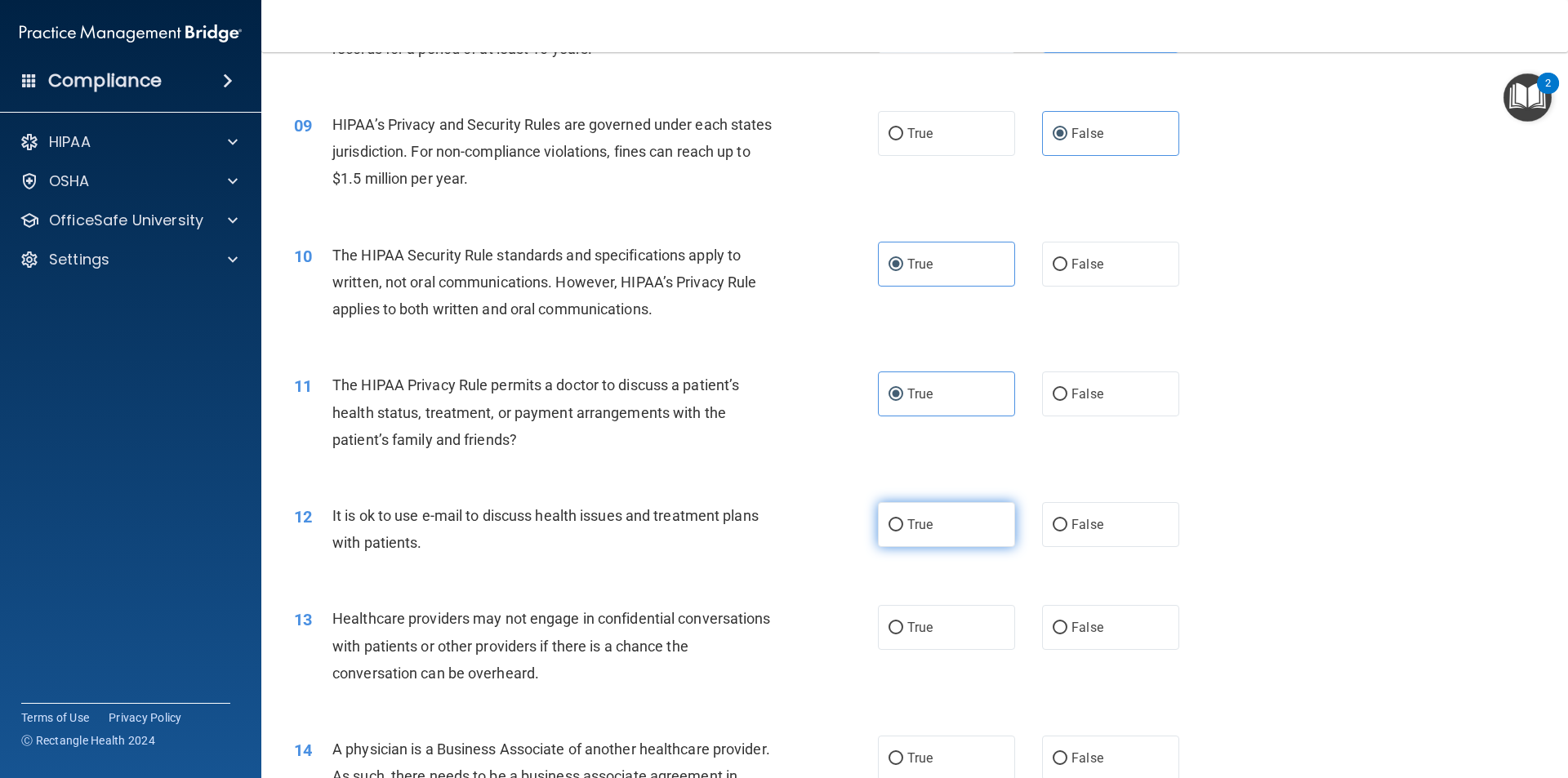
click at [944, 539] on label "True" at bounding box center [946, 524] width 137 height 45
click at [904, 532] on input "True" at bounding box center [895, 525] width 14 height 12
radio input "true"
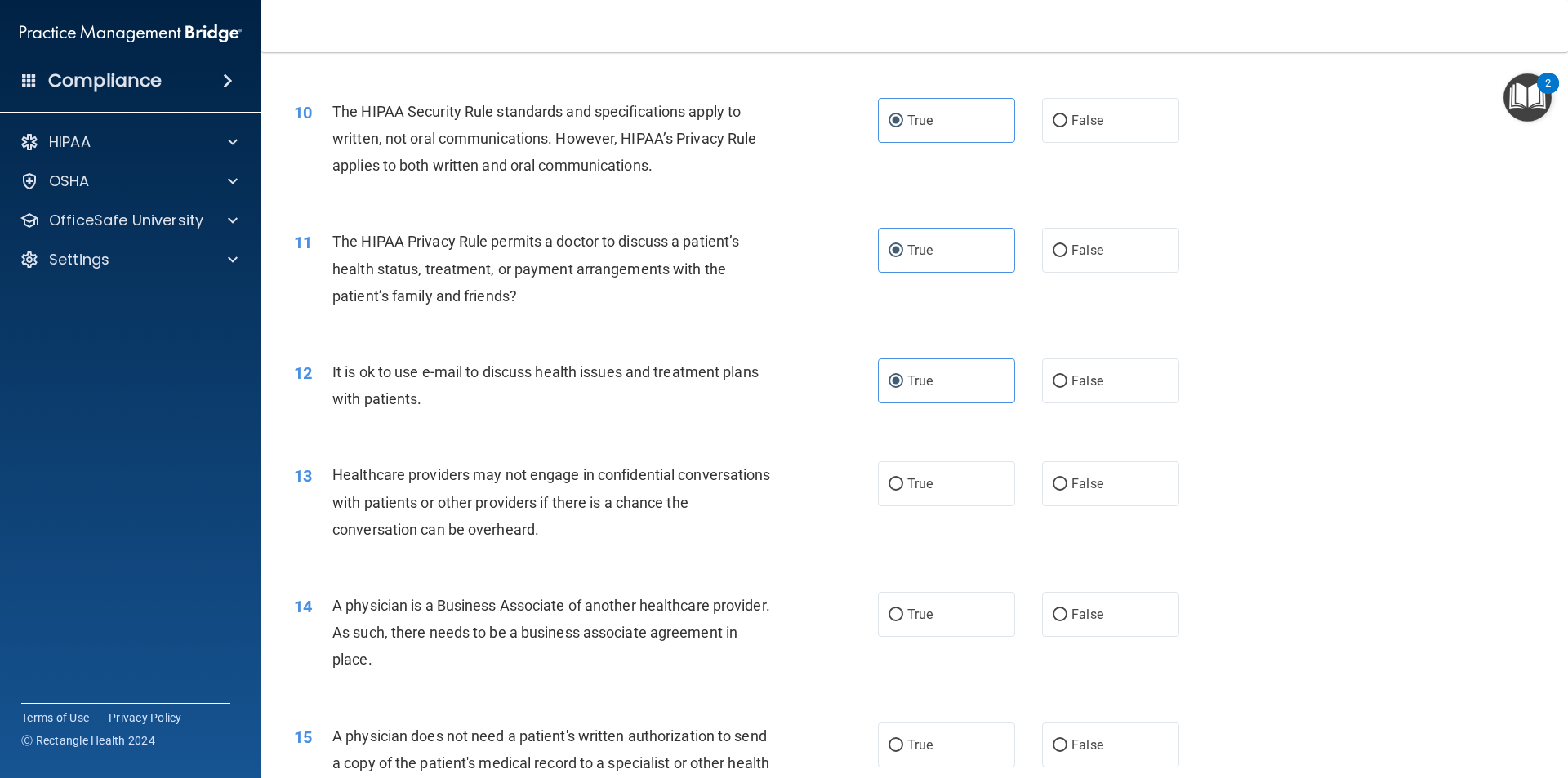
scroll to position [1144, 0]
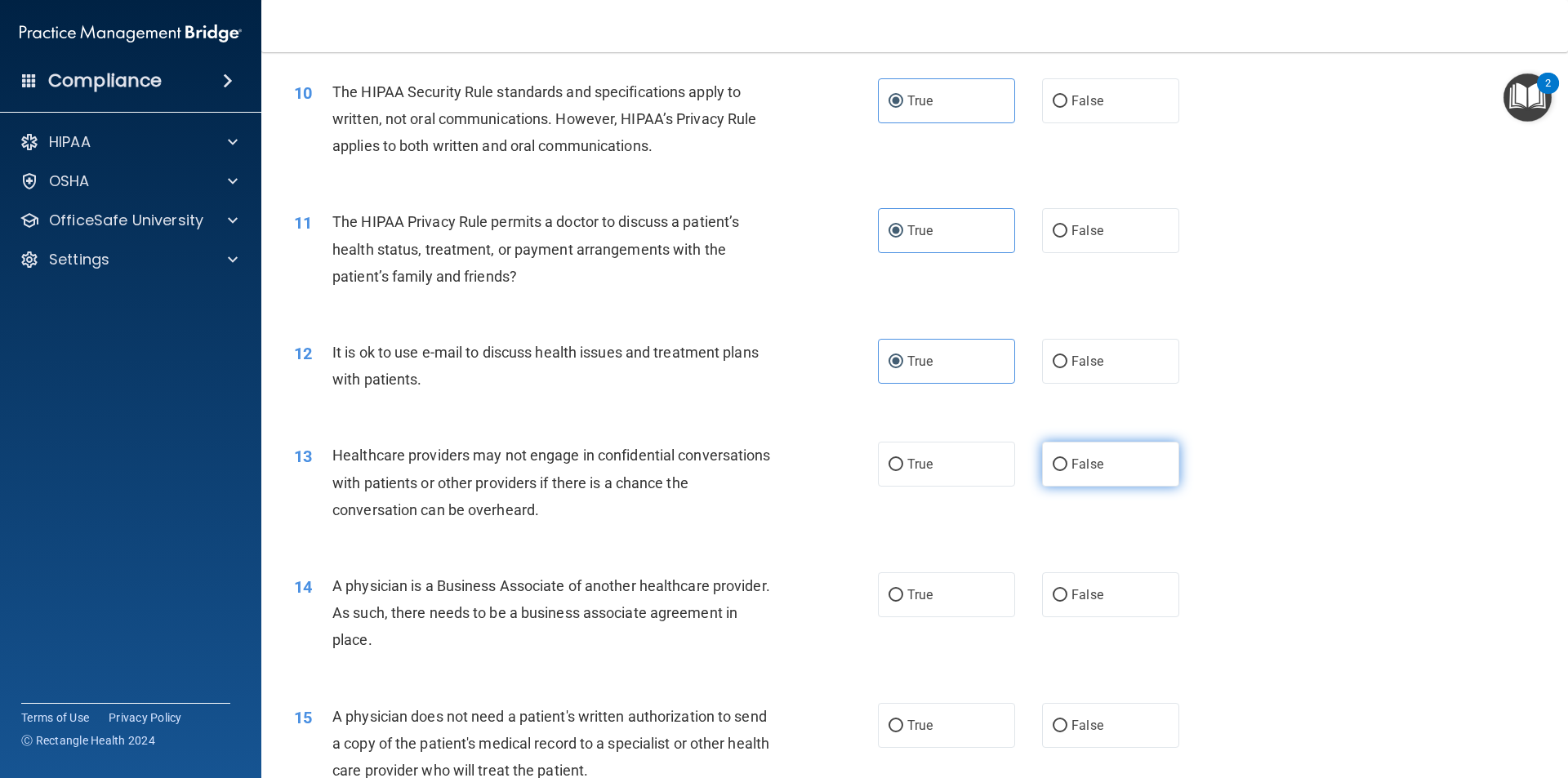
click at [1082, 461] on span "False" at bounding box center [1087, 464] width 32 height 15
click at [1067, 461] on input "False" at bounding box center [1059, 465] width 14 height 12
radio input "true"
click at [1084, 602] on span "False" at bounding box center [1087, 595] width 32 height 15
click at [1067, 602] on input "False" at bounding box center [1059, 596] width 14 height 12
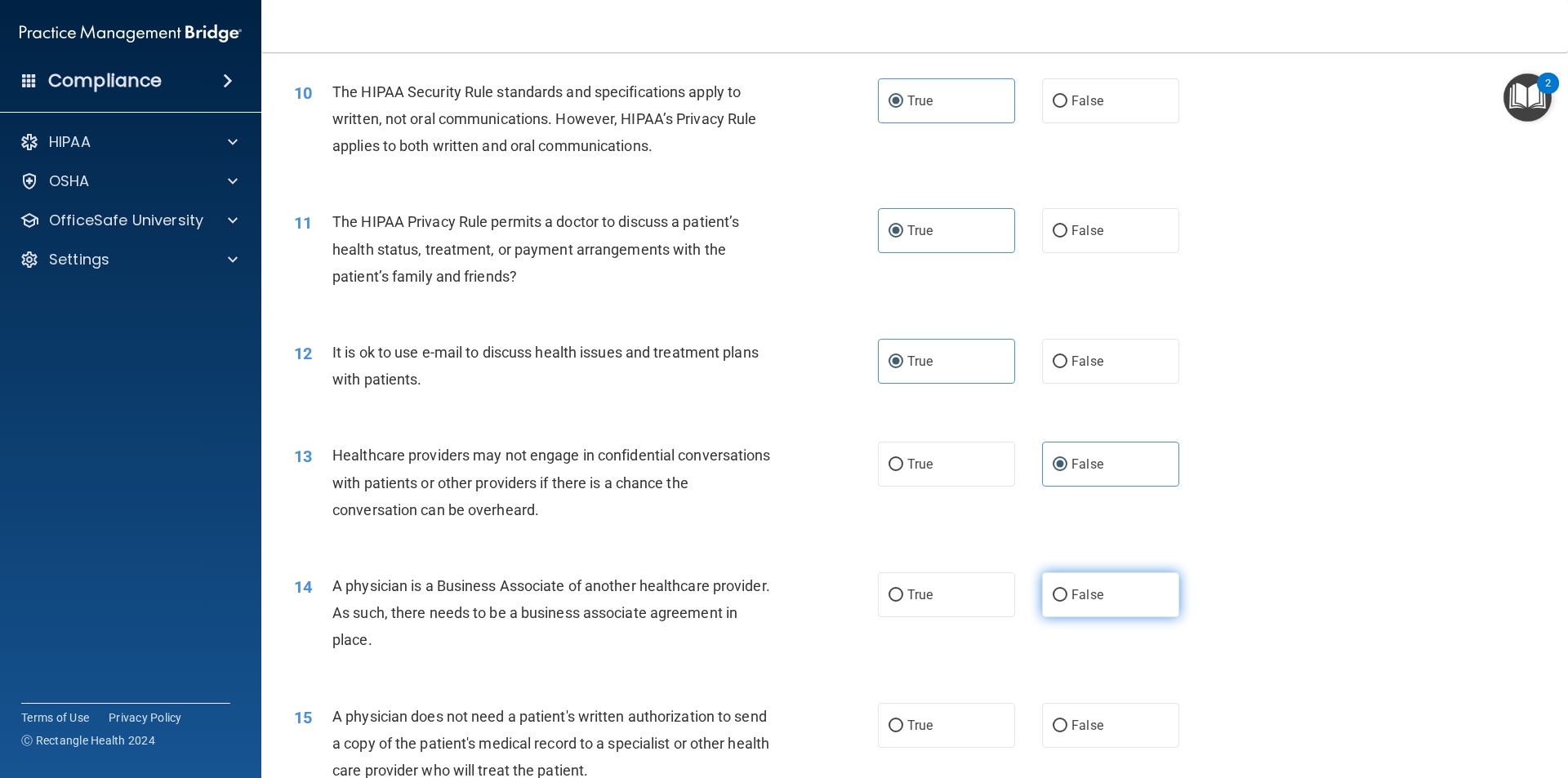
radio input "true"
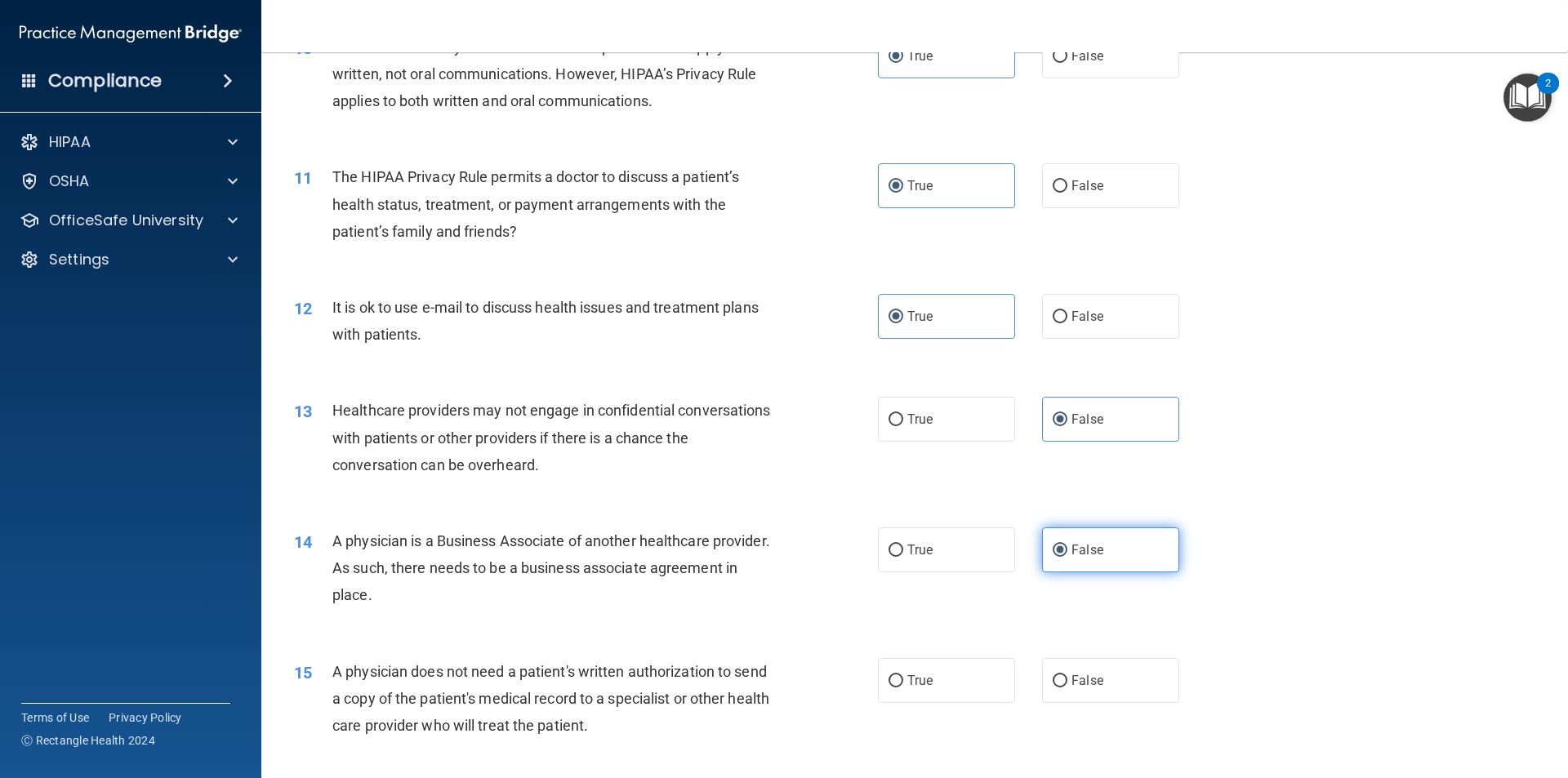
scroll to position [1226, 0]
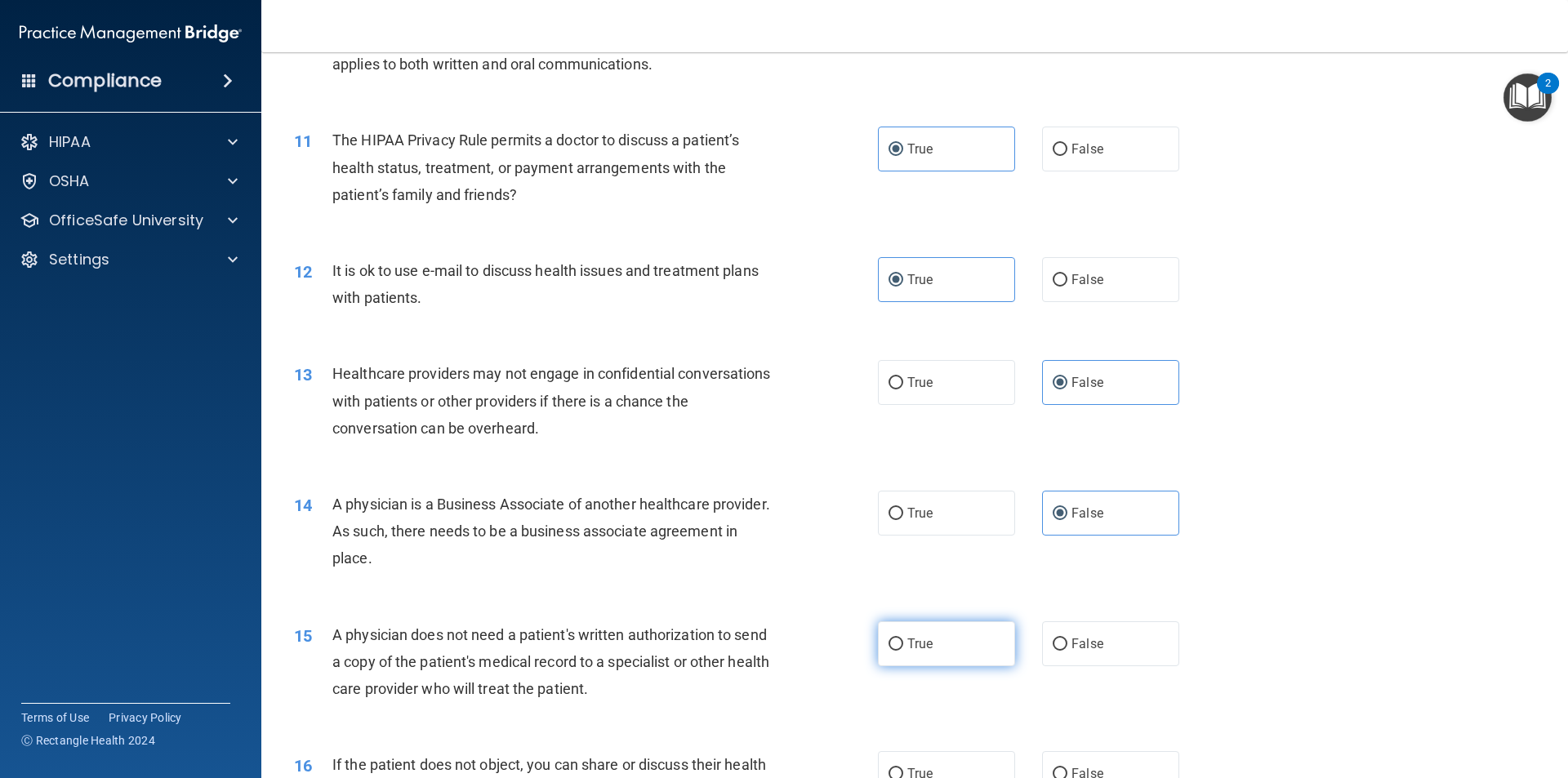
click at [953, 644] on label "True" at bounding box center [946, 644] width 137 height 45
click at [904, 644] on input "True" at bounding box center [895, 644] width 14 height 12
radio input "true"
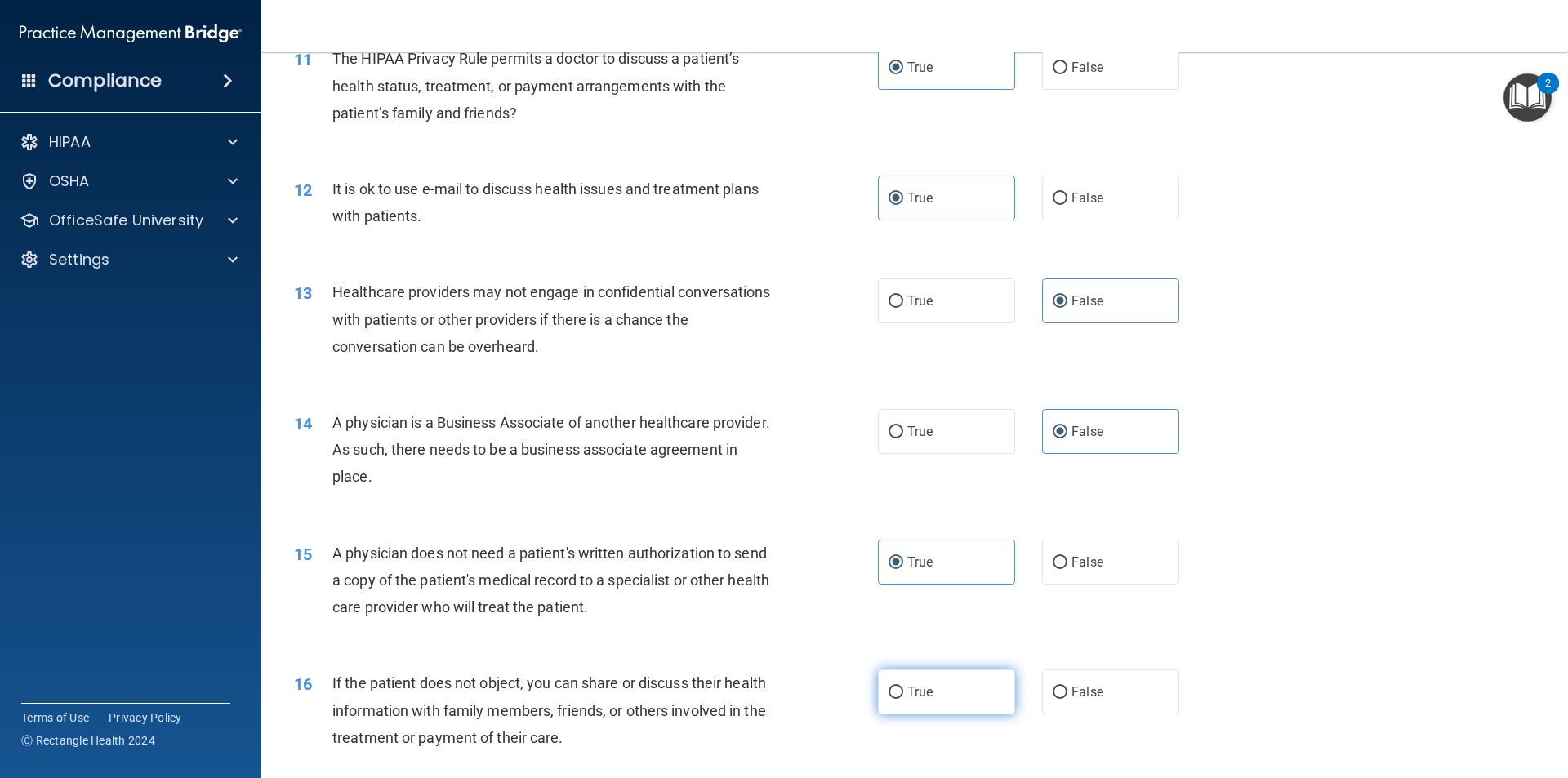
click at [933, 686] on label "True" at bounding box center [946, 692] width 137 height 45
click at [904, 687] on input "True" at bounding box center [895, 693] width 14 height 12
radio input "true"
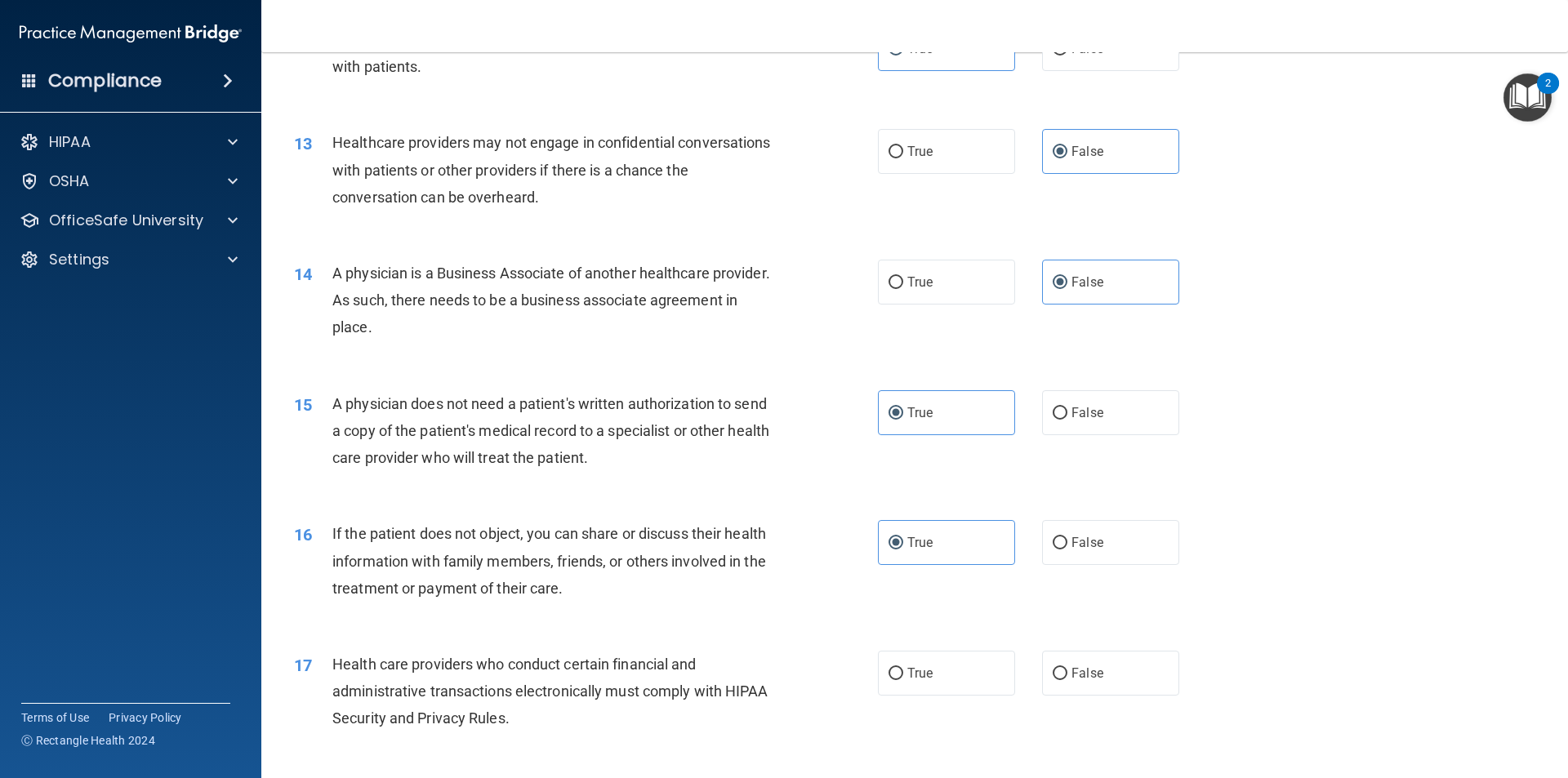
scroll to position [1471, 0]
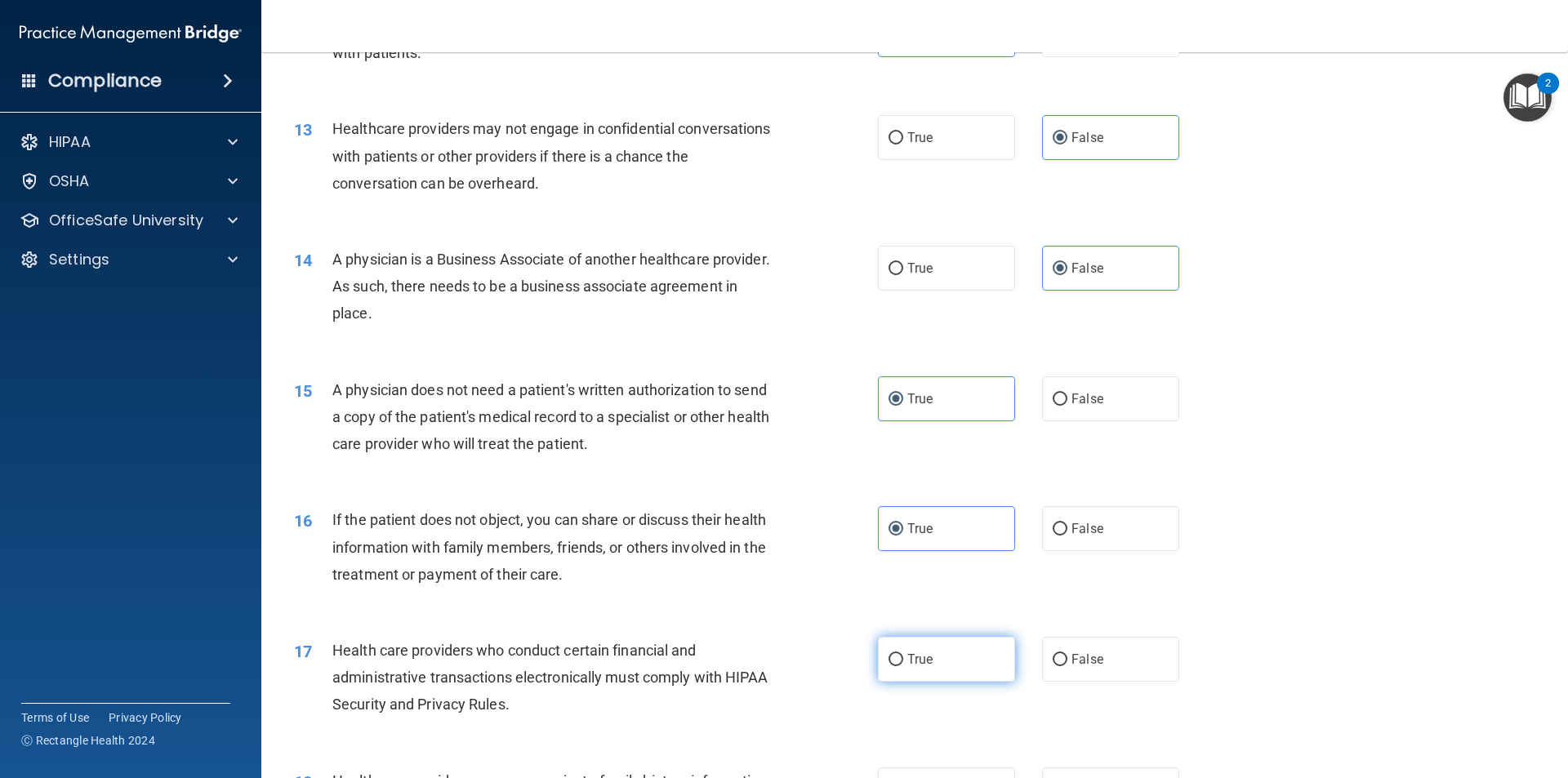
click at [929, 668] on label "True" at bounding box center [946, 659] width 137 height 45
click at [904, 667] on input "True" at bounding box center [895, 660] width 14 height 12
radio input "true"
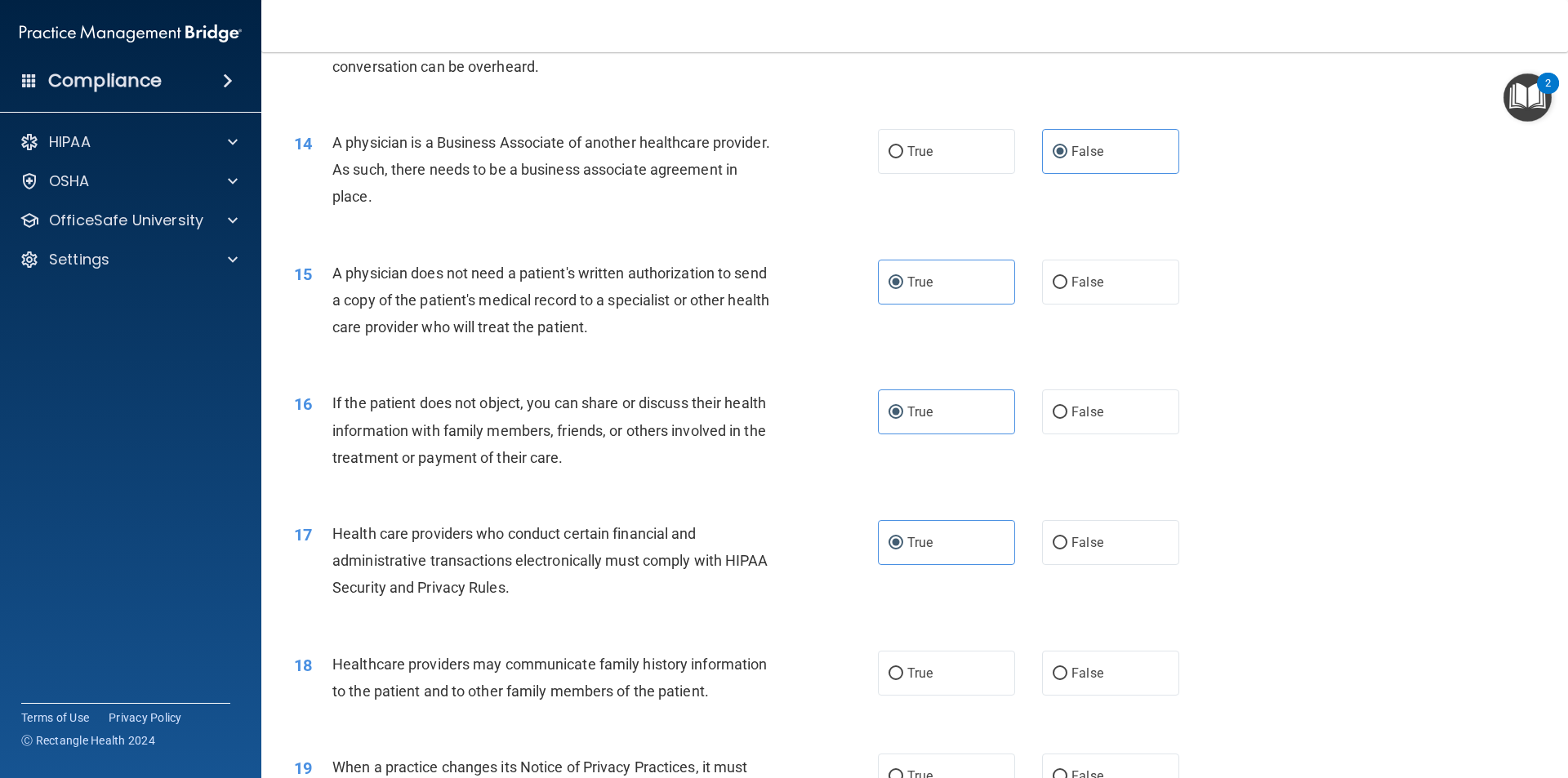
scroll to position [1634, 0]
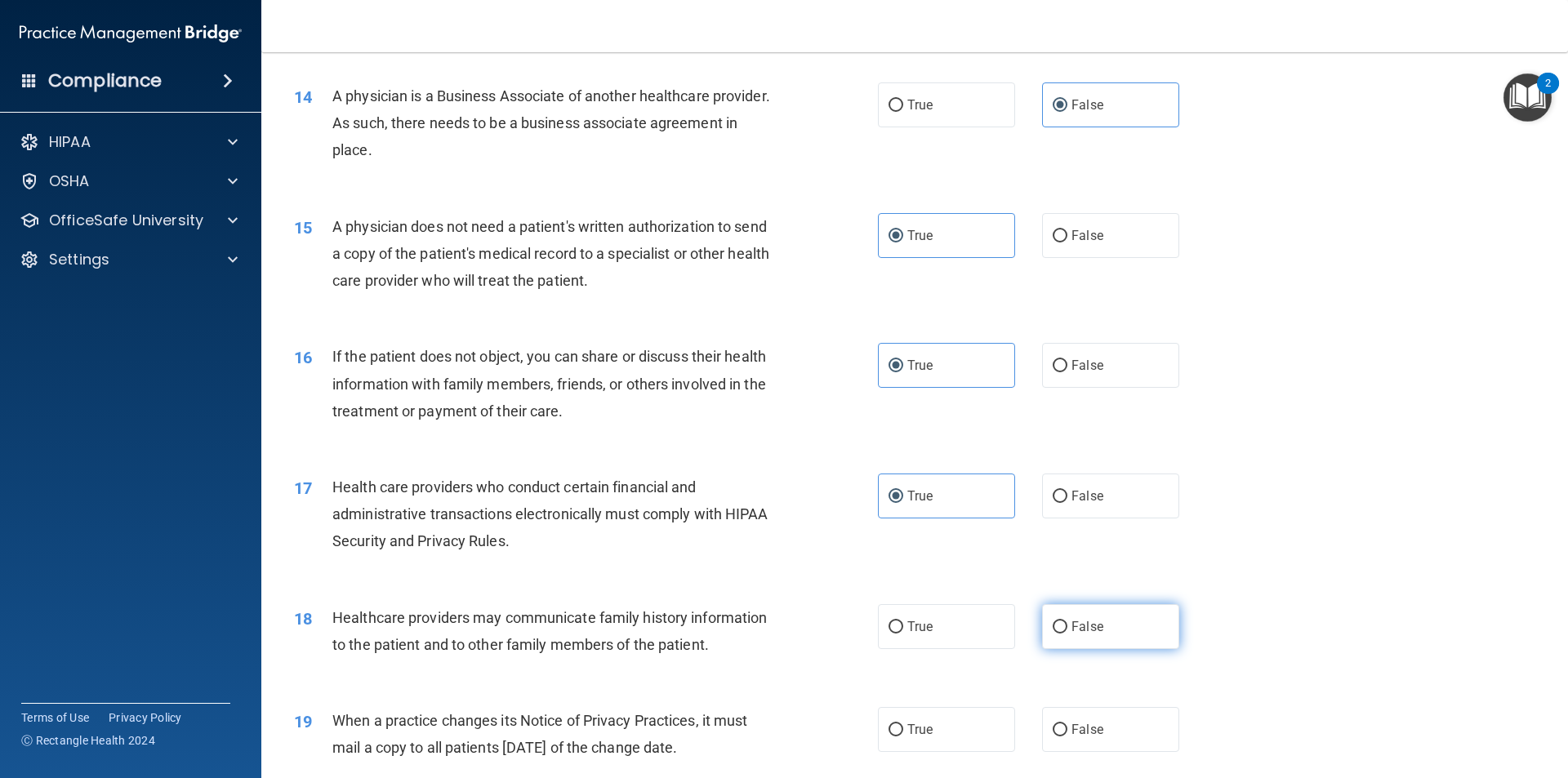
click at [1055, 635] on label "False" at bounding box center [1110, 626] width 137 height 45
click at [1055, 634] on input "False" at bounding box center [1059, 627] width 14 height 12
radio input "true"
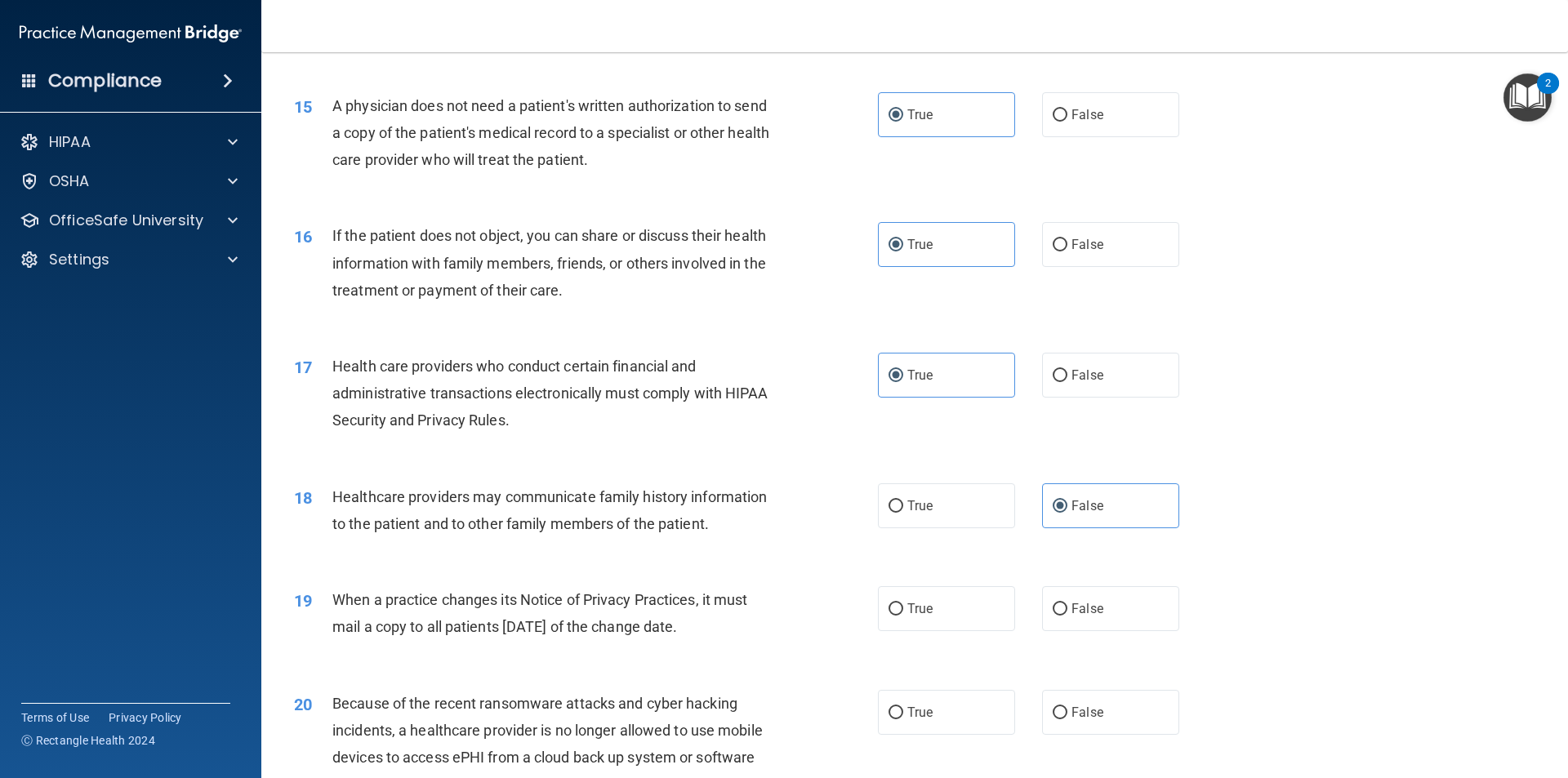
scroll to position [1797, 0]
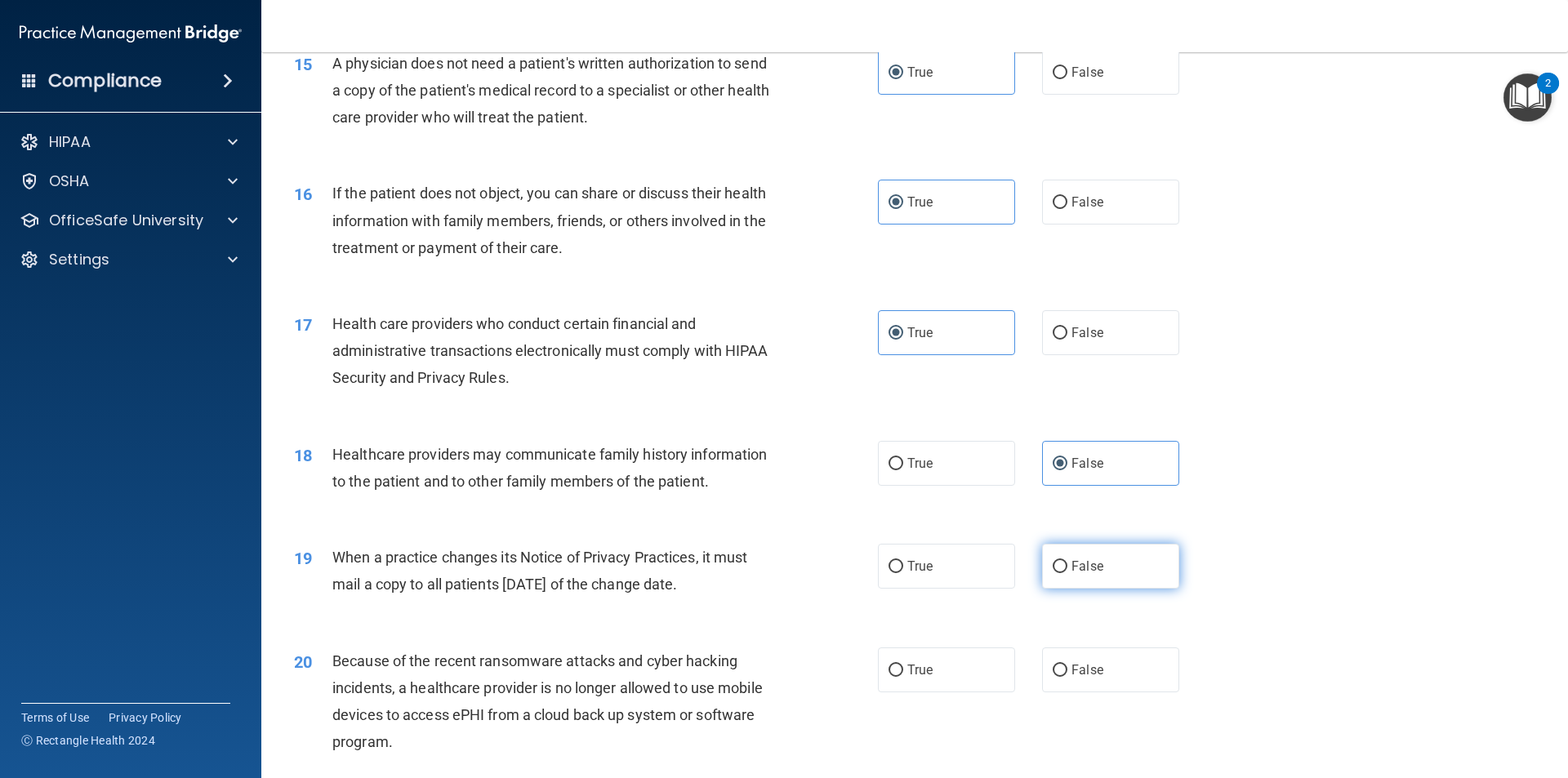
click at [1086, 560] on span "False" at bounding box center [1087, 567] width 32 height 15
click at [1067, 561] on input "False" at bounding box center [1059, 567] width 14 height 12
radio input "true"
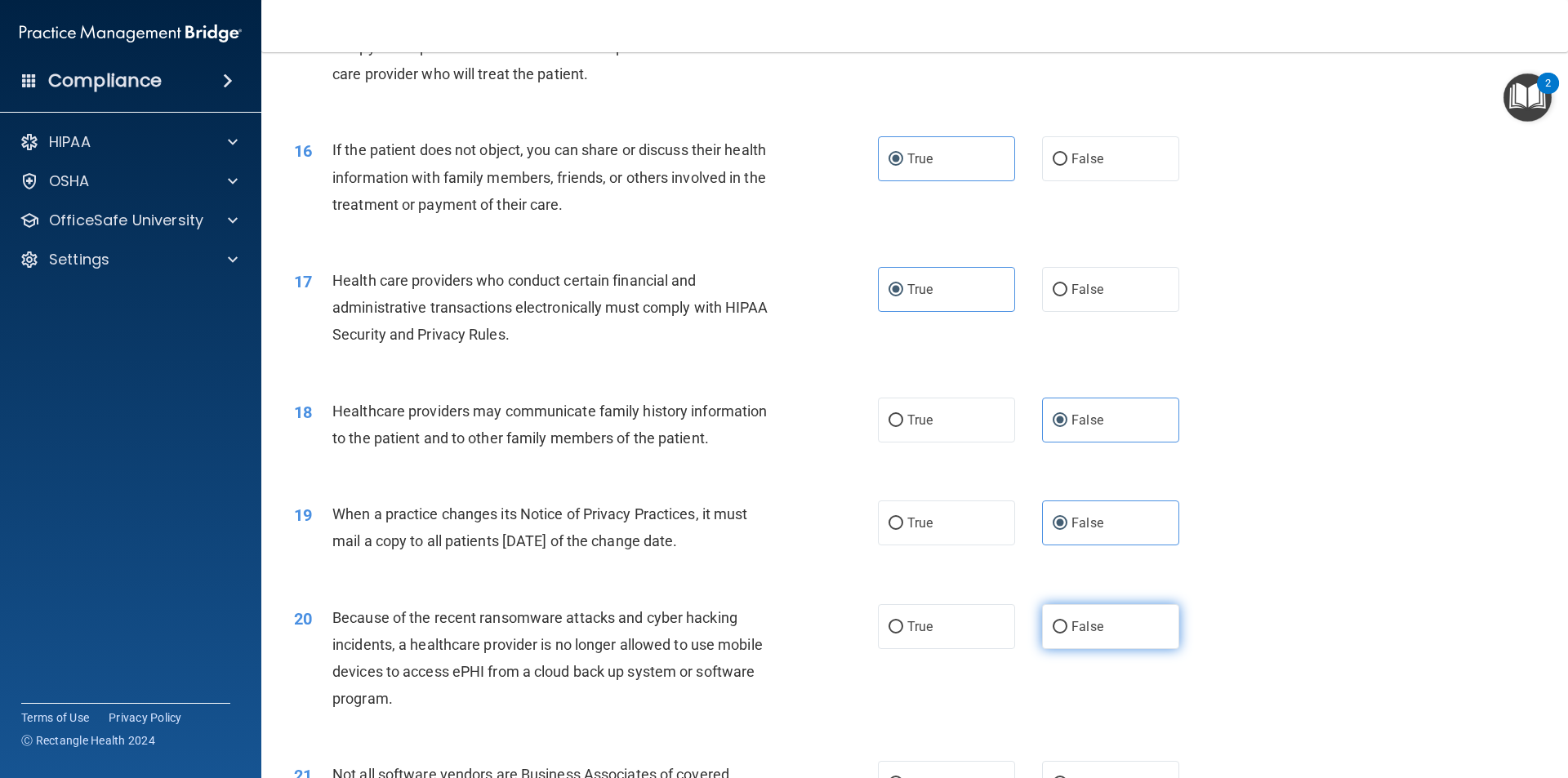
scroll to position [1879, 0]
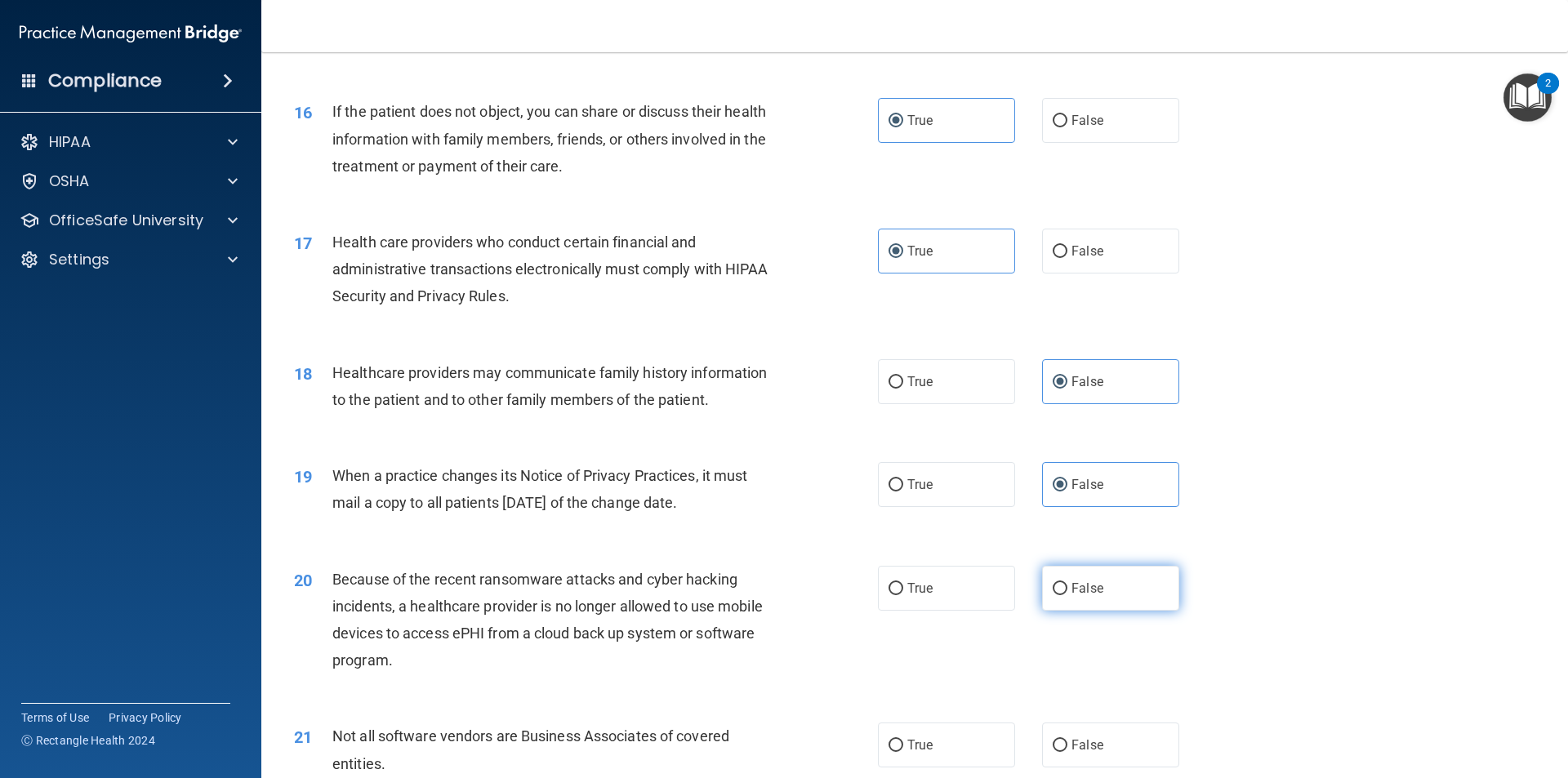
click at [1128, 596] on label "False" at bounding box center [1110, 588] width 137 height 45
click at [1067, 596] on input "False" at bounding box center [1059, 589] width 14 height 12
radio input "true"
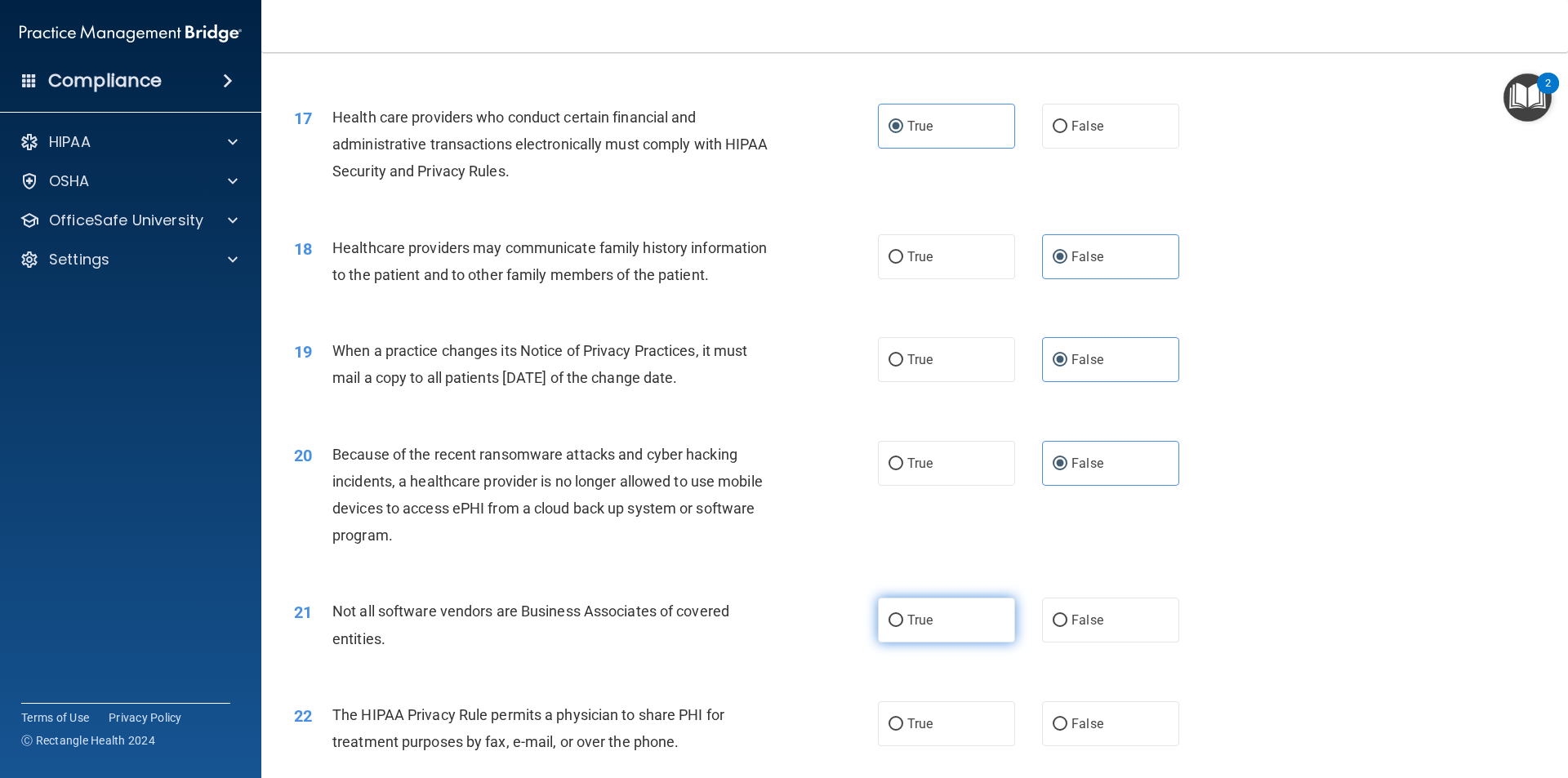
scroll to position [2042, 0]
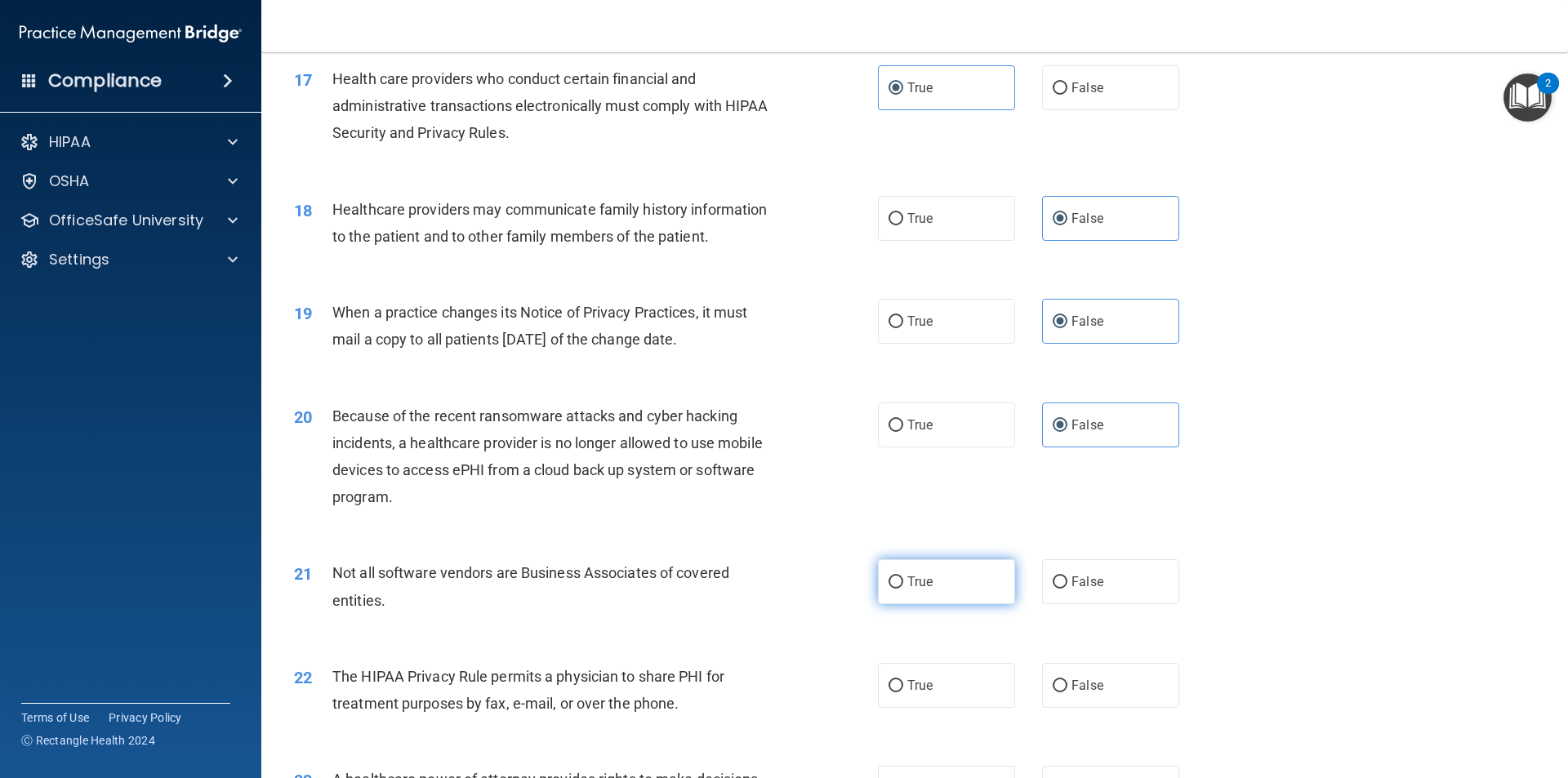
click at [928, 589] on label "True" at bounding box center [946, 582] width 137 height 45
click at [904, 589] on input "True" at bounding box center [895, 582] width 14 height 12
radio input "true"
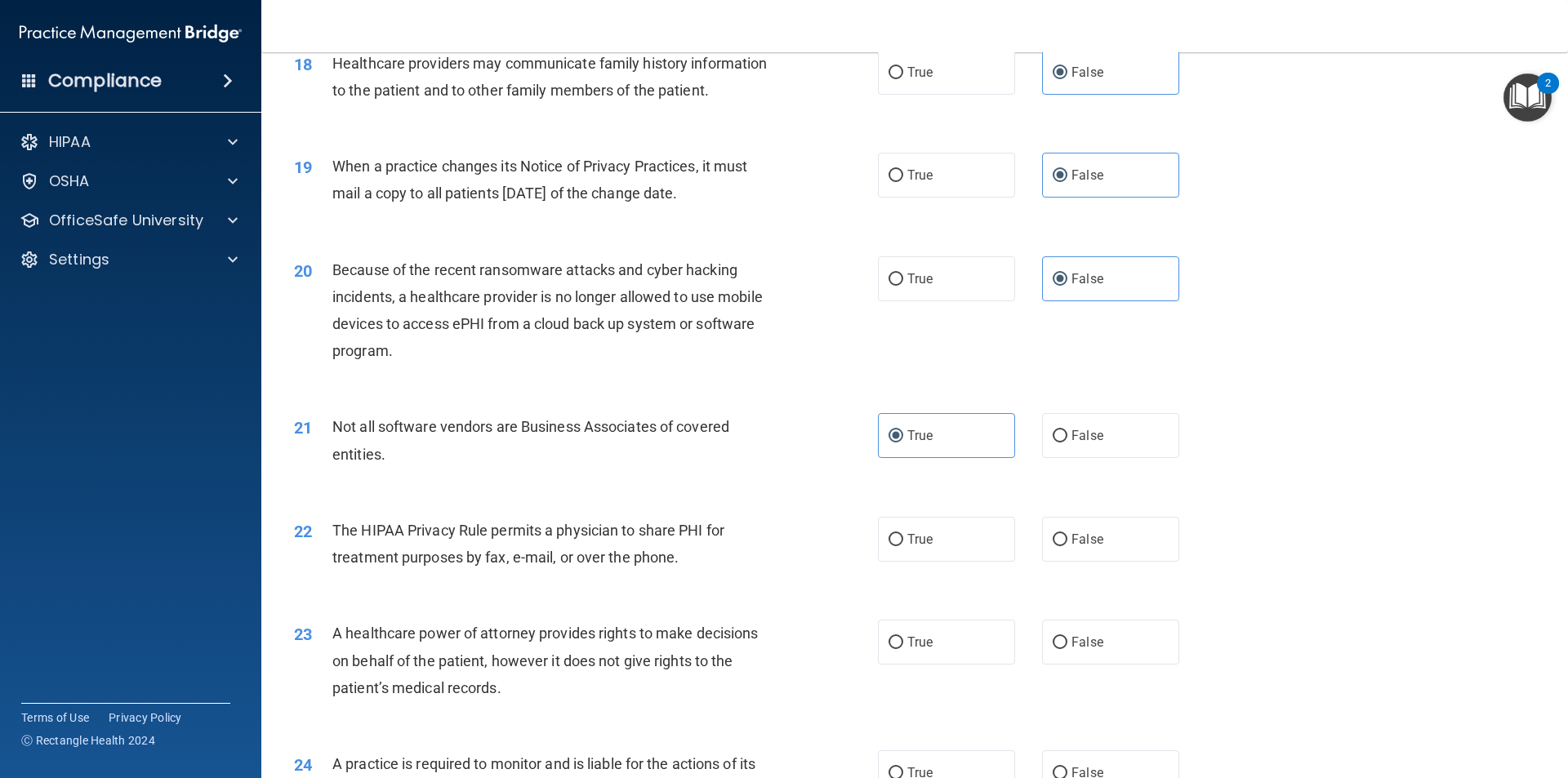
scroll to position [2205, 0]
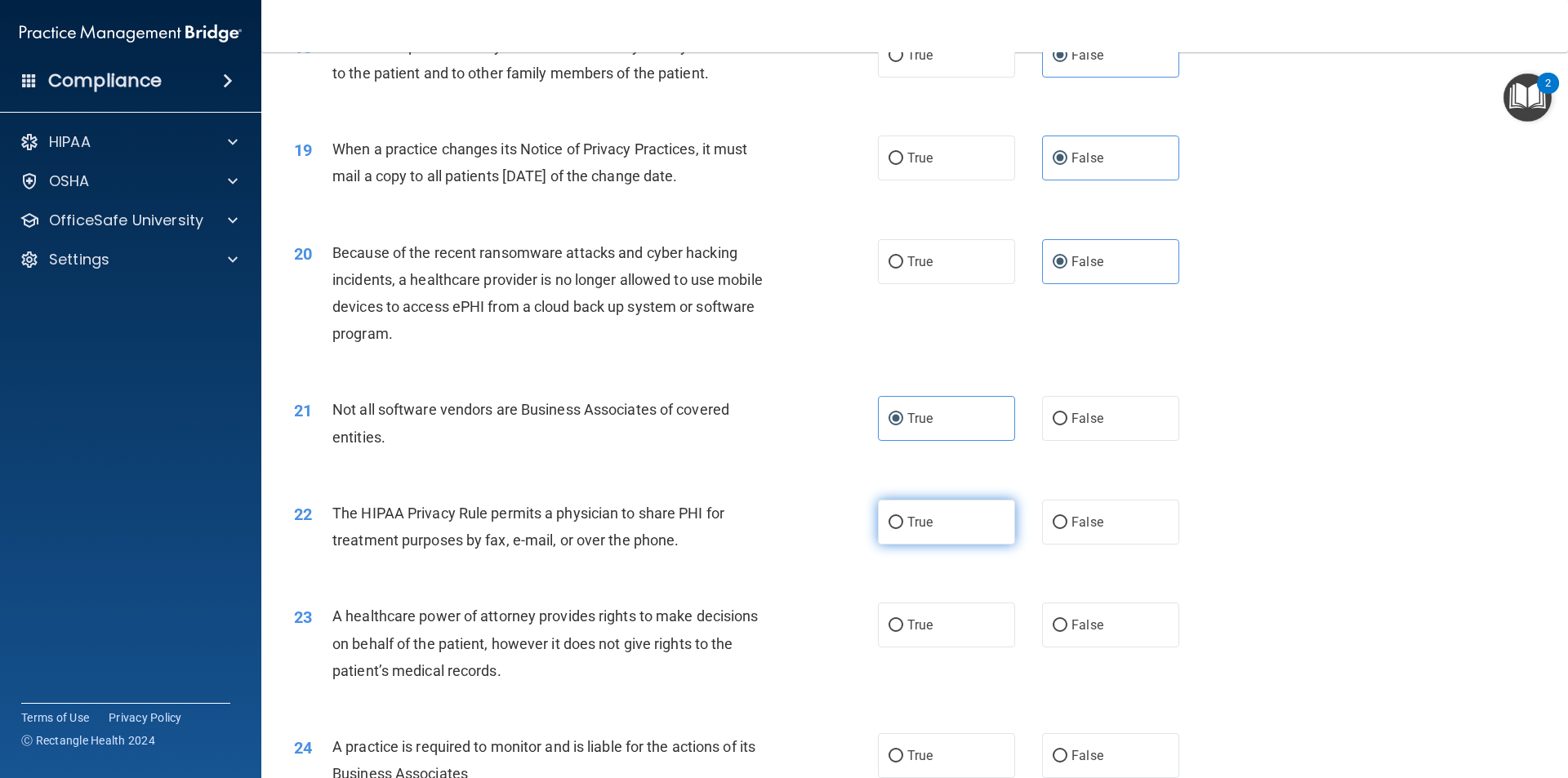
click at [934, 526] on label "True" at bounding box center [946, 522] width 137 height 45
click at [904, 526] on input "True" at bounding box center [895, 523] width 14 height 12
radio input "true"
click at [1089, 622] on span "False" at bounding box center [1087, 625] width 32 height 15
click at [1067, 622] on input "False" at bounding box center [1059, 625] width 14 height 12
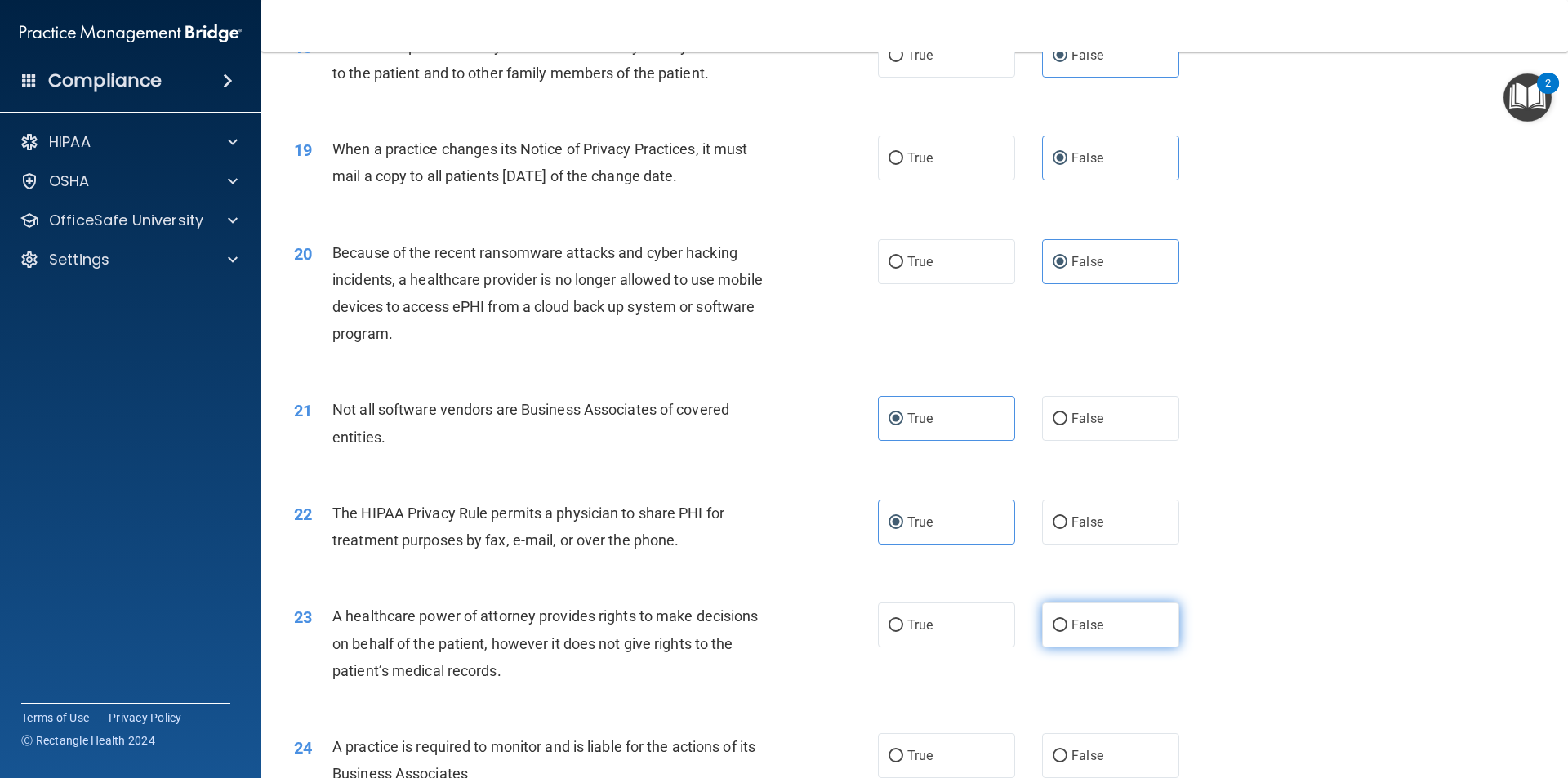
radio input "true"
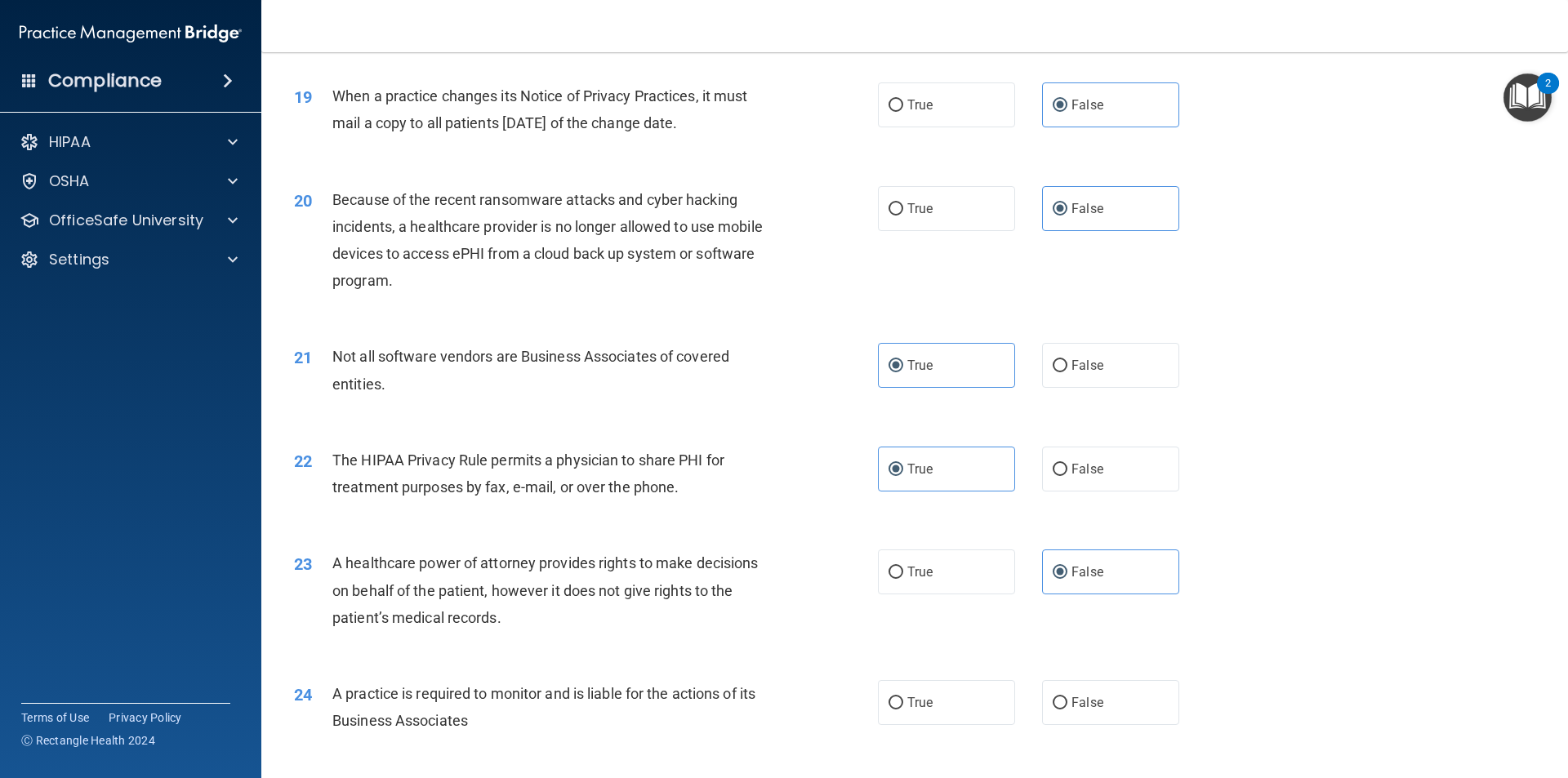
scroll to position [2287, 0]
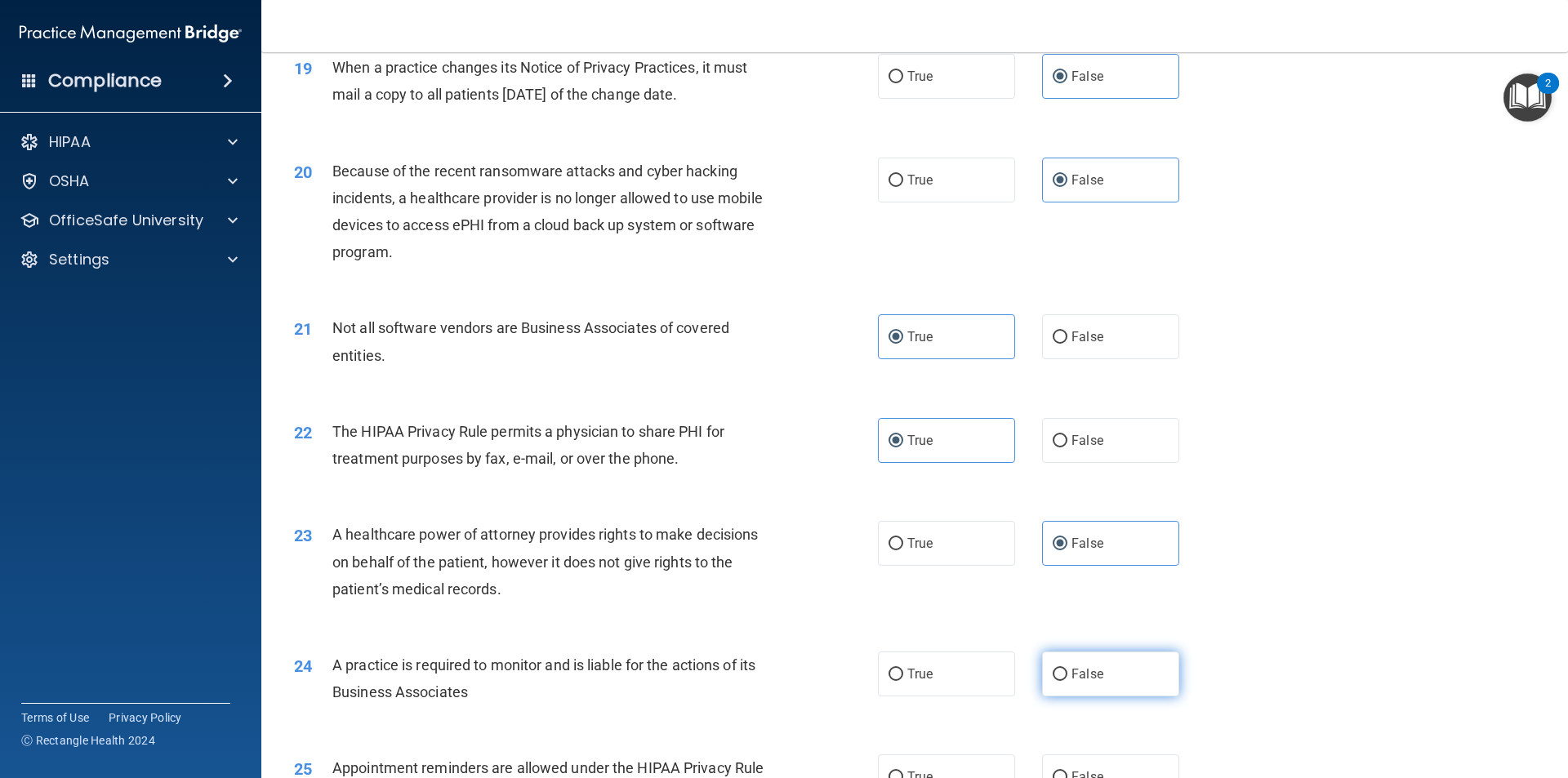
click at [1078, 666] on label "False" at bounding box center [1110, 674] width 137 height 45
click at [1067, 669] on input "False" at bounding box center [1059, 674] width 14 height 12
radio input "true"
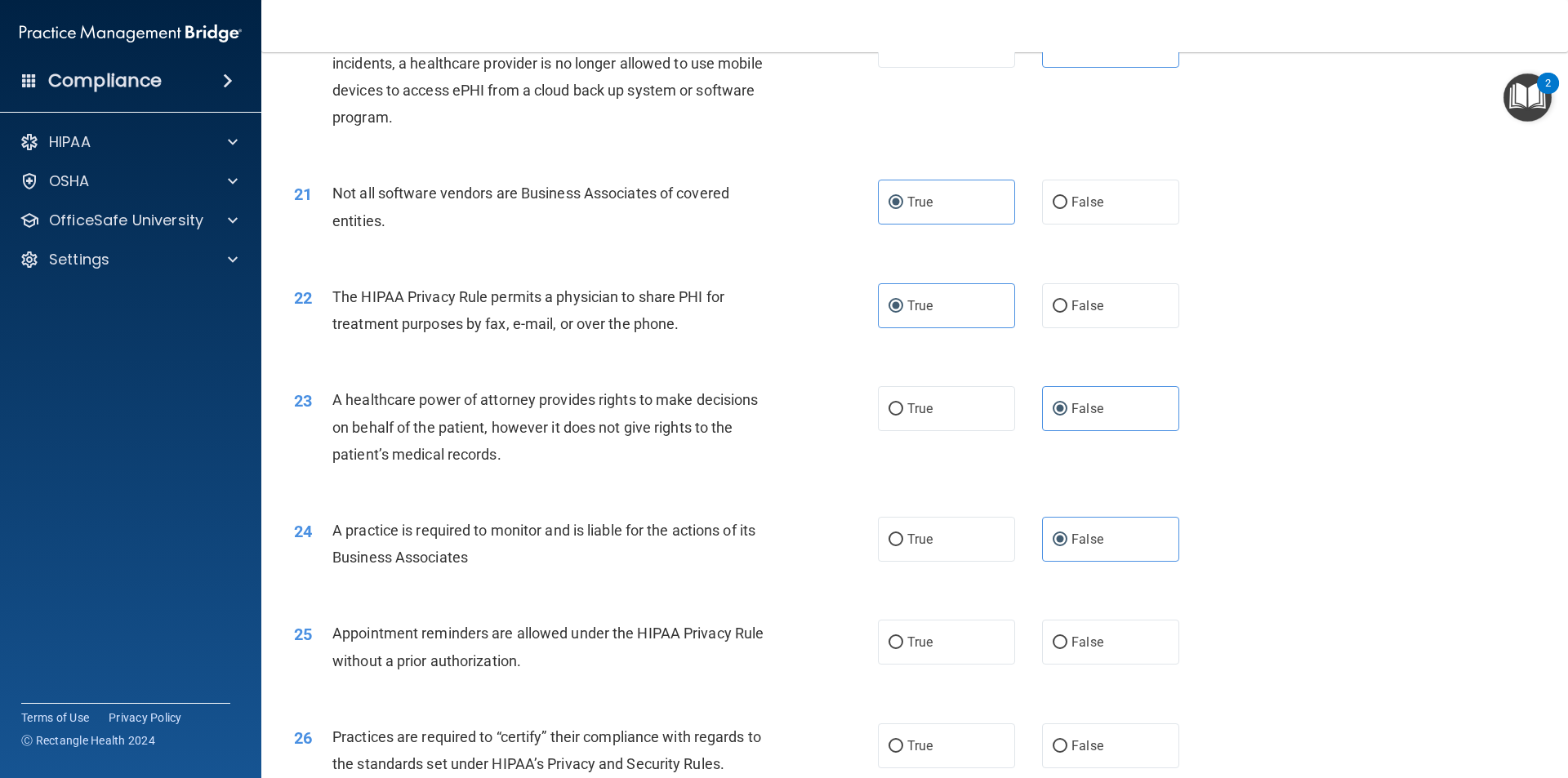
scroll to position [2450, 0]
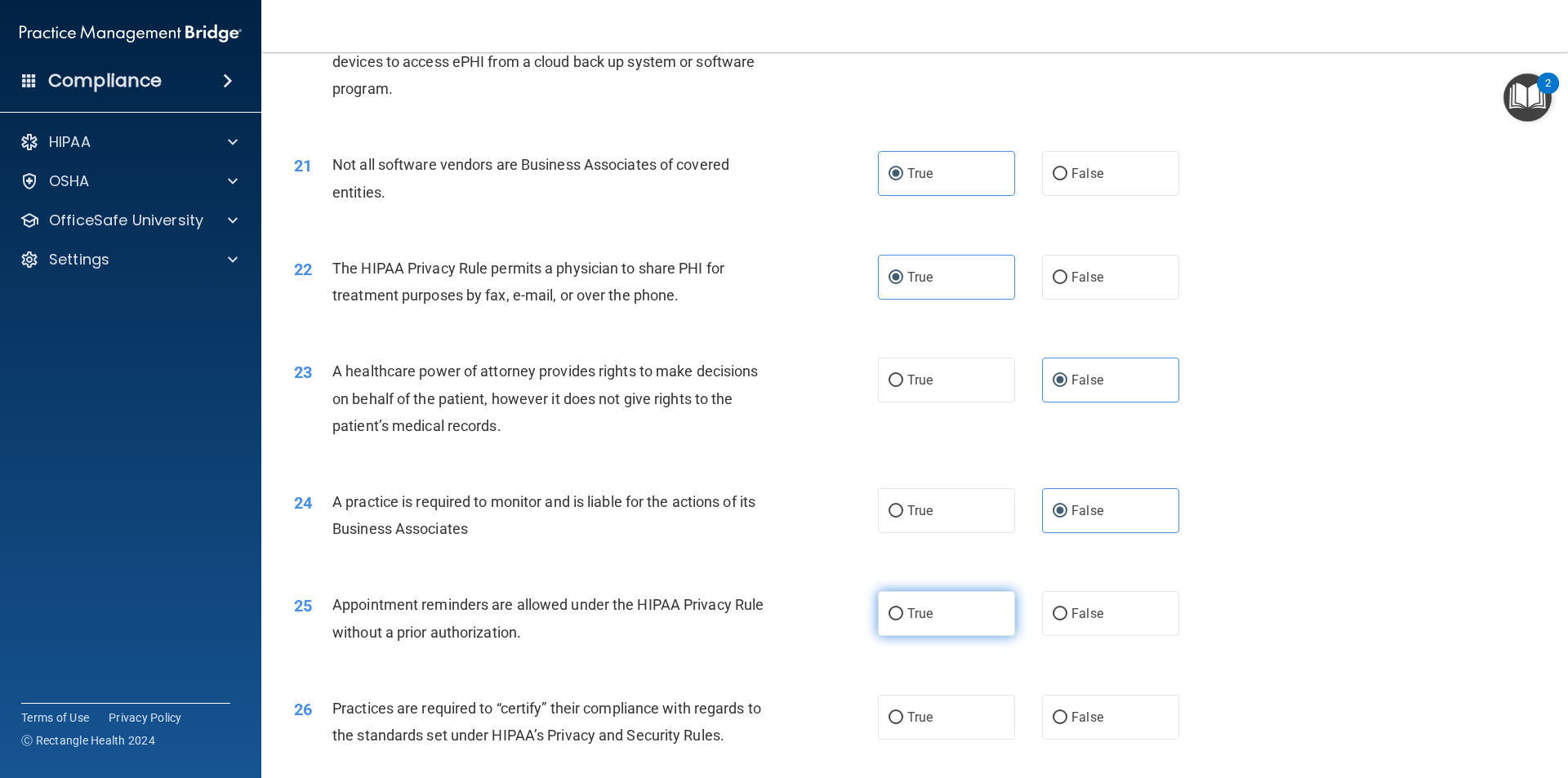
click at [949, 612] on label "True" at bounding box center [946, 614] width 137 height 45
click at [904, 612] on input "True" at bounding box center [895, 615] width 14 height 12
radio input "true"
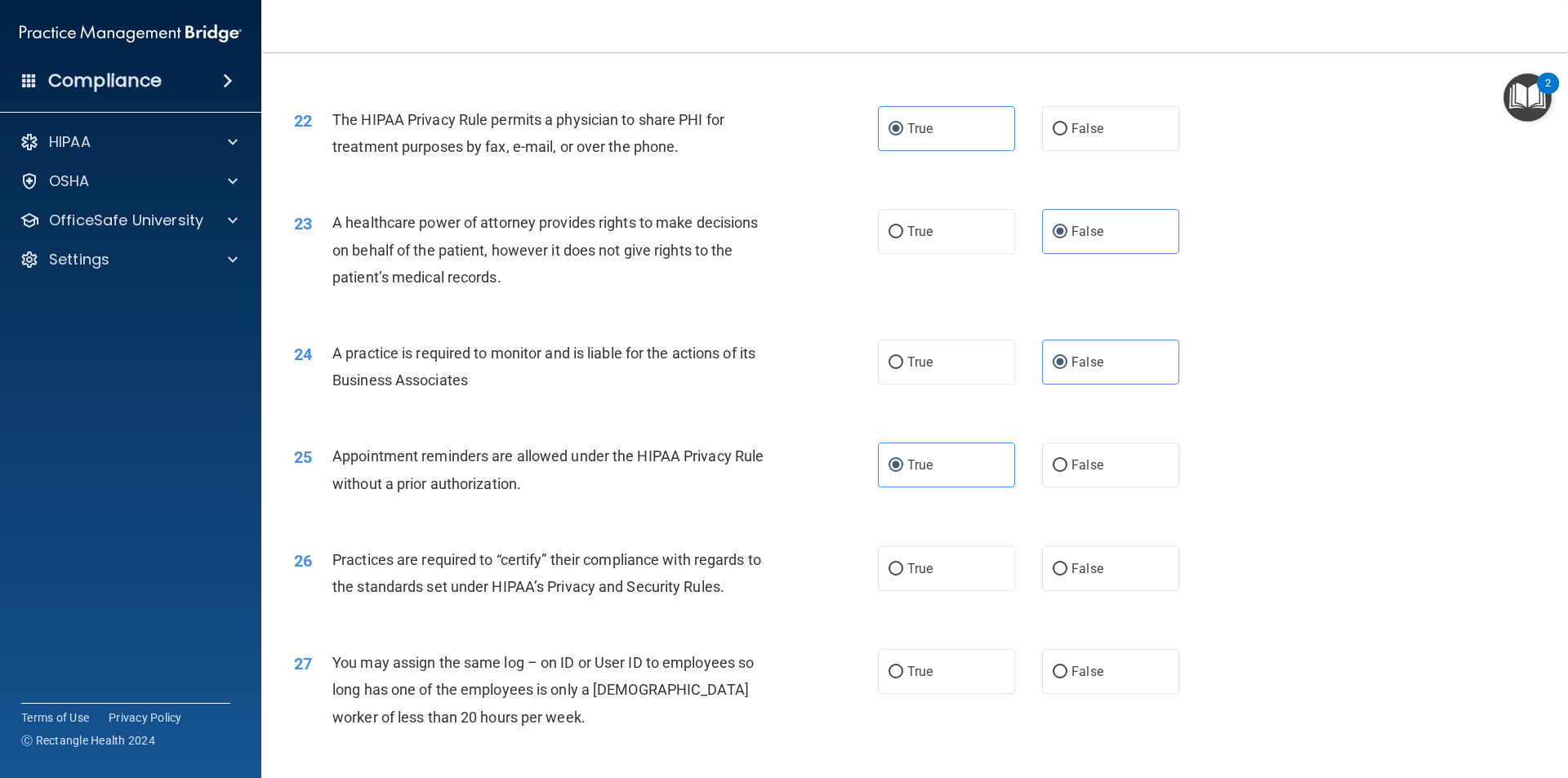
scroll to position [2614, 0]
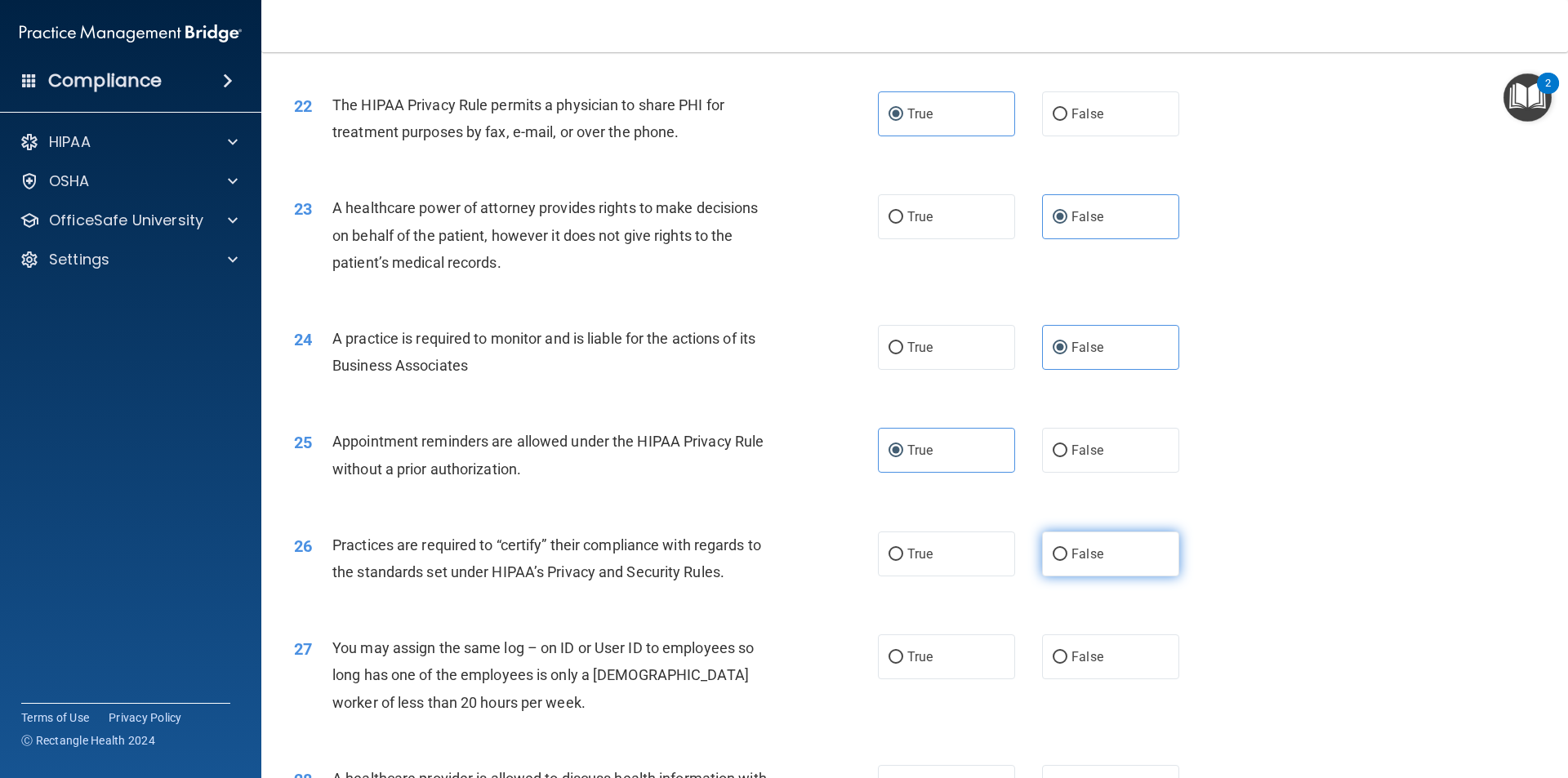
click at [1117, 553] on label "False" at bounding box center [1110, 554] width 137 height 45
click at [1067, 553] on input "False" at bounding box center [1059, 554] width 14 height 12
radio input "true"
click at [1096, 659] on label "False" at bounding box center [1110, 657] width 137 height 45
click at [1067, 659] on input "False" at bounding box center [1059, 658] width 14 height 12
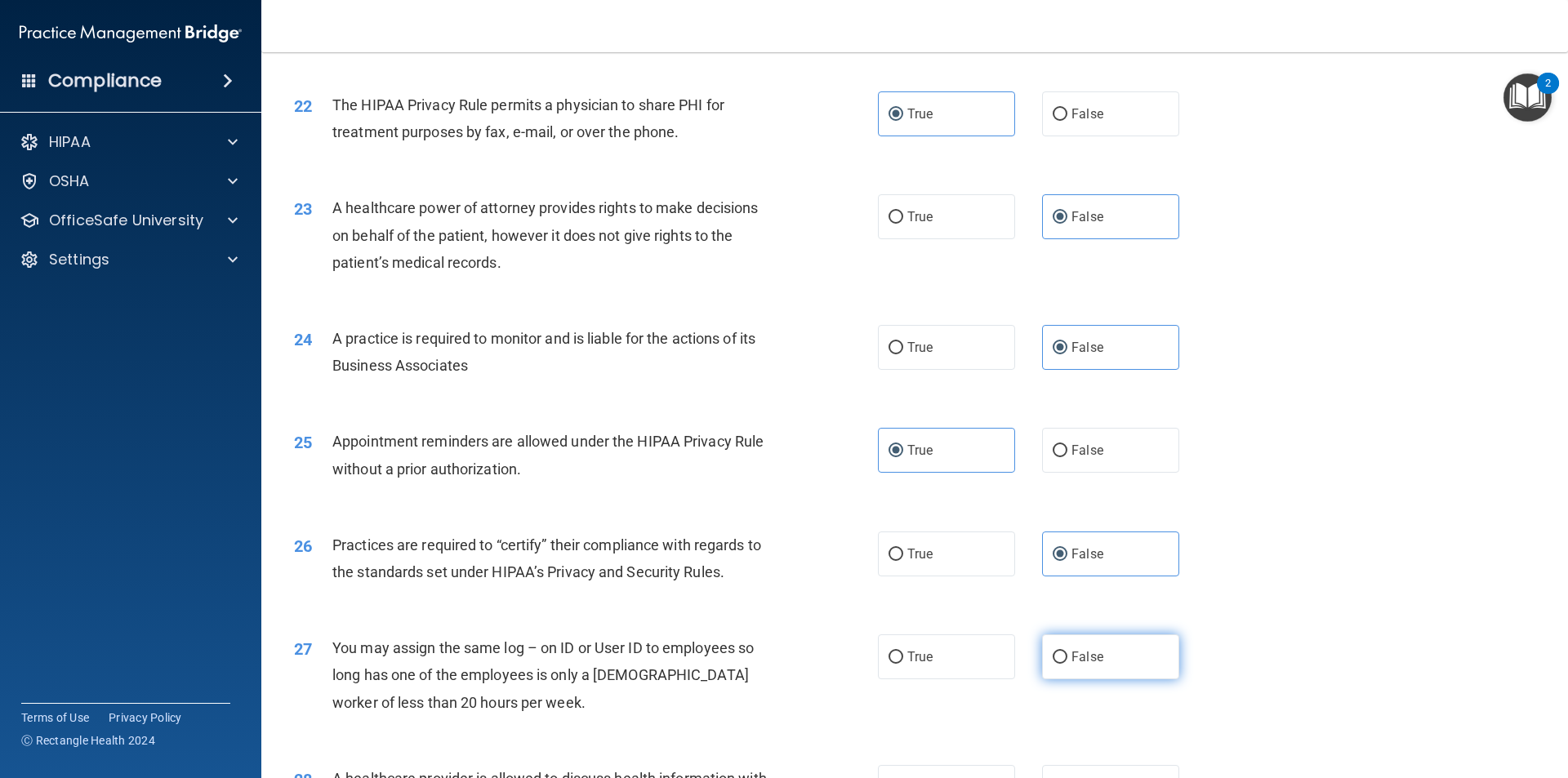
radio input "true"
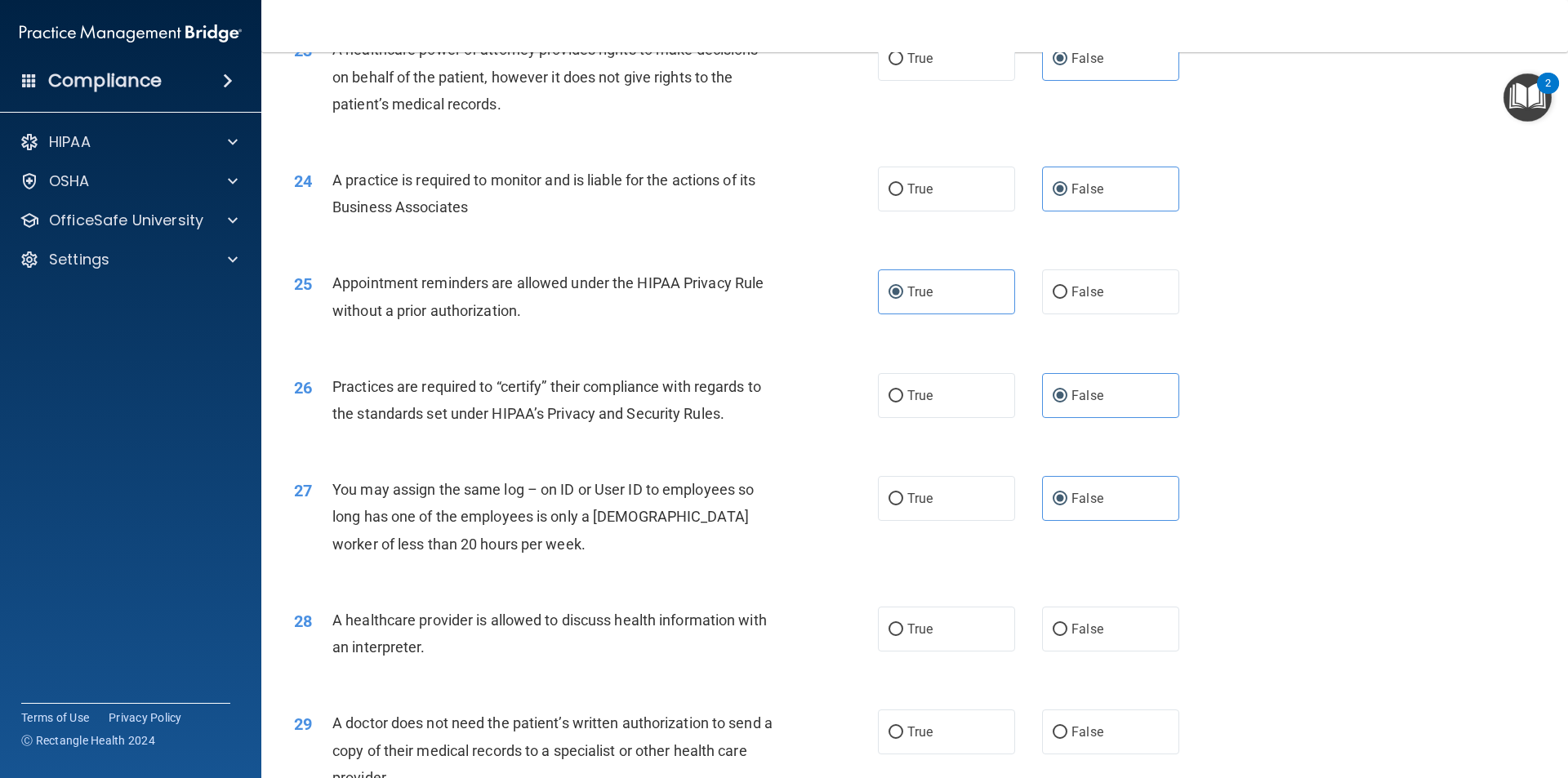
scroll to position [2777, 0]
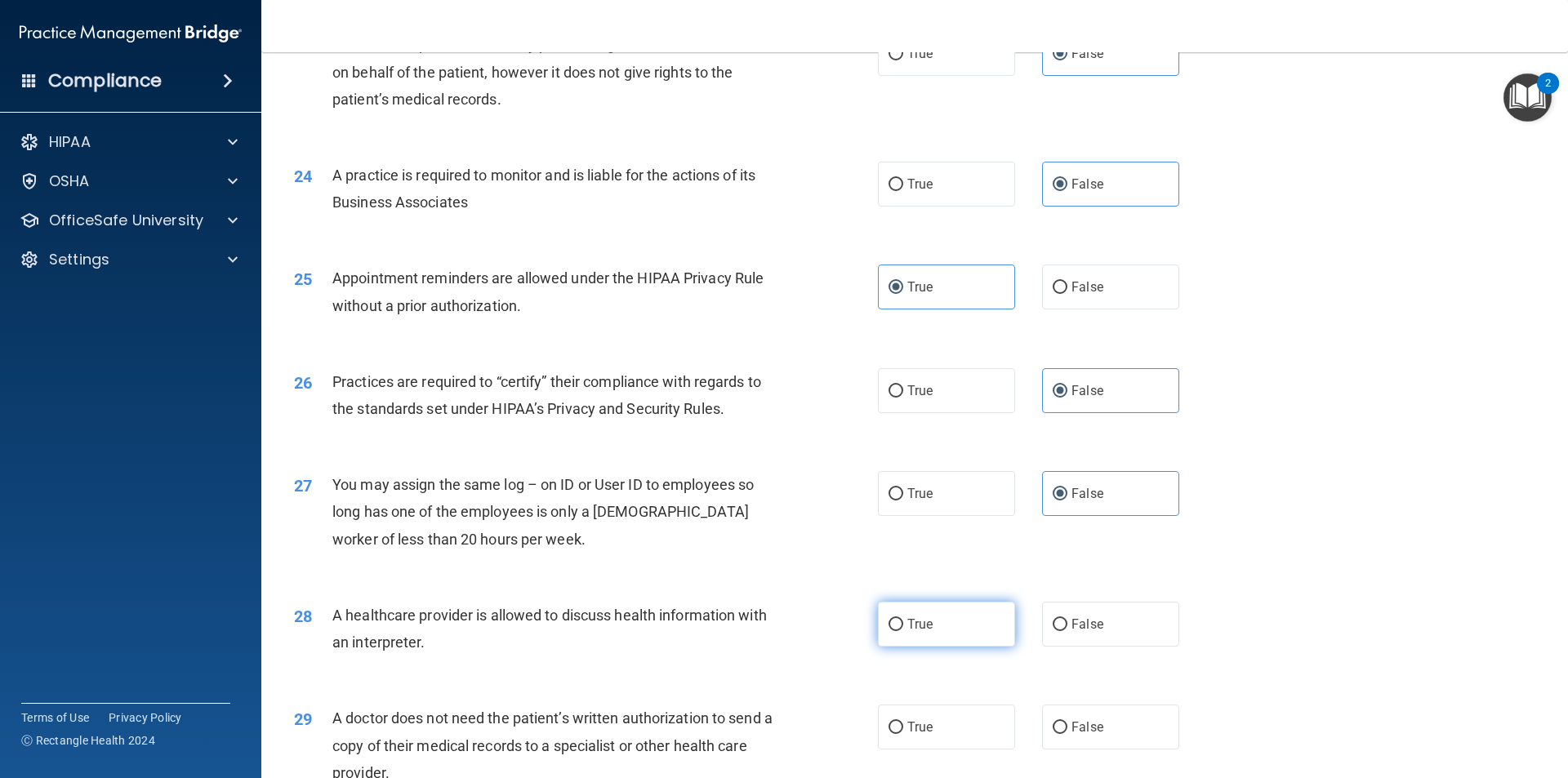
click at [922, 624] on span "True" at bounding box center [920, 624] width 25 height 15
click at [904, 624] on input "True" at bounding box center [895, 625] width 14 height 12
radio input "true"
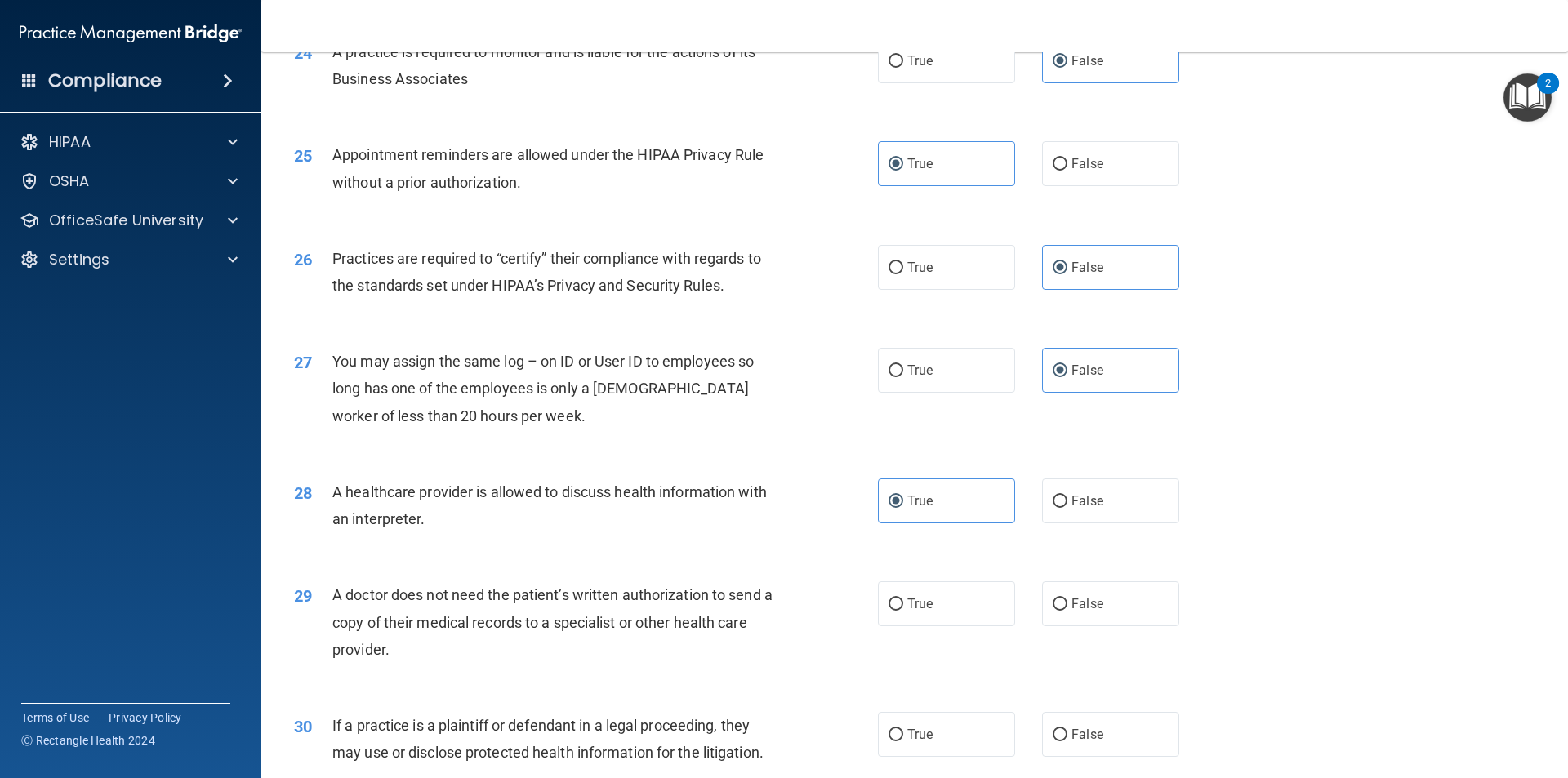
scroll to position [2940, 0]
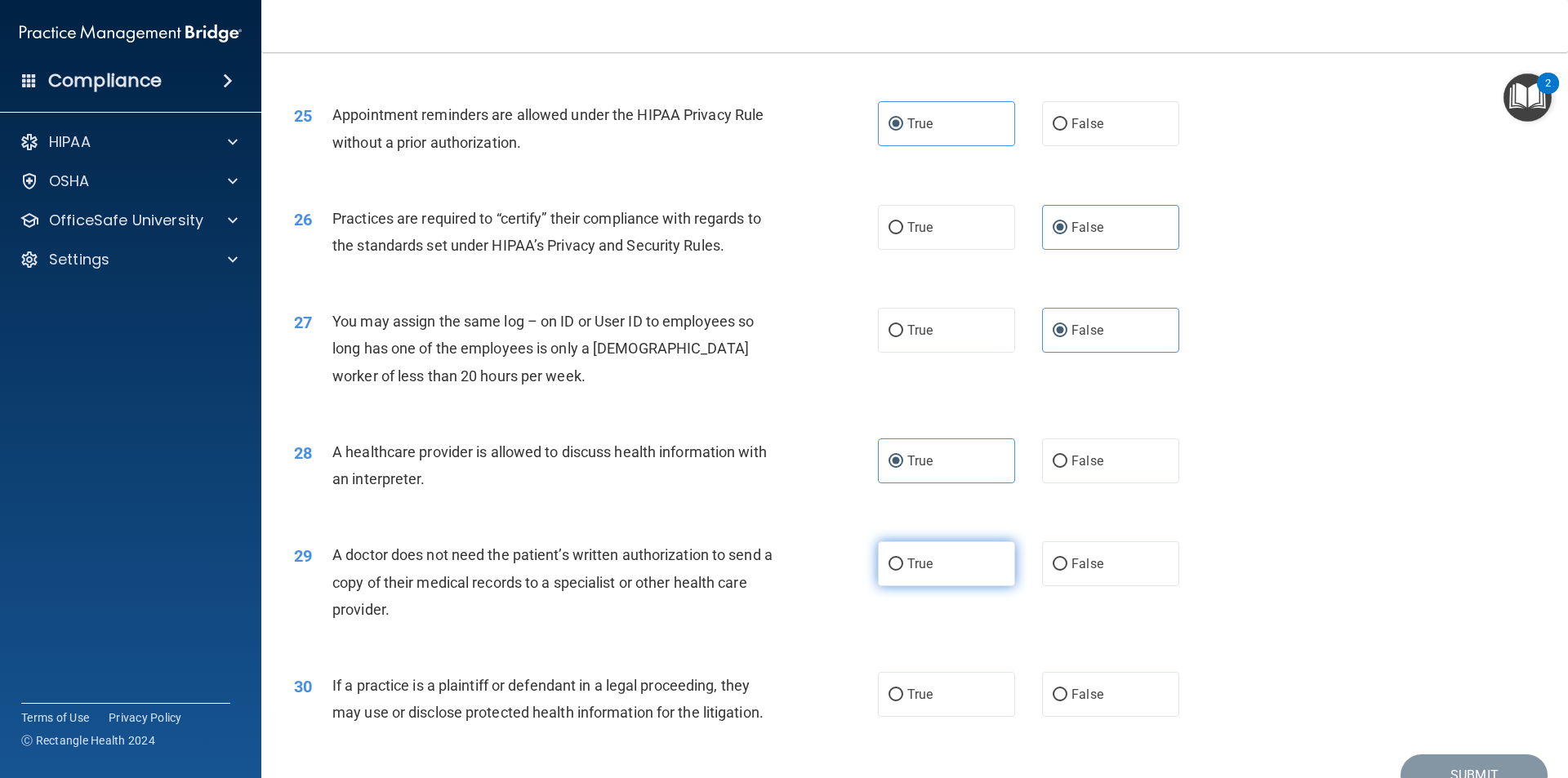
click at [958, 571] on label "True" at bounding box center [946, 564] width 137 height 45
click at [904, 571] on input "True" at bounding box center [895, 565] width 14 height 12
radio input "true"
click at [952, 701] on label "True" at bounding box center [946, 694] width 137 height 45
click at [904, 701] on input "True" at bounding box center [895, 695] width 14 height 12
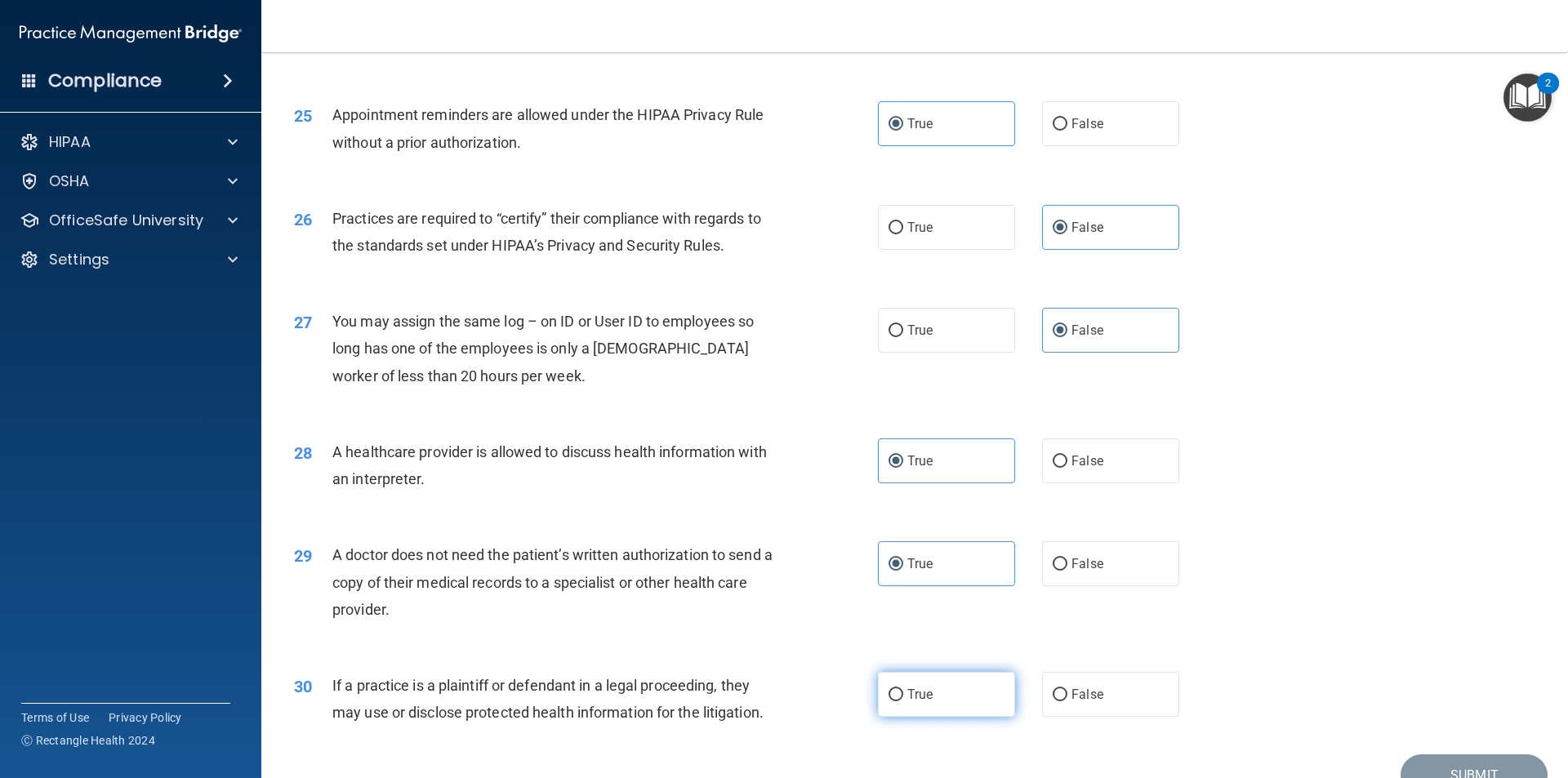
radio input "true"
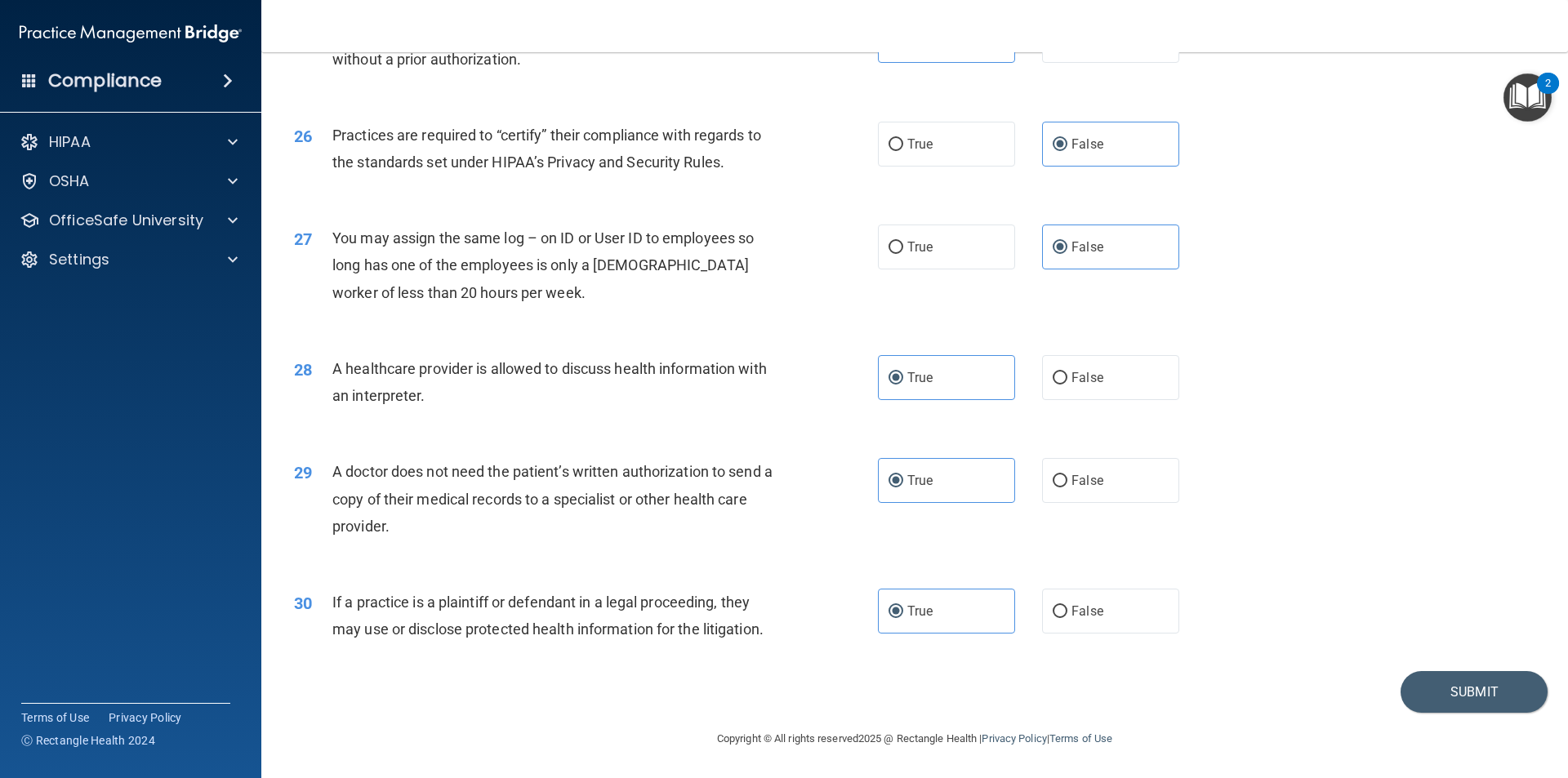
scroll to position [2942, 0]
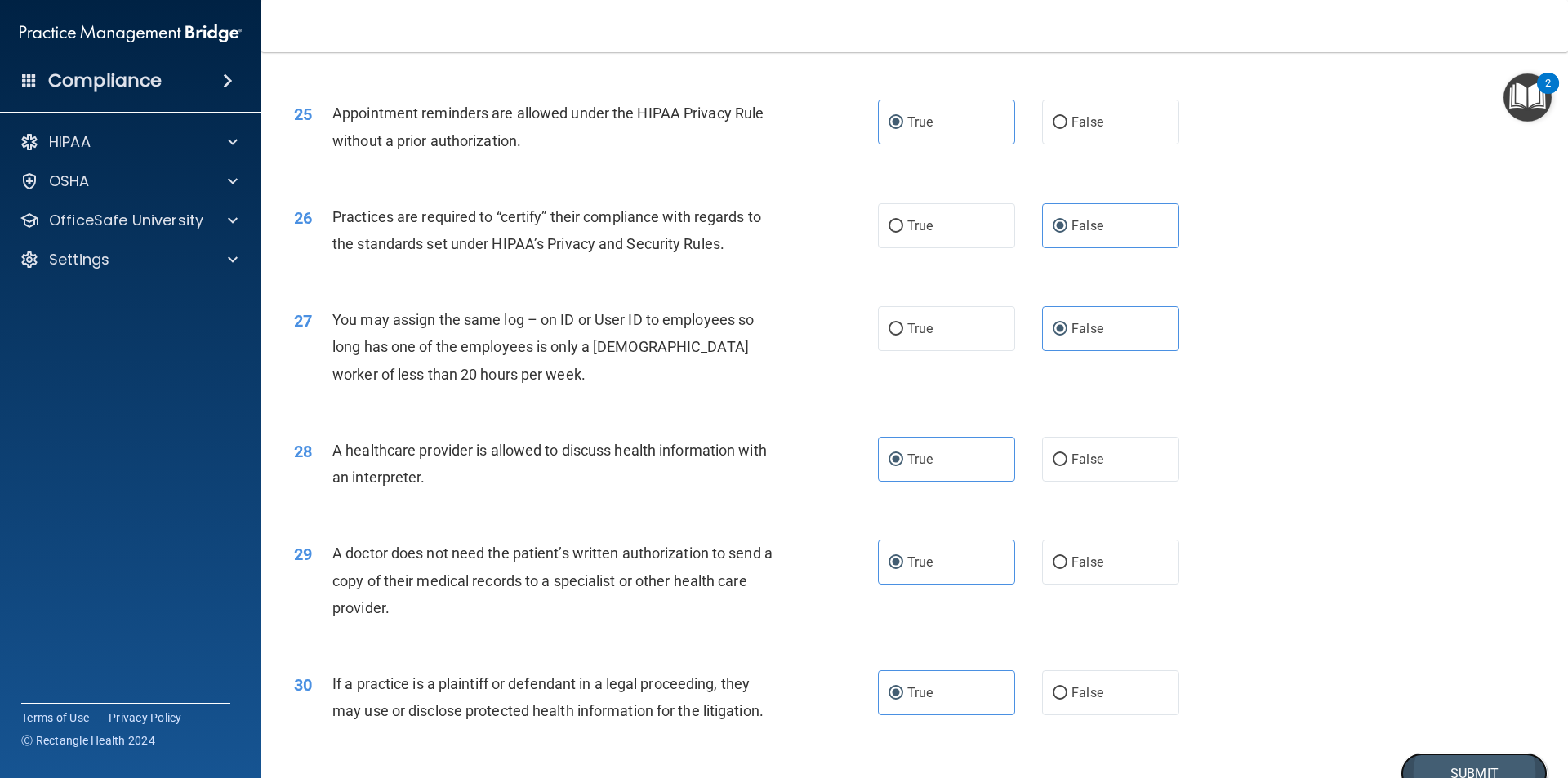
click at [1492, 767] on button "Submit" at bounding box center [1473, 773] width 147 height 41
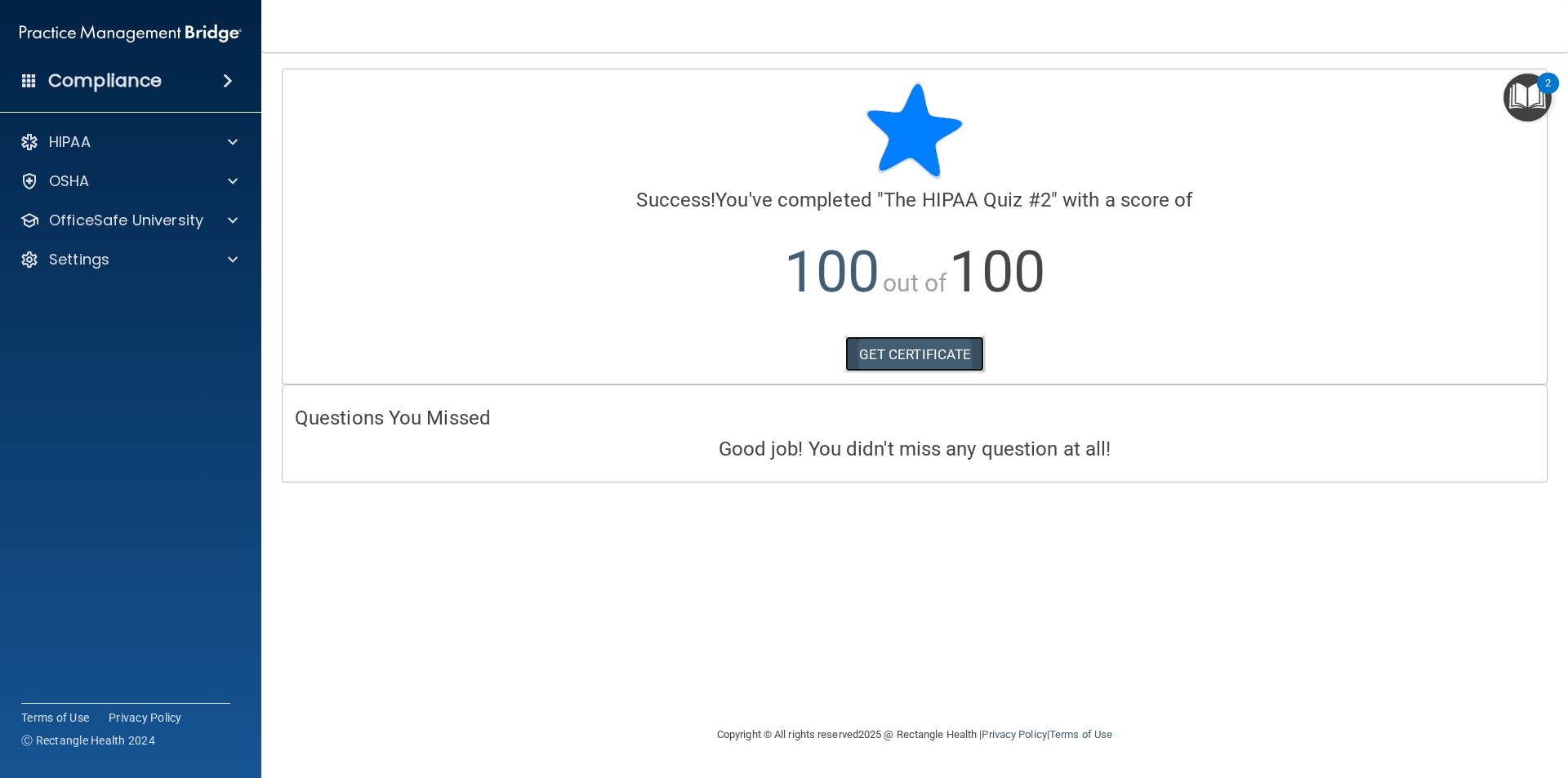
click at [912, 363] on link "GET CERTIFICATE" at bounding box center [914, 353] width 139 height 36
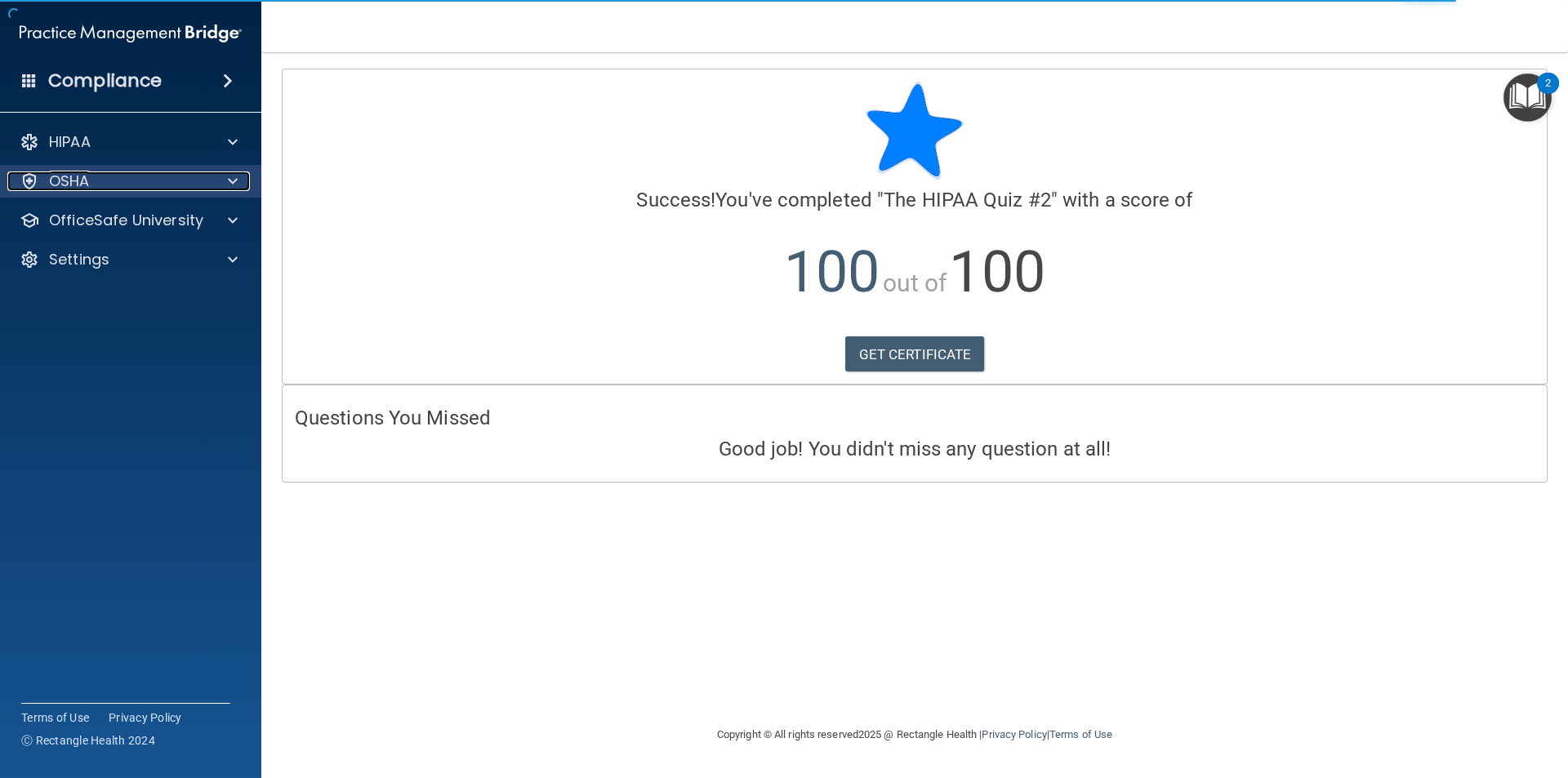
click at [225, 179] on div at bounding box center [230, 182] width 41 height 19
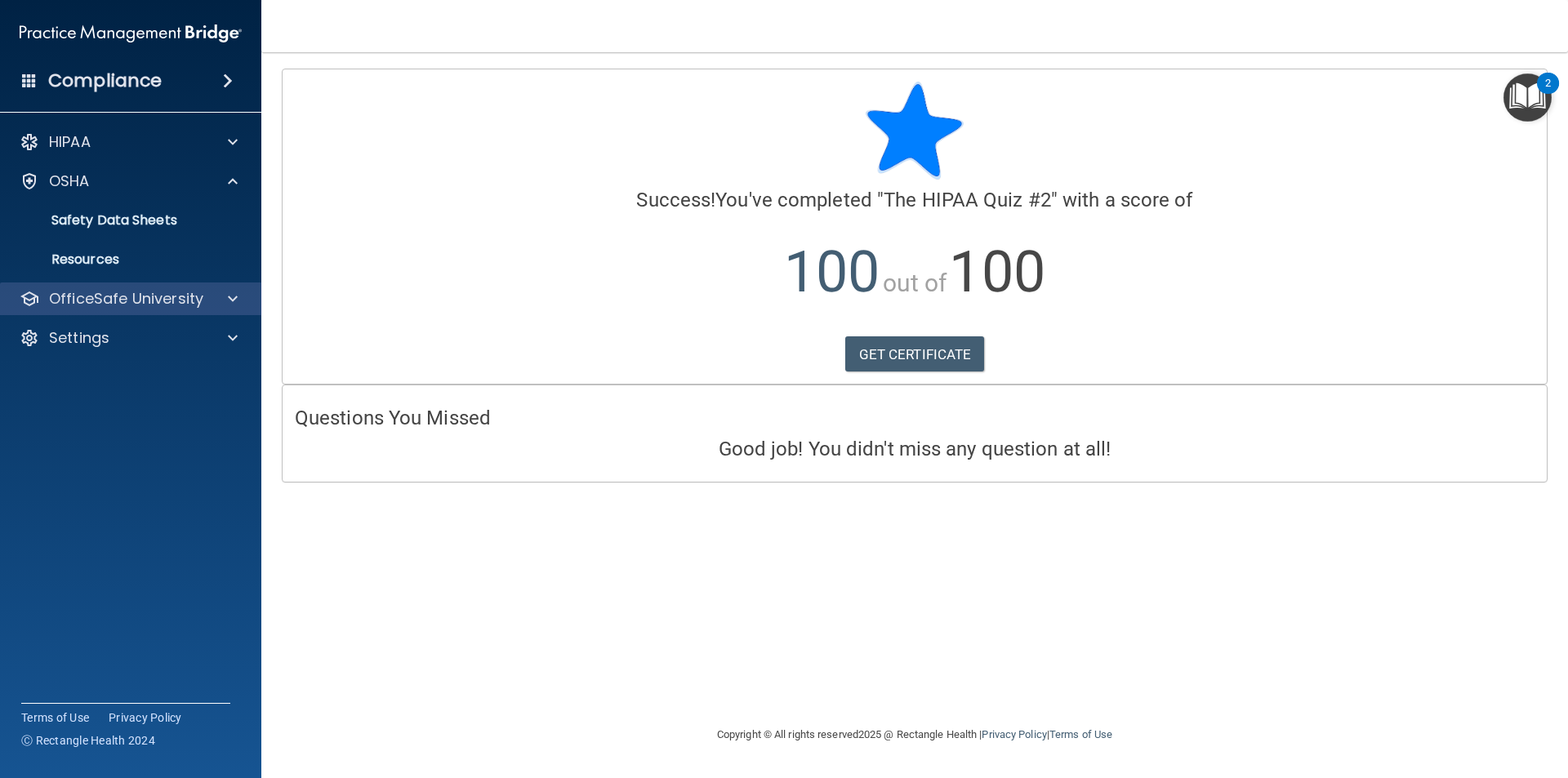
click at [205, 285] on div "OfficeSafe University" at bounding box center [131, 299] width 262 height 33
click at [212, 292] on div at bounding box center [230, 299] width 41 height 19
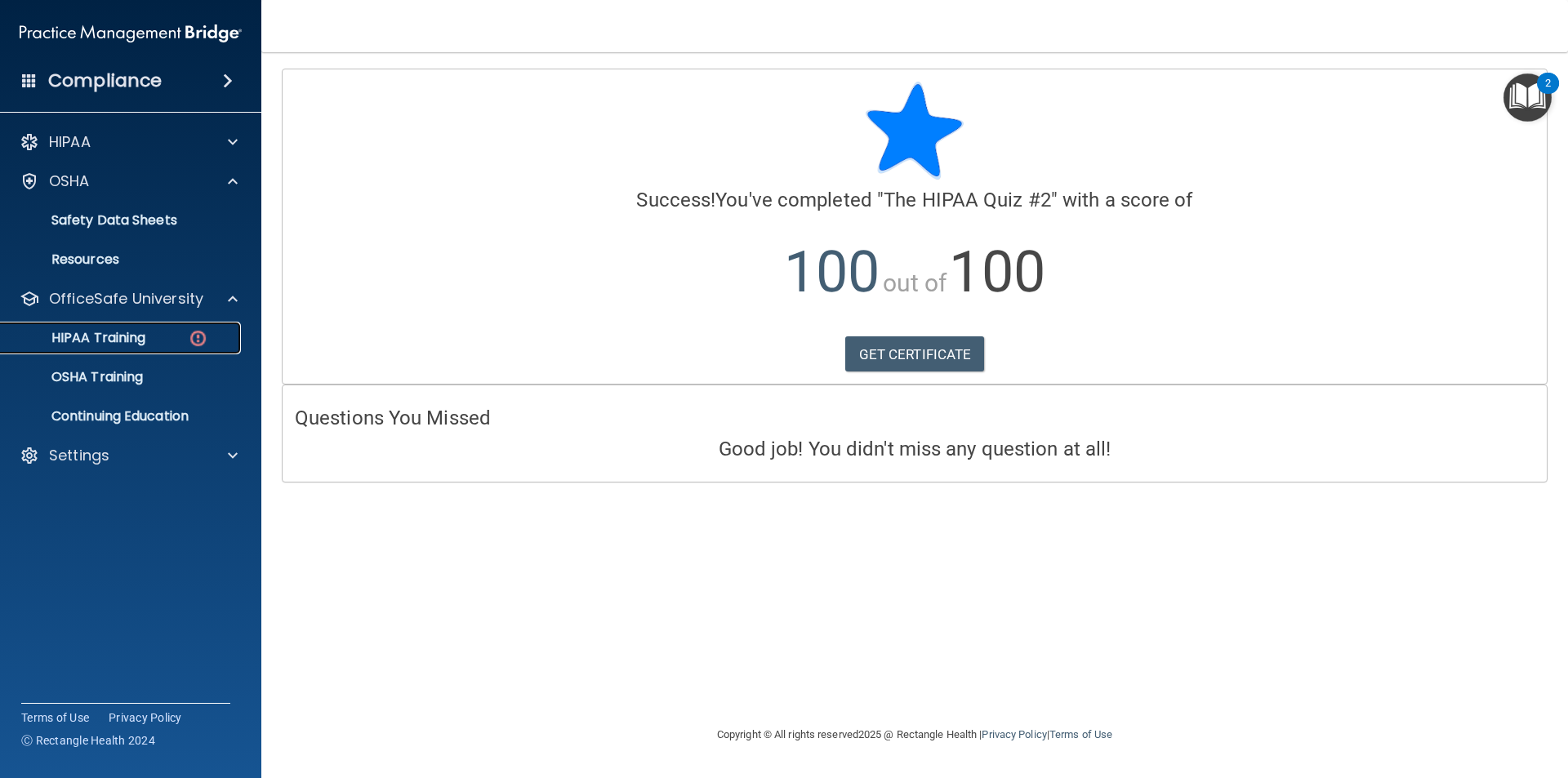
click at [207, 328] on img at bounding box center [198, 338] width 20 height 20
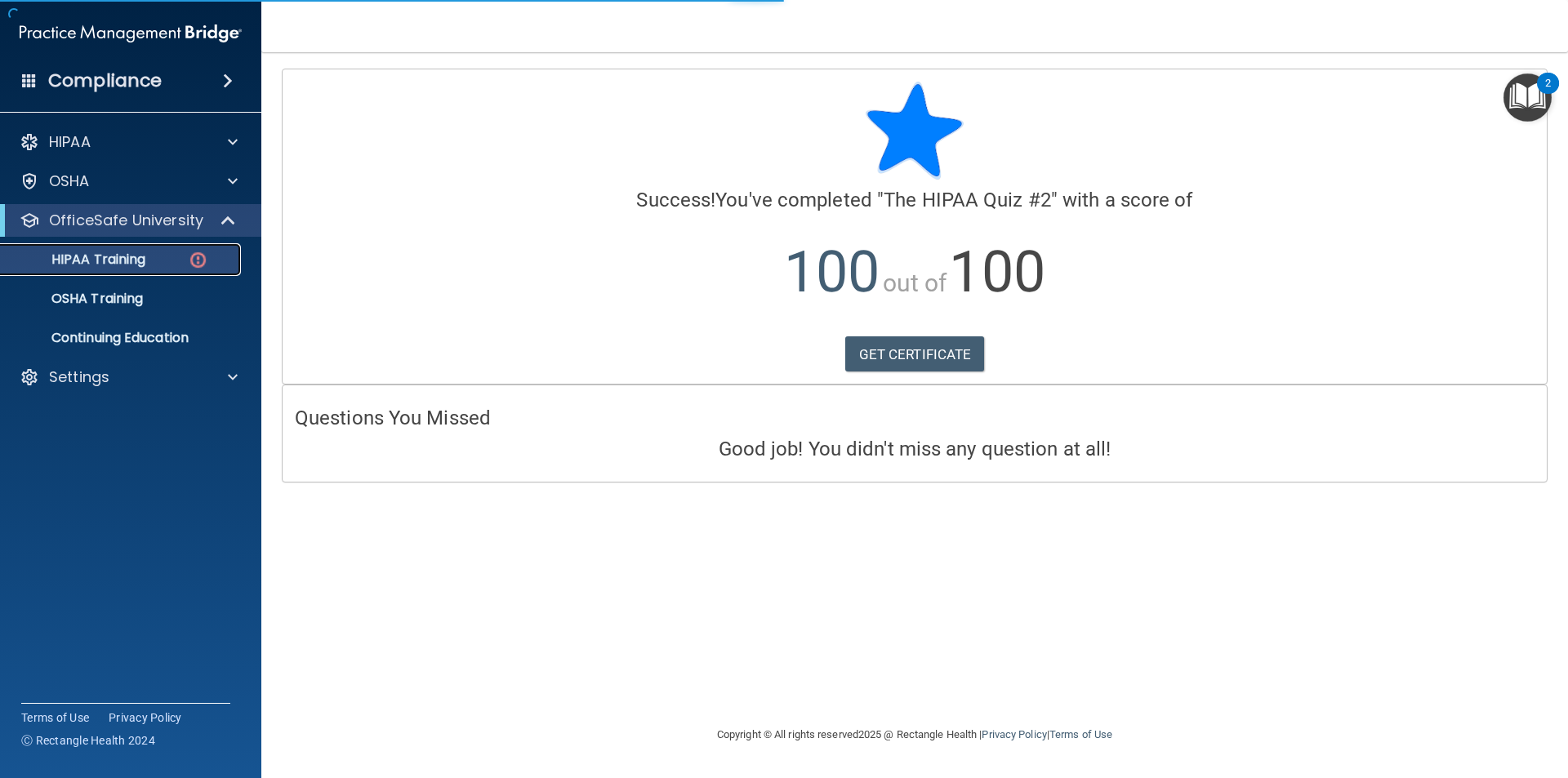
click at [187, 253] on div "HIPAA Training" at bounding box center [122, 259] width 223 height 16
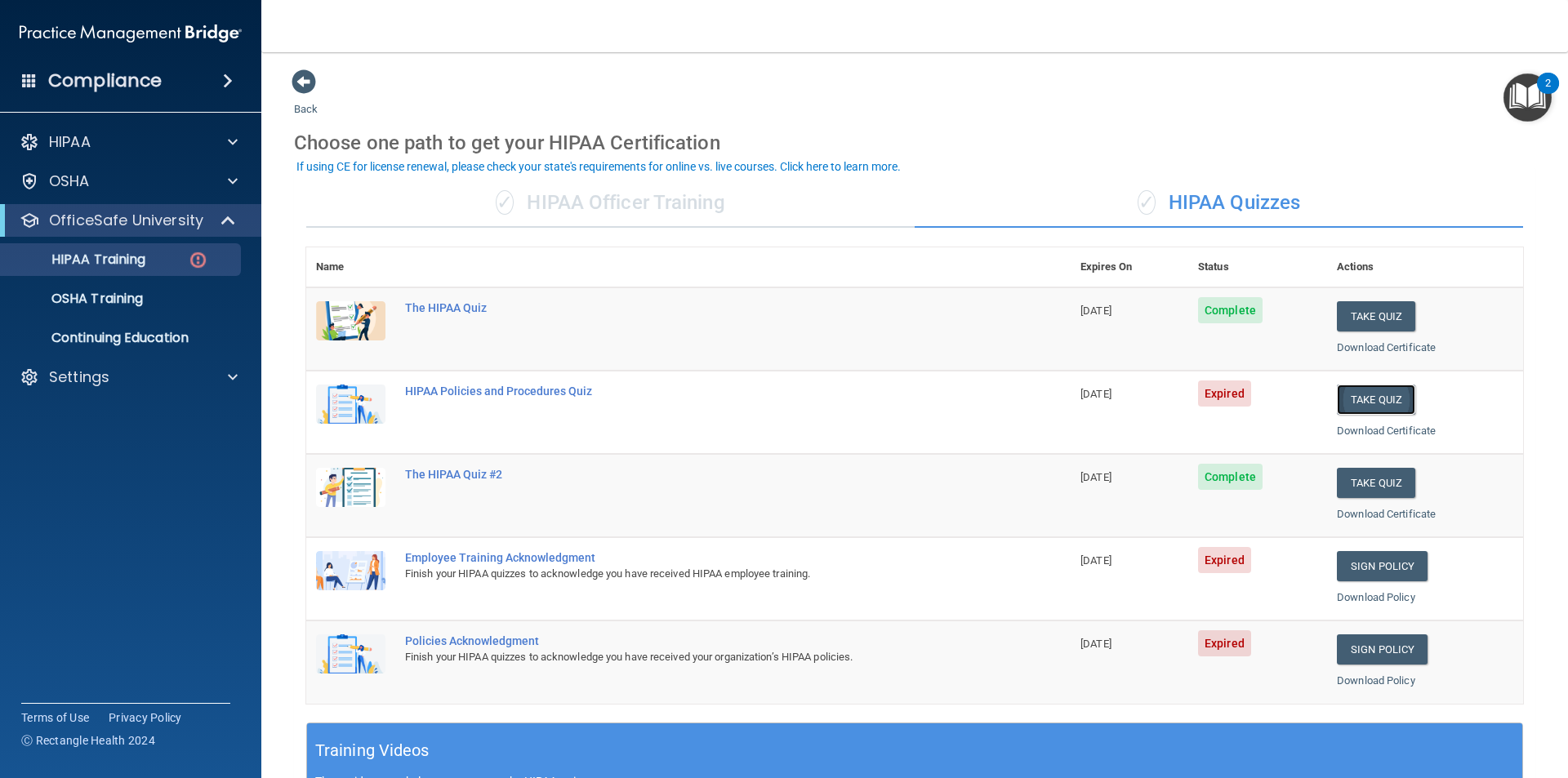
click at [1362, 395] on button "Take Quiz" at bounding box center [1376, 400] width 79 height 30
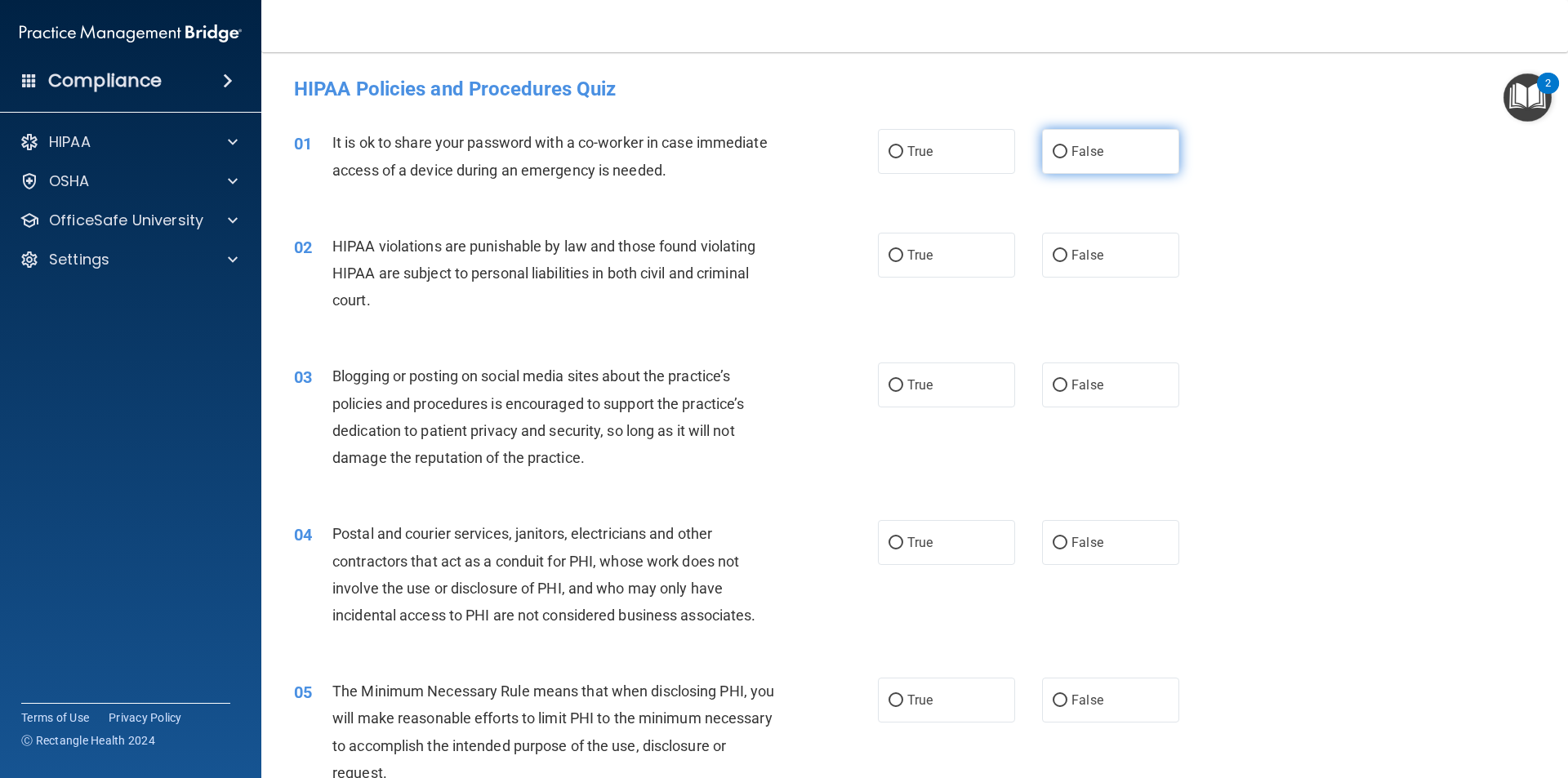
click at [1118, 143] on label "False" at bounding box center [1110, 151] width 137 height 45
click at [1067, 146] on input "False" at bounding box center [1059, 152] width 14 height 12
radio input "true"
click at [936, 246] on label "True" at bounding box center [946, 255] width 137 height 45
click at [904, 250] on input "True" at bounding box center [895, 255] width 14 height 12
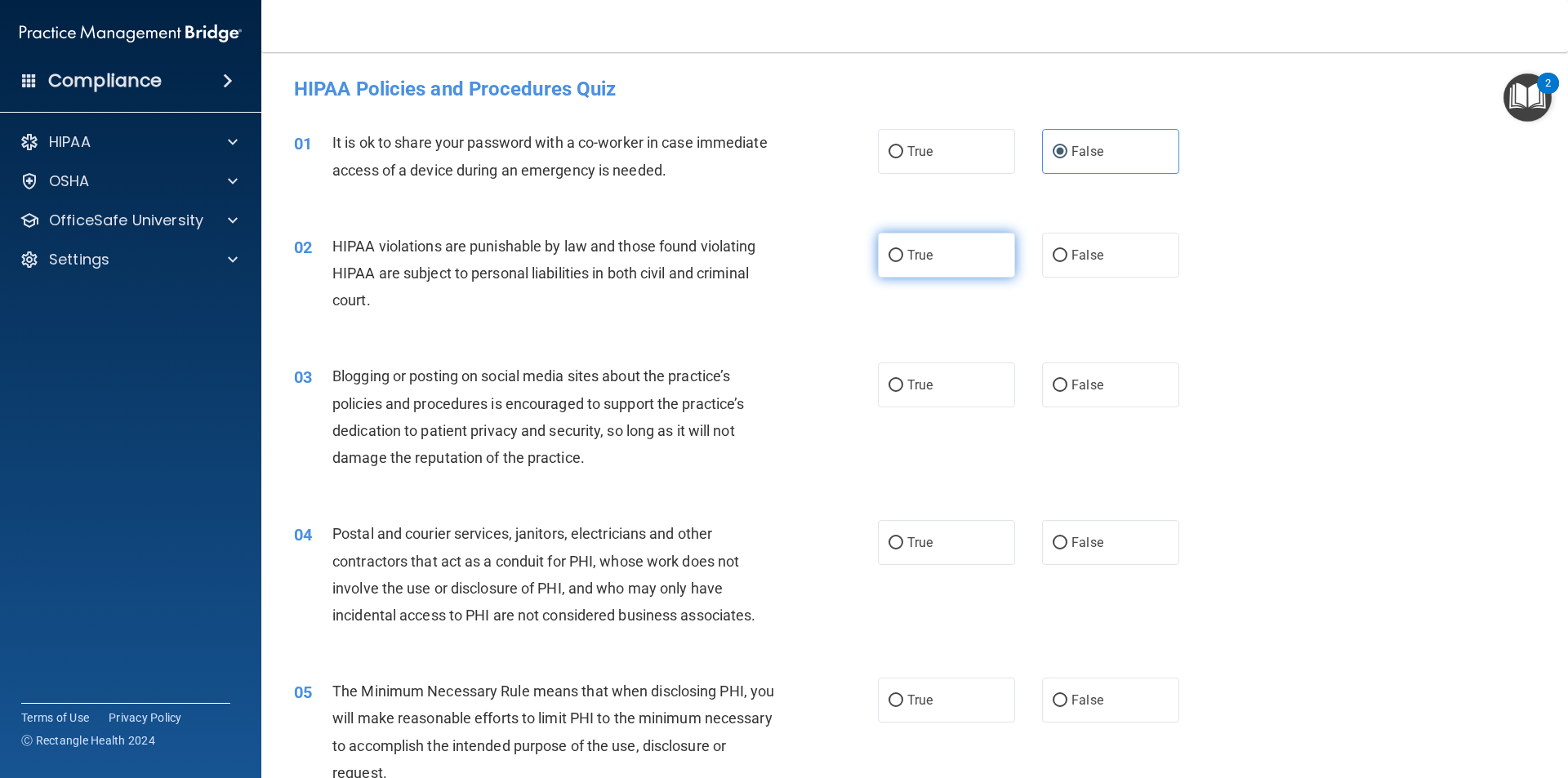
radio input "true"
click at [1060, 390] on label "False" at bounding box center [1110, 385] width 137 height 45
click at [1060, 390] on input "False" at bounding box center [1059, 385] width 14 height 12
radio input "true"
click at [1088, 532] on label "False" at bounding box center [1110, 543] width 137 height 45
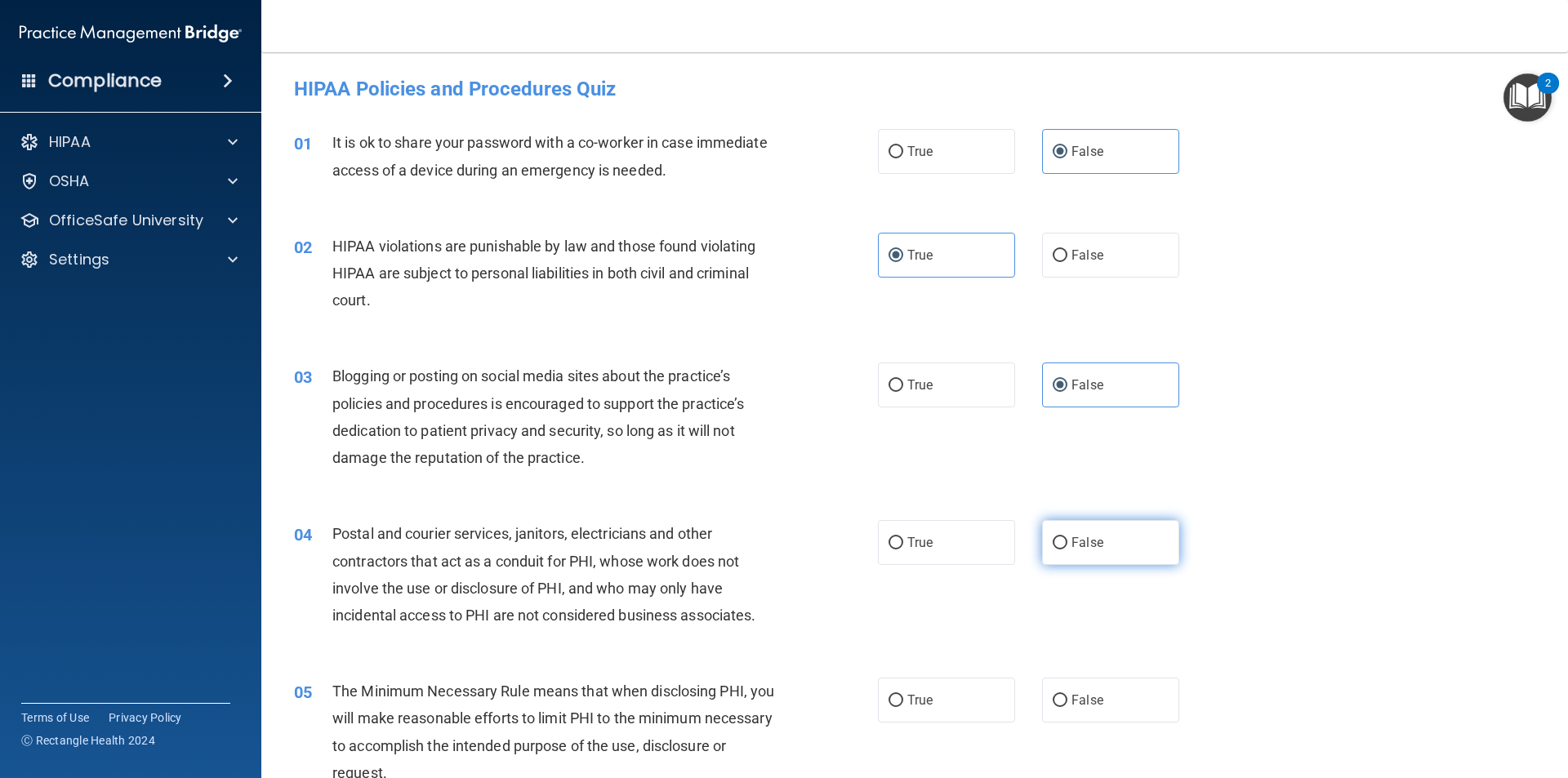
click at [1067, 538] on input "False" at bounding box center [1059, 544] width 14 height 12
radio input "true"
click at [938, 685] on label "True" at bounding box center [946, 700] width 137 height 45
click at [904, 695] on input "True" at bounding box center [895, 701] width 14 height 12
radio input "true"
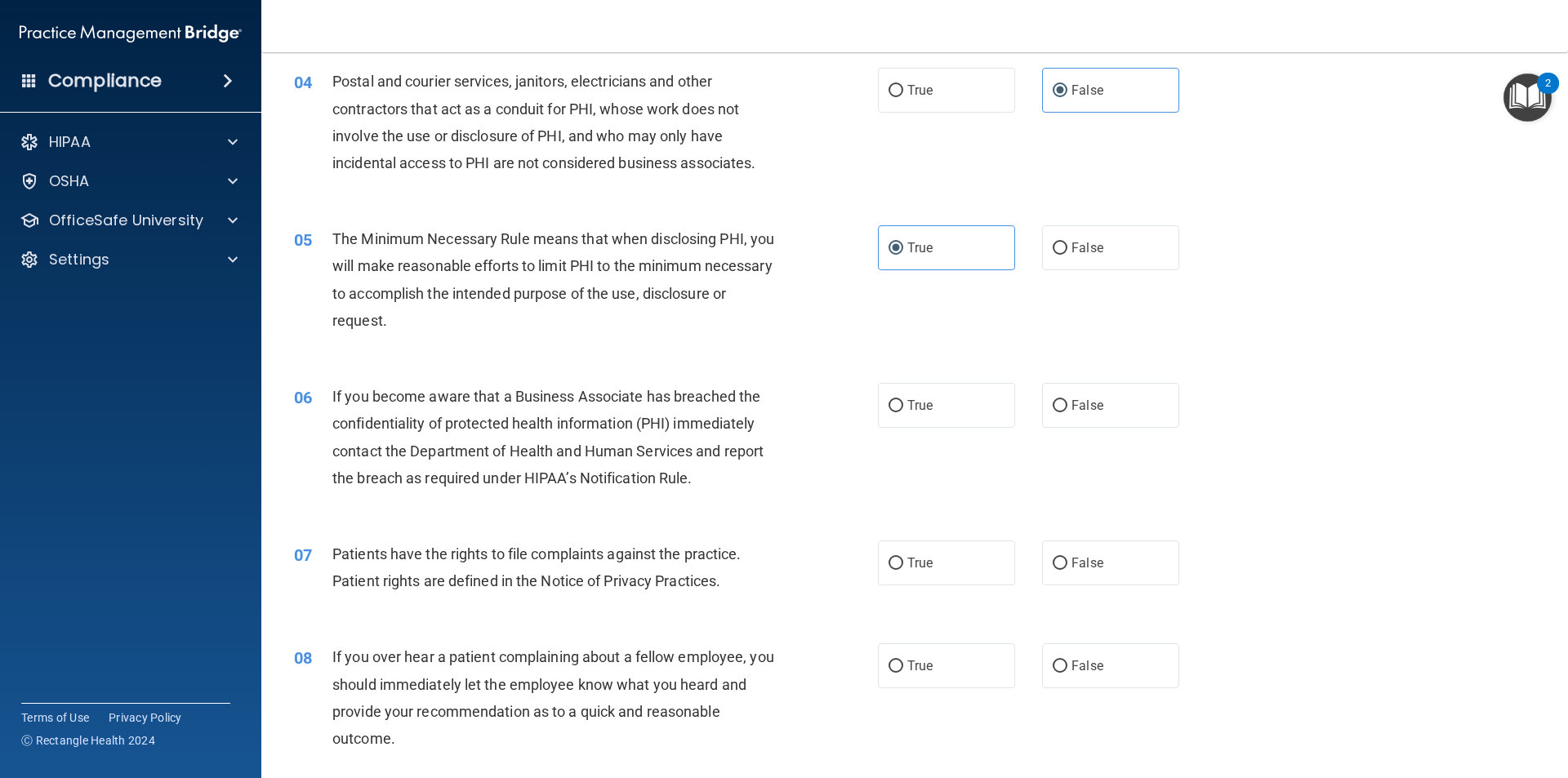
scroll to position [571, 0]
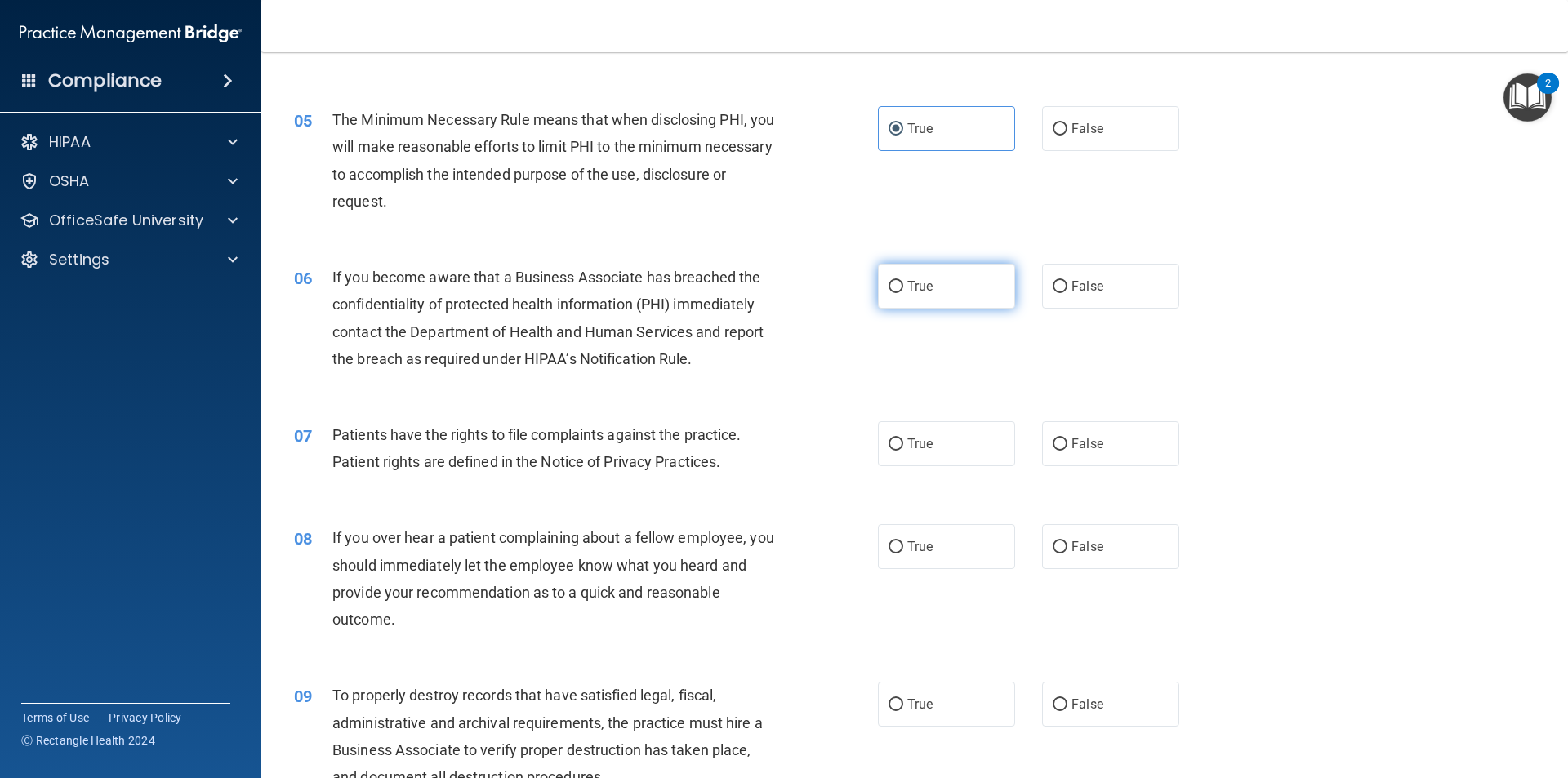
click at [911, 279] on span "True" at bounding box center [920, 286] width 25 height 15
click at [904, 281] on input "True" at bounding box center [895, 287] width 14 height 12
radio input "true"
click at [932, 451] on label "True" at bounding box center [946, 444] width 137 height 45
click at [904, 450] on input "True" at bounding box center [895, 445] width 14 height 12
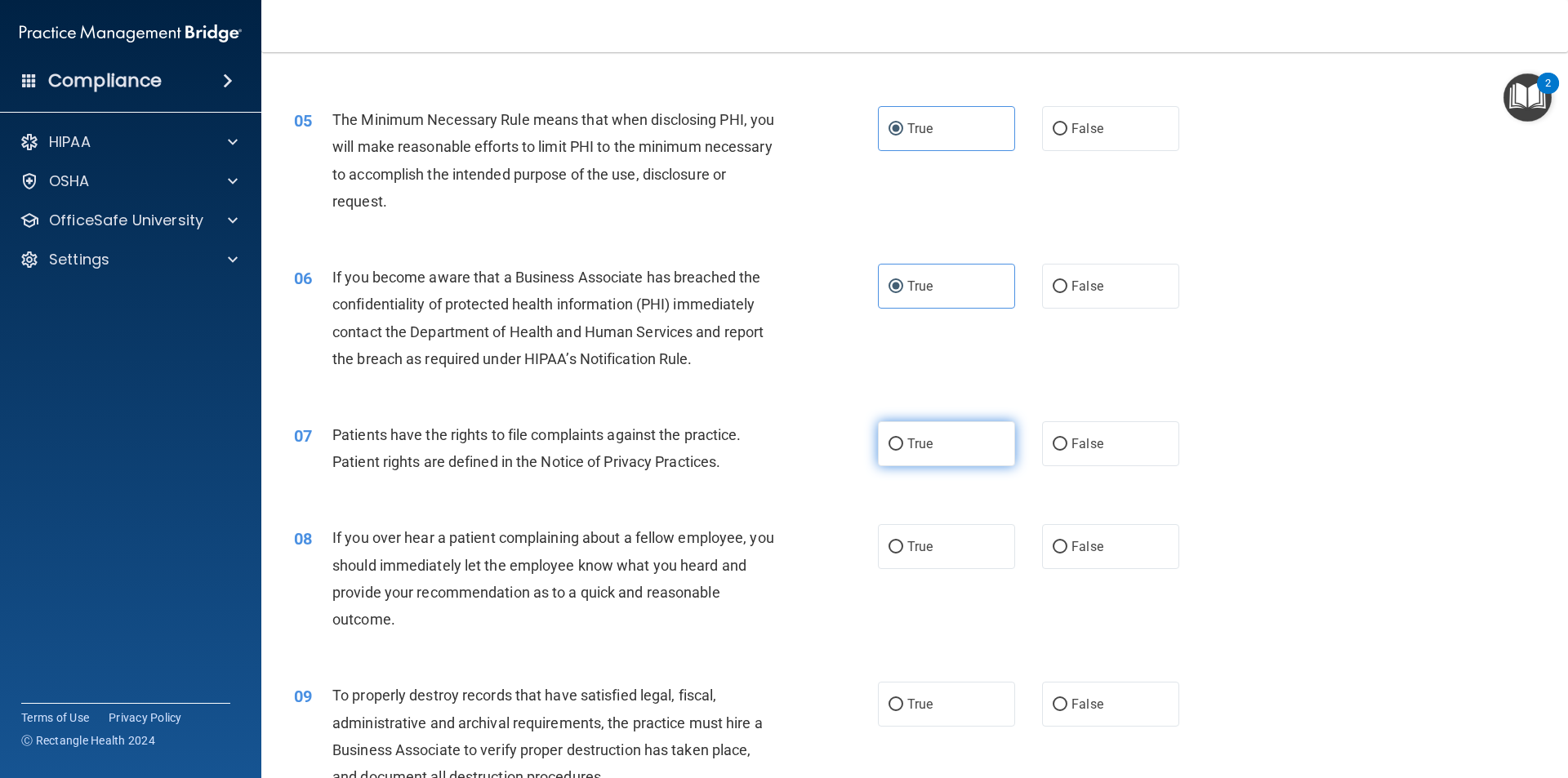
radio input "true"
click at [1091, 556] on label "False" at bounding box center [1110, 547] width 137 height 45
click at [1067, 554] on input "False" at bounding box center [1059, 547] width 14 height 12
radio input "true"
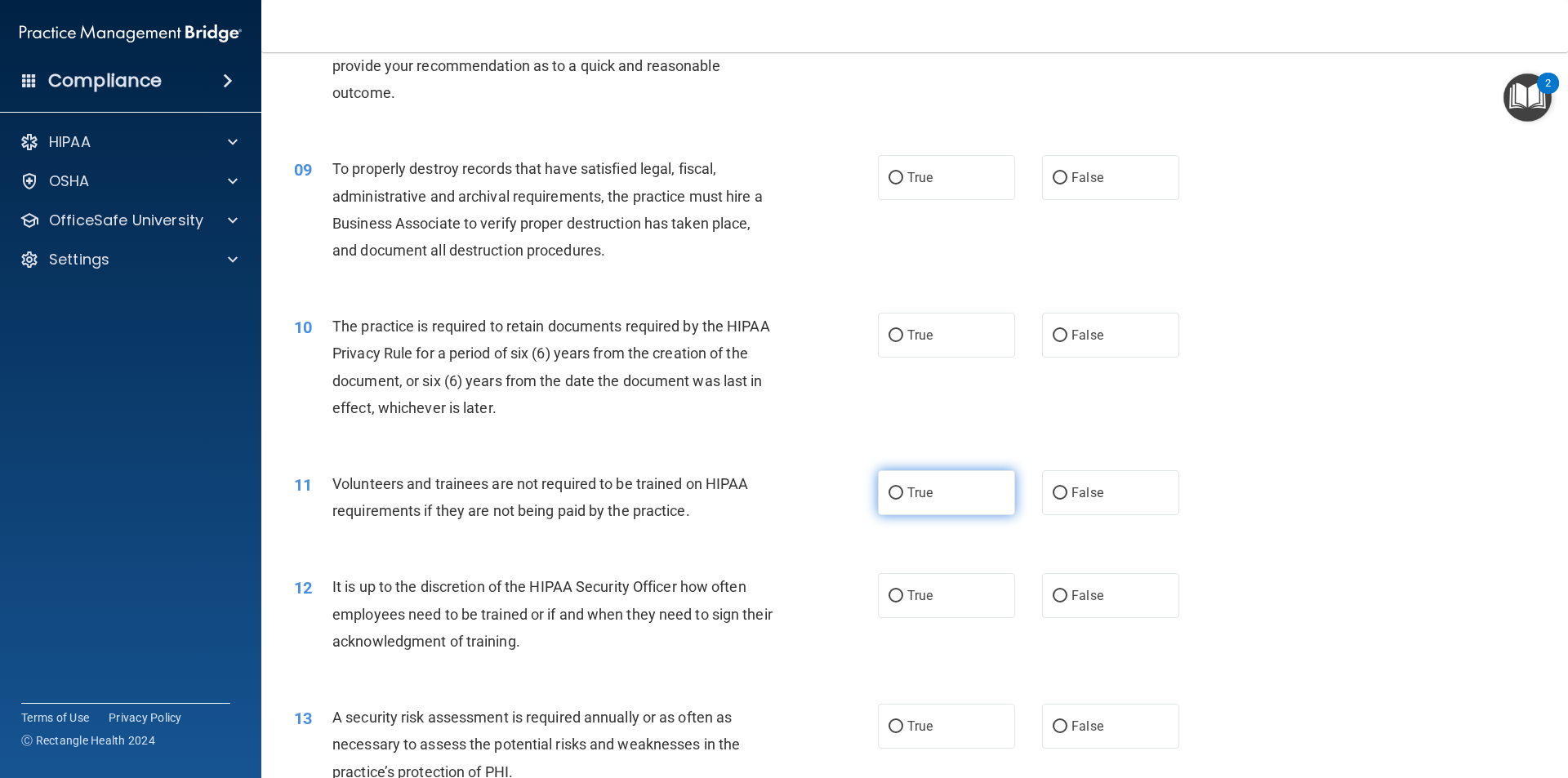
scroll to position [1144, 0]
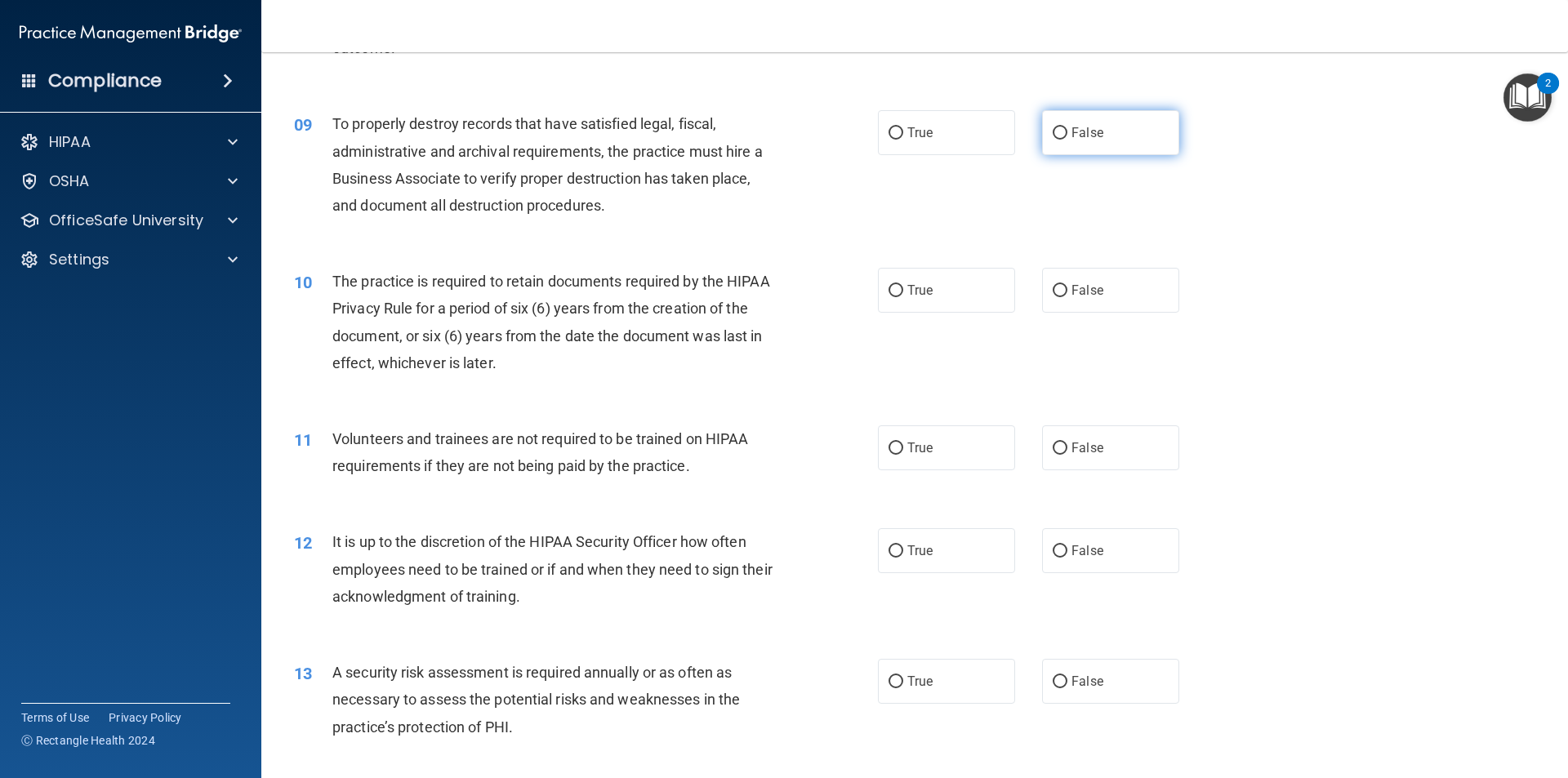
click at [1142, 132] on label "False" at bounding box center [1110, 133] width 137 height 45
click at [1067, 132] on input "False" at bounding box center [1059, 134] width 14 height 12
radio input "true"
click at [938, 292] on label "True" at bounding box center [946, 290] width 137 height 45
click at [904, 292] on input "True" at bounding box center [895, 291] width 14 height 12
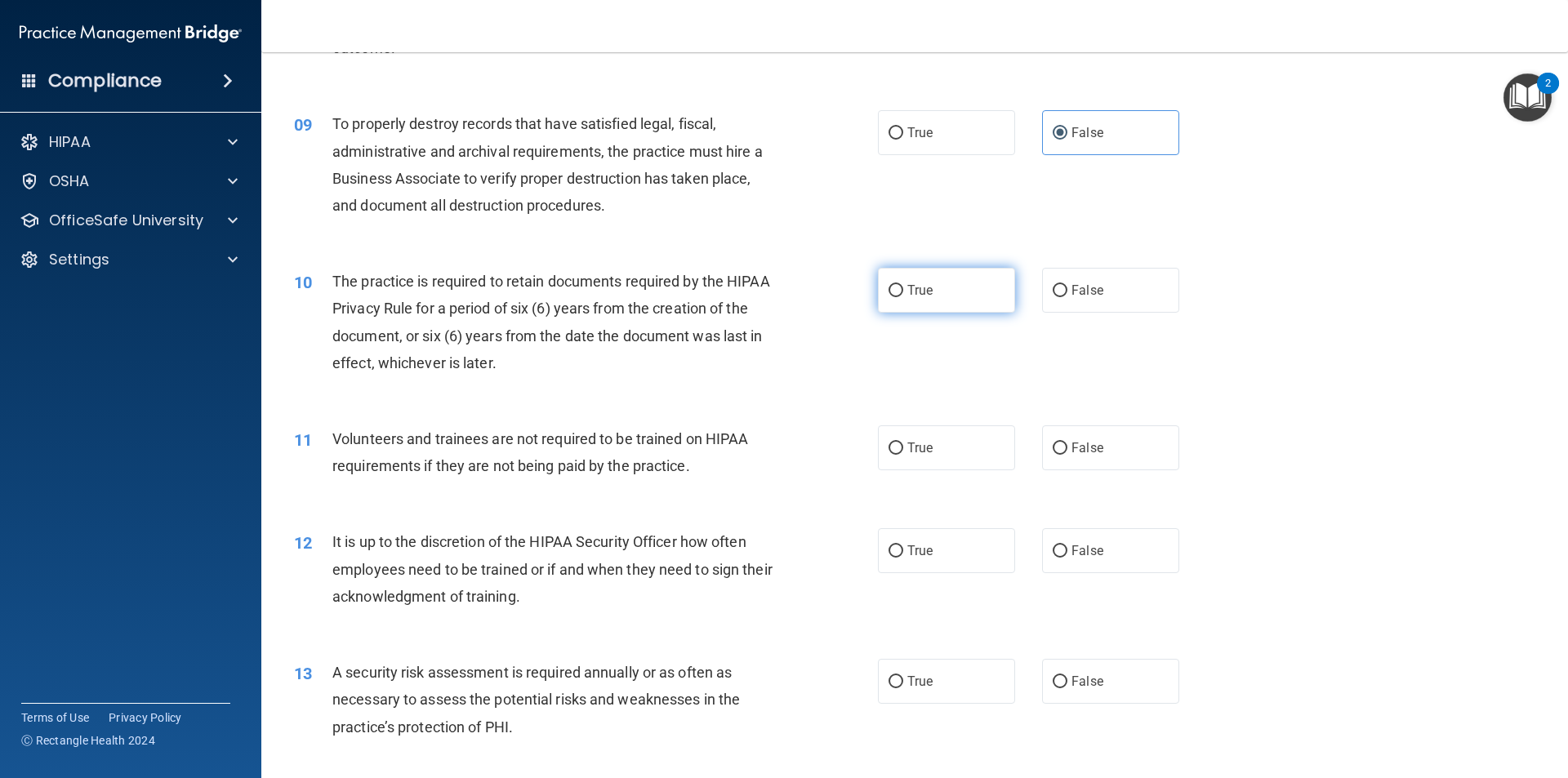
radio input "true"
click at [1095, 458] on label "False" at bounding box center [1110, 448] width 137 height 45
click at [1067, 455] on input "False" at bounding box center [1059, 449] width 14 height 12
radio input "true"
click at [1085, 547] on span "False" at bounding box center [1087, 551] width 32 height 15
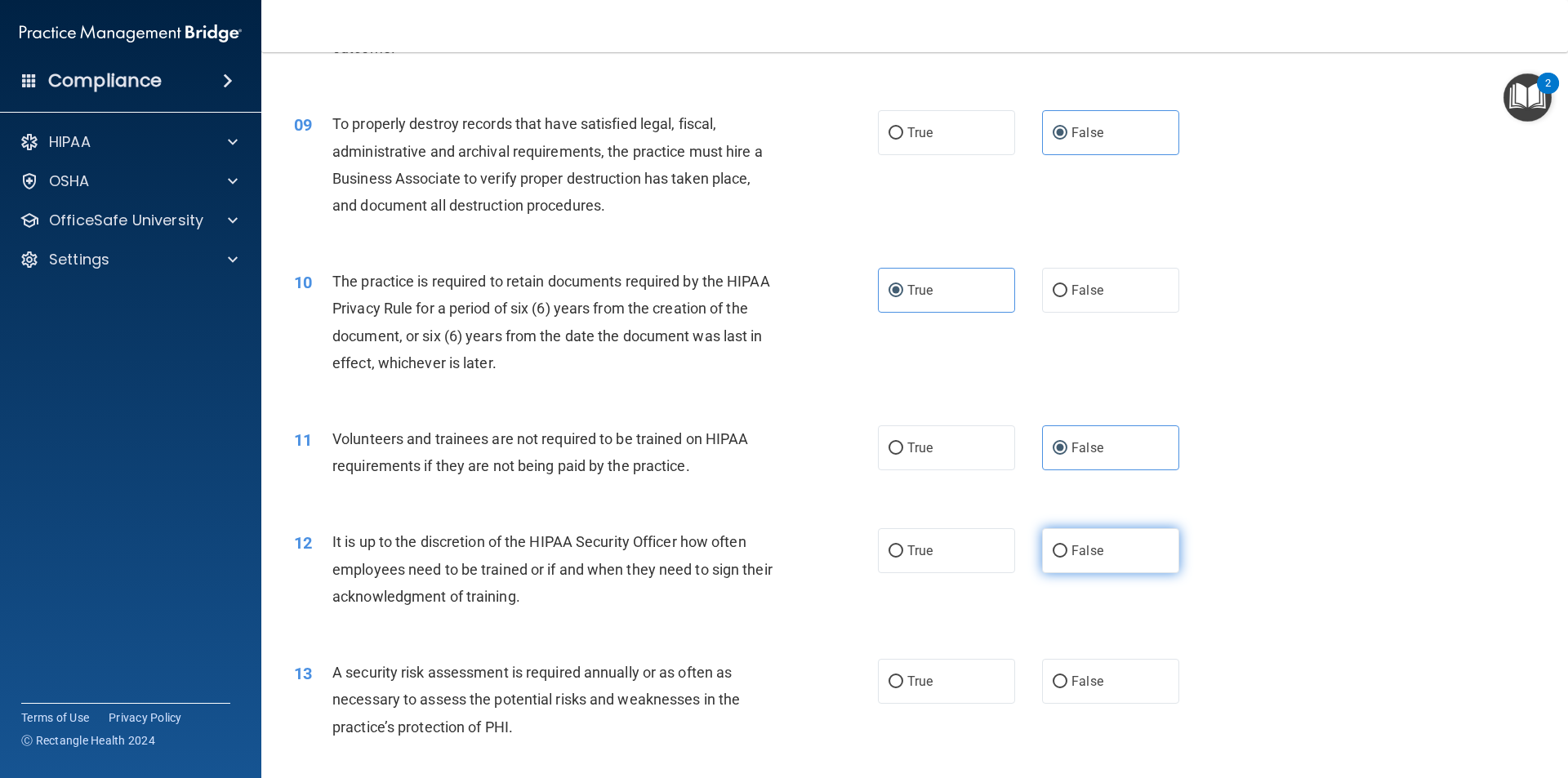
click at [1067, 547] on input "False" at bounding box center [1059, 551] width 14 height 12
radio input "true"
click at [931, 668] on label "True" at bounding box center [946, 681] width 137 height 45
click at [904, 676] on input "True" at bounding box center [895, 682] width 14 height 12
radio input "true"
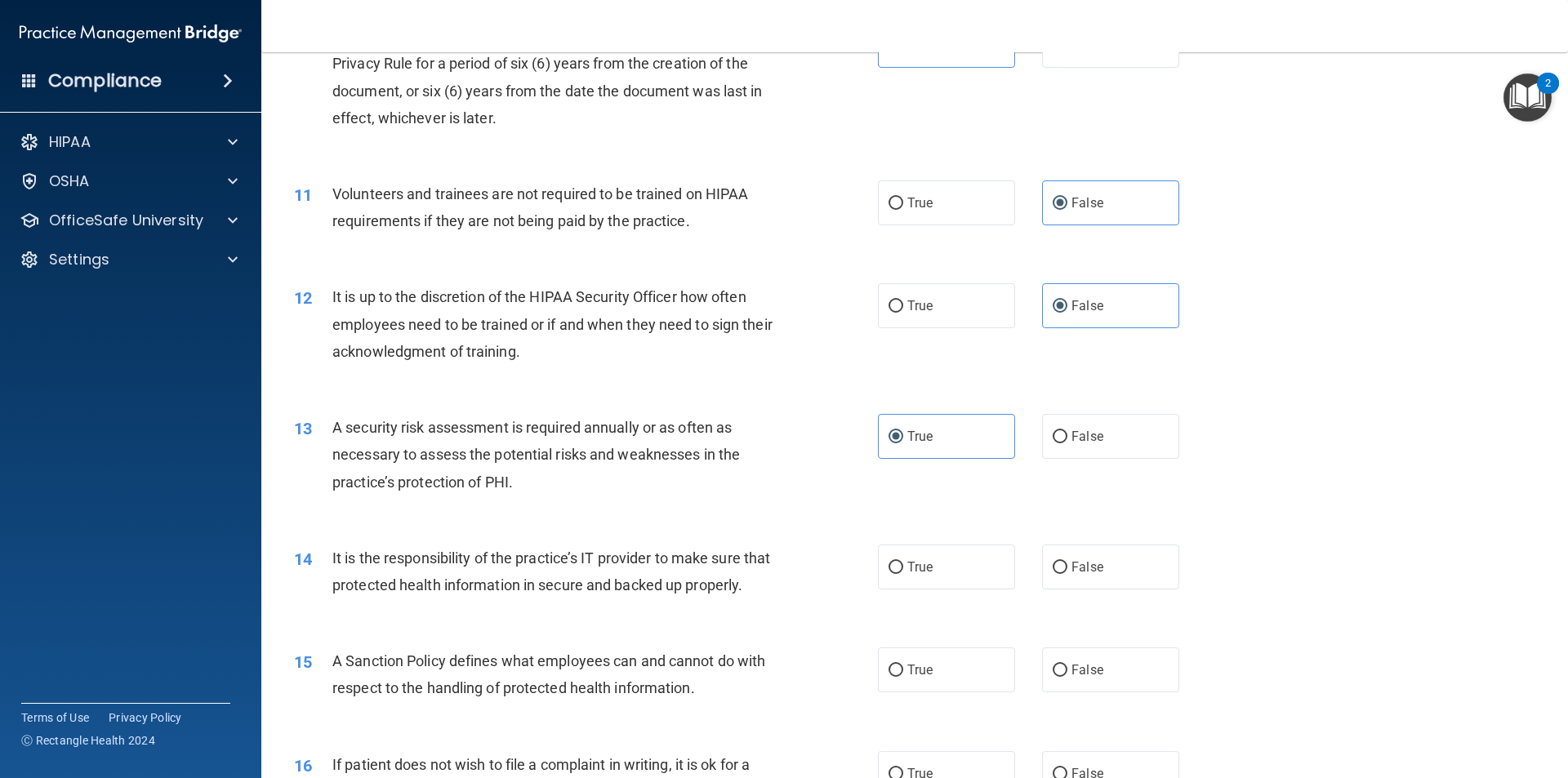
scroll to position [1552, 0]
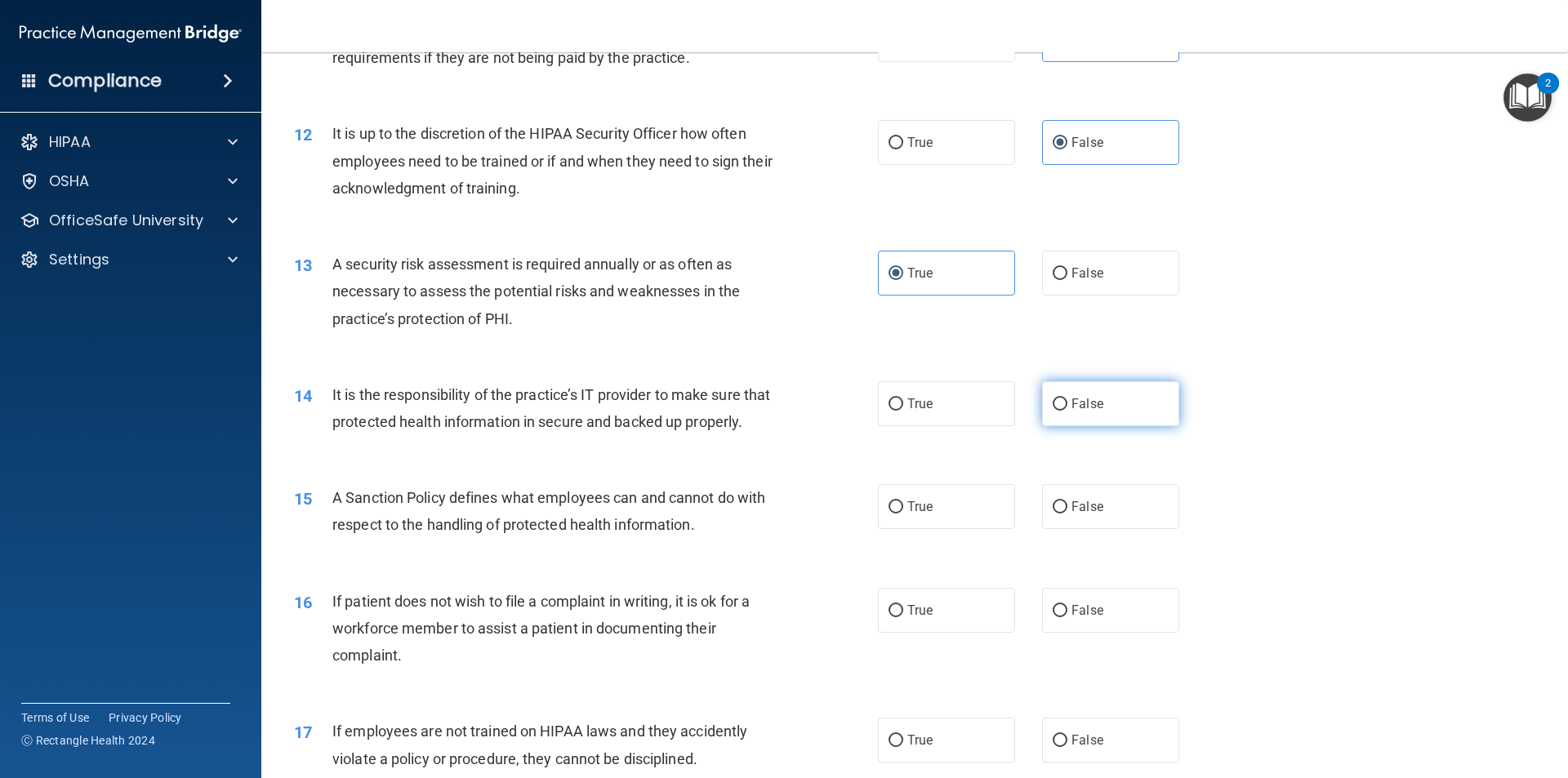
click at [1072, 400] on span "False" at bounding box center [1087, 403] width 32 height 15
click at [1067, 400] on input "False" at bounding box center [1059, 404] width 14 height 12
radio input "true"
click at [948, 529] on label "True" at bounding box center [946, 506] width 137 height 45
click at [904, 514] on input "True" at bounding box center [895, 507] width 14 height 12
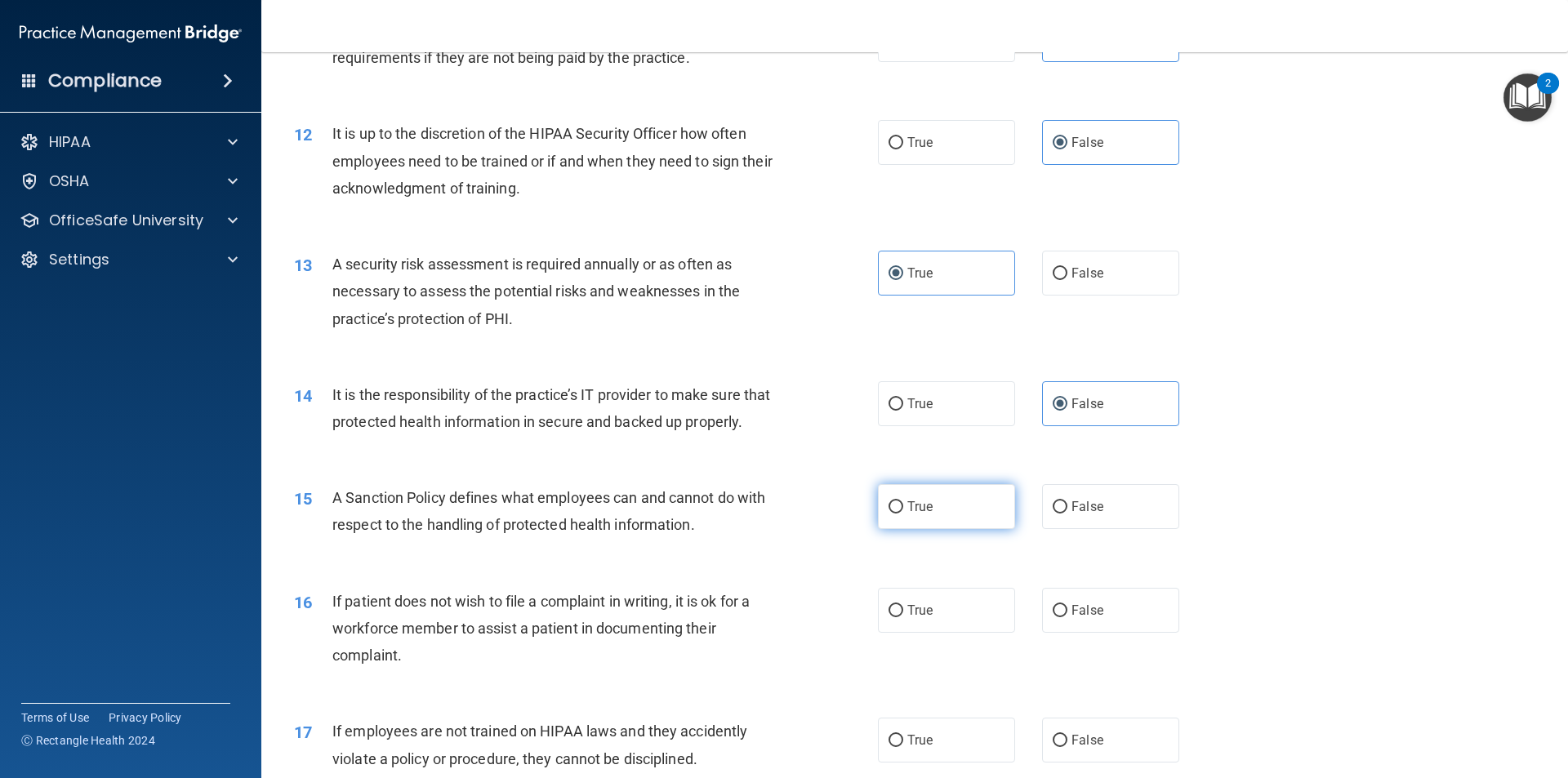
radio input "true"
click at [945, 633] on label "True" at bounding box center [946, 610] width 137 height 45
click at [904, 618] on input "True" at bounding box center [895, 611] width 14 height 12
radio input "true"
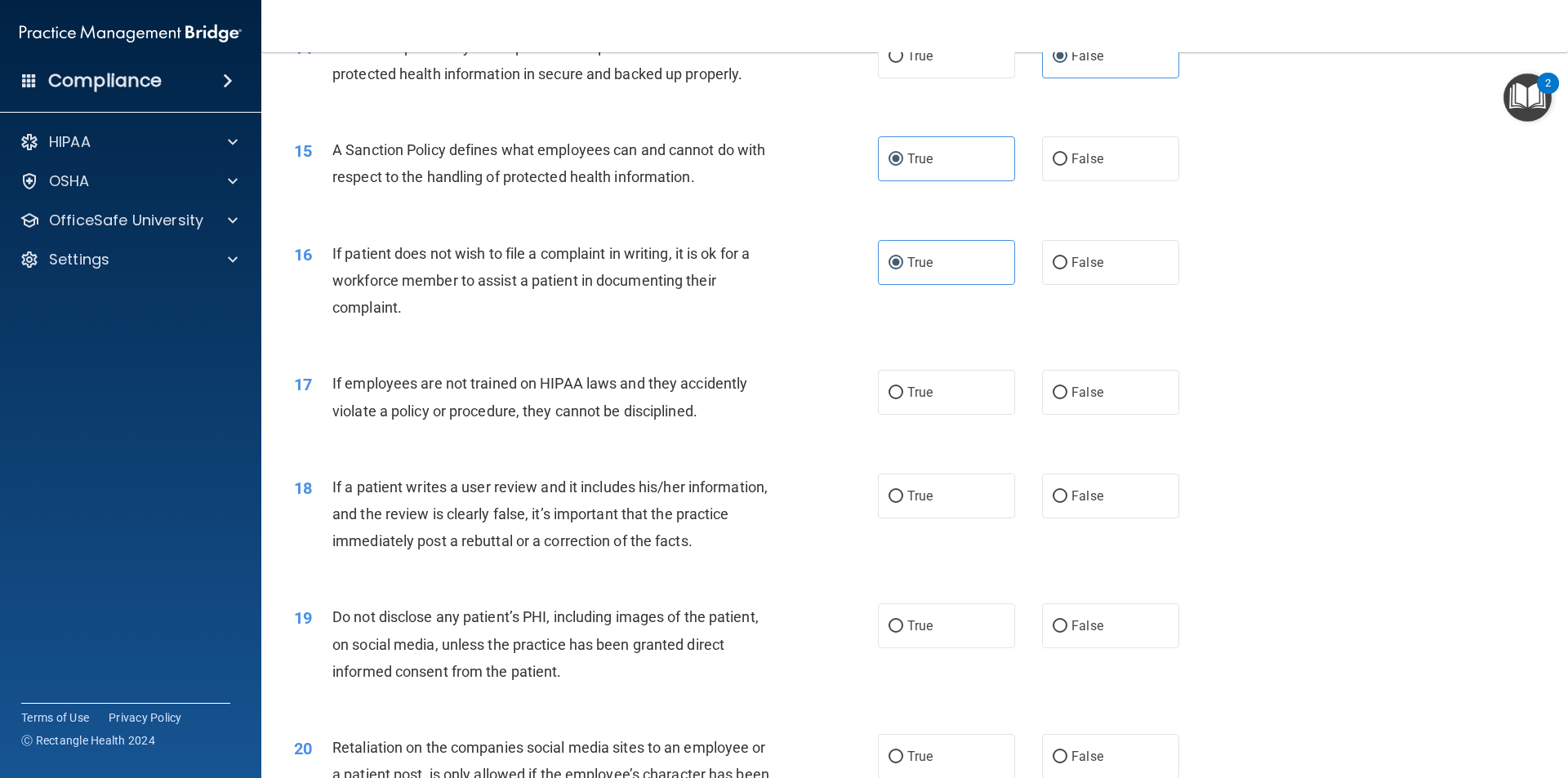
scroll to position [1960, 0]
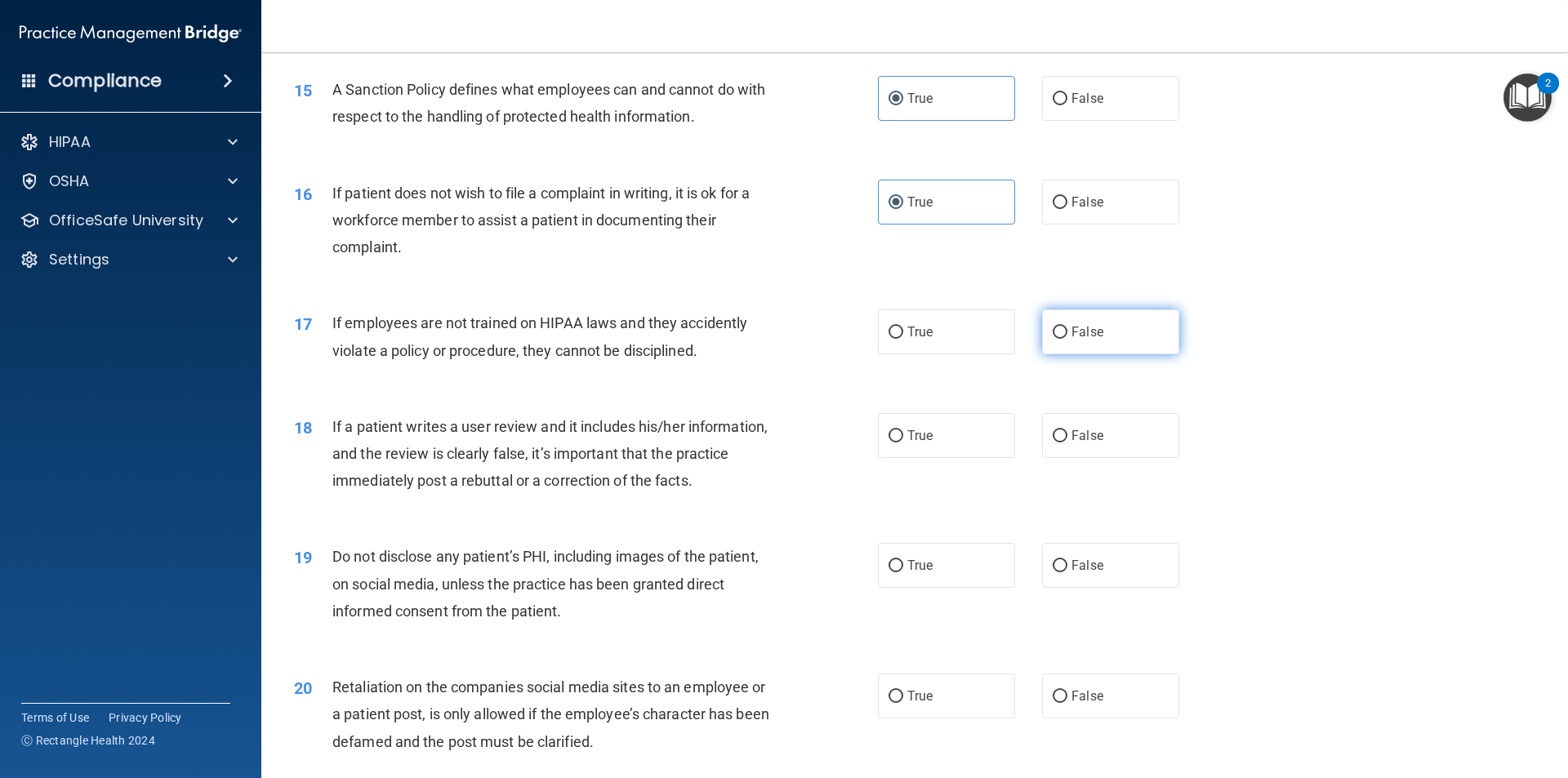
click at [1074, 340] on span "False" at bounding box center [1087, 332] width 32 height 15
click at [1067, 339] on input "False" at bounding box center [1059, 332] width 14 height 12
radio input "true"
click at [1083, 444] on span "False" at bounding box center [1087, 436] width 32 height 15
click at [1067, 443] on input "False" at bounding box center [1059, 436] width 14 height 12
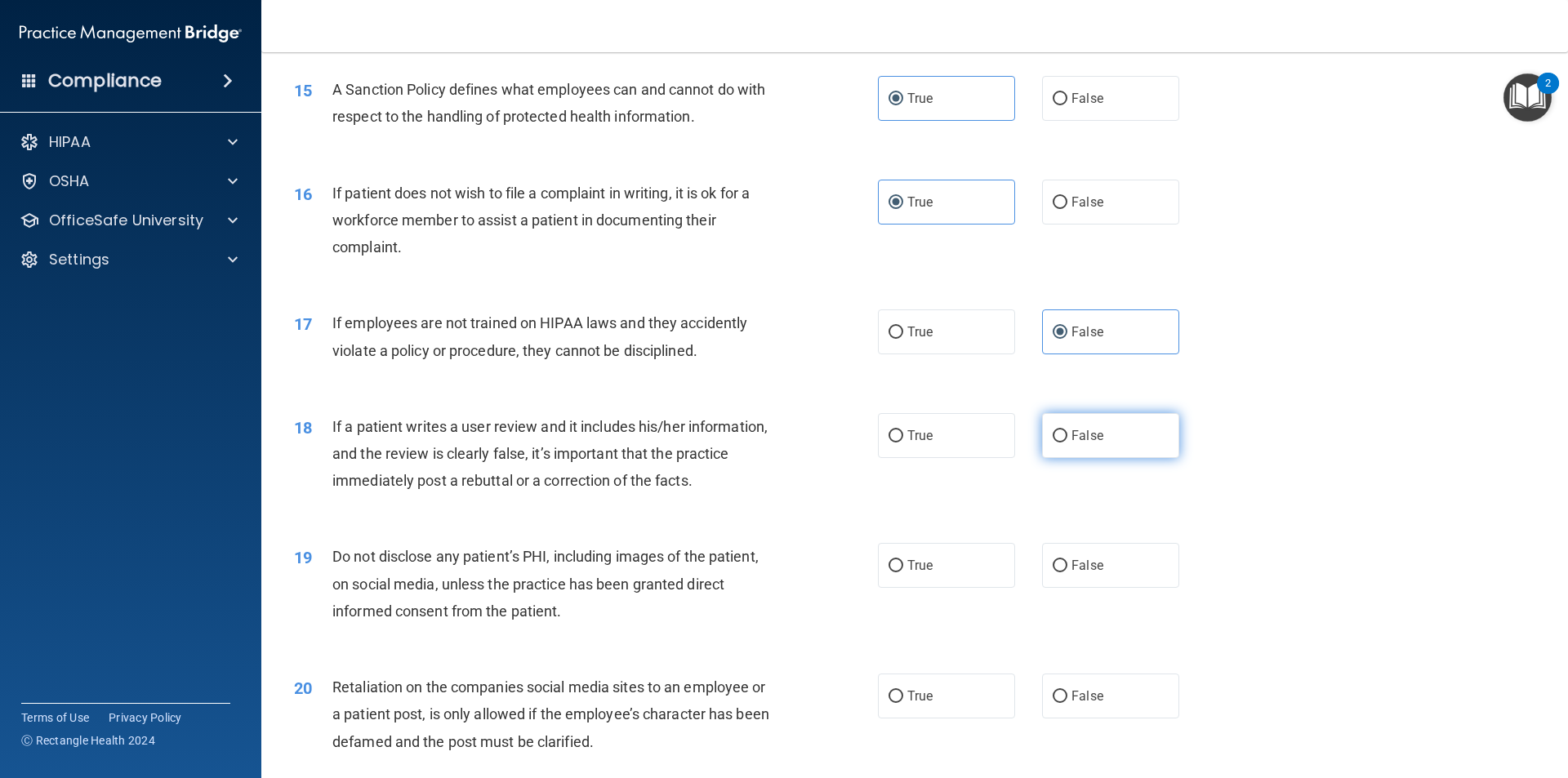
radio input "true"
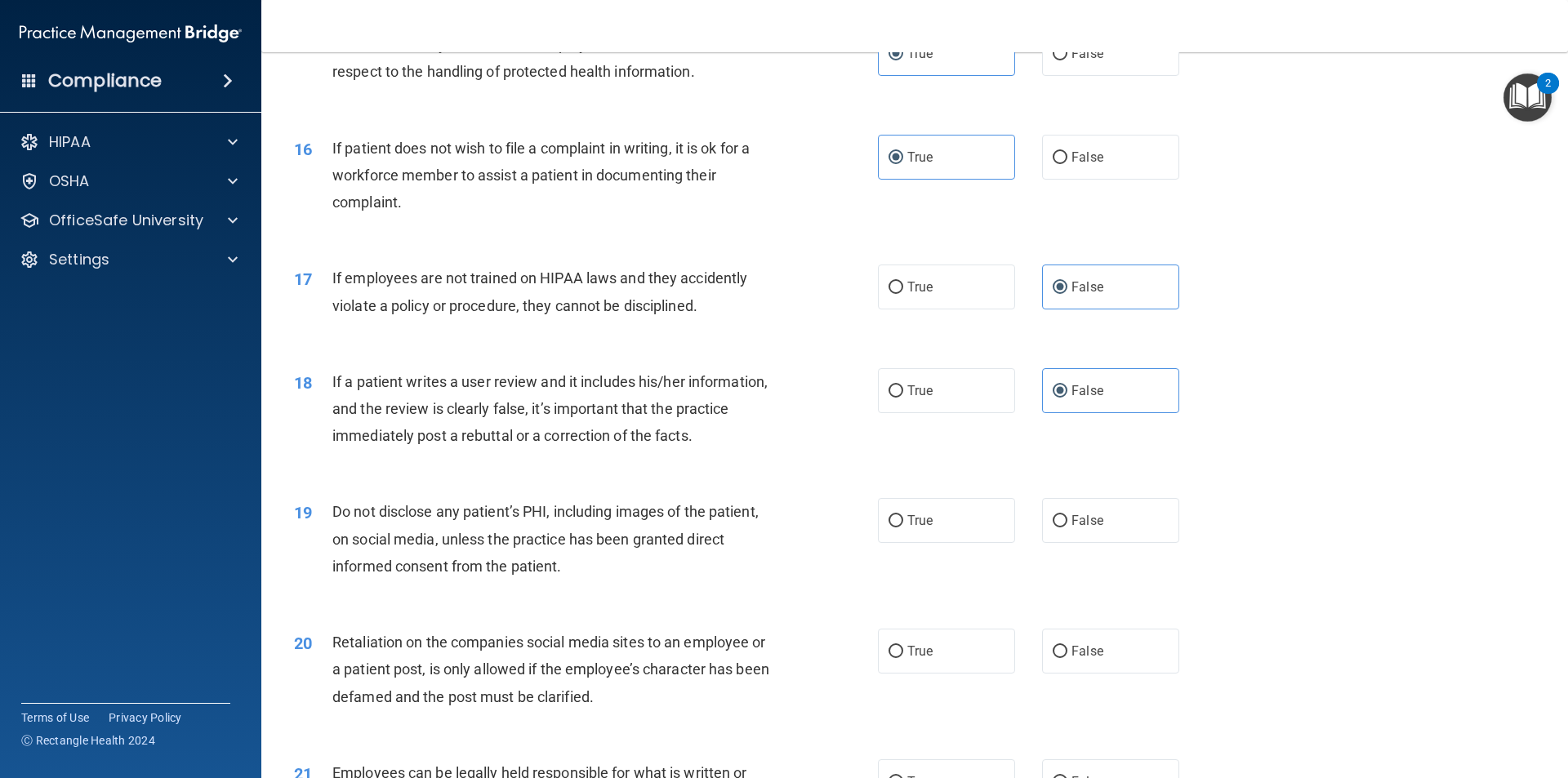
scroll to position [2042, 0]
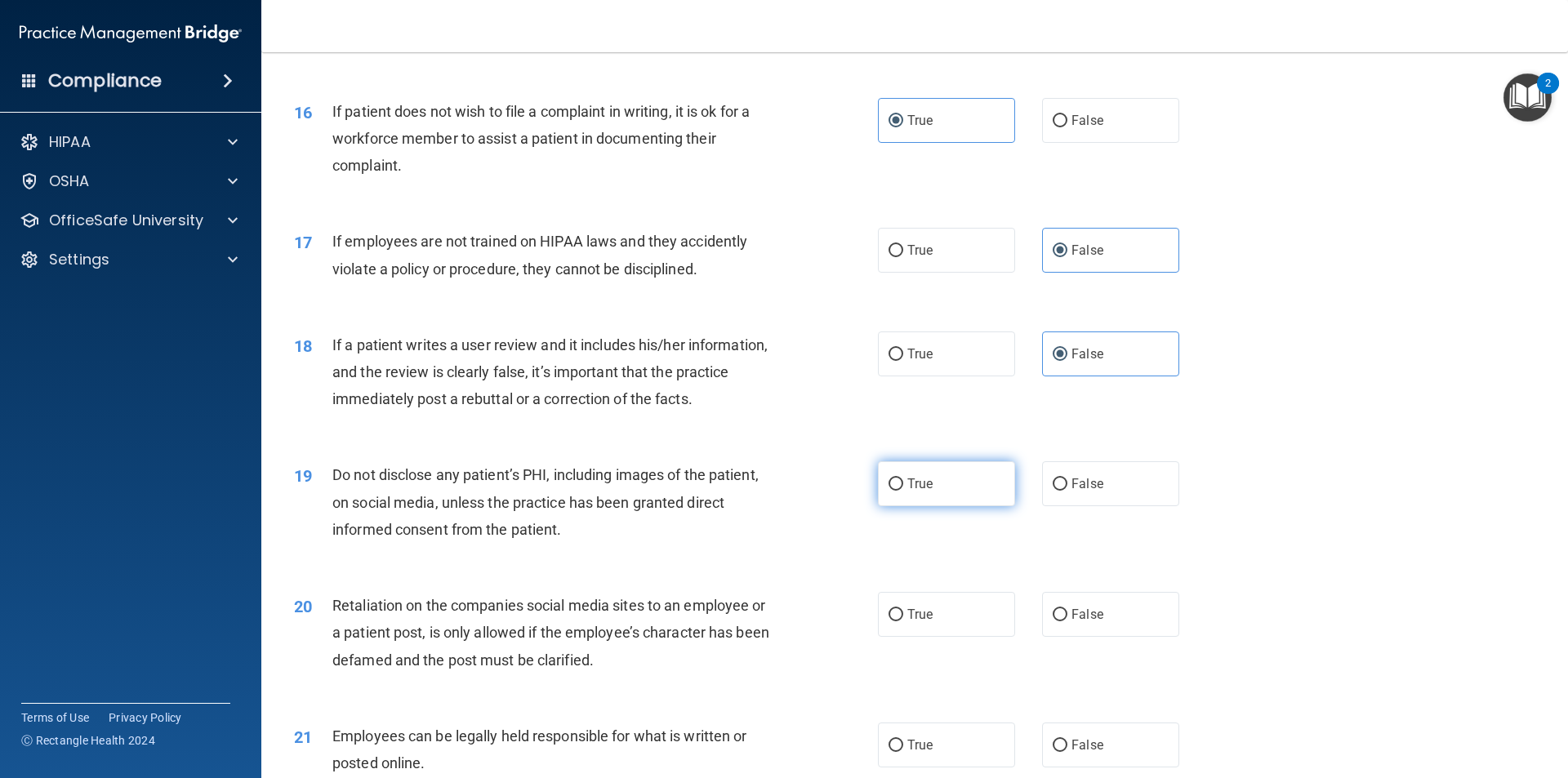
click at [969, 506] on label "True" at bounding box center [946, 483] width 137 height 45
click at [904, 491] on input "True" at bounding box center [895, 484] width 14 height 12
radio input "true"
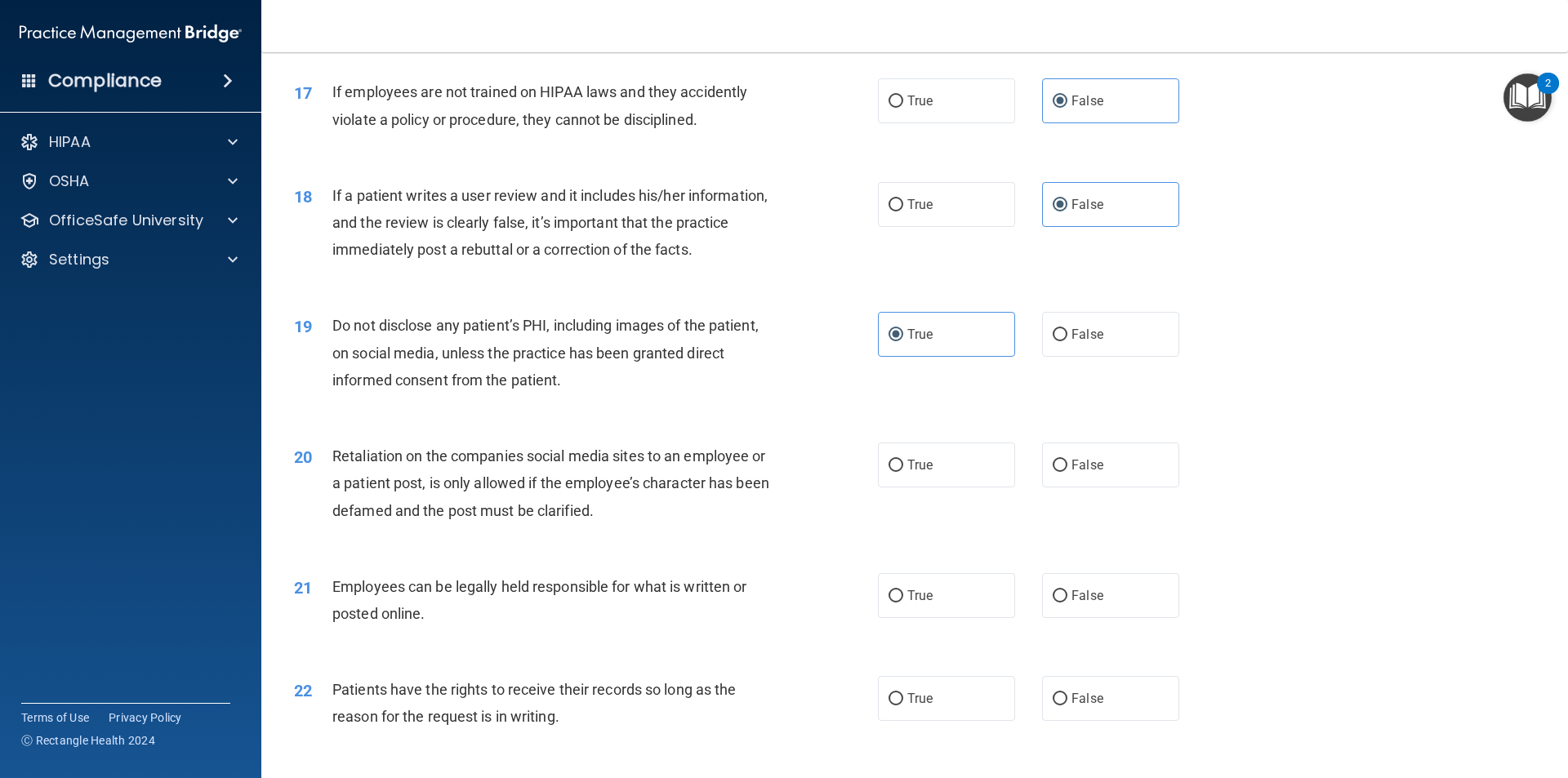
scroll to position [2205, 0]
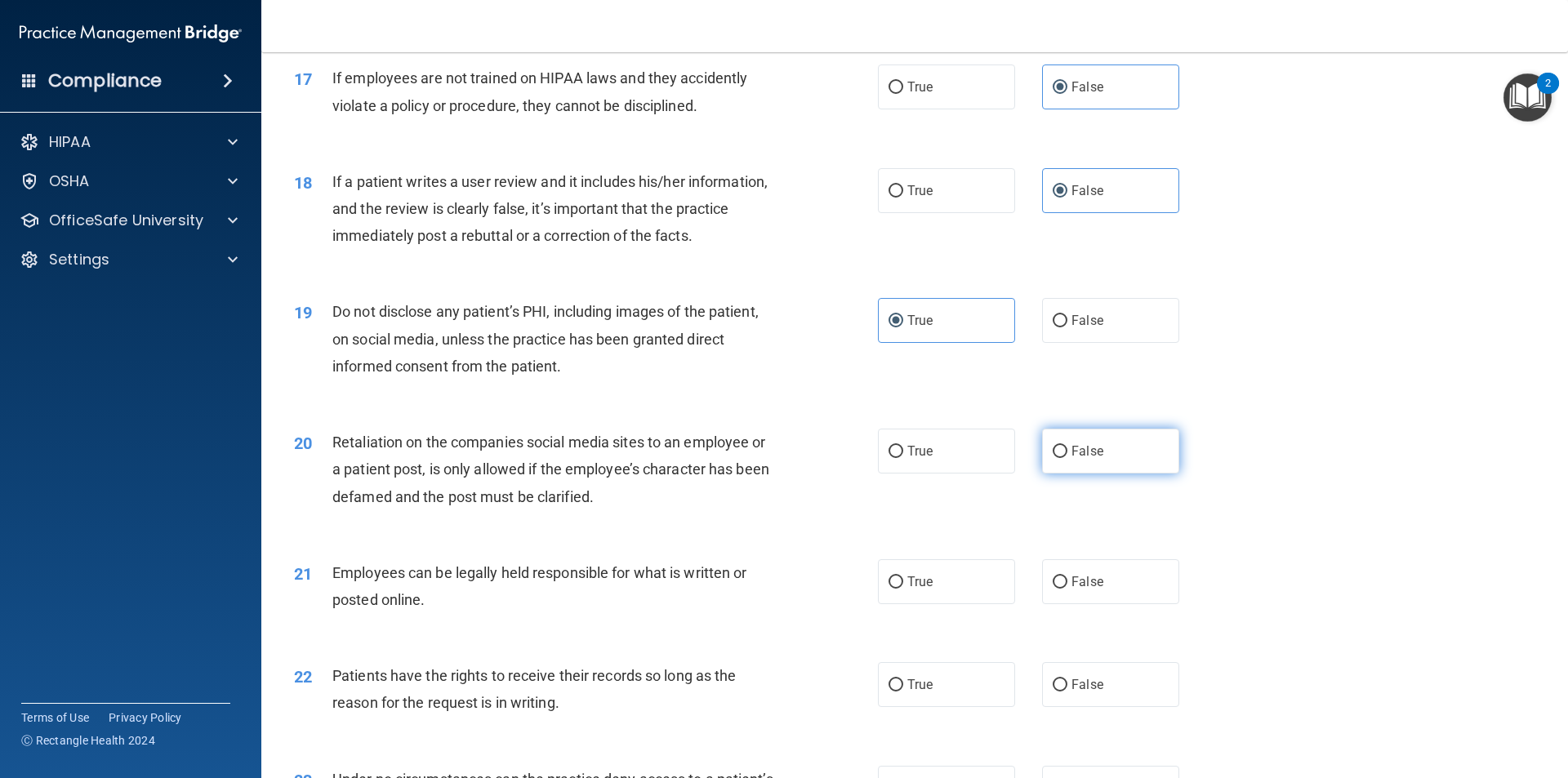
click at [1089, 459] on span "False" at bounding box center [1087, 451] width 32 height 15
click at [1067, 458] on input "False" at bounding box center [1059, 451] width 14 height 12
radio input "true"
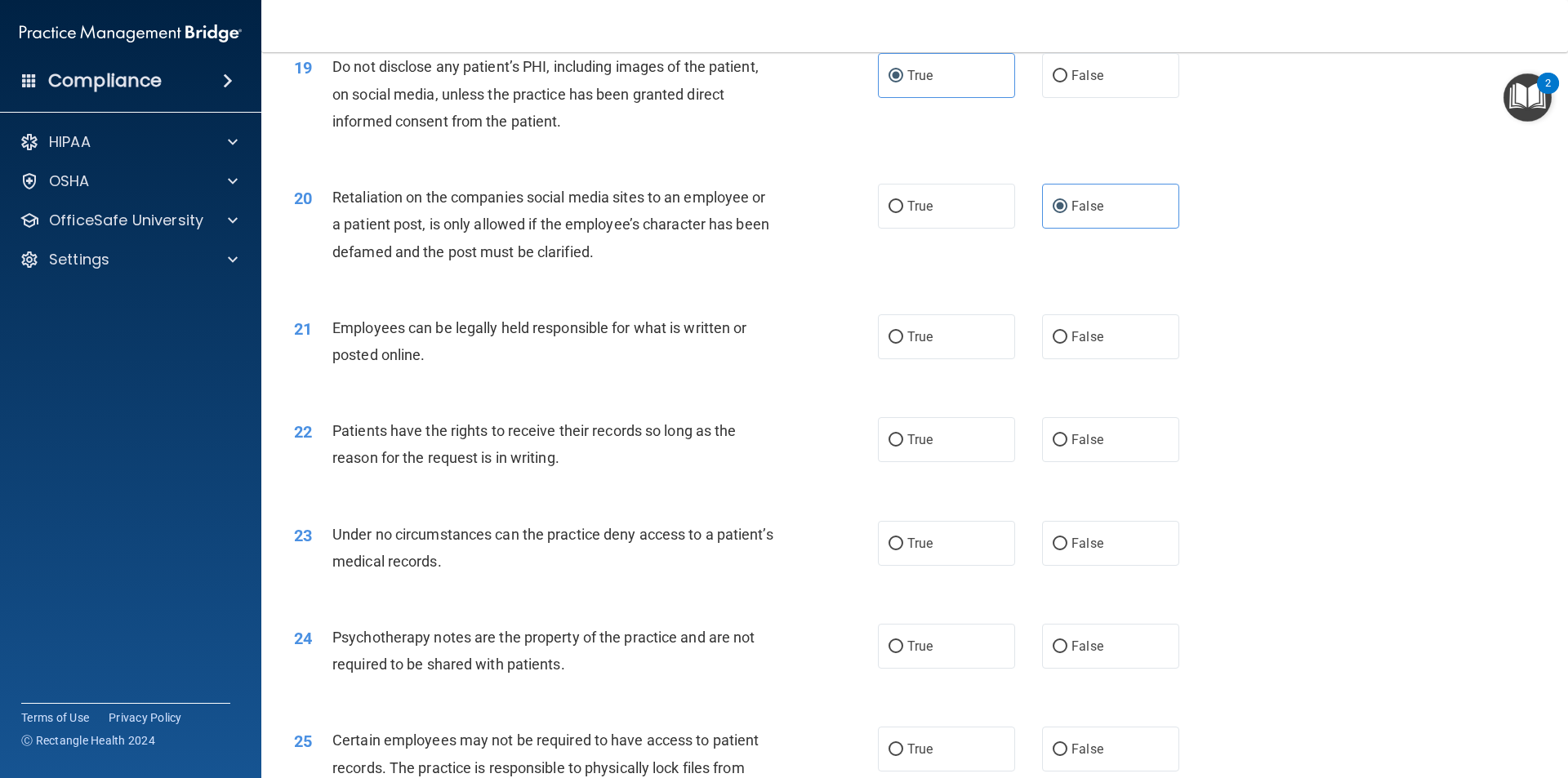
scroll to position [2614, 0]
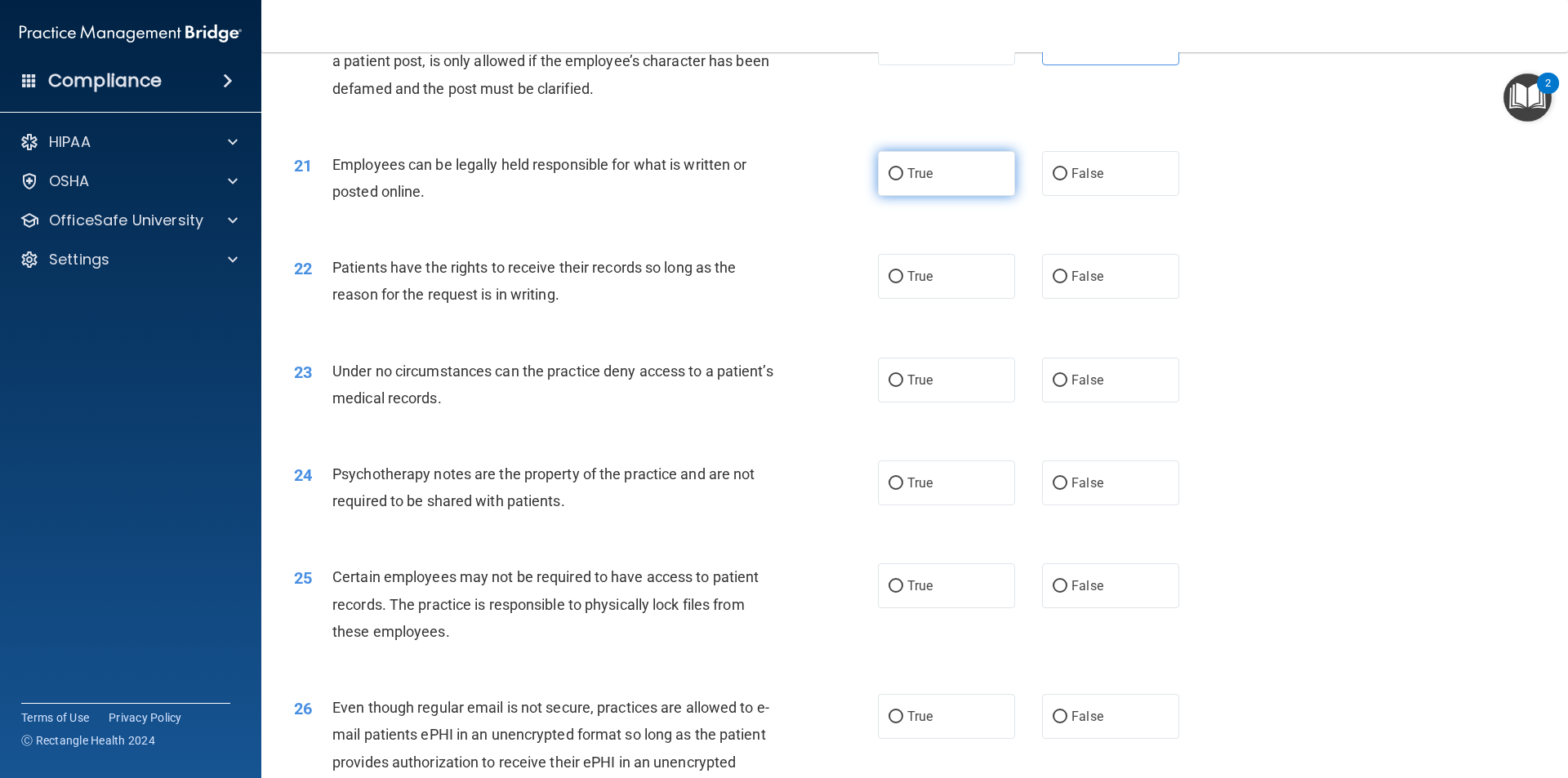
click at [924, 196] on label "True" at bounding box center [946, 173] width 137 height 45
click at [904, 181] on input "True" at bounding box center [895, 174] width 14 height 12
radio input "true"
click at [1072, 284] on span "False" at bounding box center [1087, 277] width 32 height 15
click at [1065, 283] on input "False" at bounding box center [1059, 277] width 14 height 12
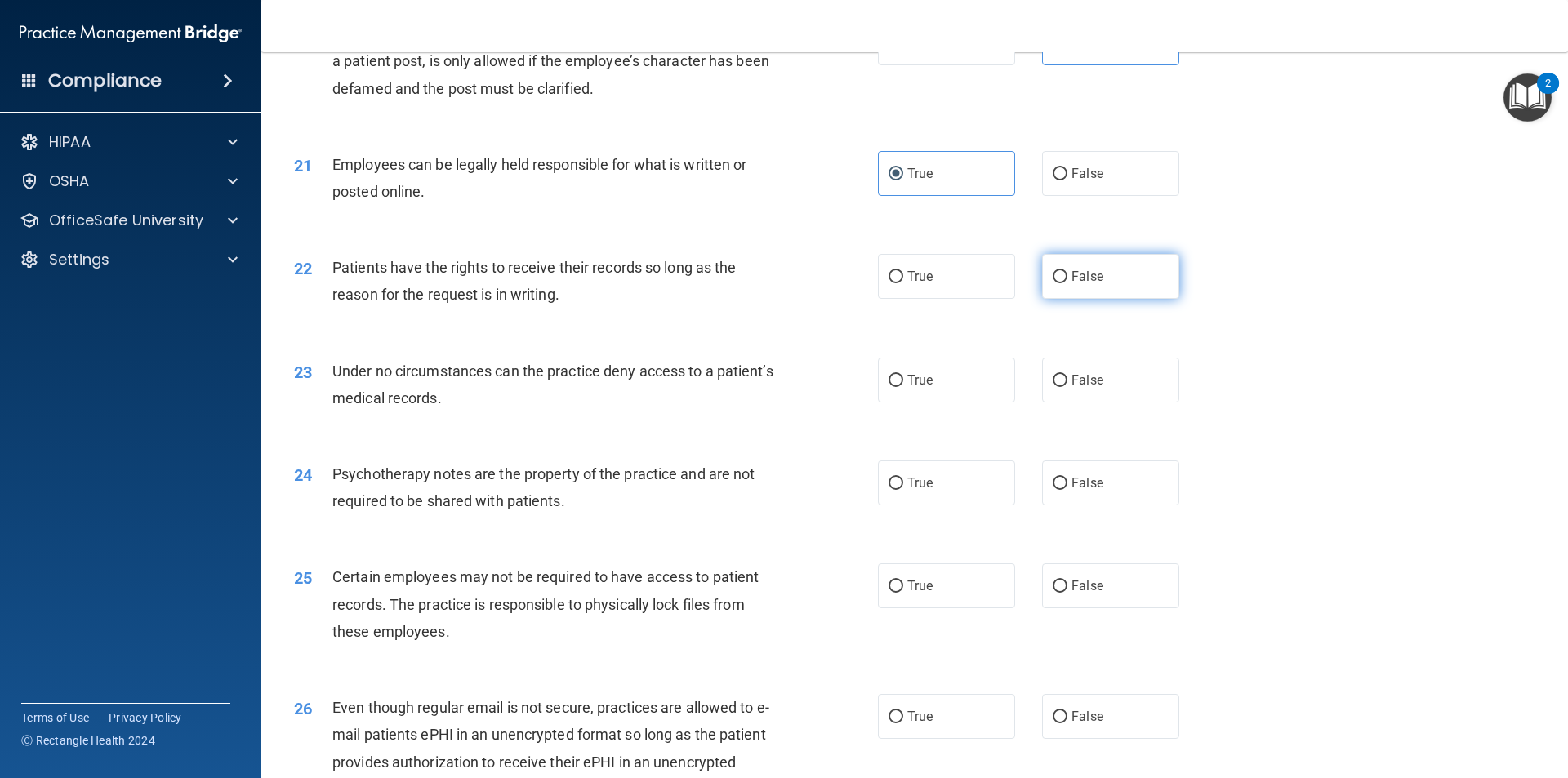
radio input "true"
click at [1074, 398] on label "False" at bounding box center [1110, 379] width 137 height 45
click at [1067, 387] on input "False" at bounding box center [1059, 380] width 14 height 12
radio input "true"
click at [931, 490] on label "True" at bounding box center [946, 483] width 137 height 45
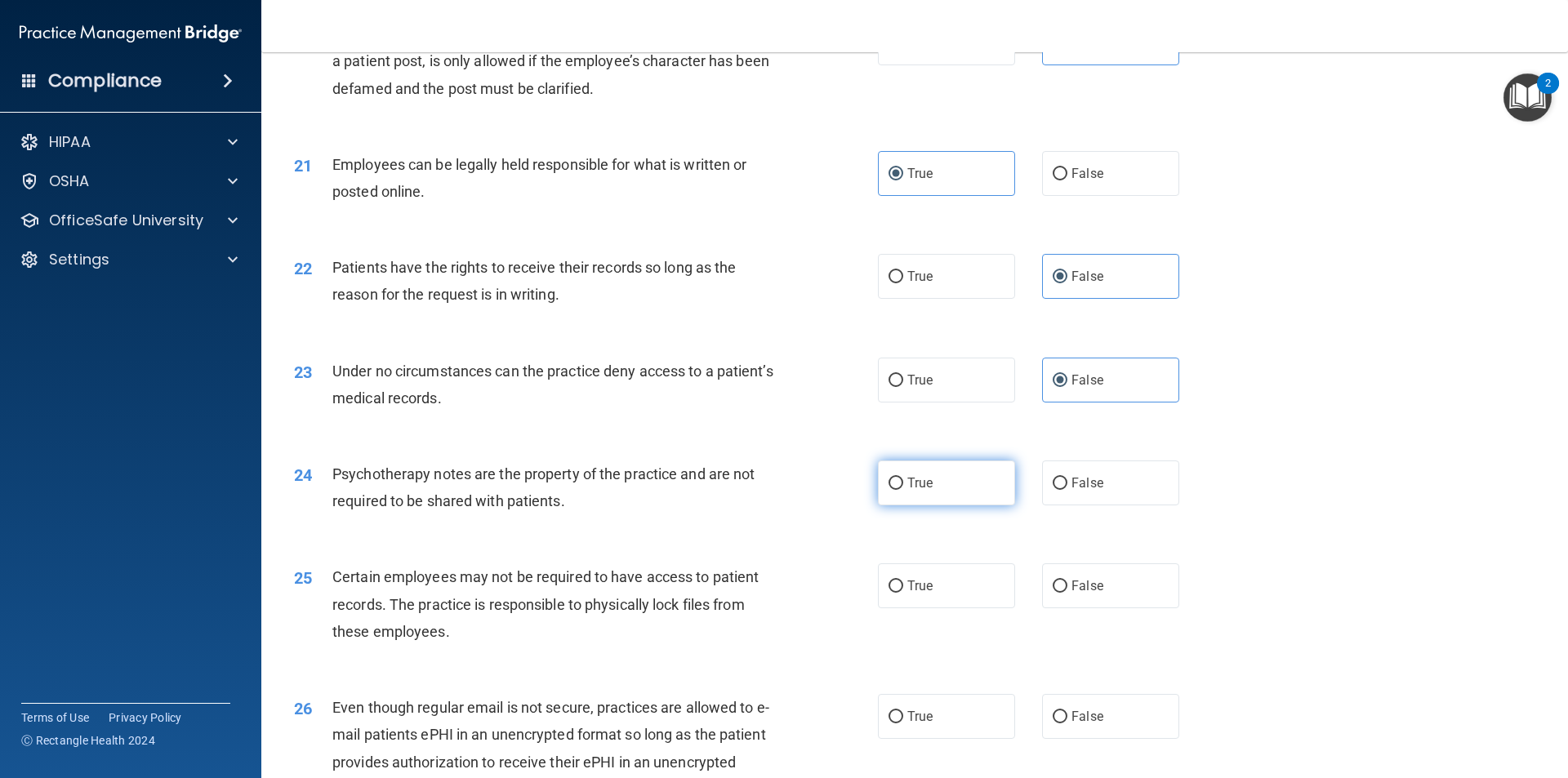
click at [904, 490] on input "True" at bounding box center [895, 483] width 14 height 12
radio input "true"
click at [1092, 594] on span "False" at bounding box center [1087, 586] width 32 height 15
click at [1052, 593] on input "False" at bounding box center [1059, 587] width 14 height 12
radio input "true"
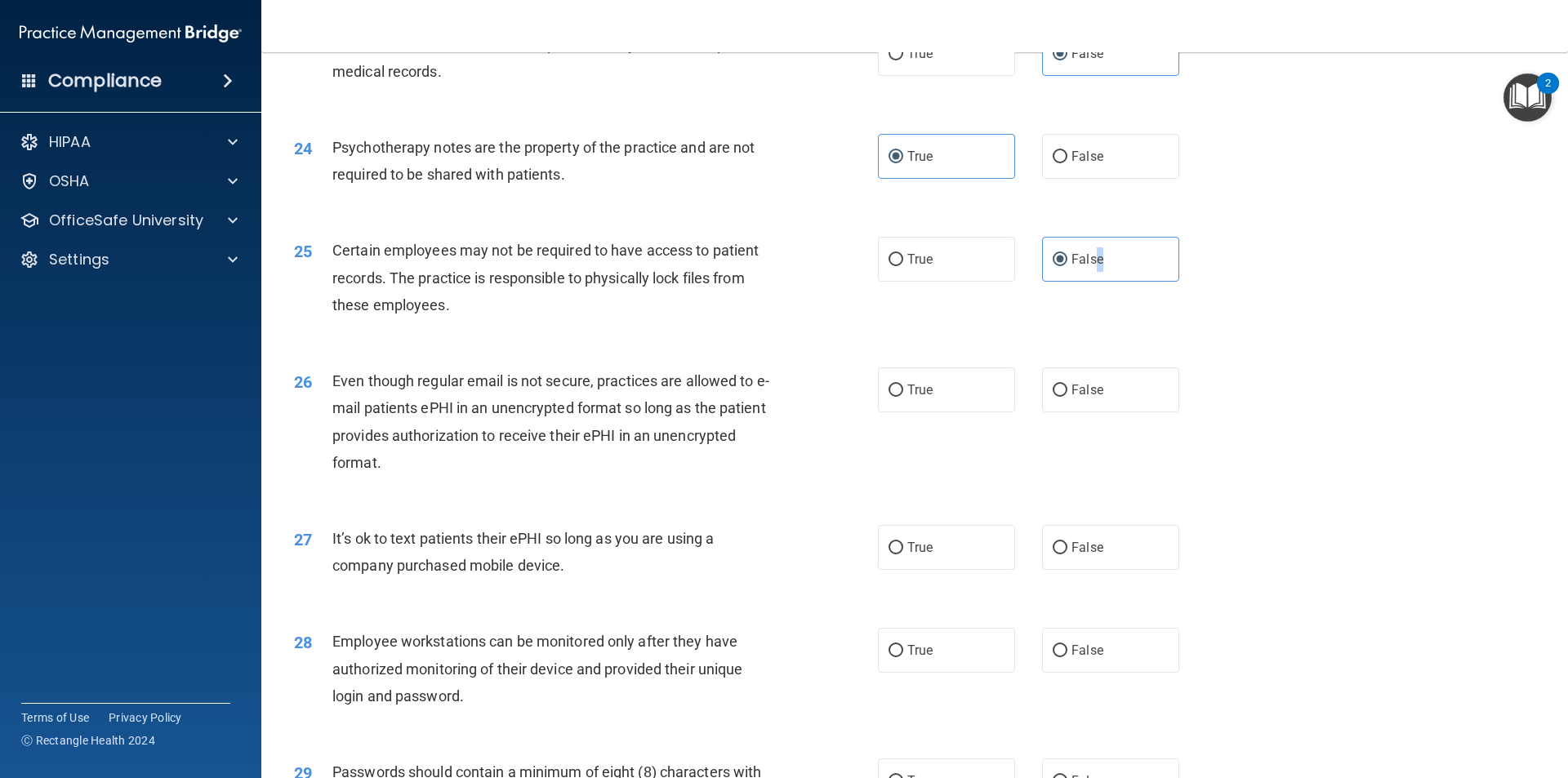
scroll to position [3103, 0]
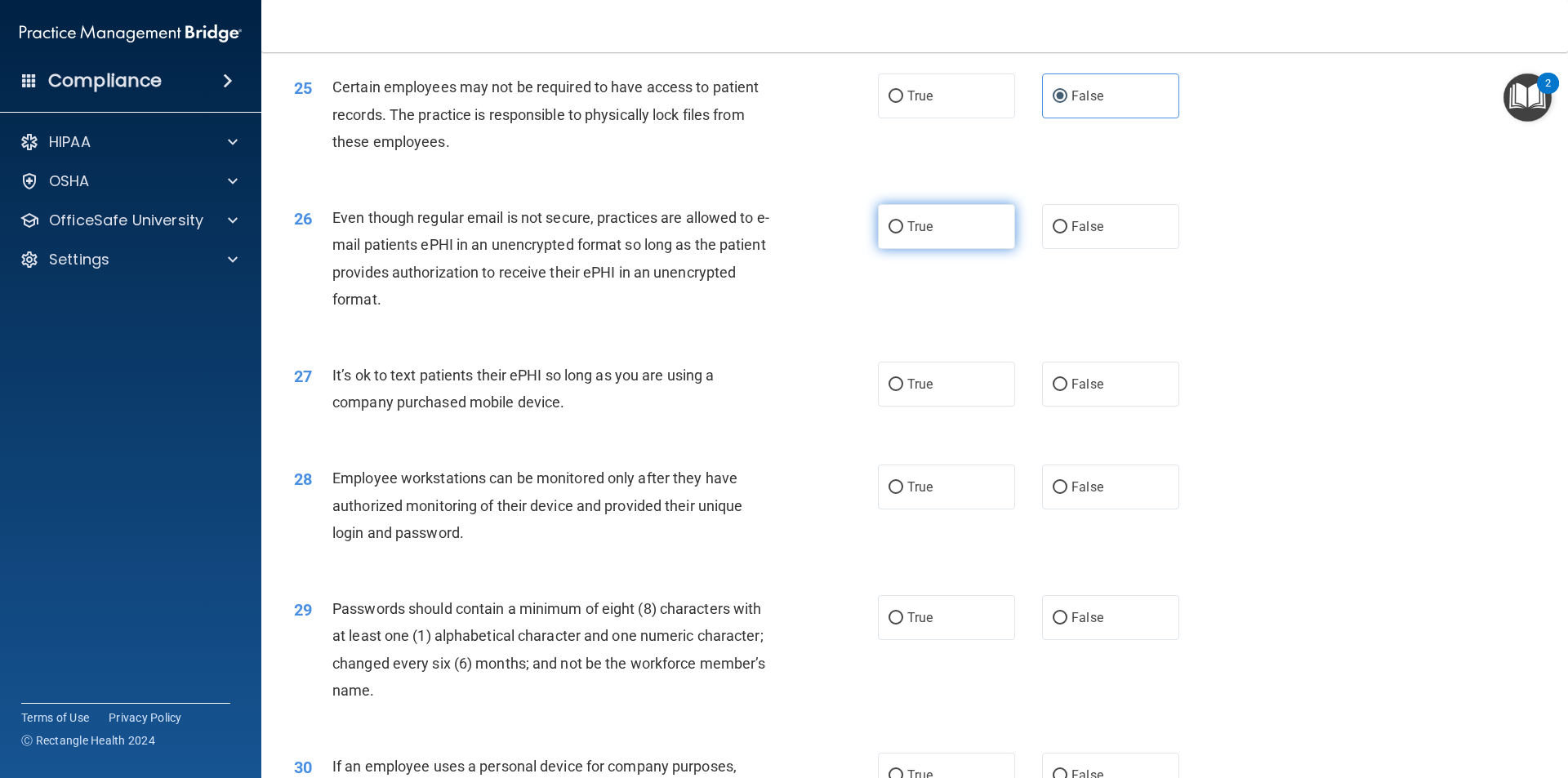
click at [936, 249] on label "True" at bounding box center [946, 227] width 137 height 45
click at [904, 233] on input "True" at bounding box center [895, 227] width 14 height 12
radio input "true"
click at [1083, 406] on label "False" at bounding box center [1110, 384] width 137 height 45
click at [1067, 391] on input "False" at bounding box center [1059, 385] width 14 height 12
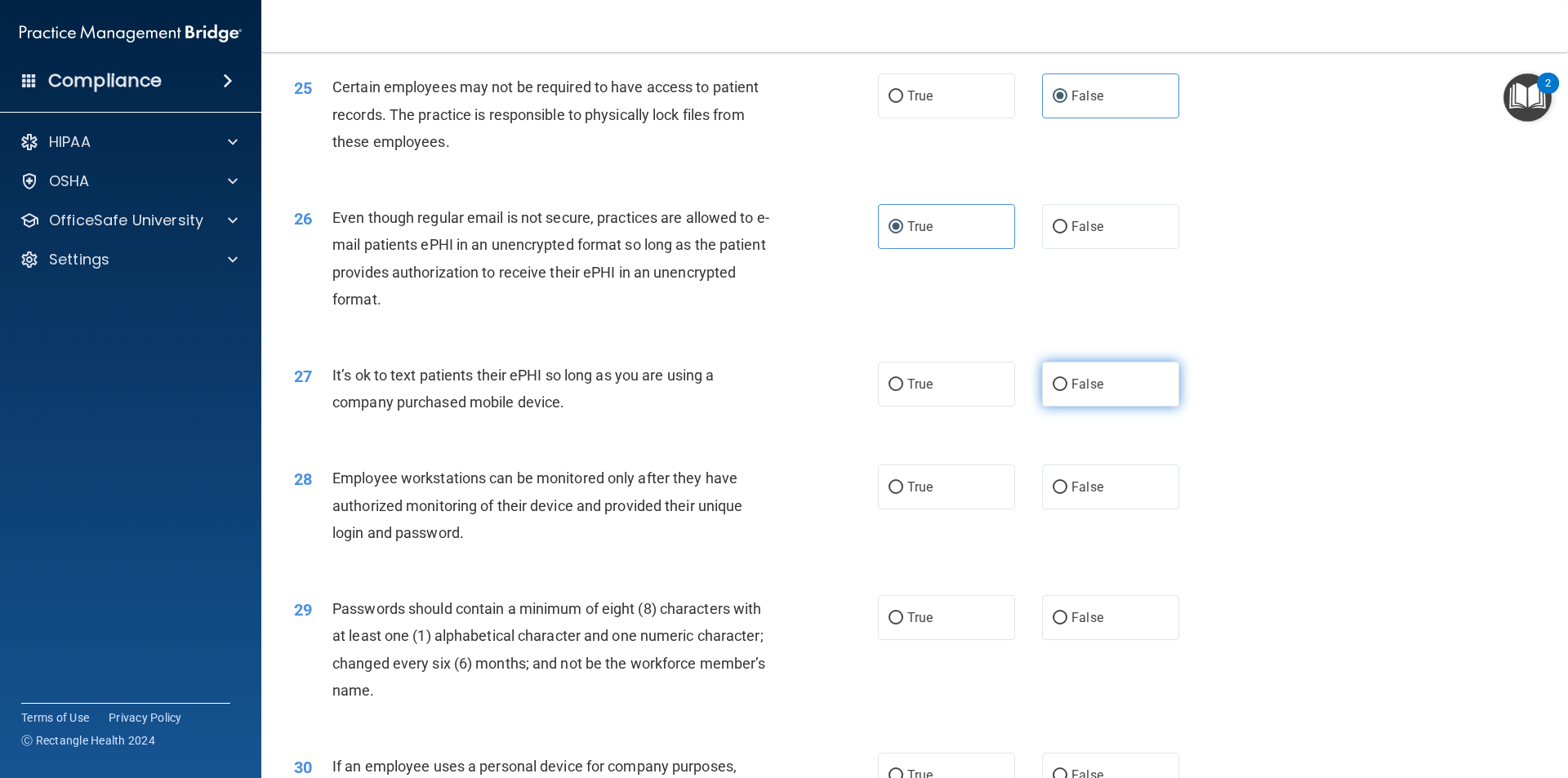
radio input "true"
click at [1064, 510] on label "False" at bounding box center [1110, 487] width 137 height 45
click at [1064, 494] on input "False" at bounding box center [1059, 488] width 14 height 12
radio input "true"
click at [1087, 625] on span "False" at bounding box center [1087, 618] width 32 height 15
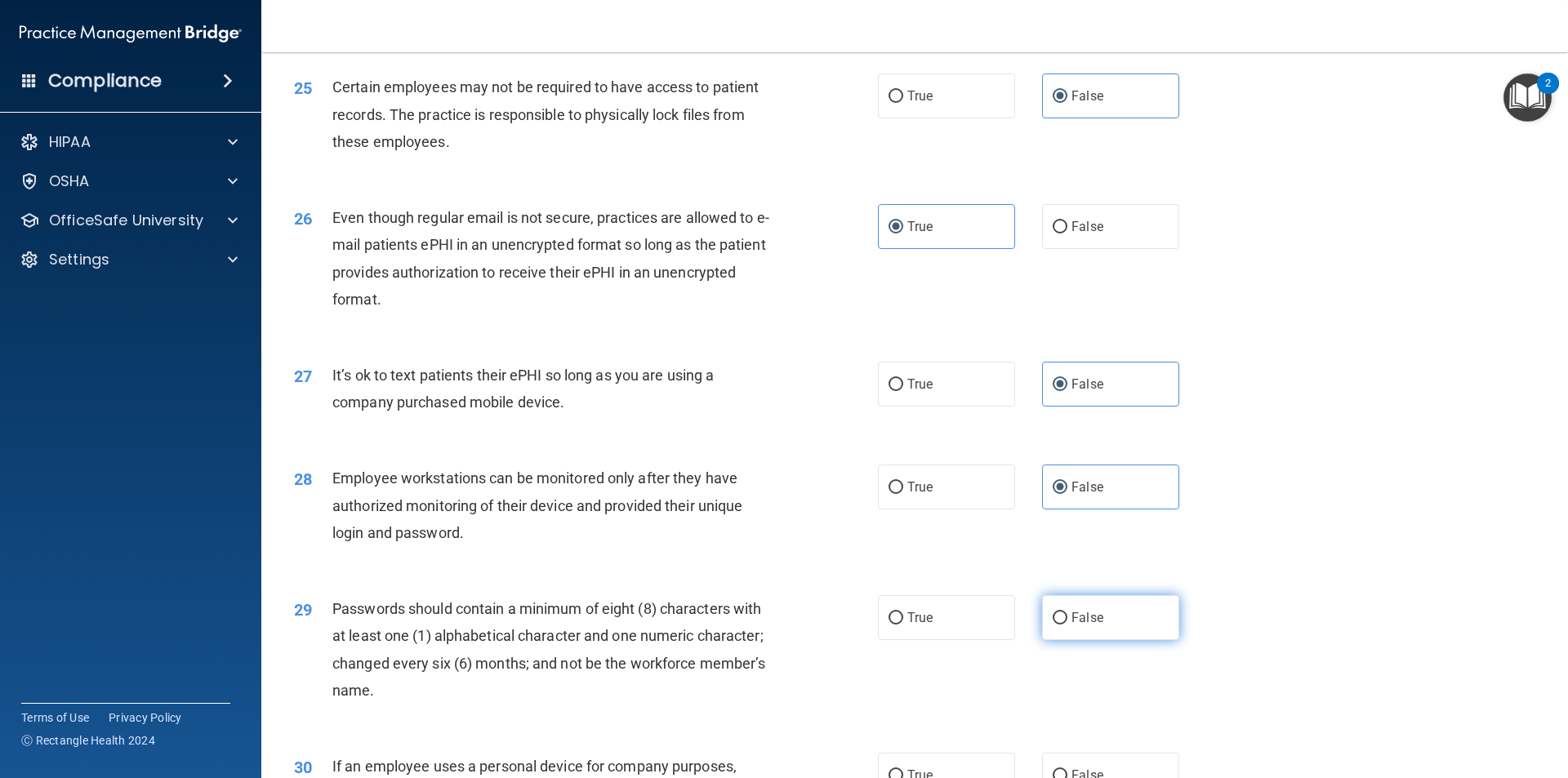
click at [1067, 625] on input "False" at bounding box center [1059, 619] width 14 height 12
radio input "true"
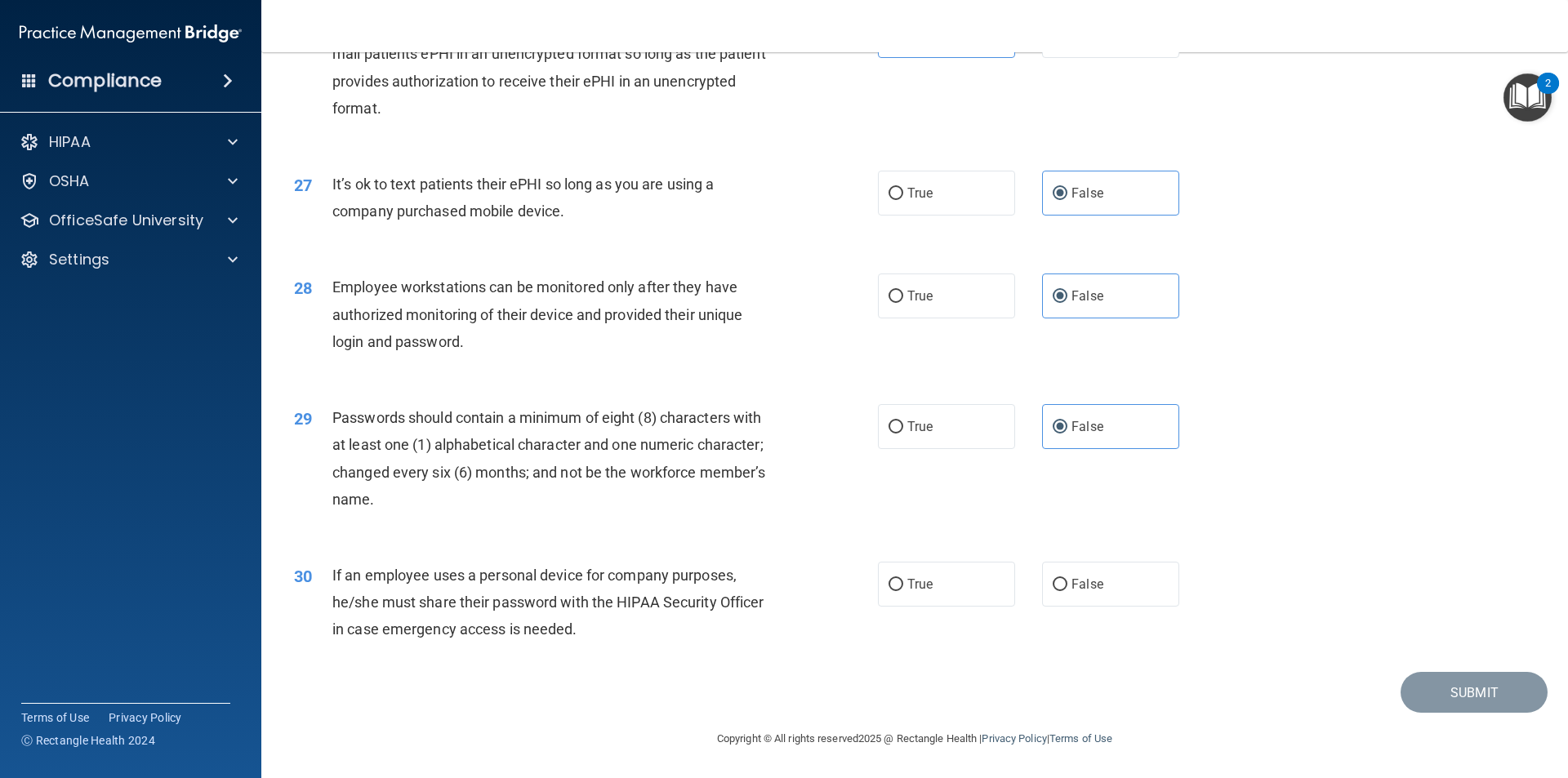
scroll to position [3322, 0]
click at [1097, 592] on label "False" at bounding box center [1110, 584] width 137 height 45
click at [1067, 592] on input "False" at bounding box center [1059, 585] width 14 height 12
radio input "true"
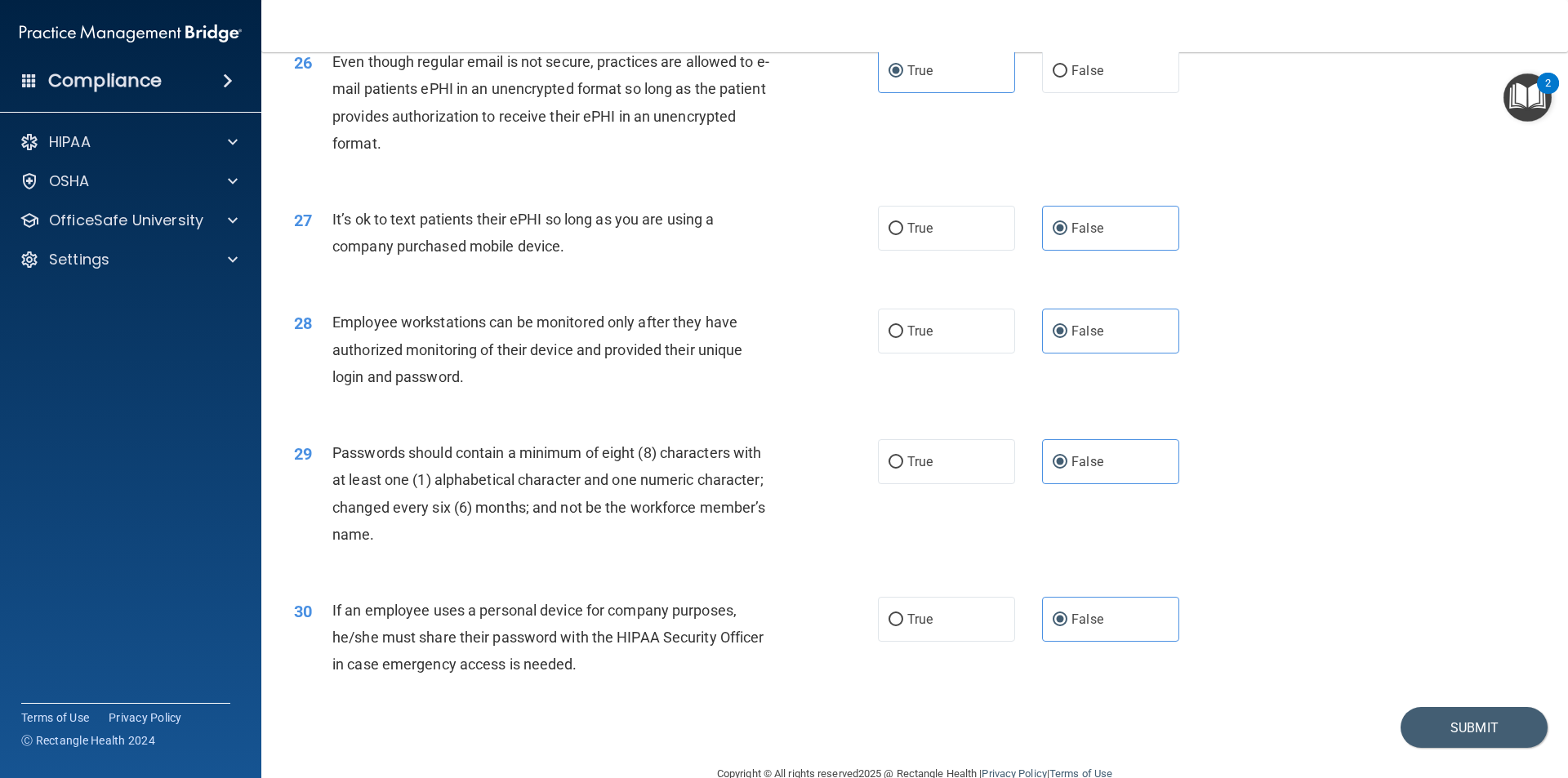
scroll to position [3270, 0]
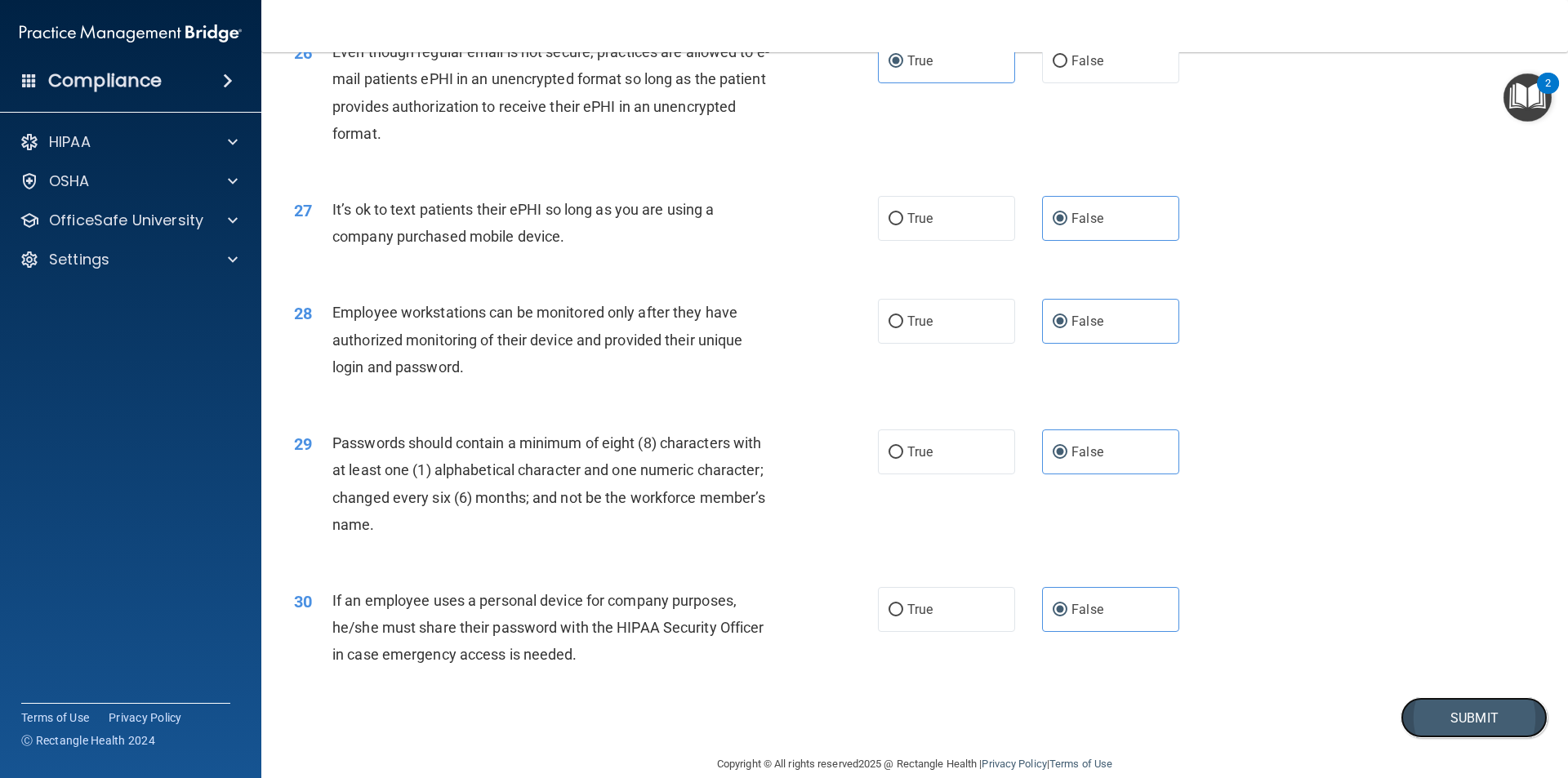
click at [1455, 735] on button "Submit" at bounding box center [1473, 717] width 147 height 41
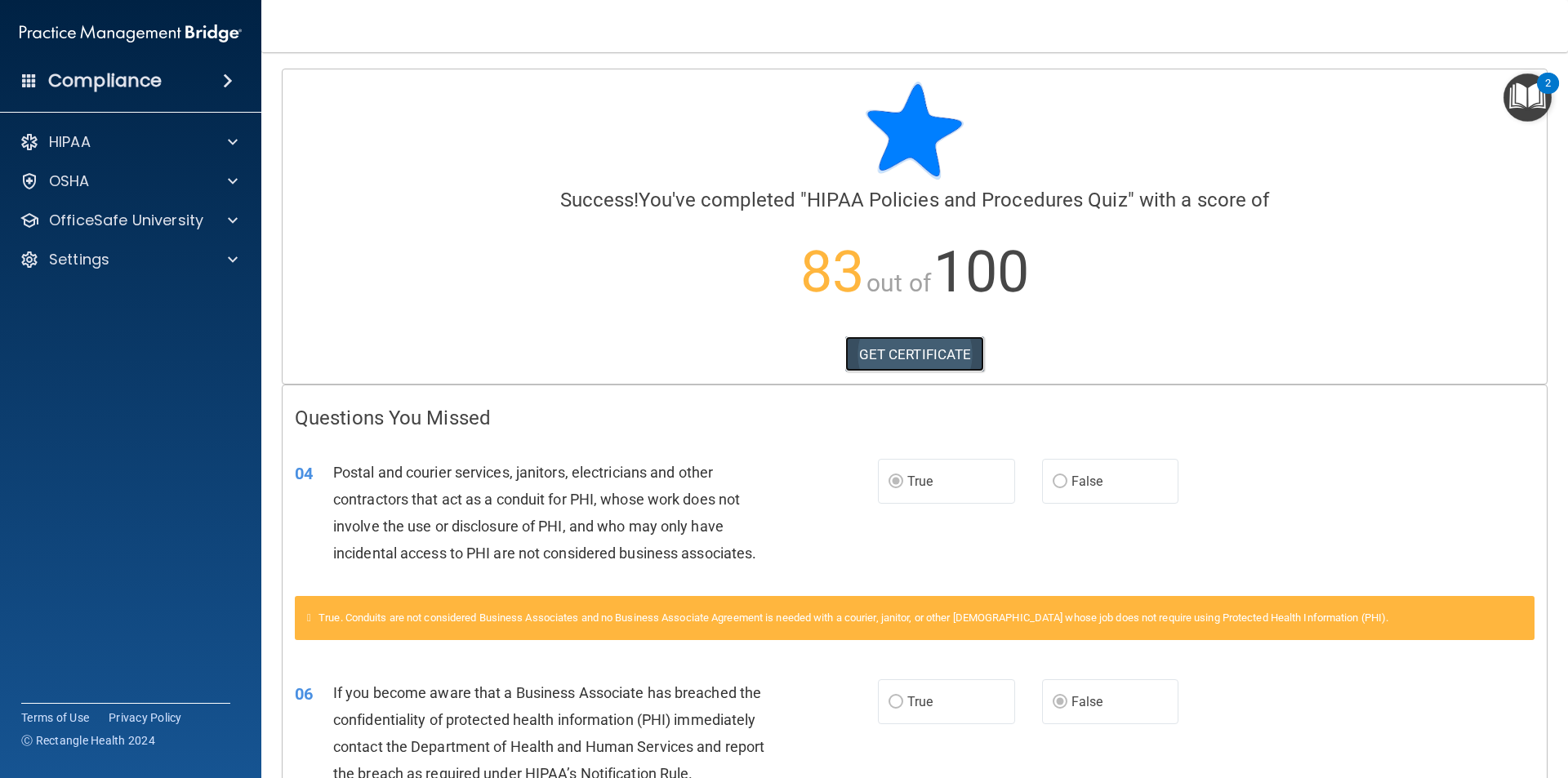
click at [940, 356] on link "GET CERTIFICATE" at bounding box center [914, 353] width 139 height 36
click at [212, 221] on div at bounding box center [230, 220] width 41 height 19
click at [197, 254] on img at bounding box center [198, 259] width 20 height 20
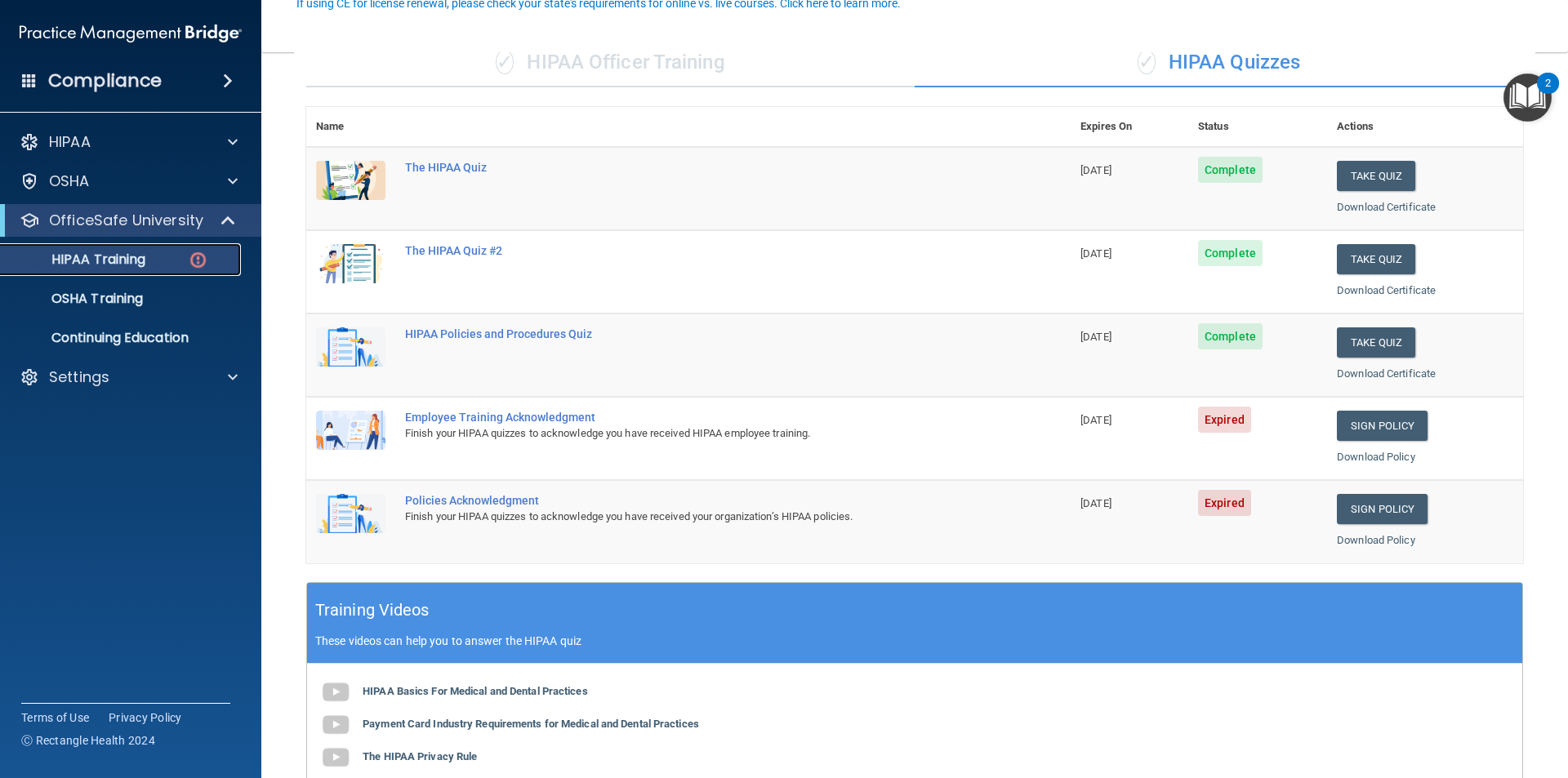
scroll to position [163, 0]
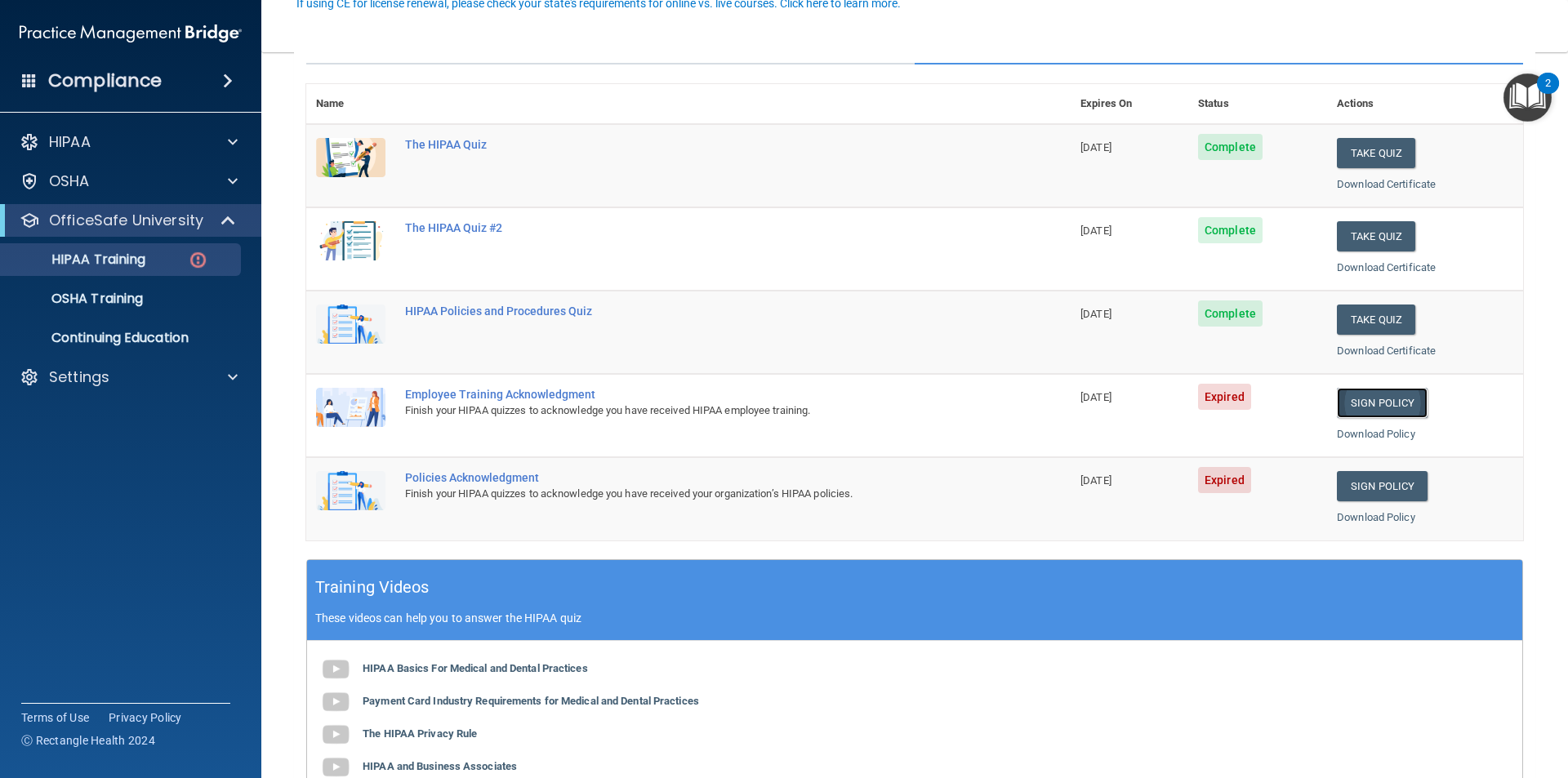
click at [1360, 412] on link "Sign Policy" at bounding box center [1382, 402] width 90 height 30
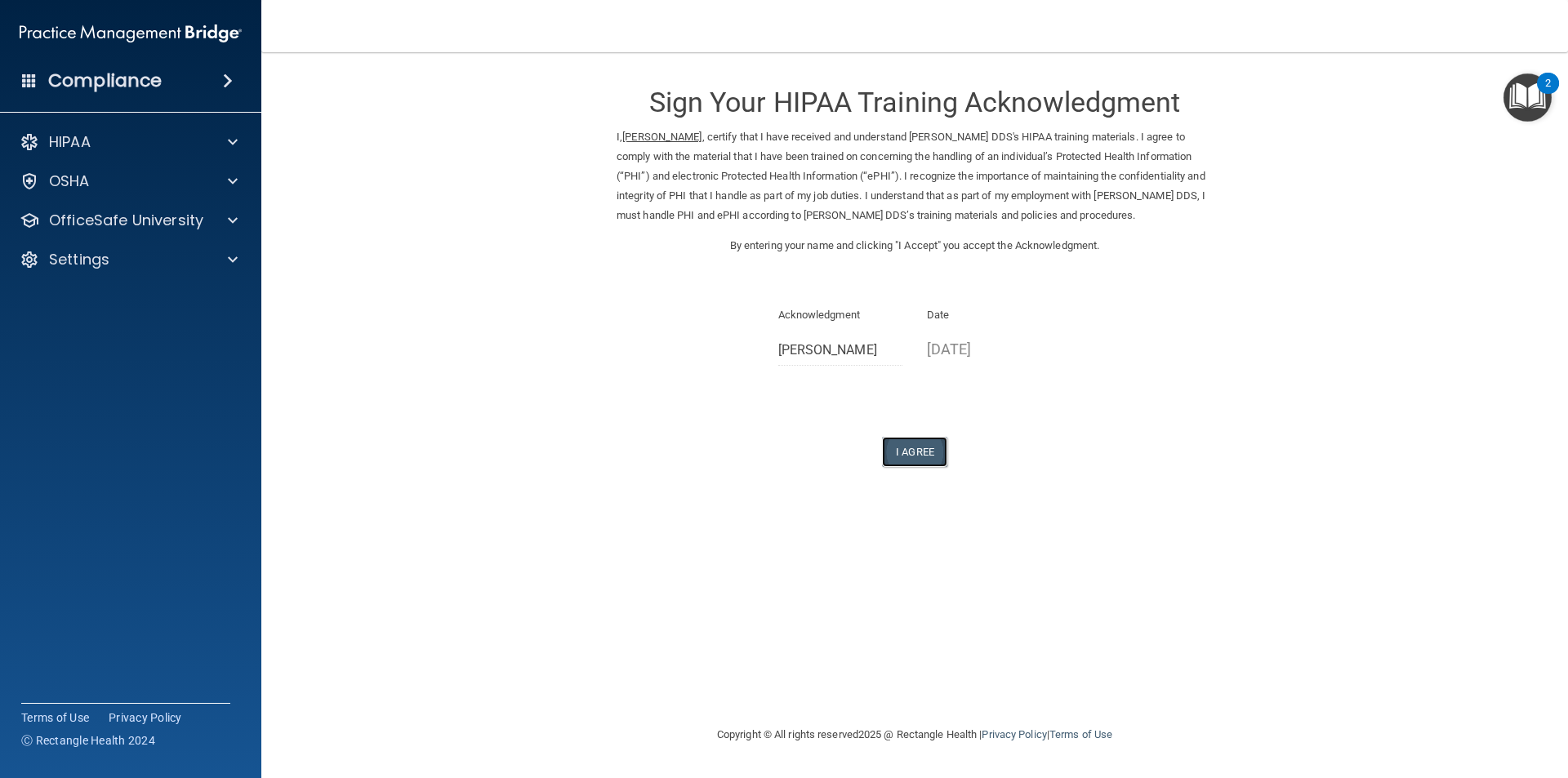
click at [928, 467] on button "I Agree" at bounding box center [914, 451] width 65 height 30
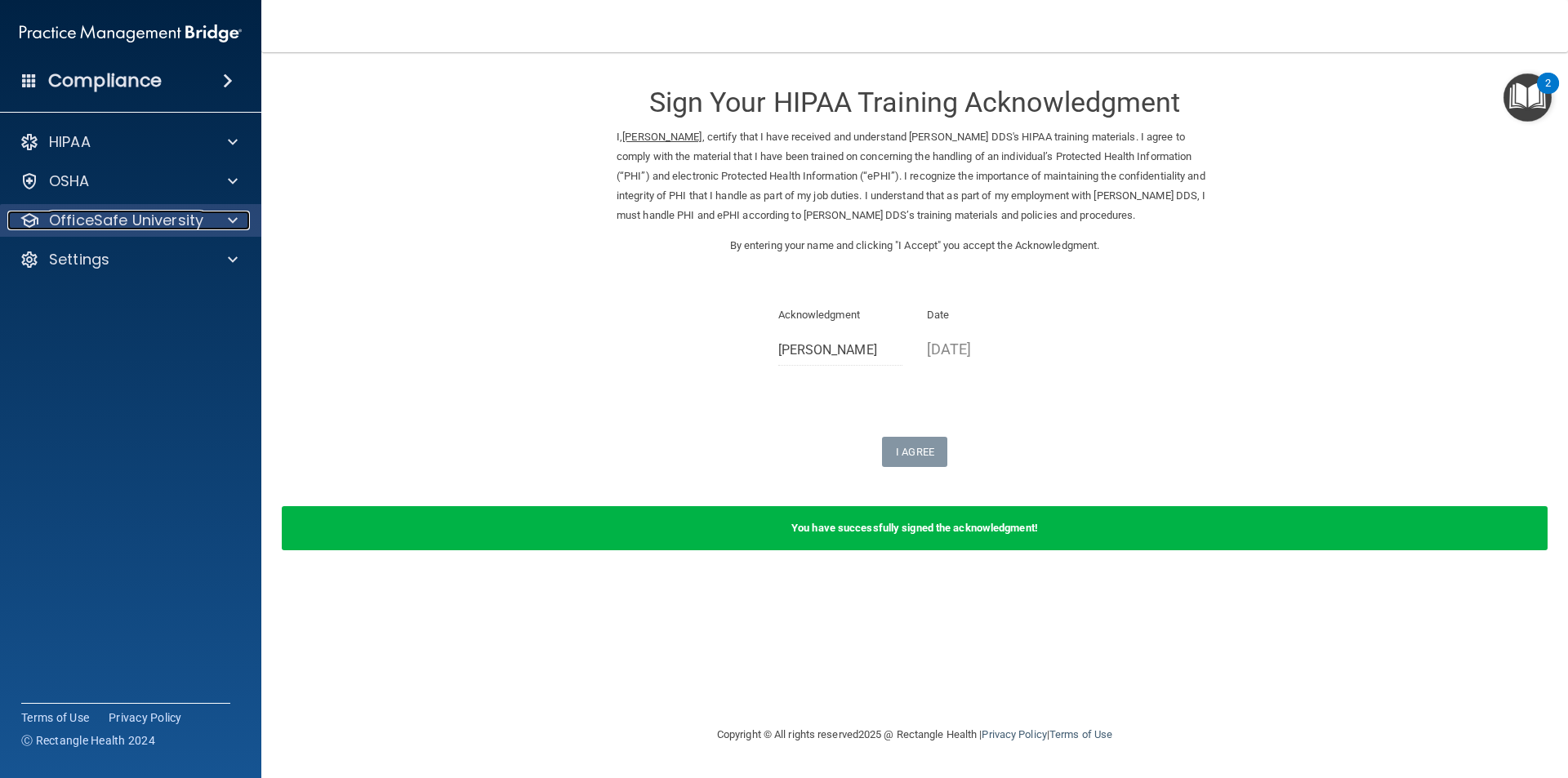
click at [218, 227] on div at bounding box center [230, 220] width 41 height 19
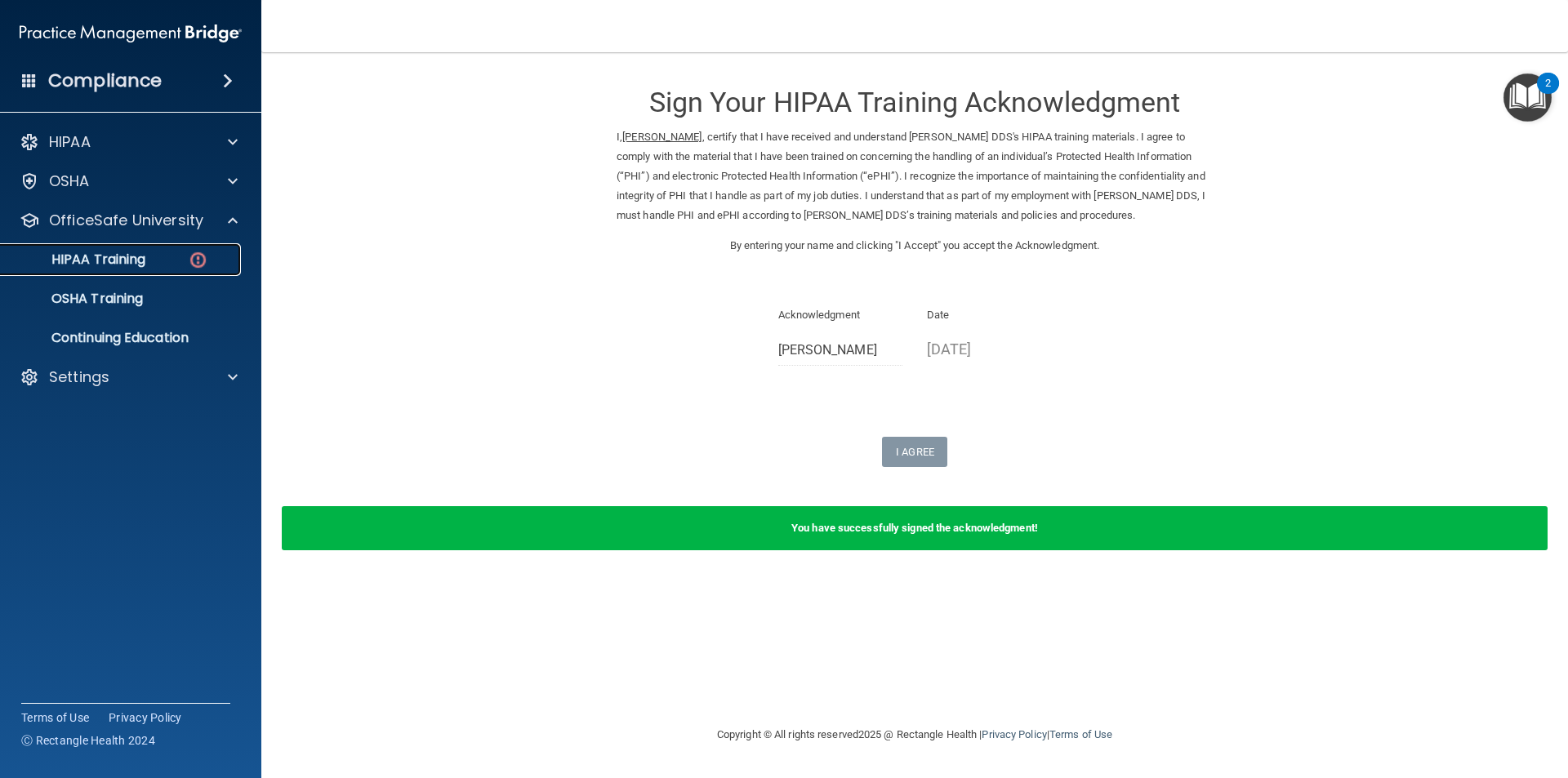
click at [208, 256] on div "HIPAA Training" at bounding box center [122, 259] width 223 height 16
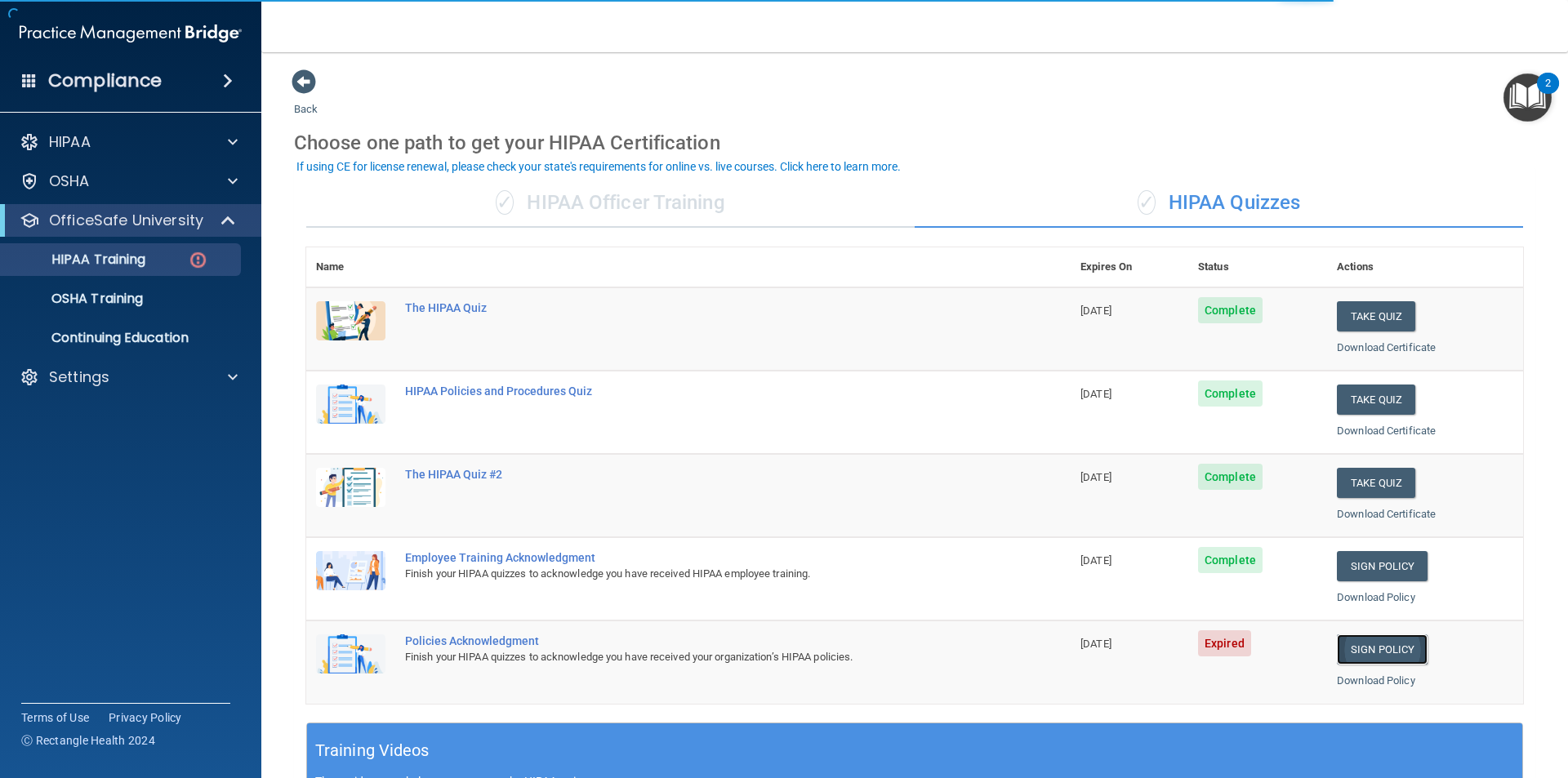
click at [1390, 649] on link "Sign Policy" at bounding box center [1382, 649] width 90 height 30
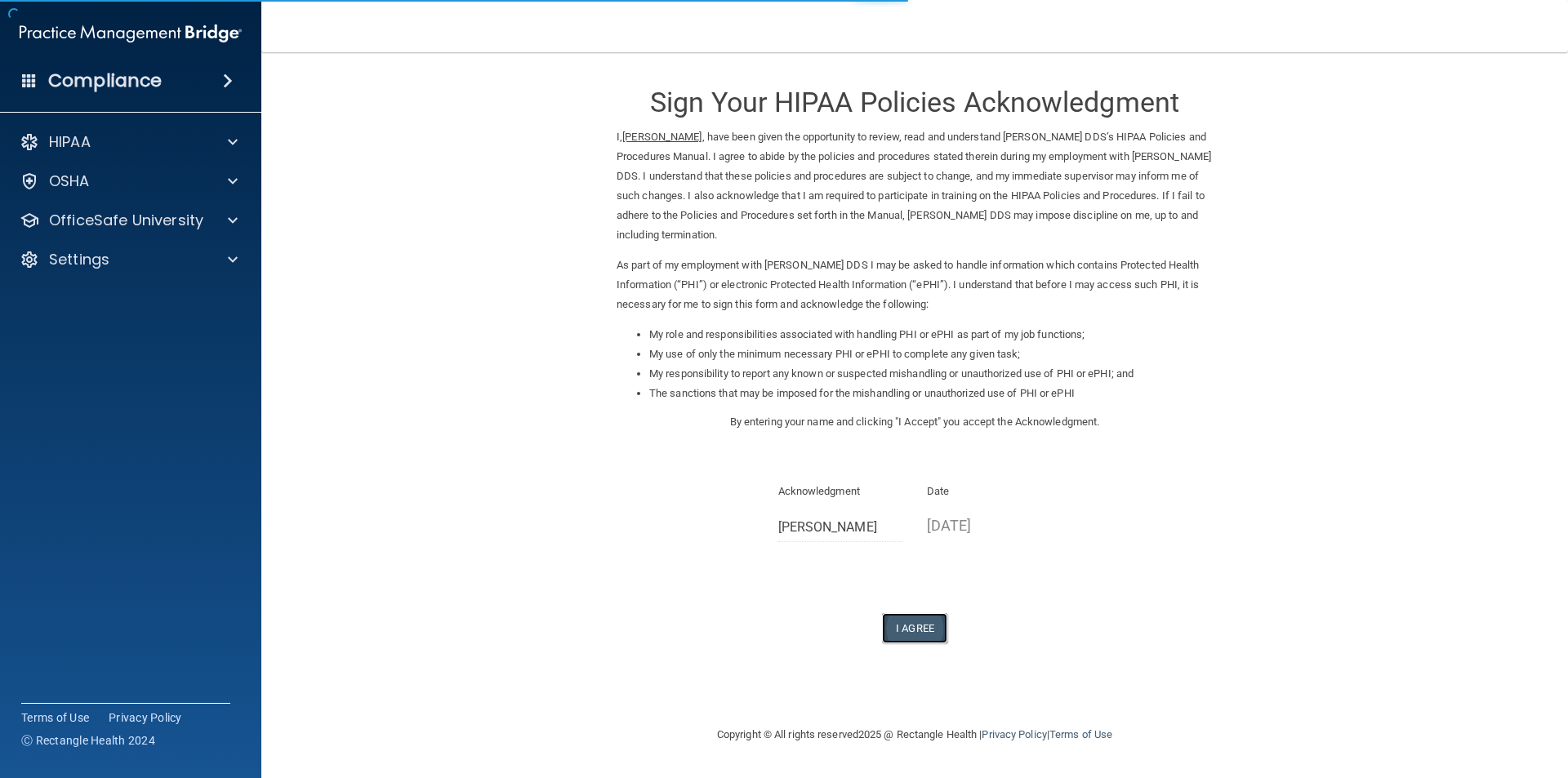
click at [918, 623] on button "I Agree" at bounding box center [914, 628] width 65 height 30
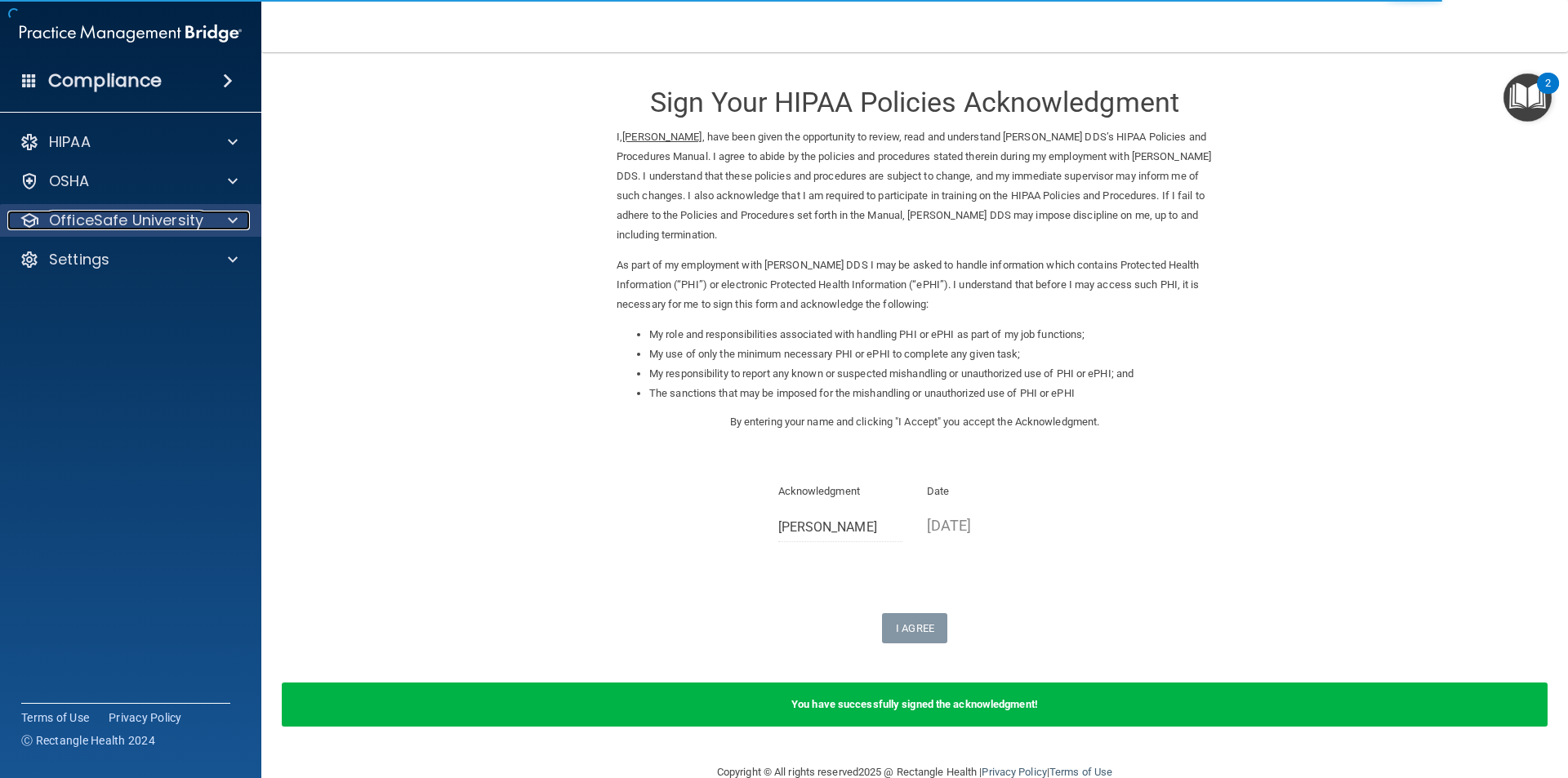
click at [221, 219] on div at bounding box center [230, 220] width 41 height 19
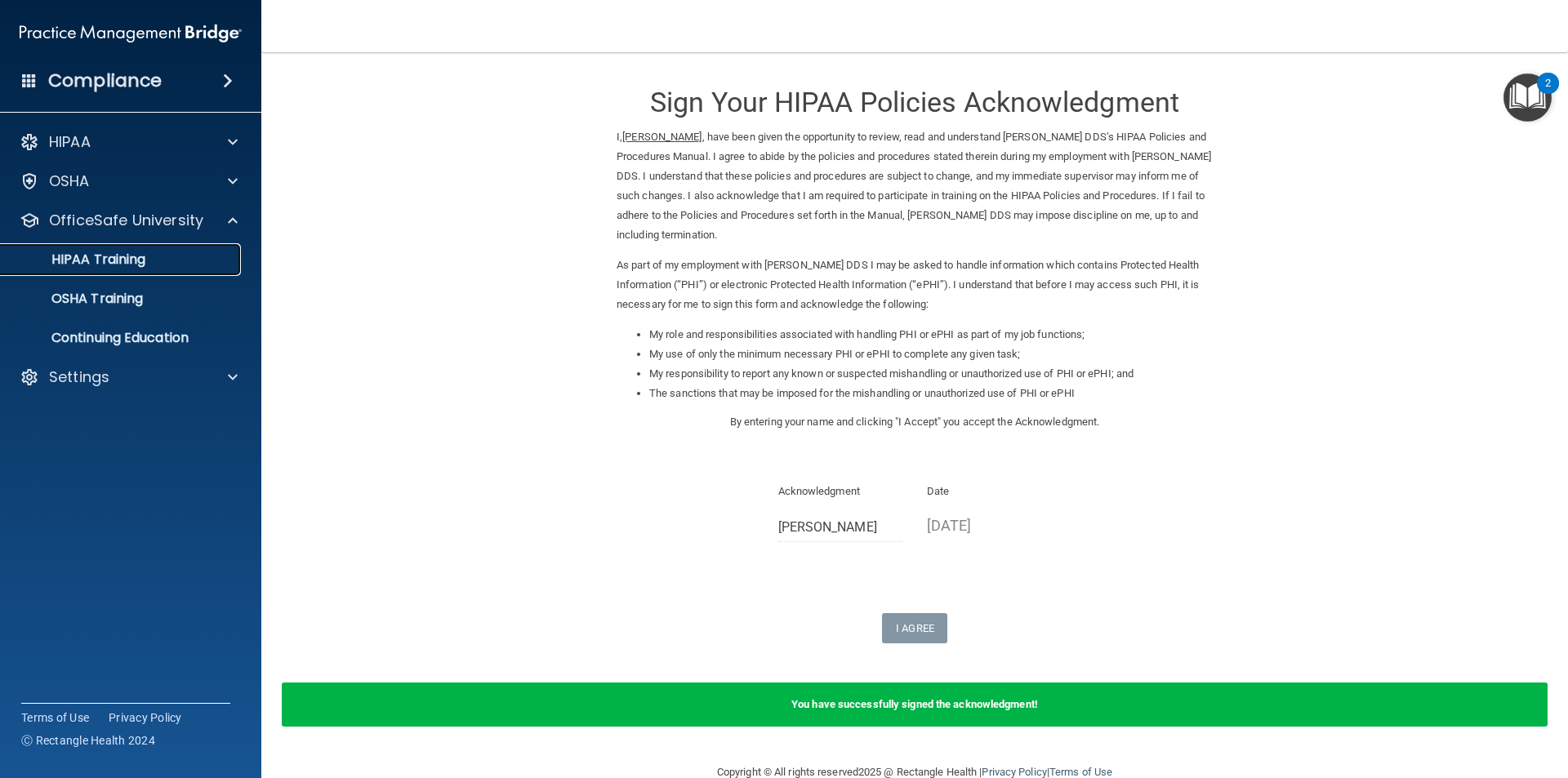
click at [183, 267] on div "HIPAA Training" at bounding box center [122, 259] width 223 height 16
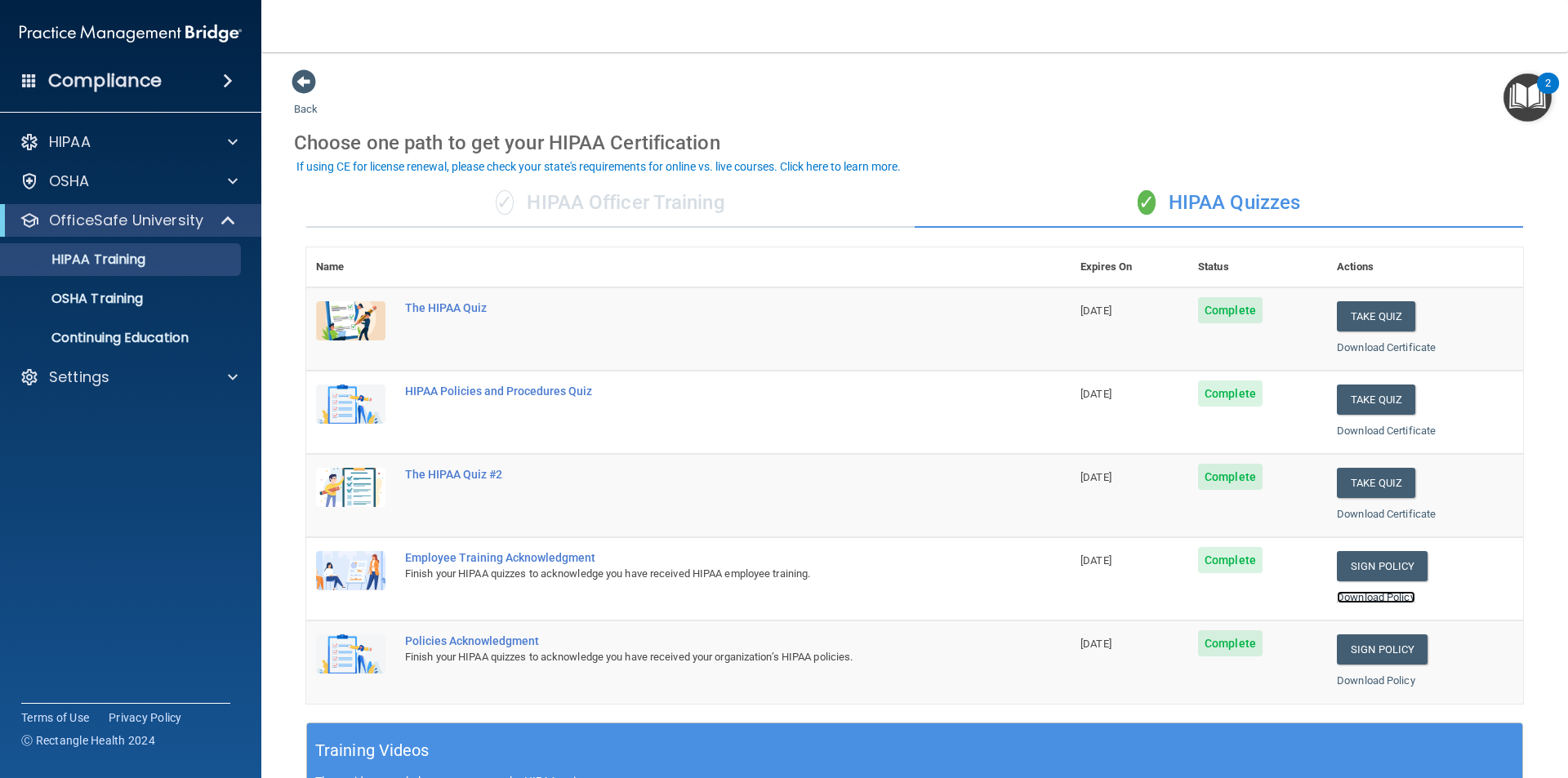
click at [1371, 595] on link "Download Policy" at bounding box center [1376, 597] width 79 height 12
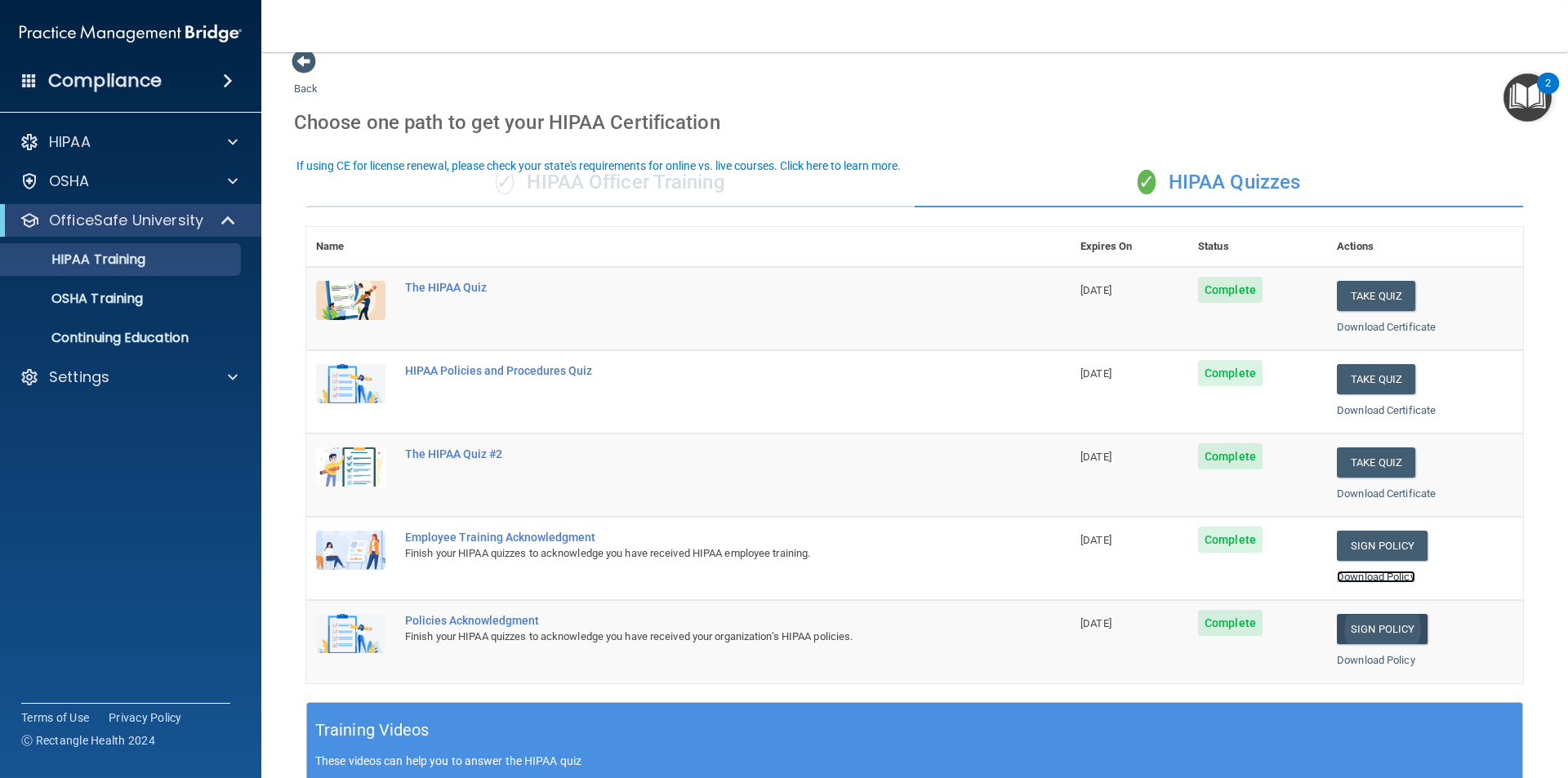
scroll to position [82, 0]
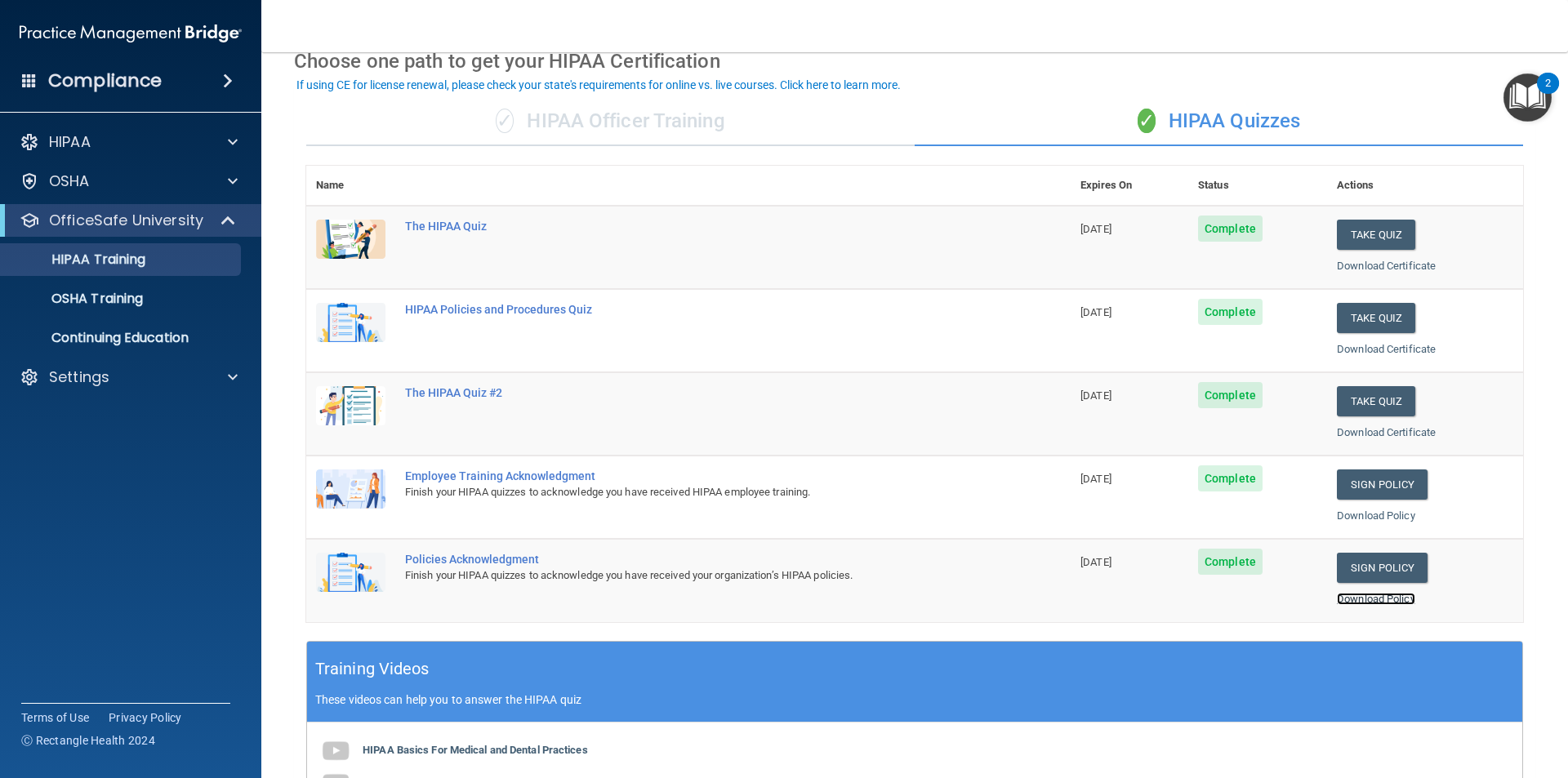
click at [1375, 603] on link "Download Policy" at bounding box center [1376, 598] width 79 height 12
